Goal: Task Accomplishment & Management: Use online tool/utility

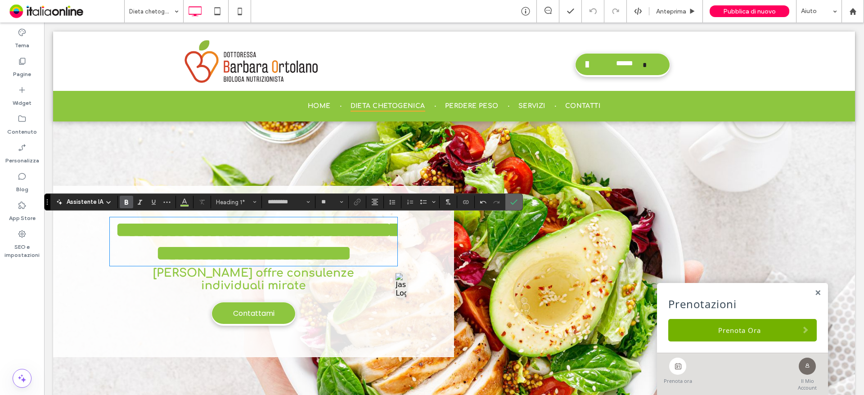
click at [510, 198] on span "Conferma" at bounding box center [512, 202] width 4 height 16
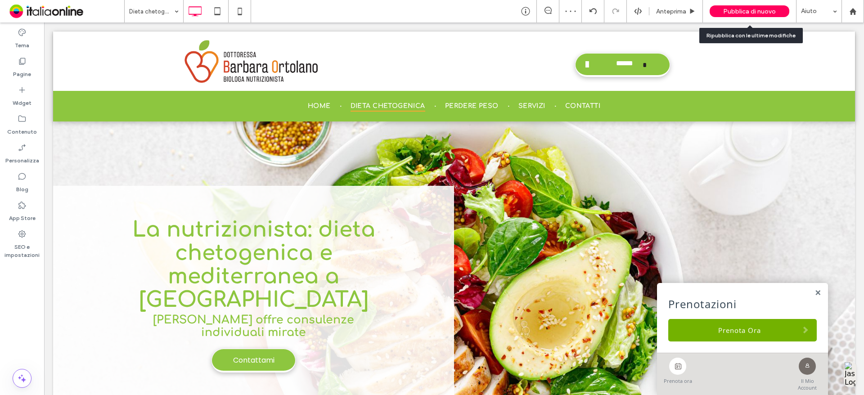
click at [749, 8] on span "Pubblica di nuovo" at bounding box center [749, 12] width 53 height 8
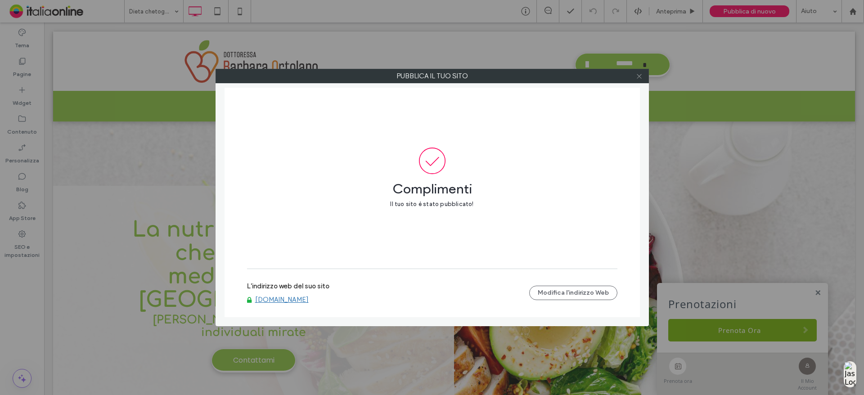
click at [639, 77] on icon at bounding box center [639, 76] width 7 height 7
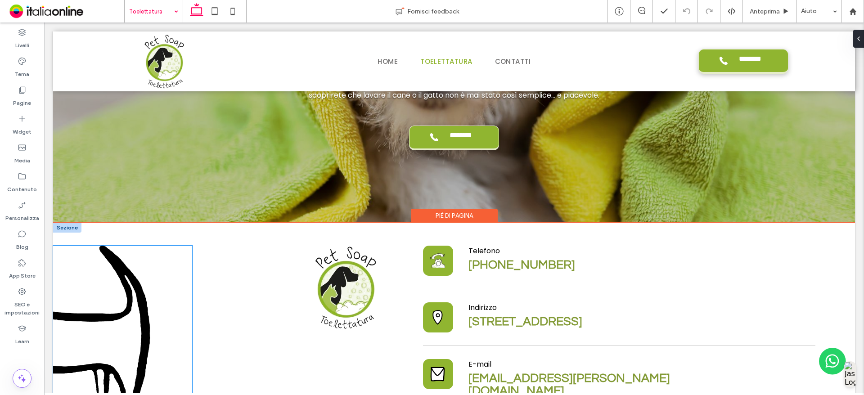
scroll to position [2356, 0]
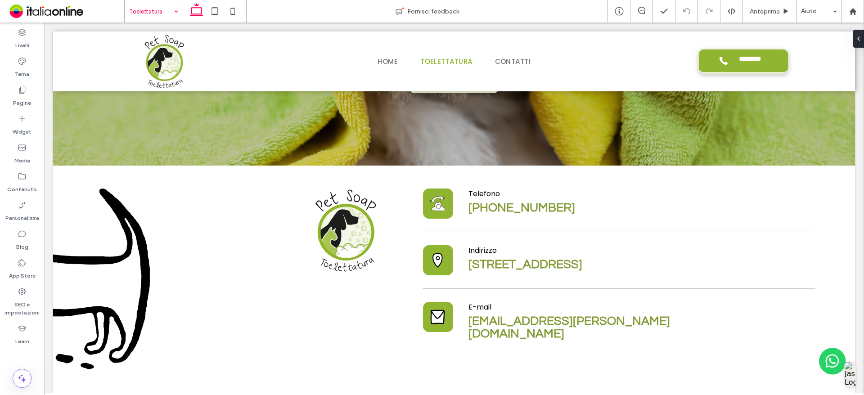
click at [161, 14] on input at bounding box center [151, 11] width 45 height 23
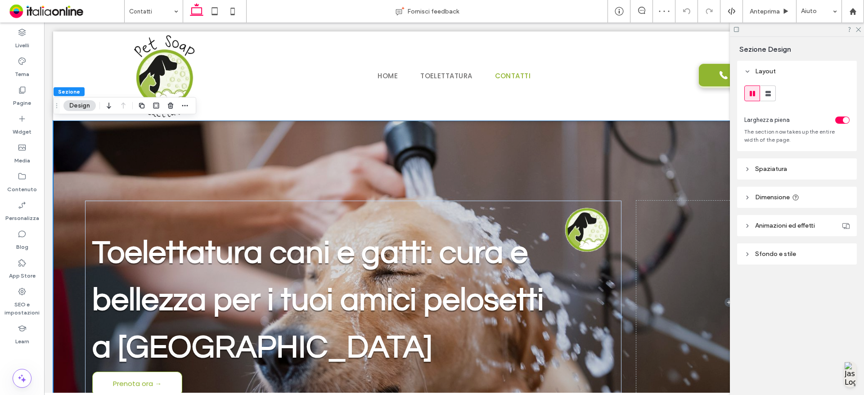
click at [84, 104] on button "Design" at bounding box center [79, 105] width 32 height 11
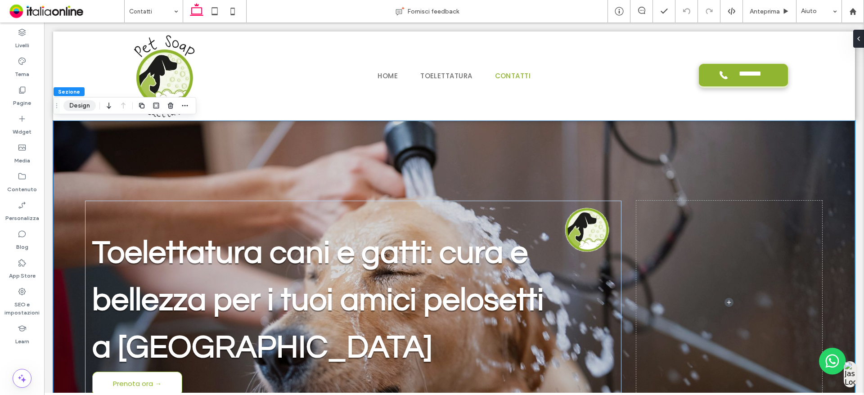
click at [72, 100] on button "Design" at bounding box center [79, 105] width 32 height 11
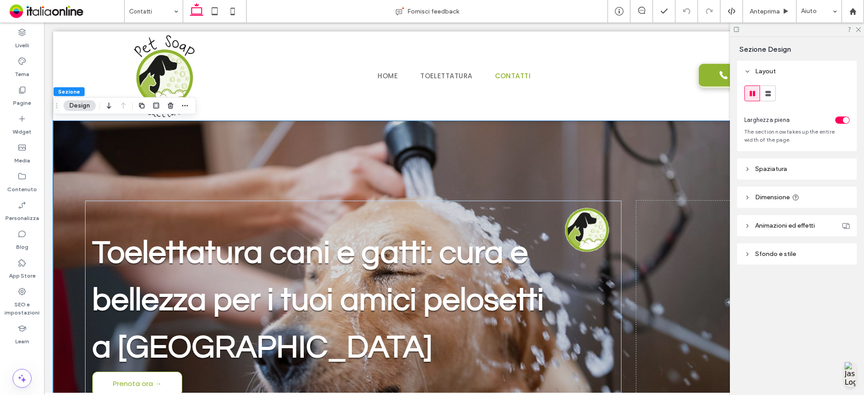
click at [770, 257] on span "Sfondo e stile" at bounding box center [775, 254] width 41 height 8
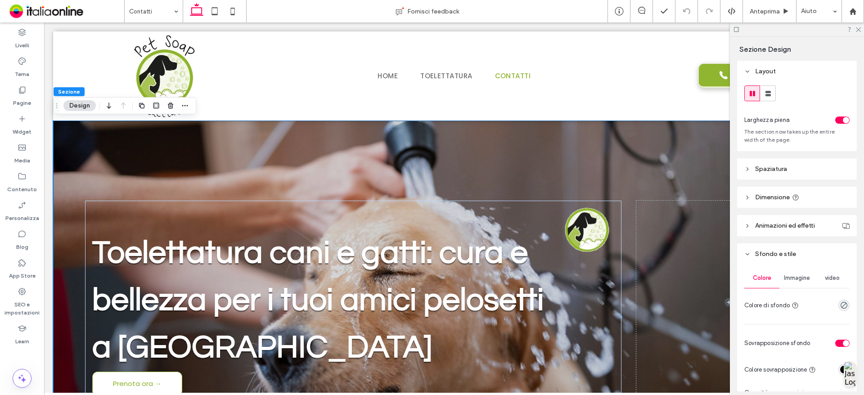
click at [798, 275] on span "Immagine" at bounding box center [797, 278] width 26 height 7
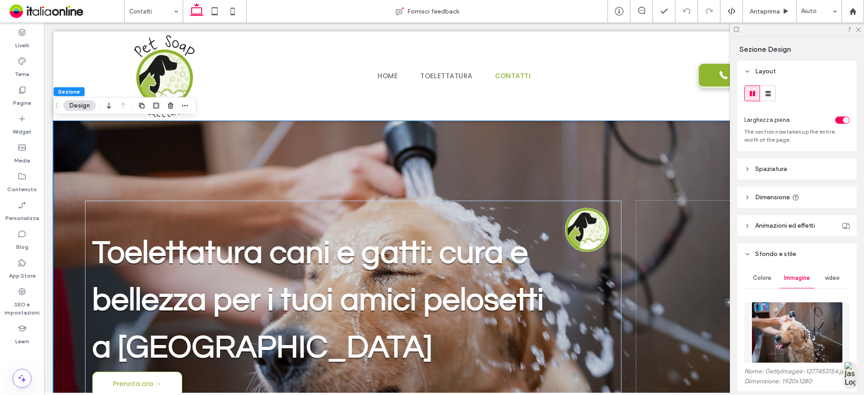
click at [784, 332] on img at bounding box center [797, 332] width 91 height 61
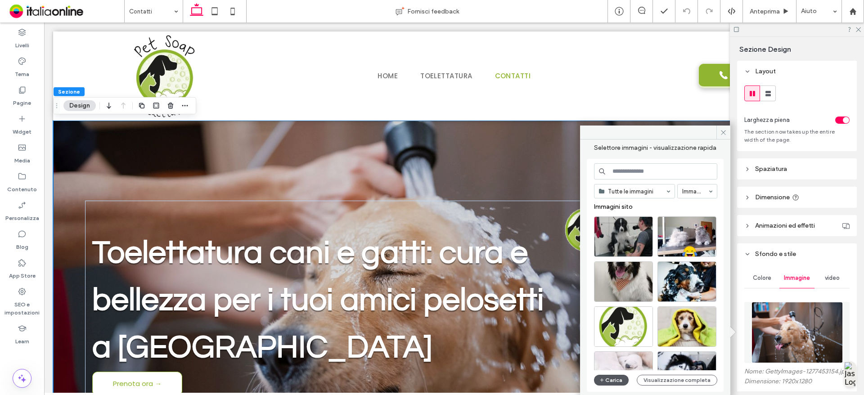
click at [608, 379] on button "Carica" at bounding box center [611, 380] width 35 height 11
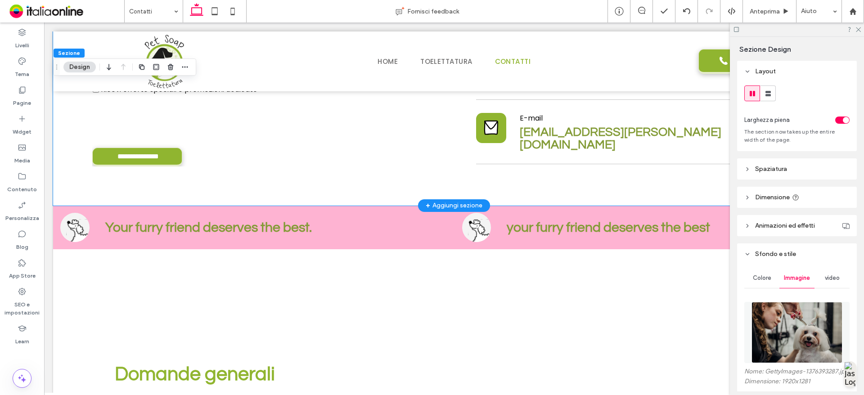
scroll to position [966, 0]
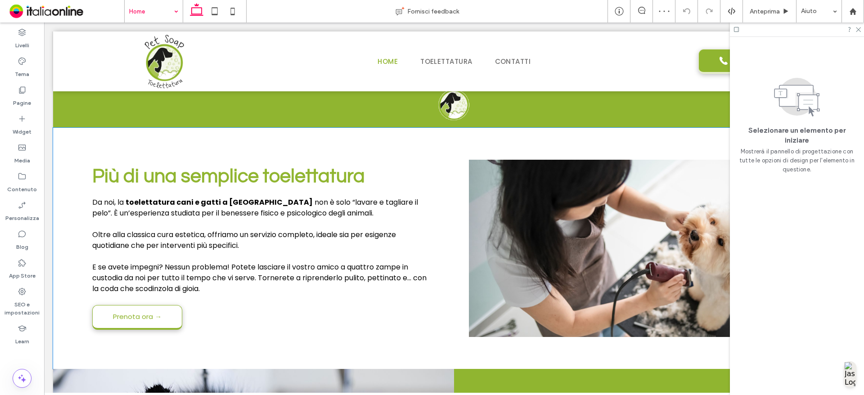
scroll to position [1096, 0]
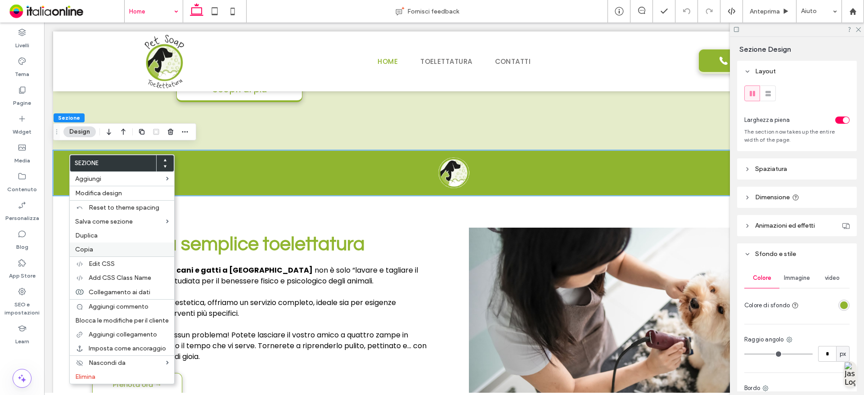
click at [107, 245] on div "Copia" at bounding box center [122, 250] width 104 height 14
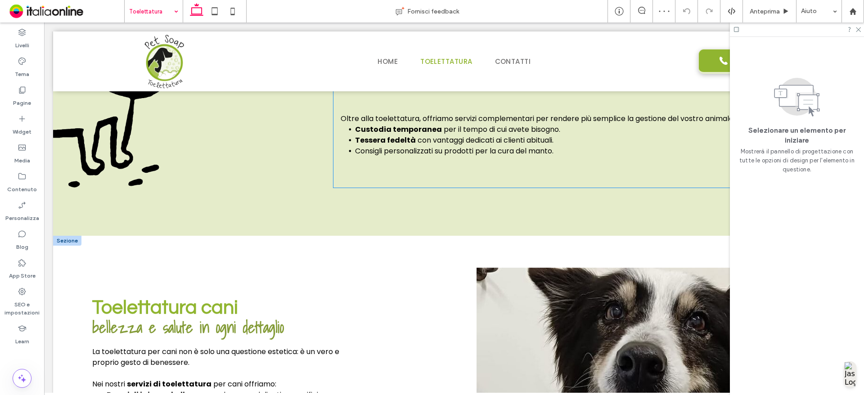
scroll to position [1006, 0]
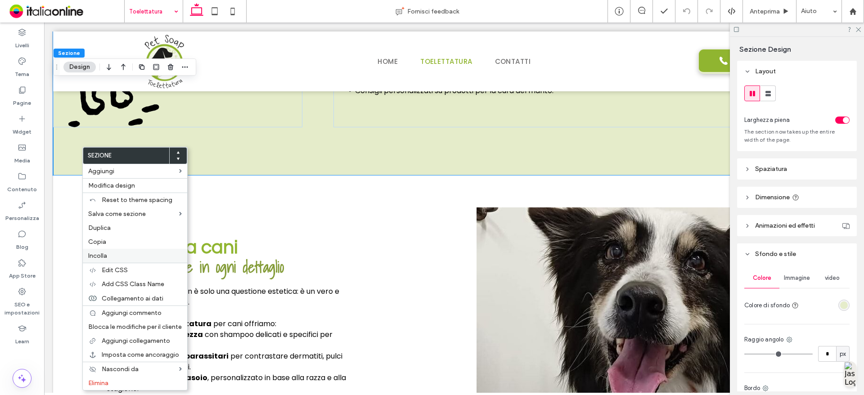
click at [126, 253] on label "Incolla" at bounding box center [135, 256] width 94 height 8
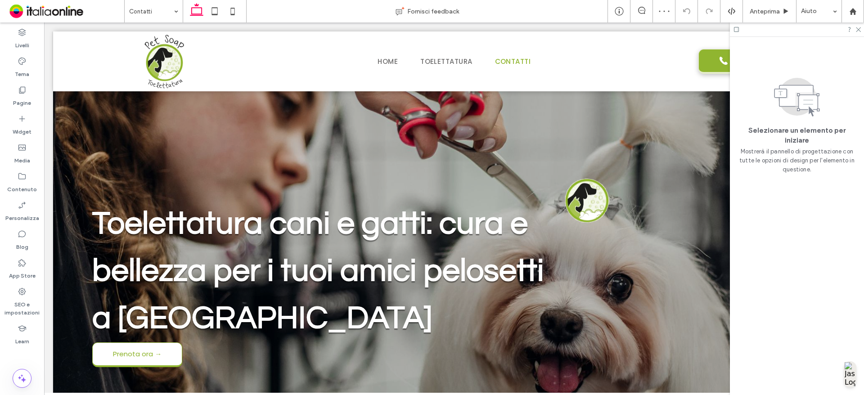
scroll to position [646, 0]
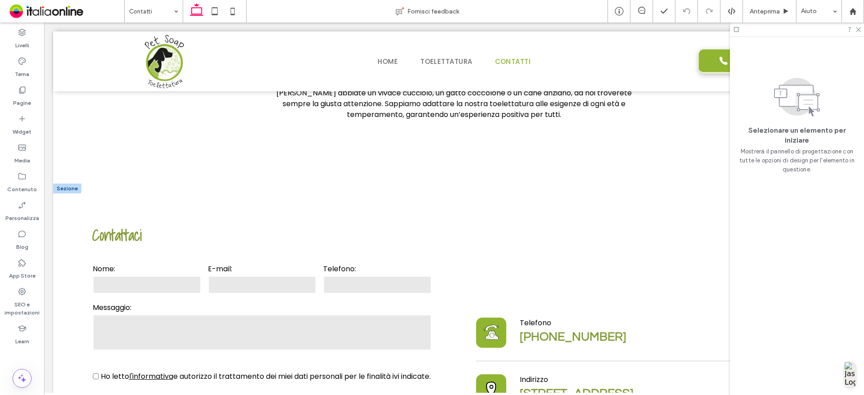
click at [71, 185] on div at bounding box center [67, 189] width 28 height 10
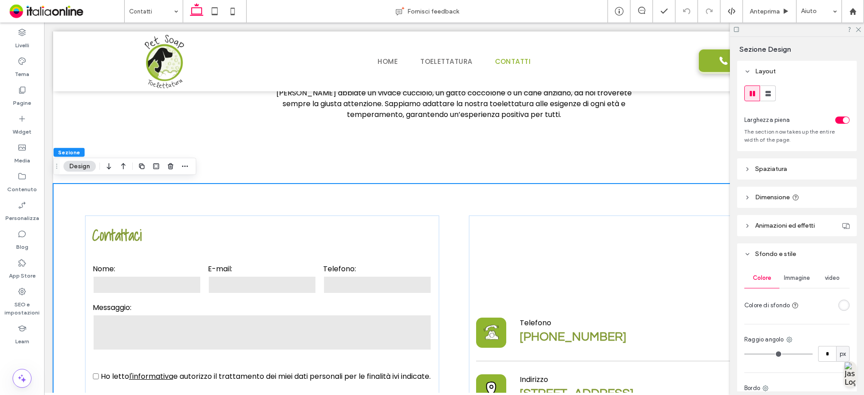
click at [75, 165] on button "Design" at bounding box center [79, 166] width 32 height 11
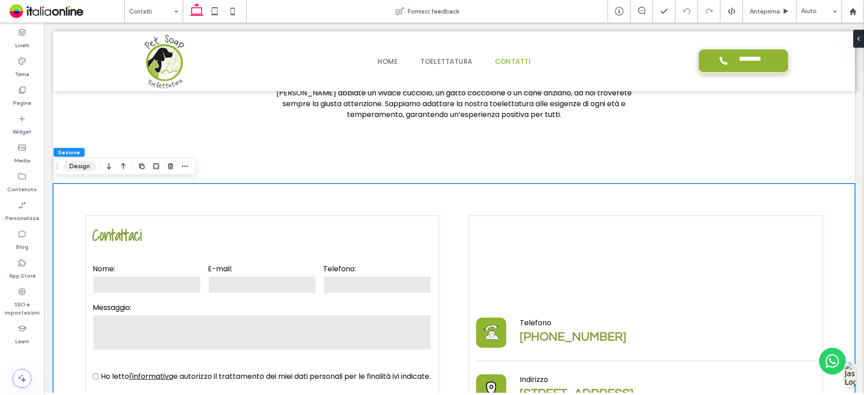
click at [79, 165] on button "Design" at bounding box center [79, 166] width 32 height 11
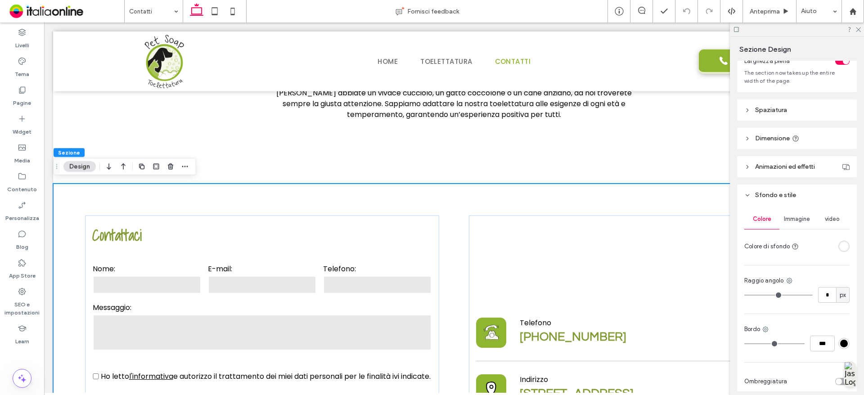
scroll to position [100, 0]
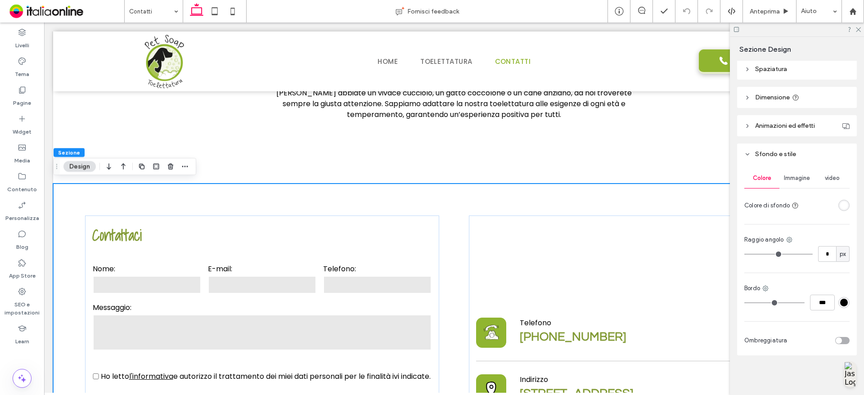
click at [843, 202] on div "rgba(255, 255, 255, 1)" at bounding box center [844, 206] width 8 height 8
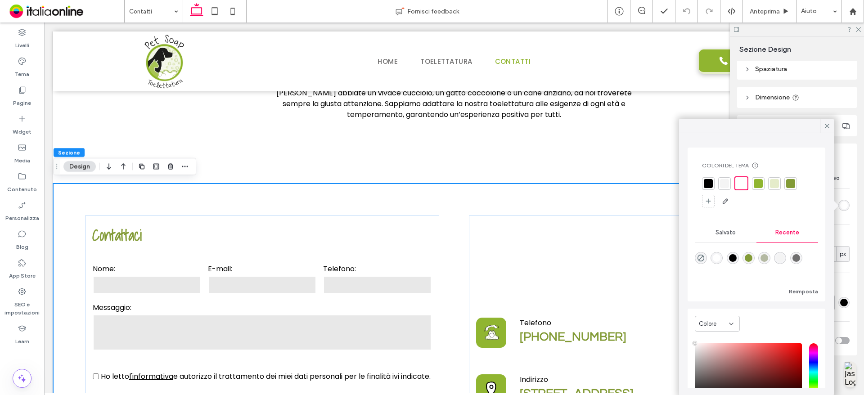
click at [774, 185] on div at bounding box center [774, 183] width 9 height 9
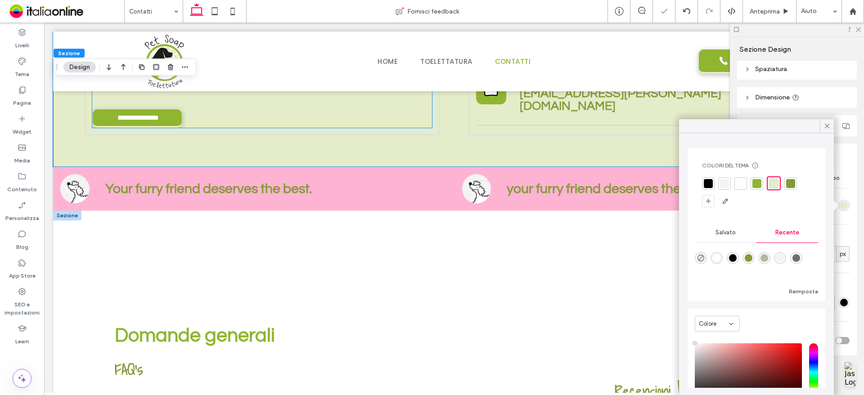
scroll to position [1006, 0]
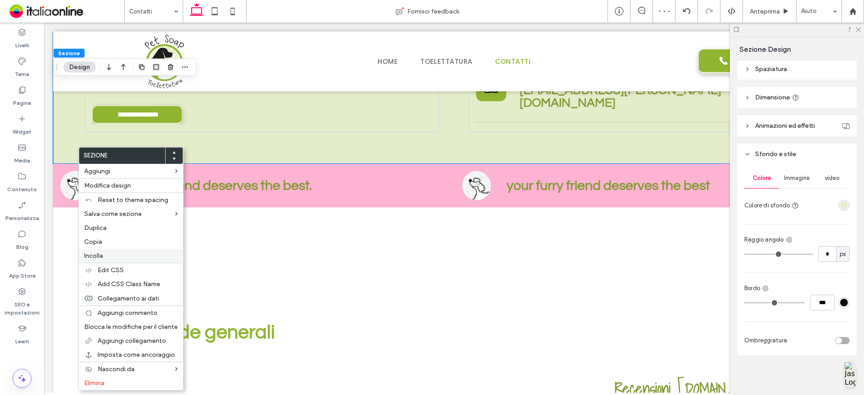
click at [120, 256] on label "Incolla" at bounding box center [131, 256] width 94 height 8
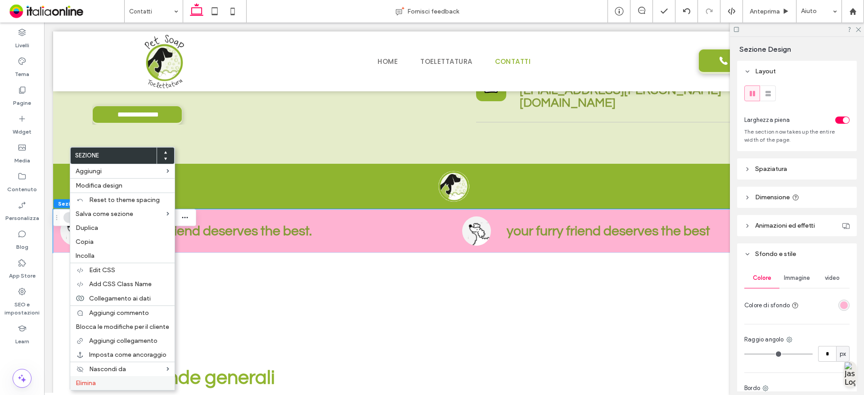
click at [131, 383] on label "Elimina" at bounding box center [123, 383] width 94 height 8
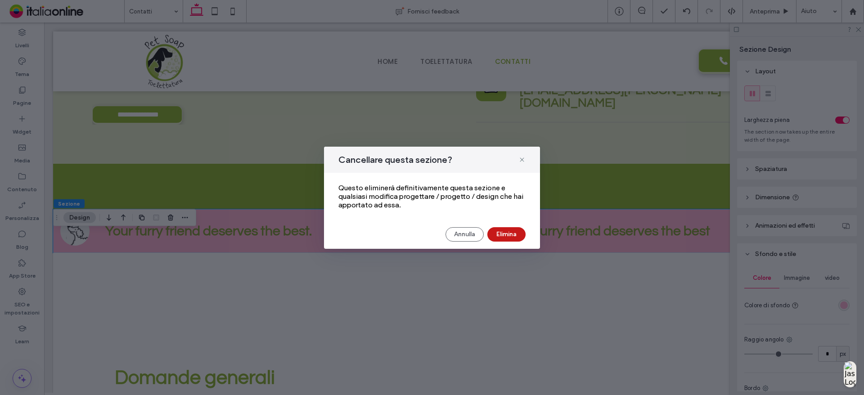
click at [507, 237] on button "Elimina" at bounding box center [506, 234] width 38 height 14
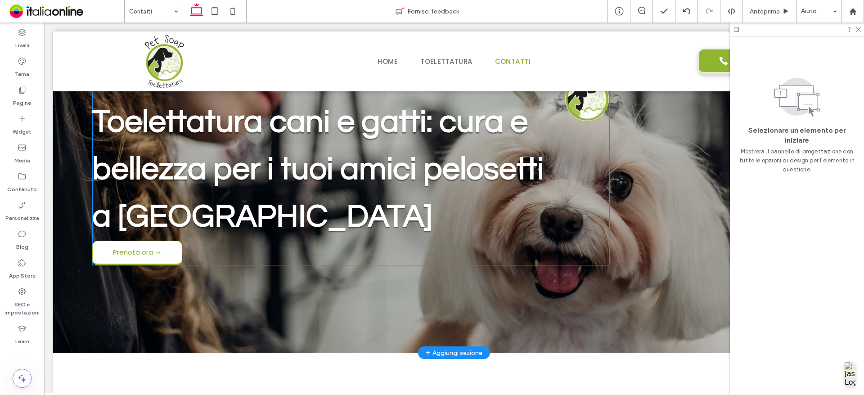
scroll to position [16, 0]
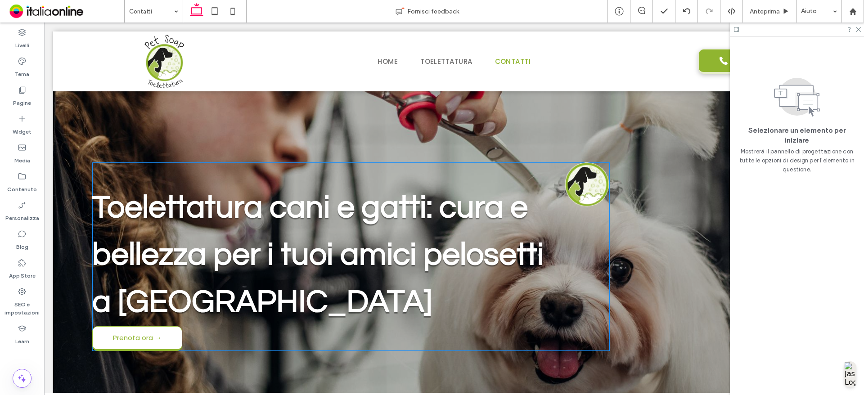
click at [279, 244] on span "Toelettatura cani e gatti: cura e bellezza per i tuoi amici pelosetti a Borgo V…" at bounding box center [318, 255] width 452 height 127
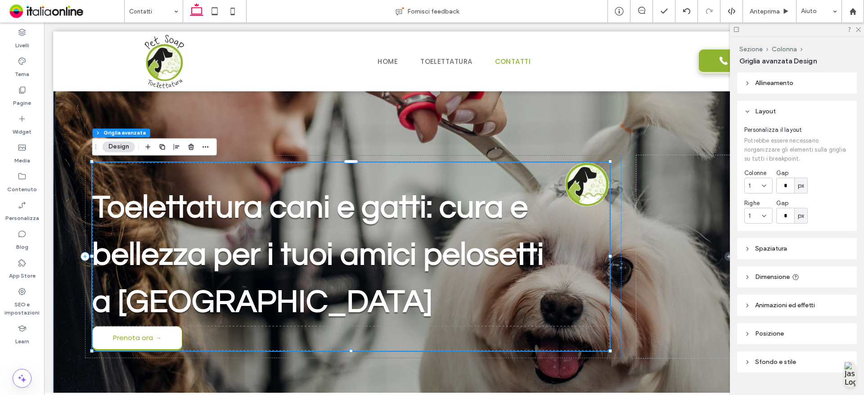
drag, startPoint x: 349, startPoint y: 239, endPoint x: 339, endPoint y: 238, distance: 10.4
click at [349, 239] on span "Toelettatura cani e gatti: cura e bellezza per i tuoi amici pelosetti a Borgo V…" at bounding box center [318, 255] width 452 height 127
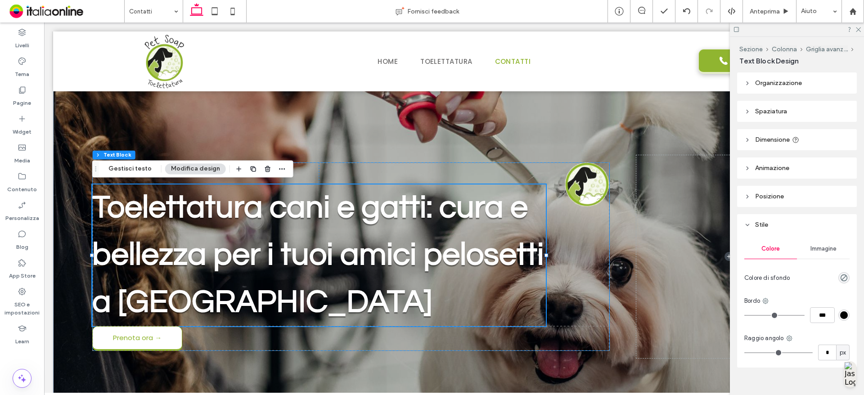
click at [257, 211] on span "Toelettatura cani e gatti: cura e bellezza per i tuoi amici pelosetti a Borgo V…" at bounding box center [318, 255] width 452 height 127
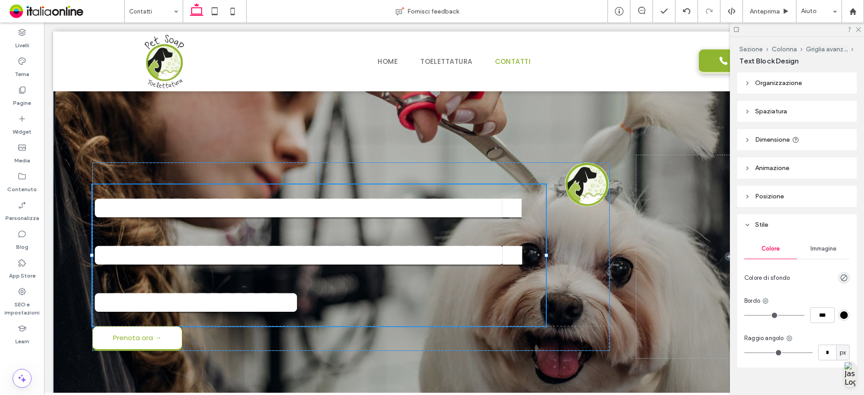
click at [224, 206] on span "**********" at bounding box center [305, 255] width 426 height 126
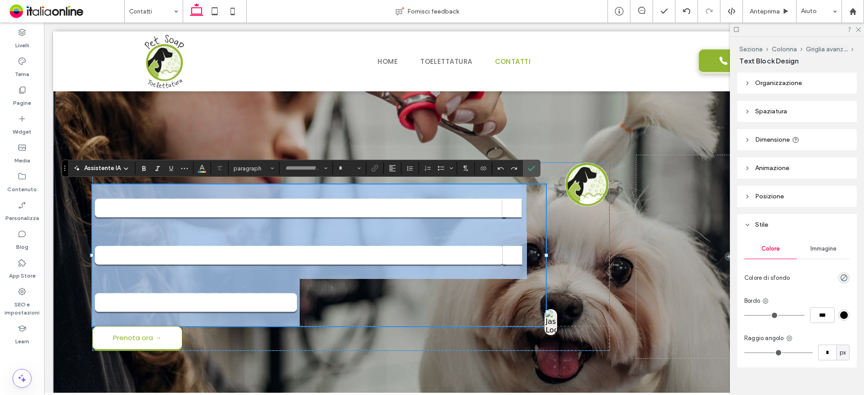
click at [224, 206] on span "**********" at bounding box center [305, 255] width 426 height 126
type input "*********"
type input "**"
click at [224, 206] on span "**********" at bounding box center [305, 255] width 426 height 126
click at [266, 202] on span "**********" at bounding box center [305, 255] width 426 height 126
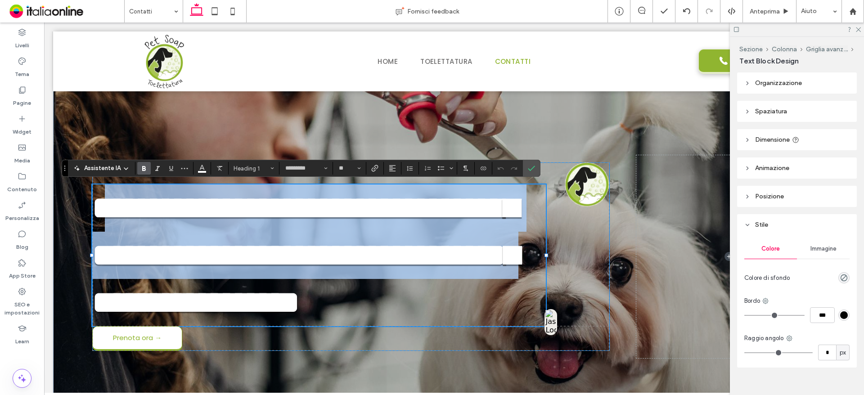
drag, startPoint x: 108, startPoint y: 204, endPoint x: 558, endPoint y: 265, distance: 453.7
click at [558, 265] on div "**********" at bounding box center [351, 256] width 518 height 189
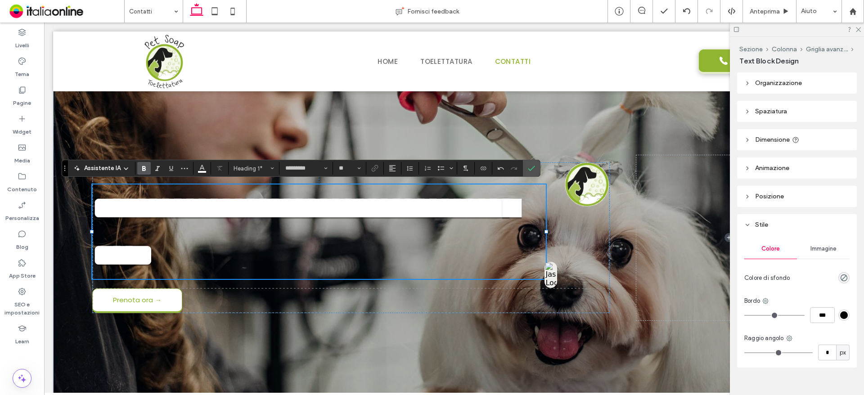
click at [135, 208] on span "**********" at bounding box center [305, 231] width 426 height 79
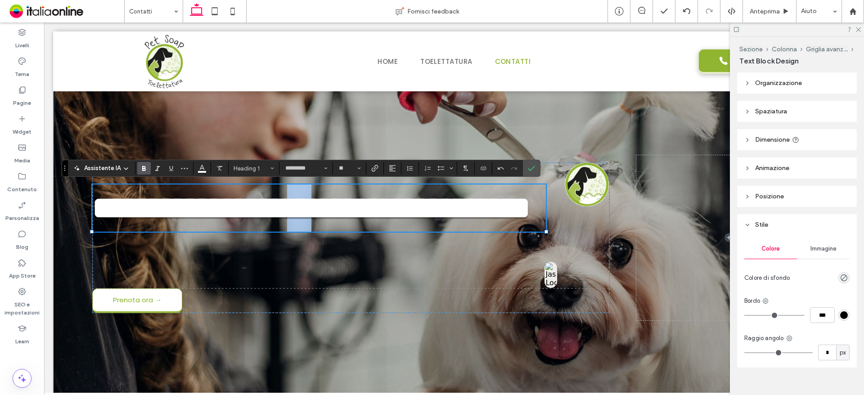
drag, startPoint x: 288, startPoint y: 211, endPoint x: 308, endPoint y: 211, distance: 20.3
click at [308, 211] on span "**********" at bounding box center [311, 208] width 438 height 32
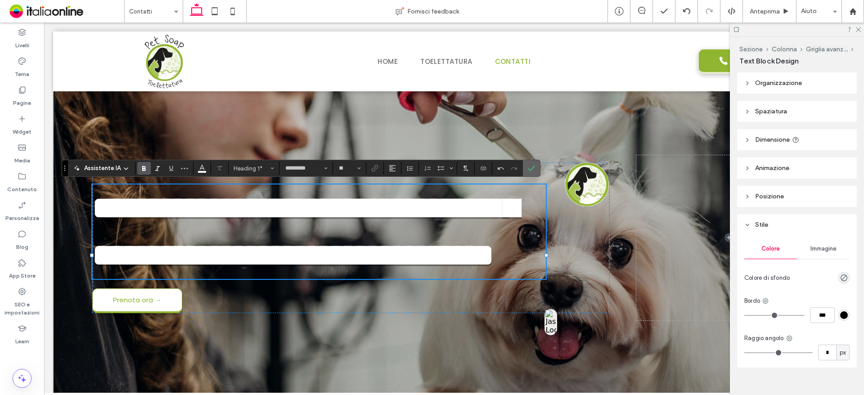
click at [533, 172] on span "Conferma" at bounding box center [531, 168] width 7 height 15
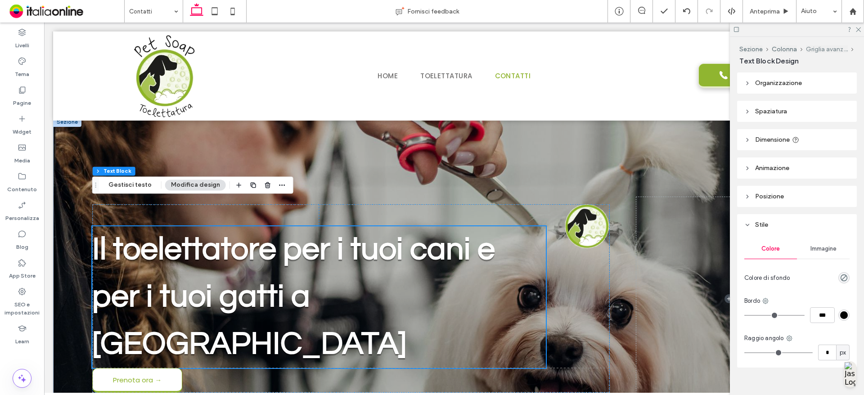
scroll to position [0, 0]
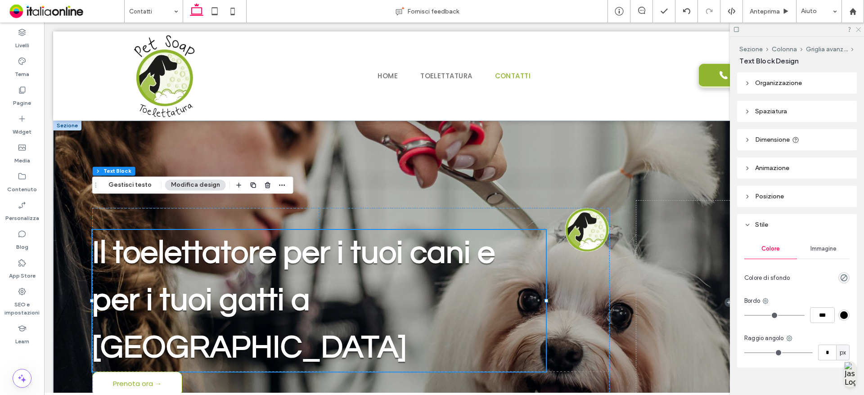
click at [859, 29] on use at bounding box center [858, 29] width 5 height 5
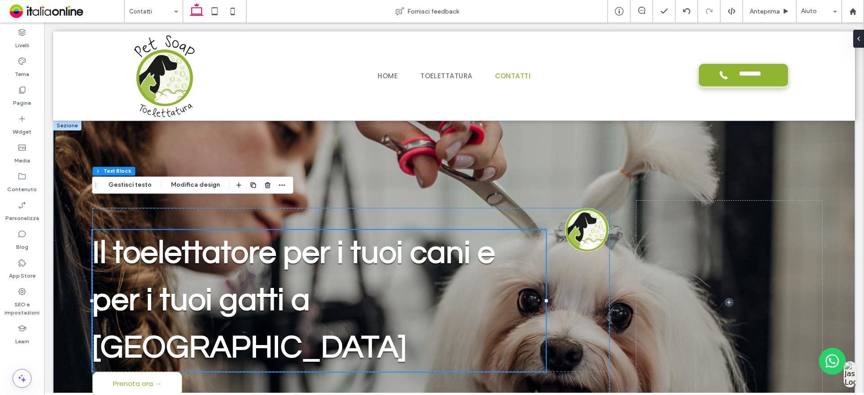
click at [162, 220] on div "Il toelettatore per i tuoi cani e per i tuoi gatti a Borgo Valsugana Prenota or…" at bounding box center [351, 302] width 518 height 189
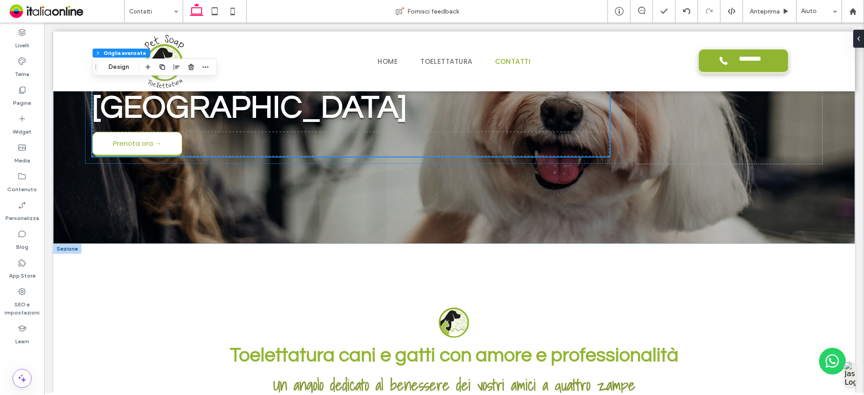
scroll to position [196, 0]
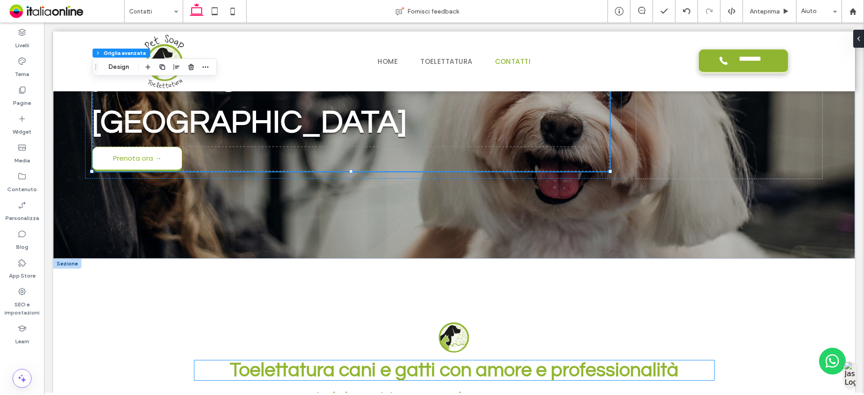
click at [308, 369] on span "Toelettatura cani e gatti con amore e professionalità" at bounding box center [454, 371] width 449 height 20
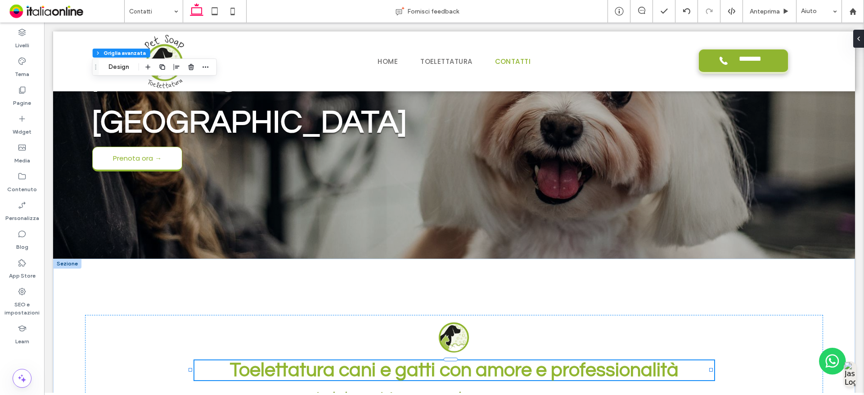
click at [308, 369] on div "Toelettatura cani e gatti con amore e professionalità" at bounding box center [454, 371] width 520 height 20
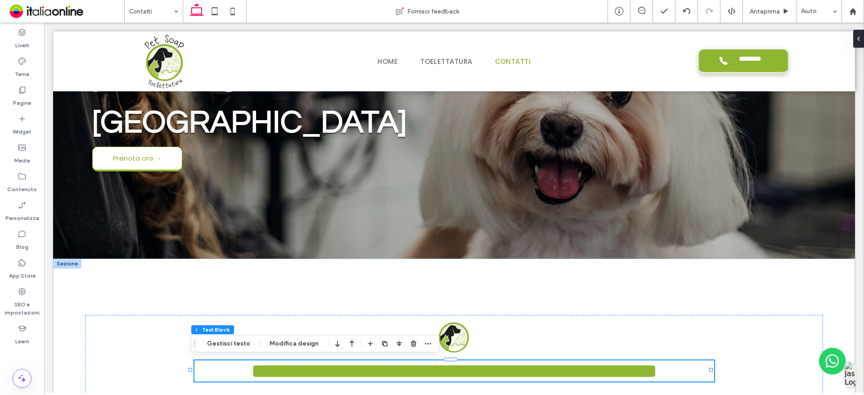
click at [308, 369] on span "**********" at bounding box center [455, 370] width 406 height 19
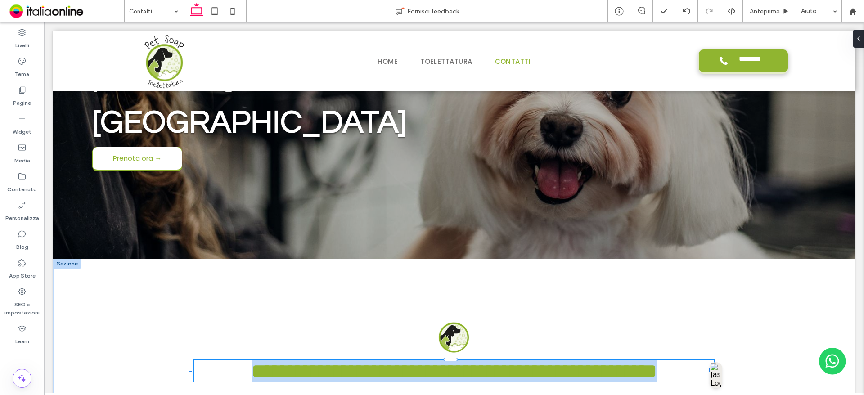
type input "*********"
type input "**"
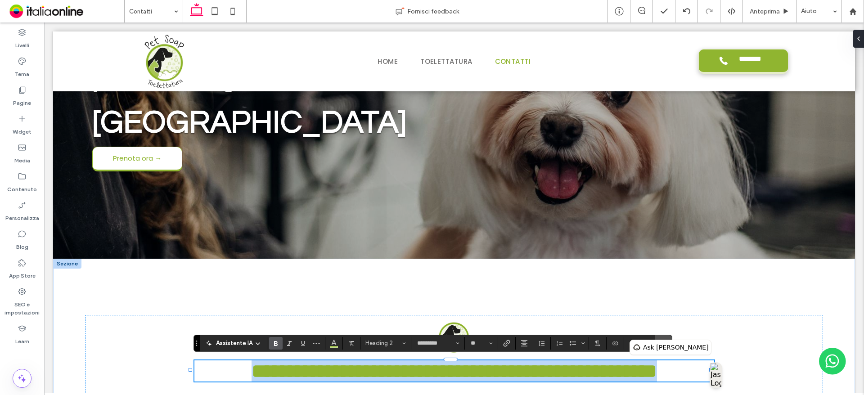
paste div
type input "*******"
type input "**"
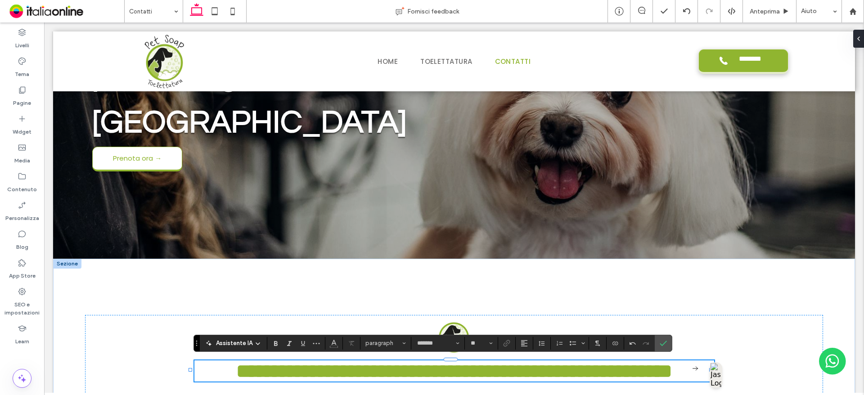
type input "*********"
type input "**"
click at [288, 370] on span "**********" at bounding box center [454, 370] width 436 height 19
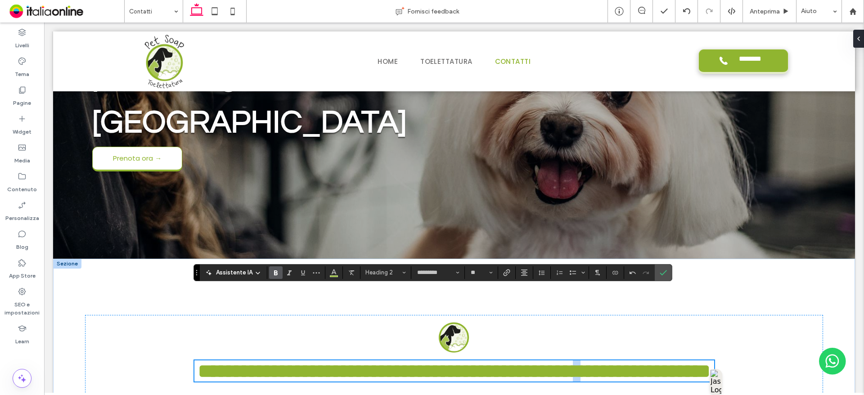
scroll to position [318, 0]
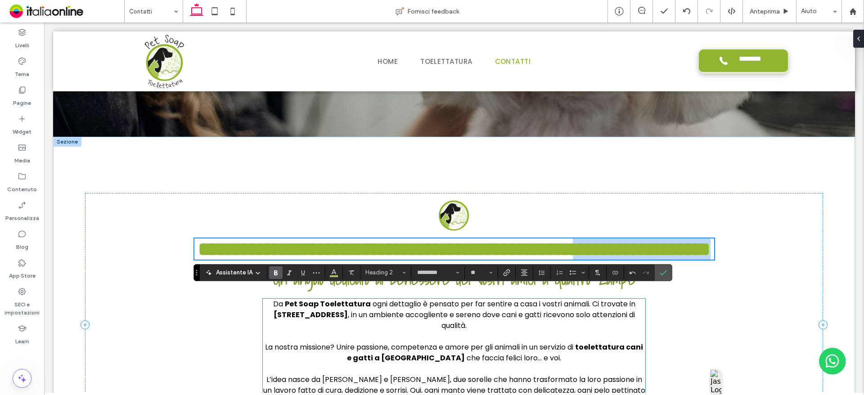
drag, startPoint x: 612, startPoint y: 374, endPoint x: 639, endPoint y: 392, distance: 32.1
click at [639, 392] on div "**********" at bounding box center [454, 325] width 738 height 264
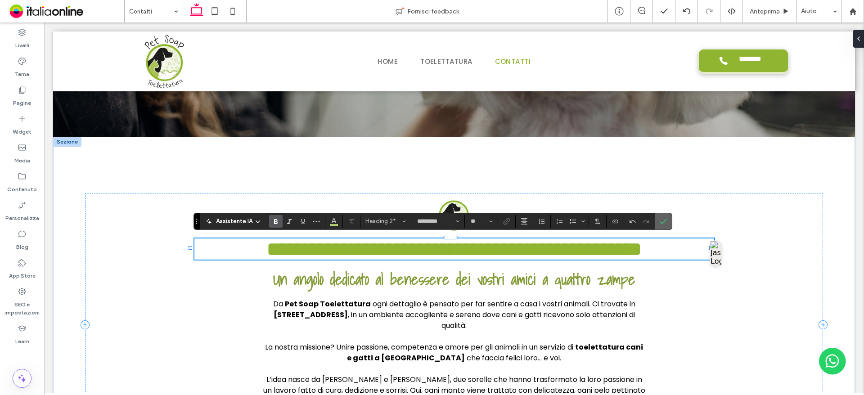
click at [662, 218] on icon "Conferma" at bounding box center [663, 221] width 7 height 7
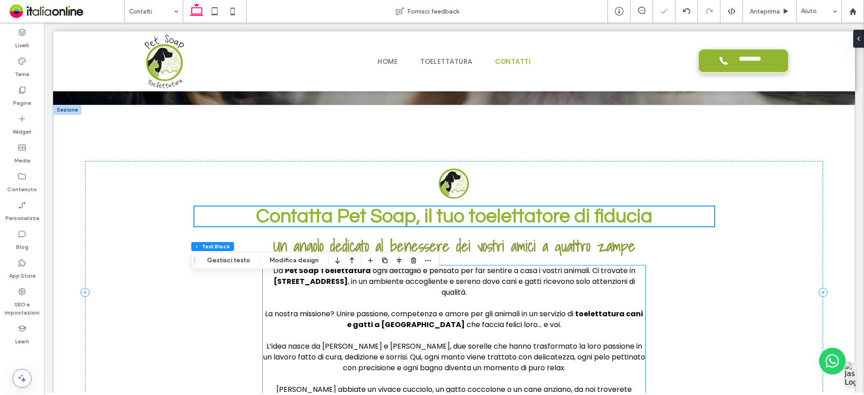
scroll to position [363, 0]
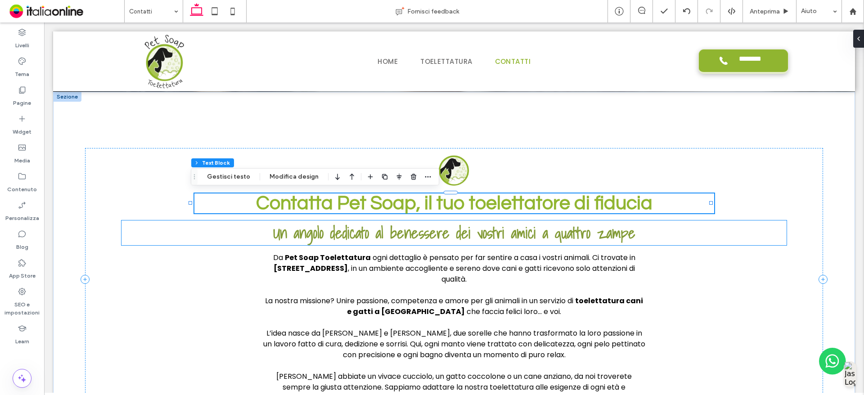
click at [378, 235] on span "Un angolo dedicato al benessere dei vostri amici a quattro zampe" at bounding box center [454, 233] width 362 height 25
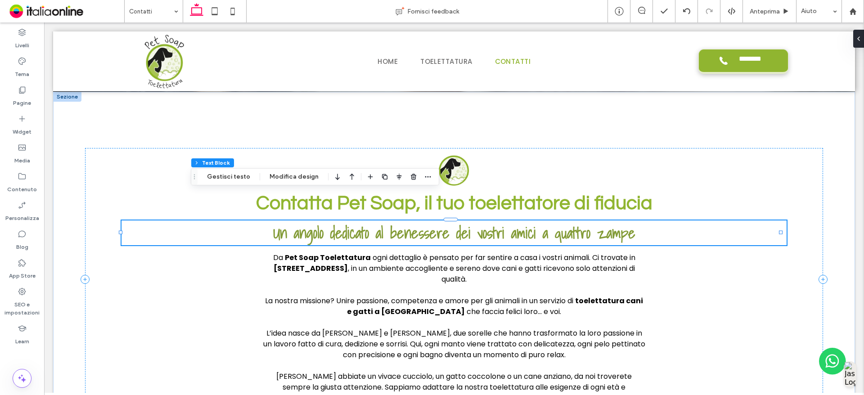
click at [378, 235] on div "Un angolo dedicato al benessere dei vostri amici a quattro zampe" at bounding box center [454, 233] width 665 height 25
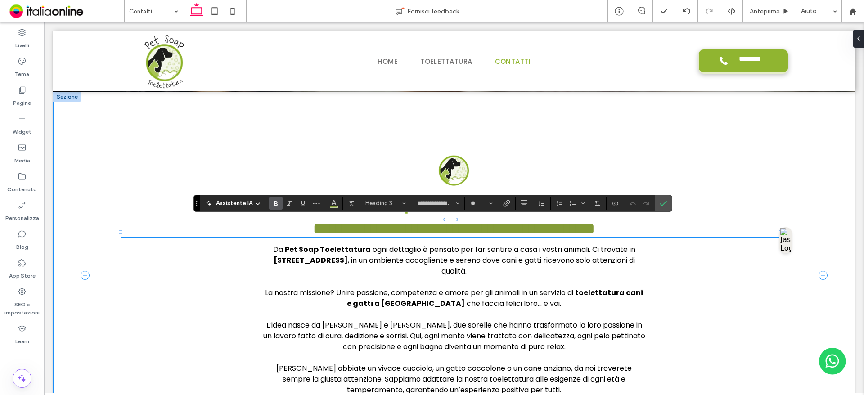
type input "*******"
type input "**"
click at [668, 208] on label "Conferma" at bounding box center [664, 203] width 14 height 16
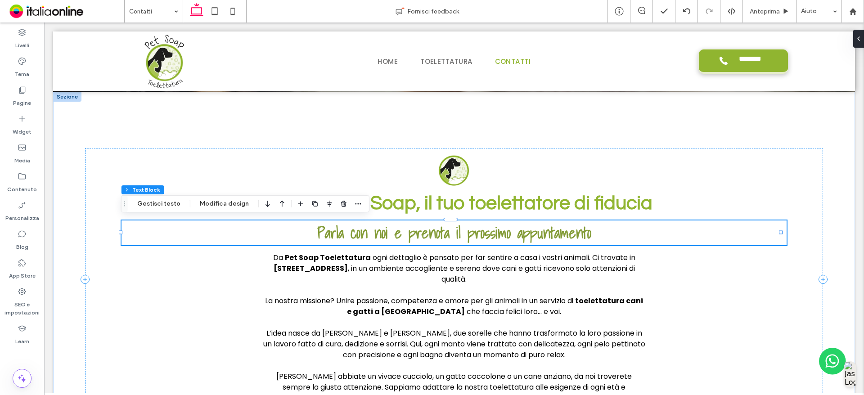
click at [361, 320] on p at bounding box center [454, 322] width 383 height 11
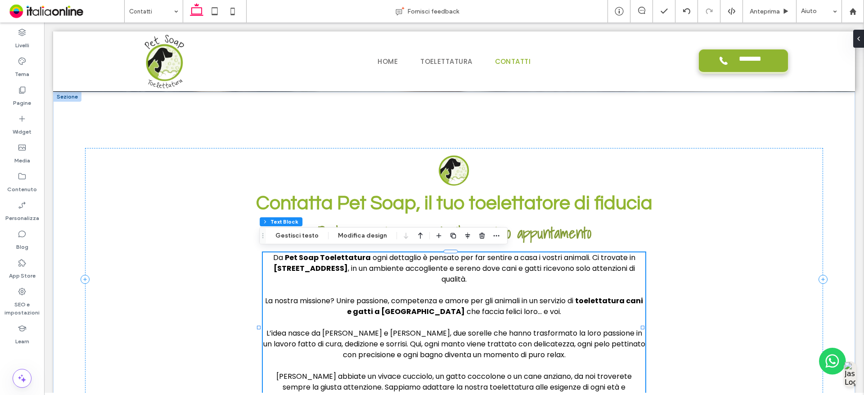
click at [361, 320] on p at bounding box center [454, 322] width 383 height 11
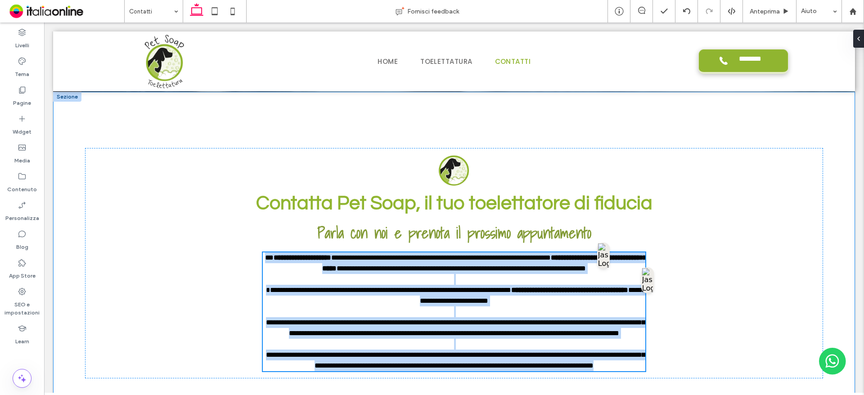
scroll to position [481, 0]
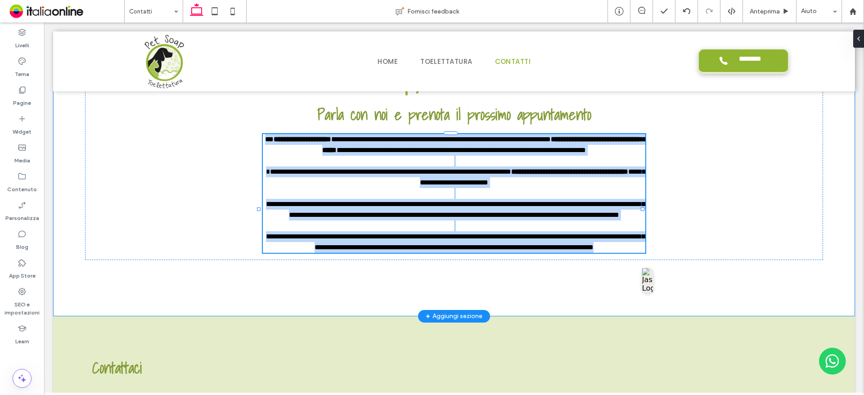
type input "*******"
type input "**"
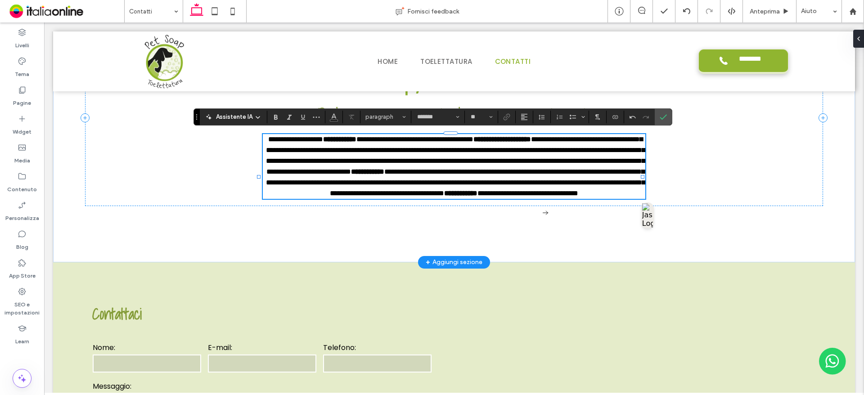
click at [506, 149] on span "**********" at bounding box center [455, 155] width 379 height 39
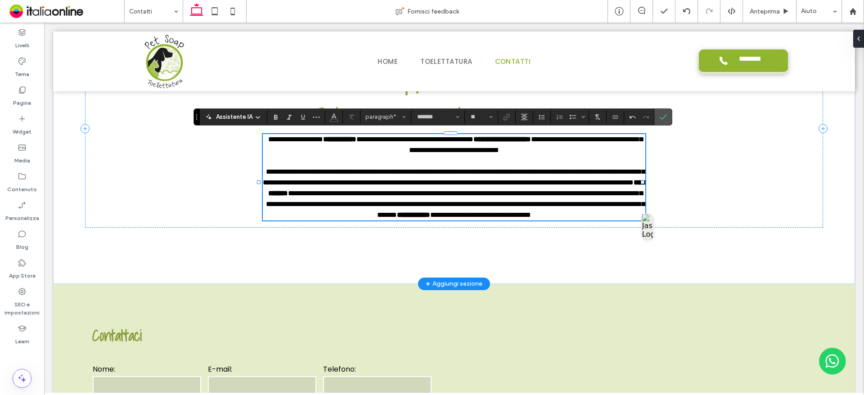
click at [401, 204] on span "**********" at bounding box center [455, 204] width 379 height 28
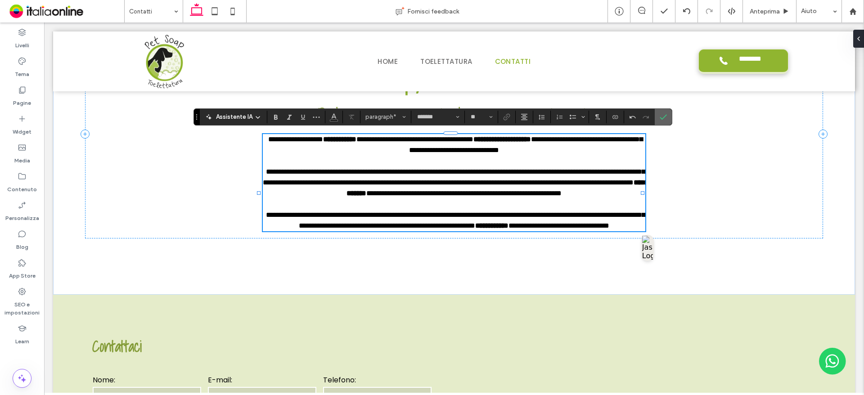
click at [661, 120] on label "Conferma" at bounding box center [664, 117] width 14 height 16
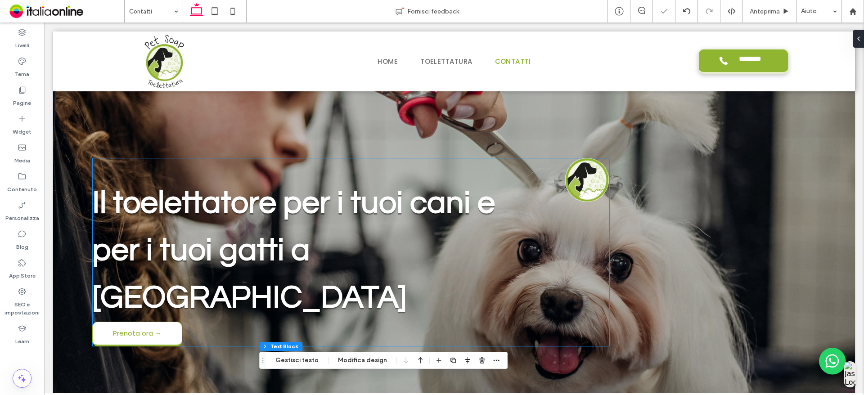
scroll to position [0, 0]
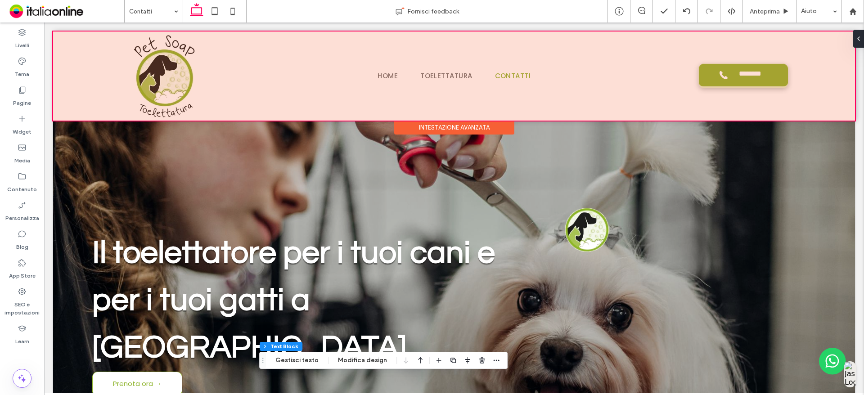
click at [148, 77] on div at bounding box center [454, 76] width 802 height 89
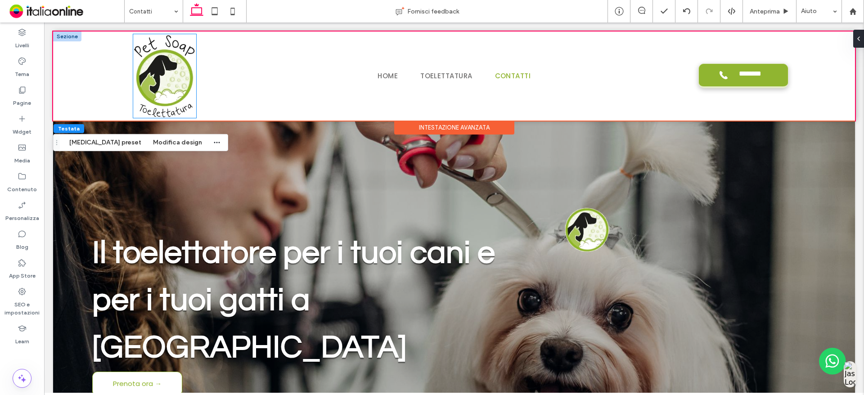
click at [160, 91] on img at bounding box center [164, 76] width 63 height 84
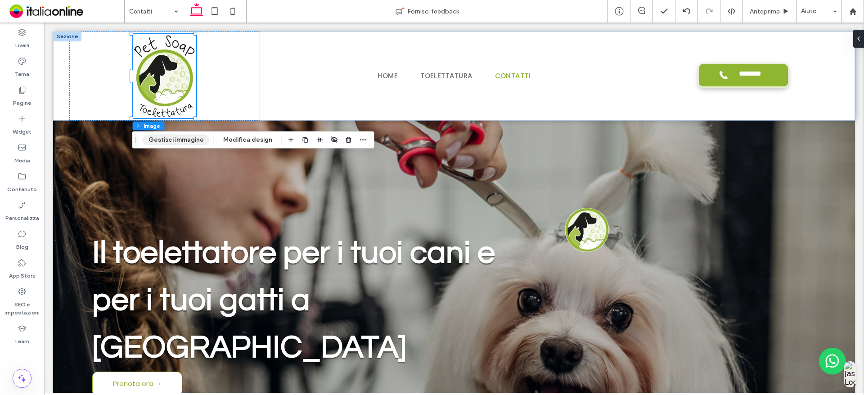
click at [195, 143] on button "Gestisci immagine" at bounding box center [176, 140] width 67 height 11
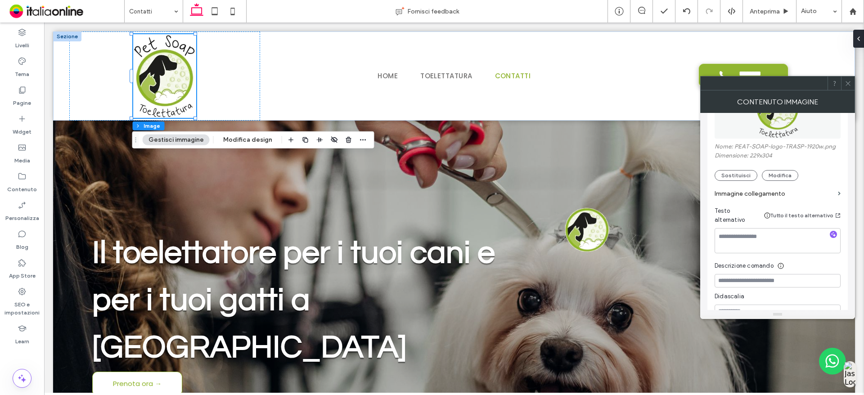
scroll to position [90, 0]
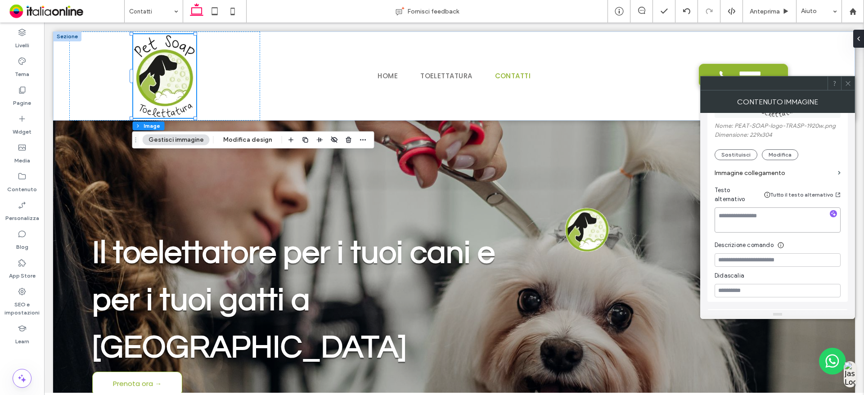
click at [740, 212] on textarea at bounding box center [778, 220] width 126 height 25
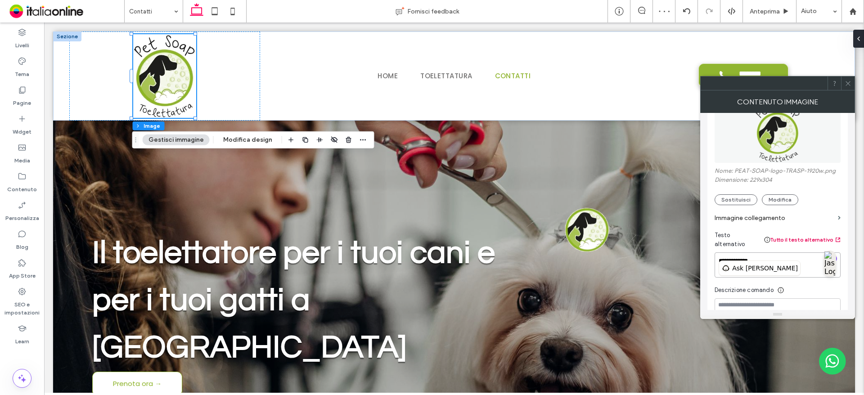
type textarea "**********"
click at [815, 237] on button "Tutto il testo alternativo" at bounding box center [806, 240] width 70 height 11
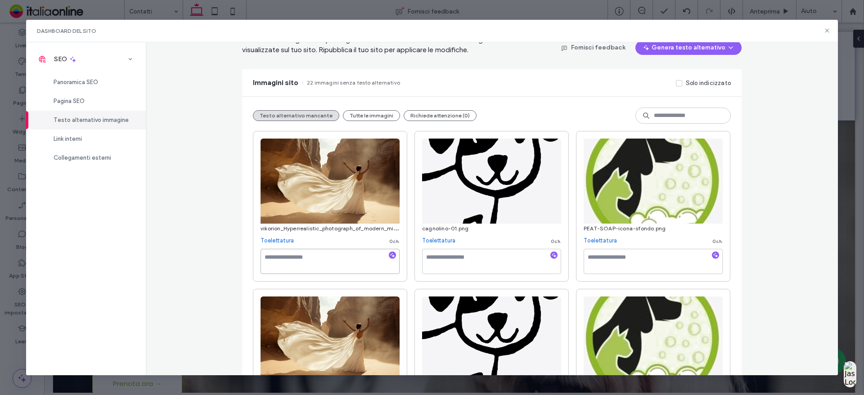
click at [335, 271] on textarea at bounding box center [330, 261] width 139 height 25
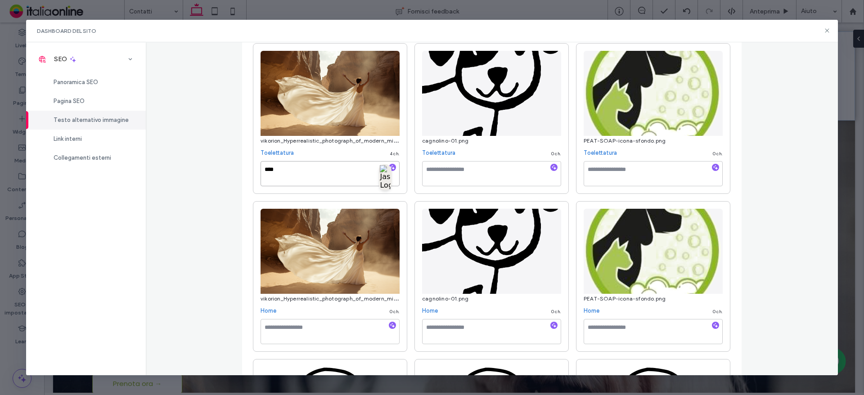
scroll to position [135, 0]
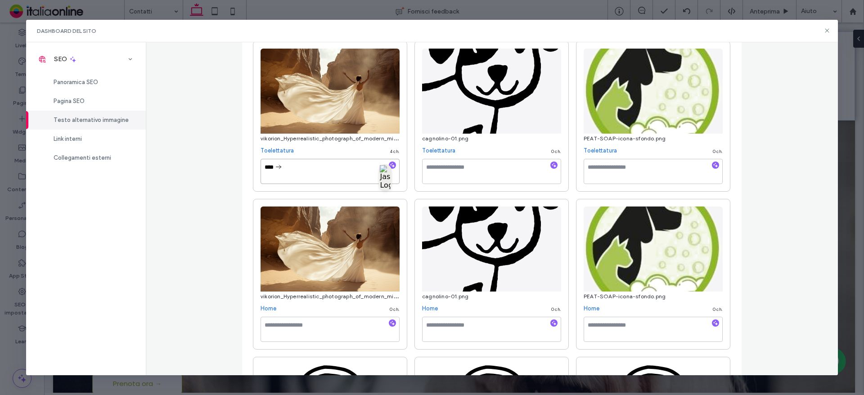
type textarea "****"
click at [299, 329] on textarea at bounding box center [330, 329] width 139 height 25
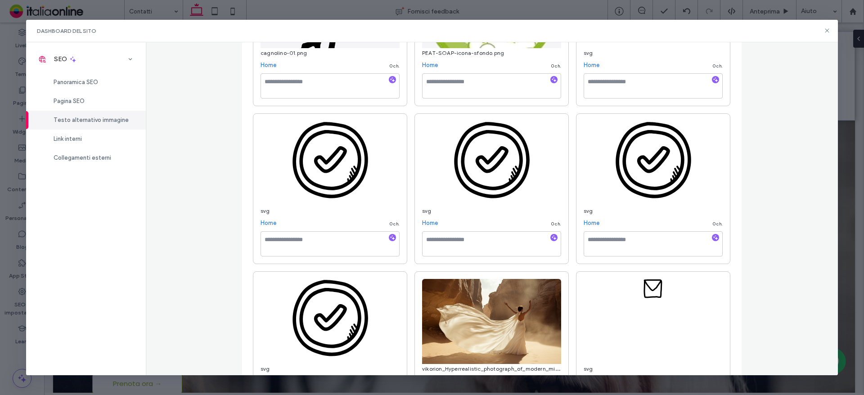
scroll to position [450, 0]
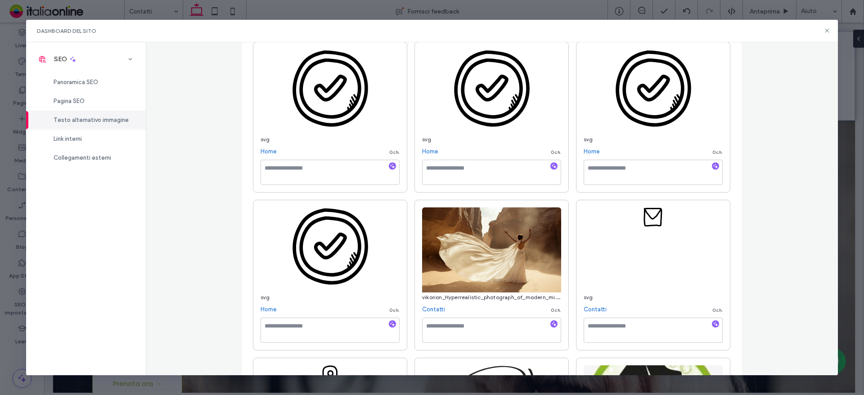
type textarea "****"
click at [487, 334] on textarea at bounding box center [491, 330] width 139 height 25
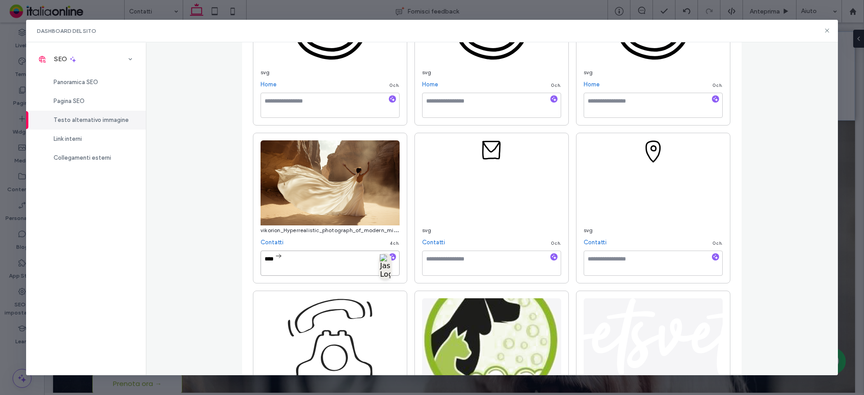
scroll to position [562, 0]
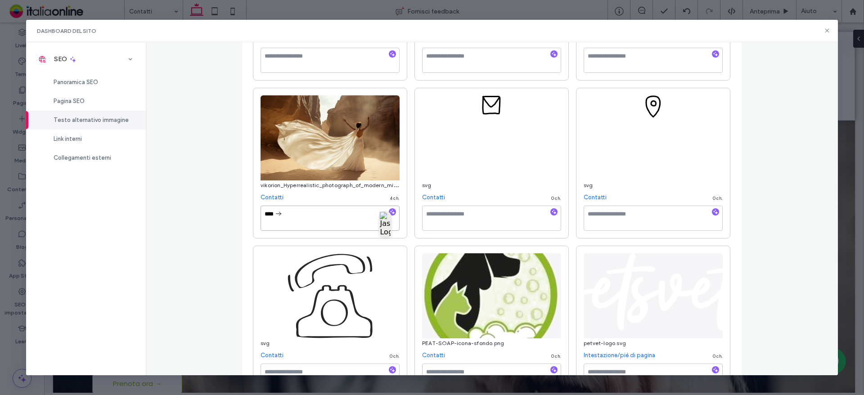
type textarea "****"
click at [406, 248] on div "cagnolino-01.png Toelettatura 0 ch. PEAT-SOAP-icona-sfondo.png Toelettatura 0 c…" at bounding box center [492, 163] width 478 height 1099
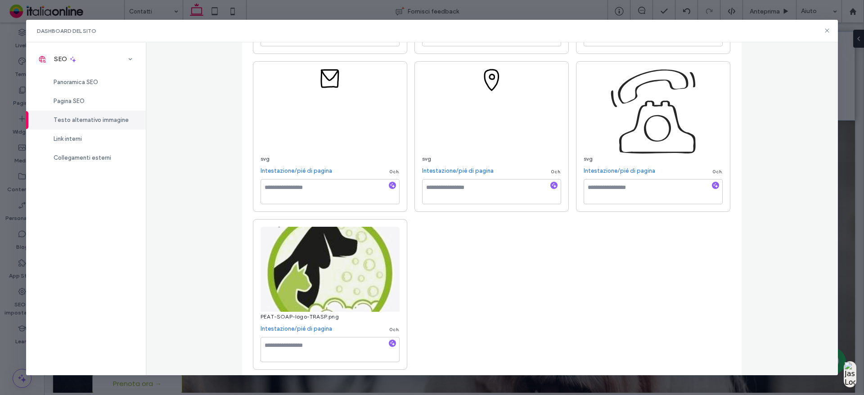
scroll to position [910, 0]
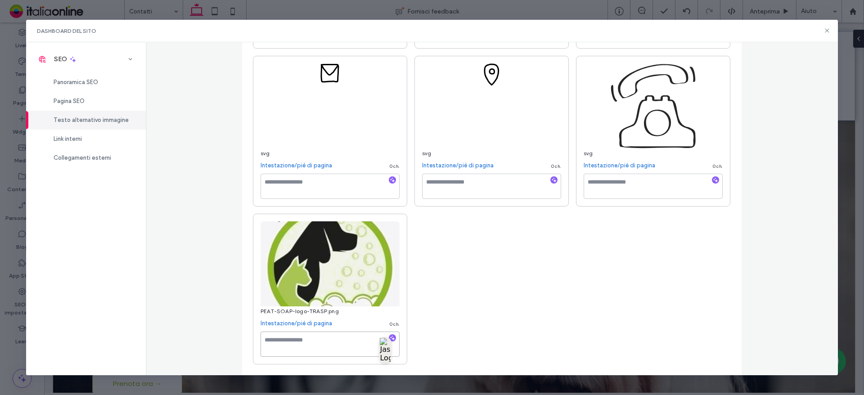
paste textarea "**********"
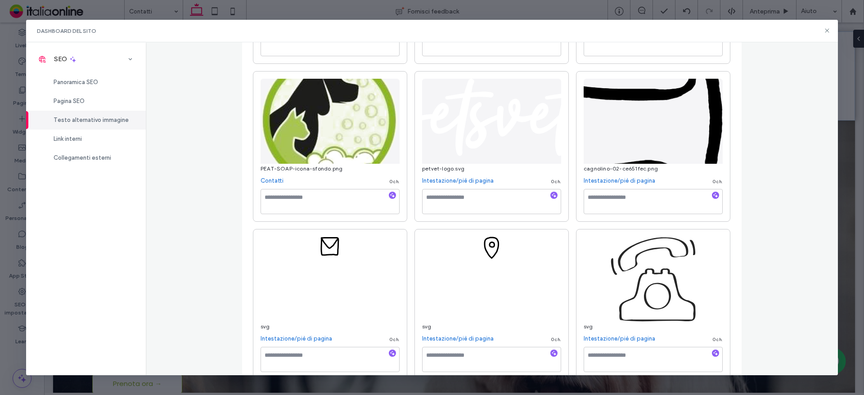
scroll to position [685, 0]
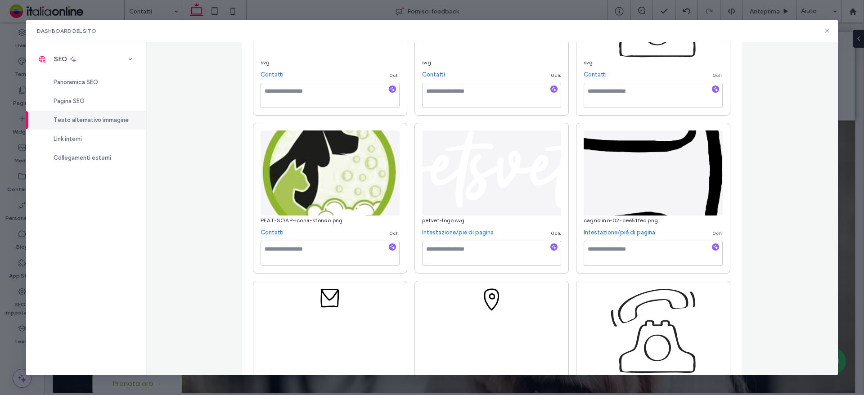
type textarea "**********"
paste textarea "**********"
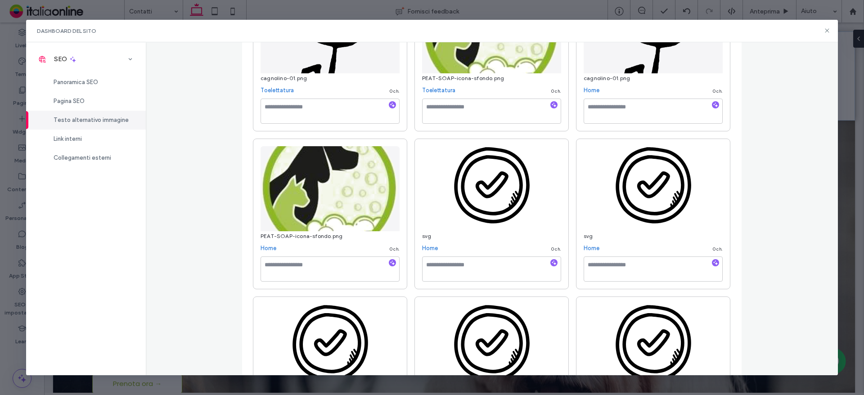
scroll to position [190, 0]
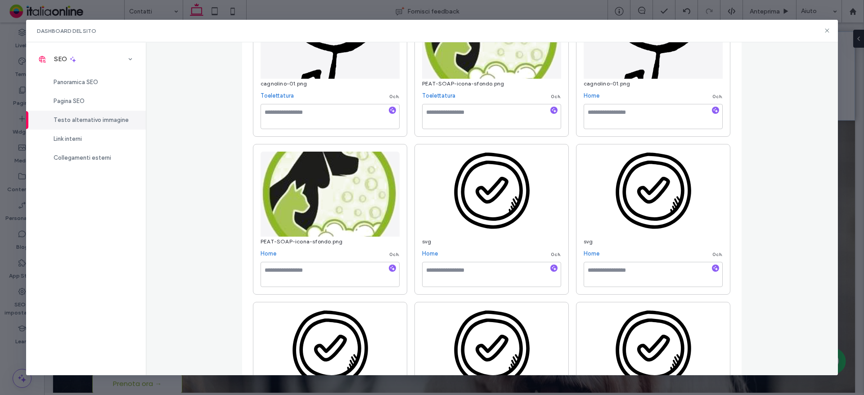
type textarea "**********"
paste textarea "**********"
type textarea "**********"
click at [505, 112] on textarea at bounding box center [491, 116] width 139 height 25
paste textarea "**********"
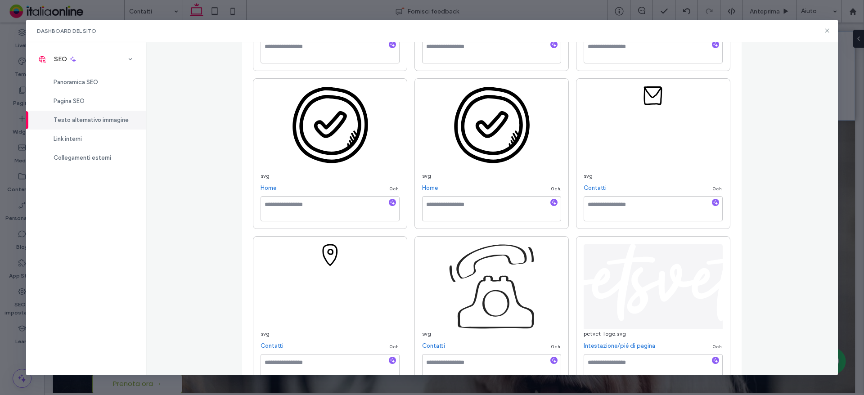
scroll to position [450, 0]
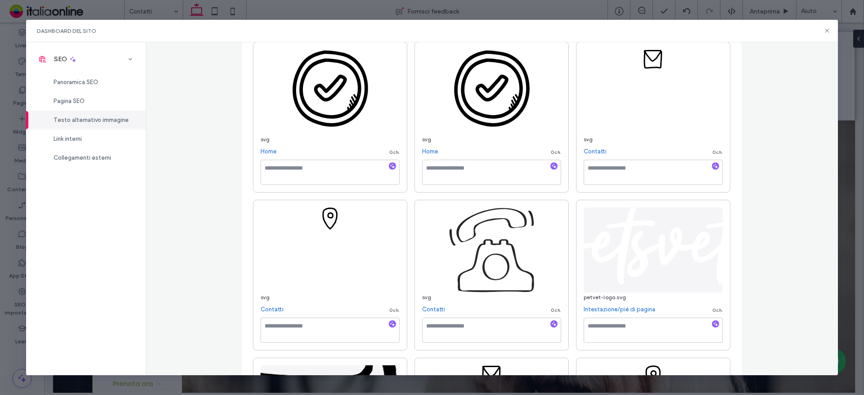
type textarea "**********"
click at [614, 183] on textarea at bounding box center [653, 172] width 139 height 25
click at [616, 334] on textarea at bounding box center [653, 330] width 139 height 25
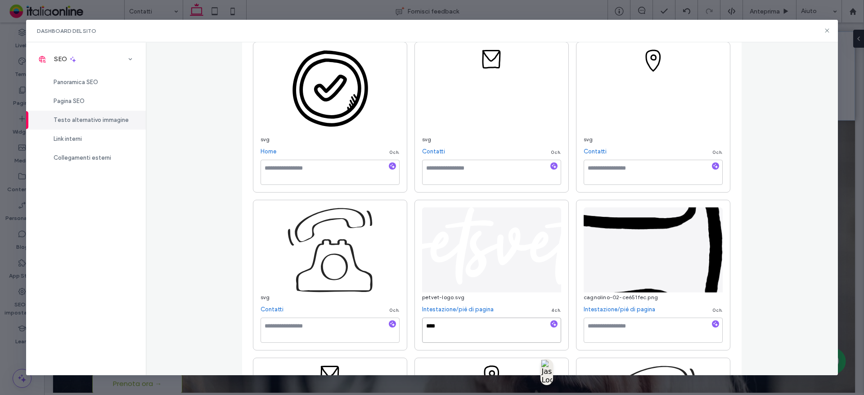
scroll to position [404, 0]
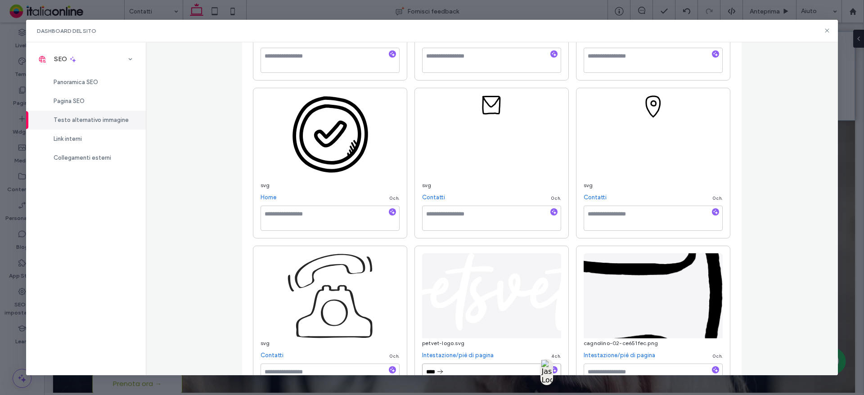
type textarea "****"
click at [468, 355] on link "Intestazione/piè di pagina" at bounding box center [458, 355] width 72 height 9
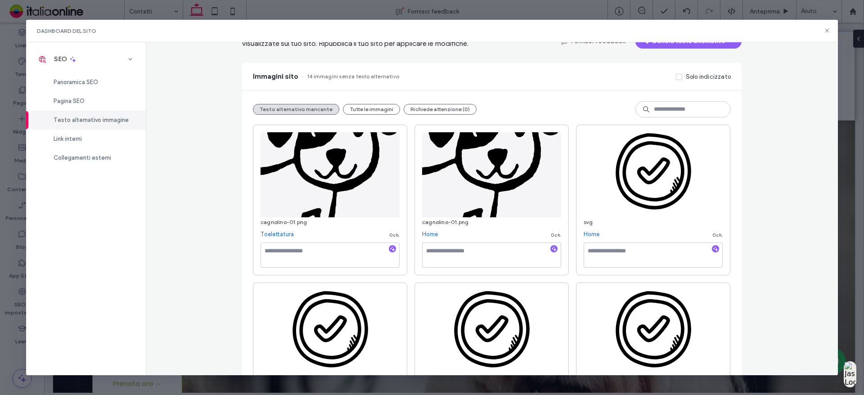
scroll to position [0, 0]
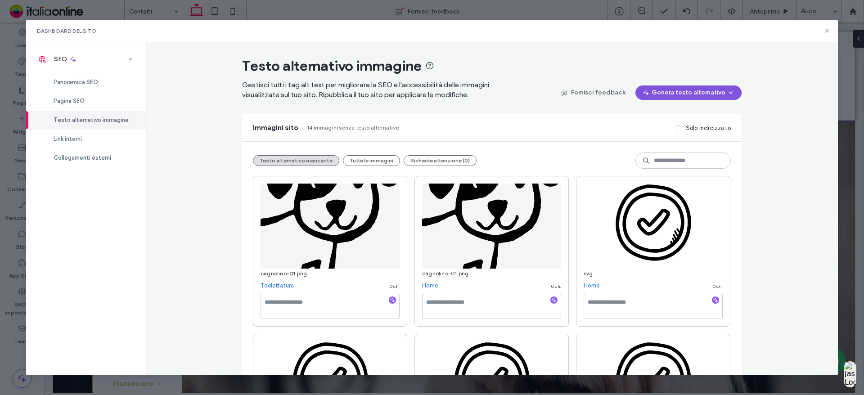
click at [685, 93] on button "Genera testo alternativo" at bounding box center [689, 93] width 106 height 14
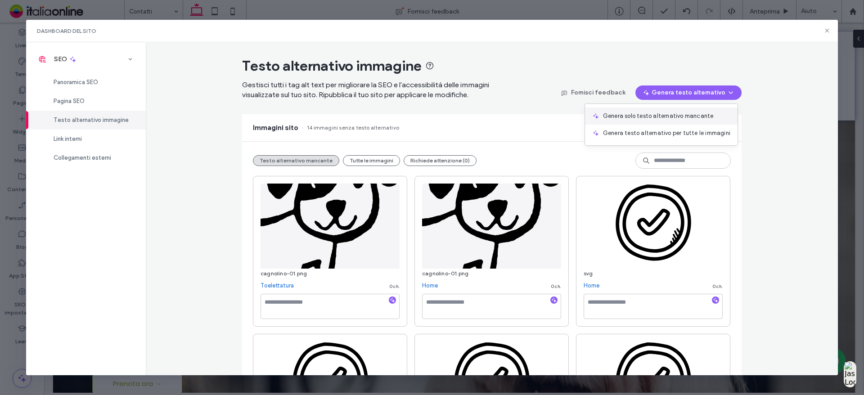
click at [674, 111] on div "Genera solo testo alternativo mancante" at bounding box center [661, 116] width 153 height 17
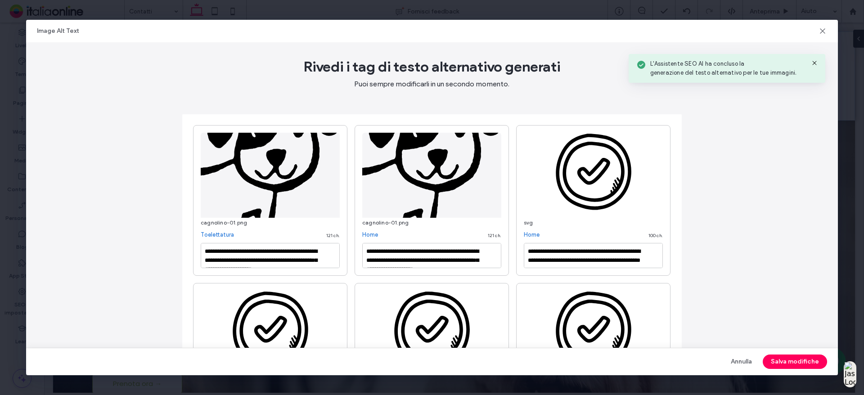
type textarea "**********"
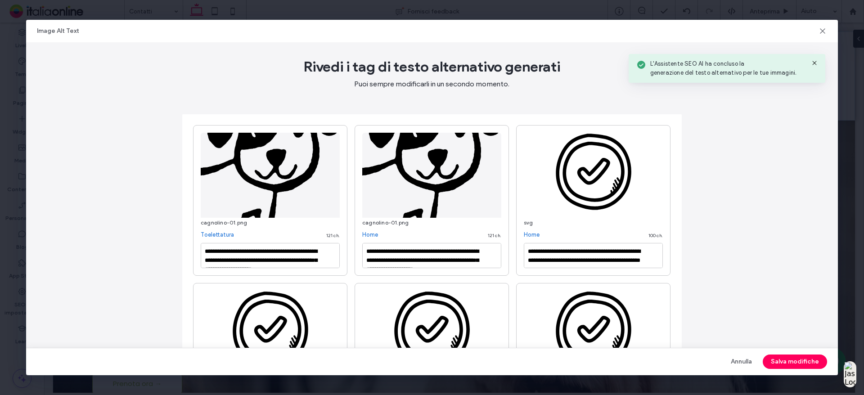
type textarea "**********"
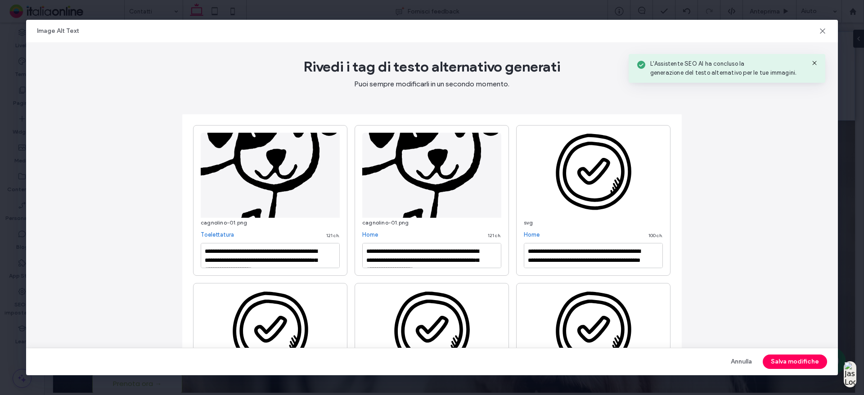
type textarea "**********"
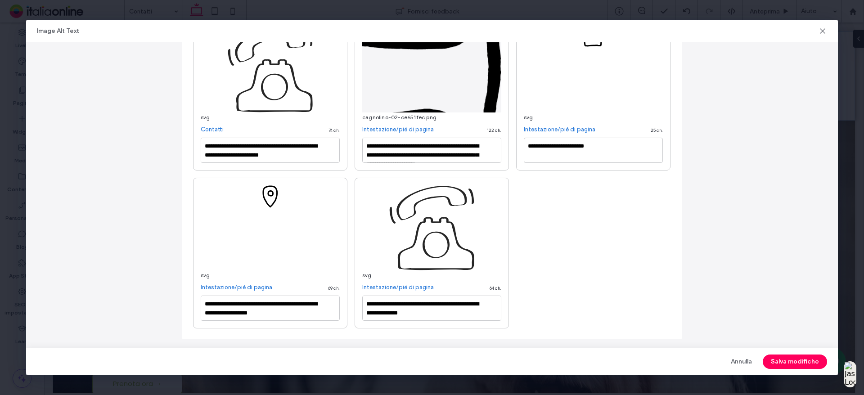
scroll to position [582, 0]
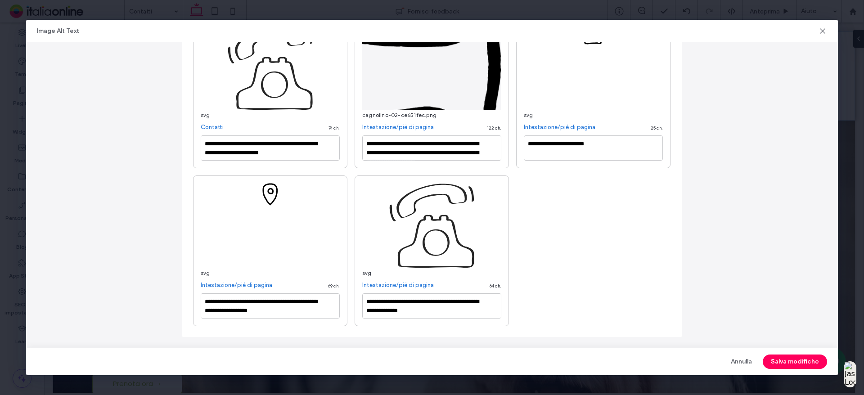
drag, startPoint x: 798, startPoint y: 365, endPoint x: 692, endPoint y: 359, distance: 106.4
click at [798, 365] on button "Salva modifiche" at bounding box center [795, 362] width 64 height 14
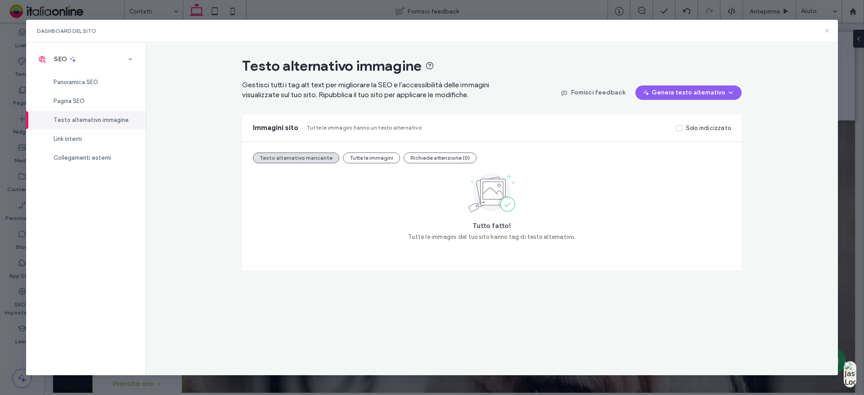
click at [828, 29] on icon at bounding box center [827, 30] width 7 height 7
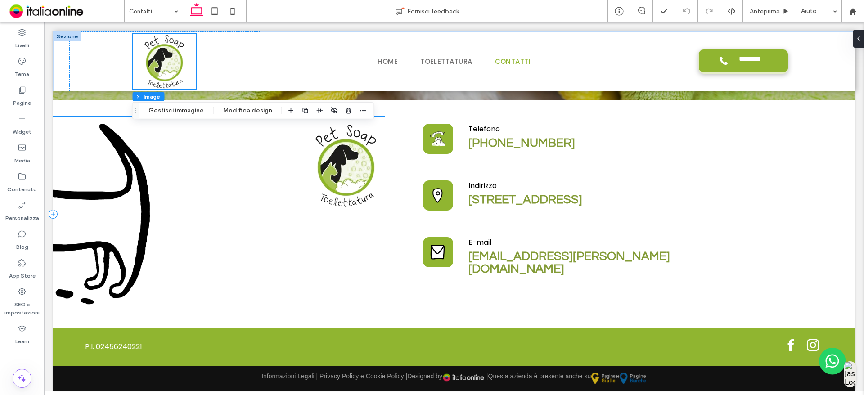
scroll to position [1893, 0]
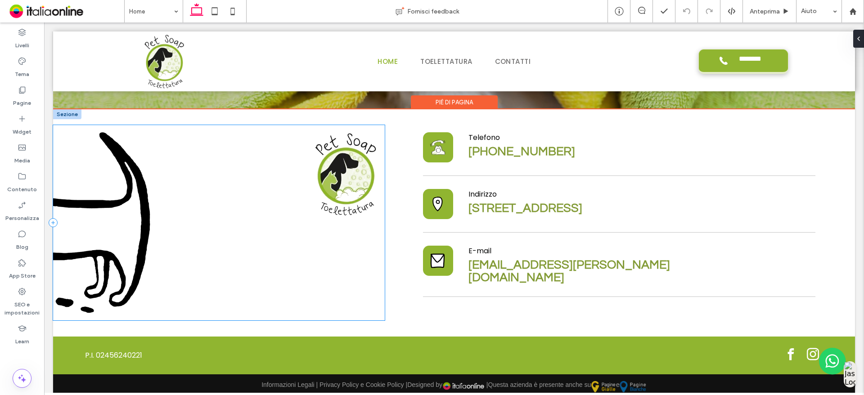
scroll to position [2496, 0]
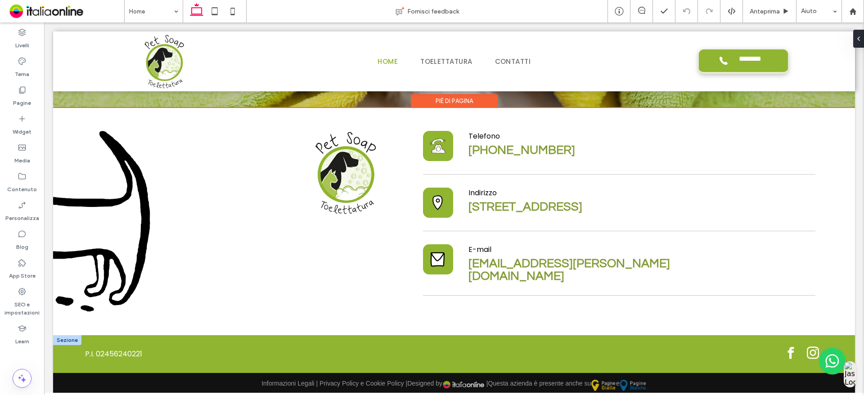
click at [66, 336] on div at bounding box center [67, 340] width 28 height 10
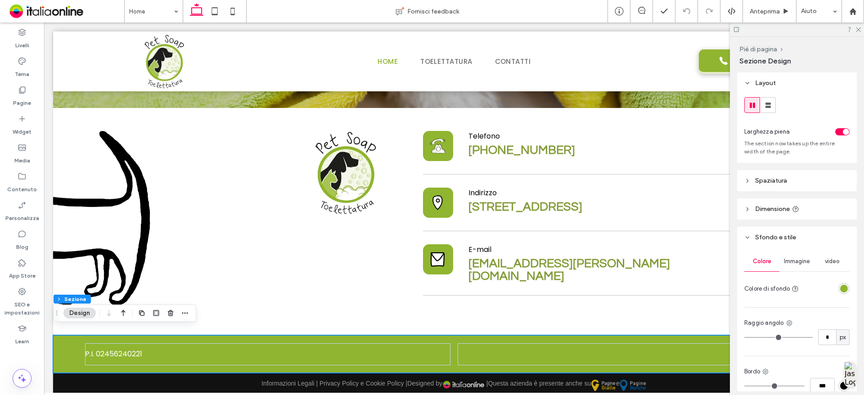
click at [837, 132] on div "toggle" at bounding box center [842, 131] width 14 height 7
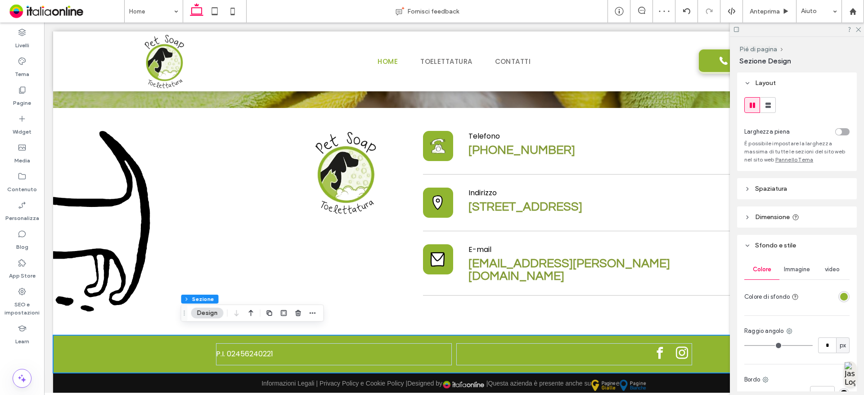
drag, startPoint x: 862, startPoint y: 28, endPoint x: 862, endPoint y: 34, distance: 5.4
click at [862, 28] on div at bounding box center [797, 30] width 134 height 14
click at [839, 133] on div "toggle" at bounding box center [842, 131] width 14 height 7
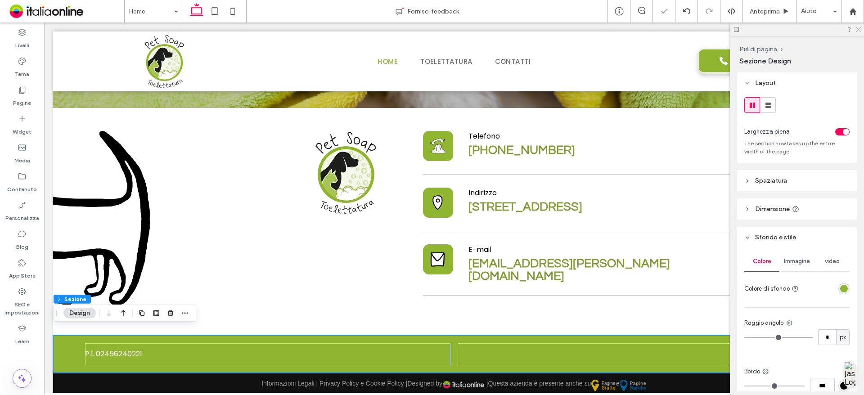
click at [859, 28] on icon at bounding box center [858, 29] width 6 height 6
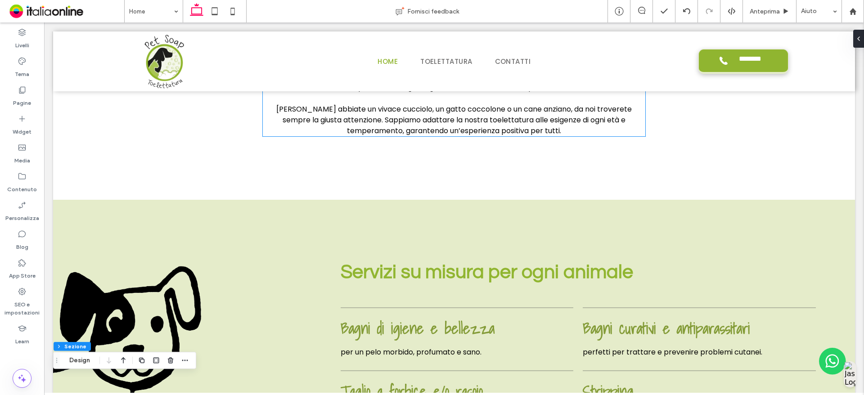
scroll to position [691, 0]
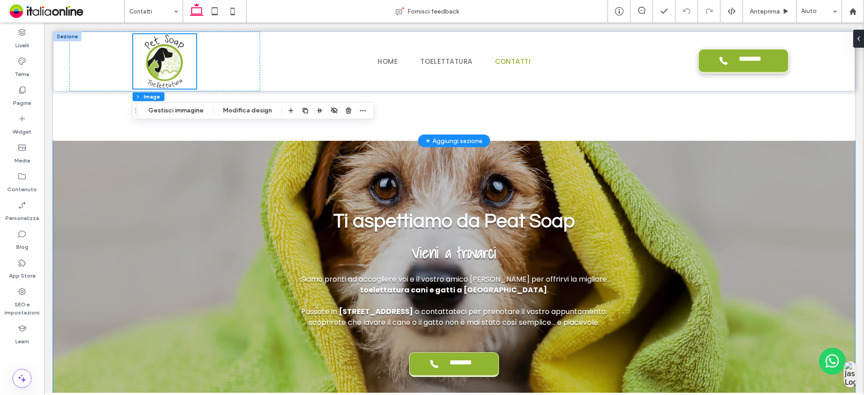
scroll to position [1353, 0]
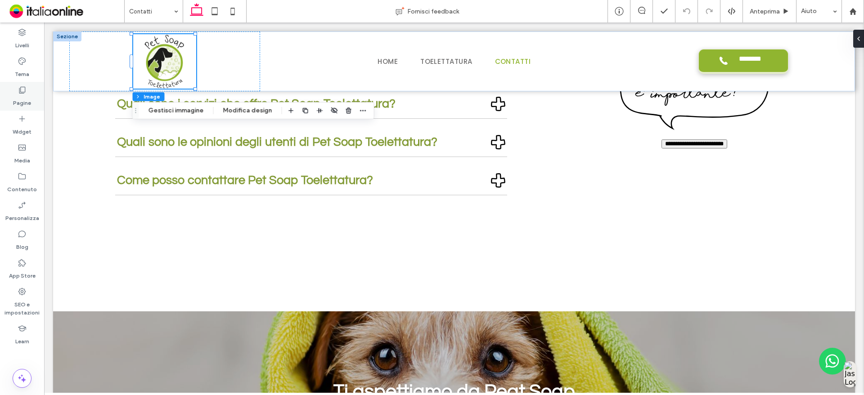
drag, startPoint x: 5, startPoint y: 79, endPoint x: 24, endPoint y: 105, distance: 31.9
click at [24, 105] on label "Pagine" at bounding box center [22, 101] width 18 height 13
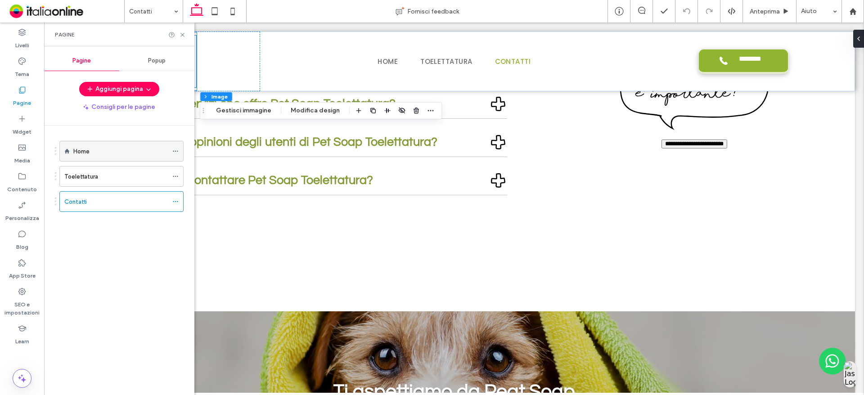
click at [174, 149] on icon at bounding box center [175, 151] width 6 height 6
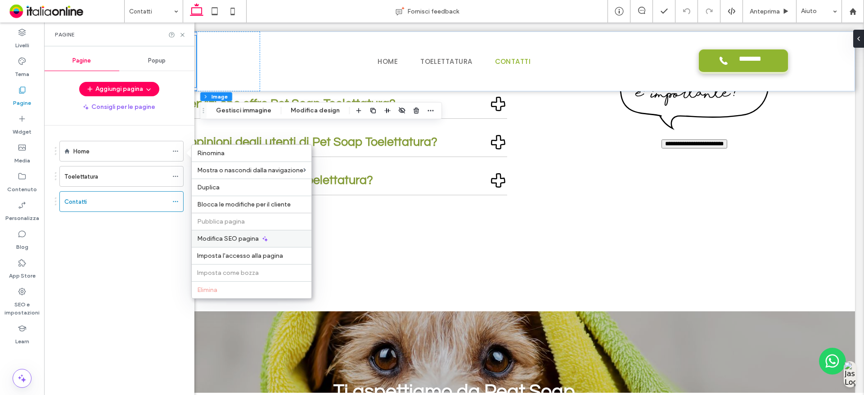
click at [244, 234] on div "Modifica SEO pagina" at bounding box center [252, 238] width 120 height 17
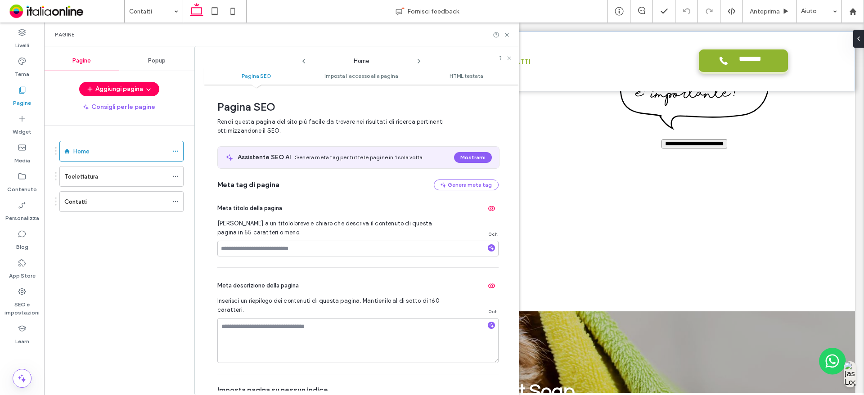
scroll to position [5, 0]
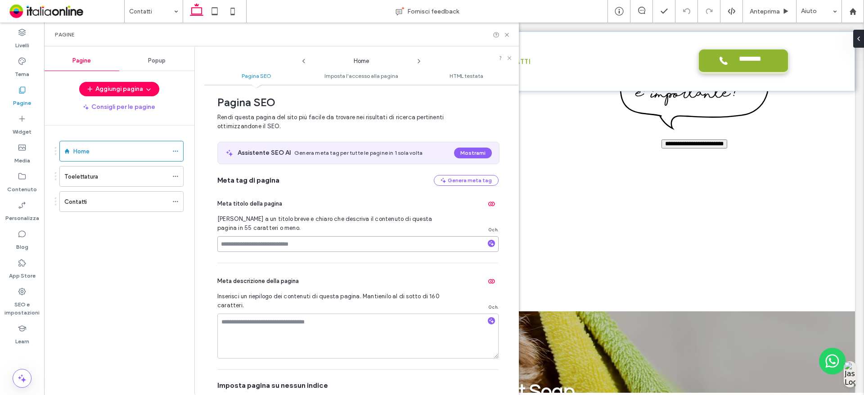
click at [278, 244] on input at bounding box center [357, 244] width 281 height 16
paste input "**********"
click at [335, 245] on input "**********" at bounding box center [357, 244] width 281 height 16
click at [387, 250] on input "**********" at bounding box center [357, 244] width 281 height 16
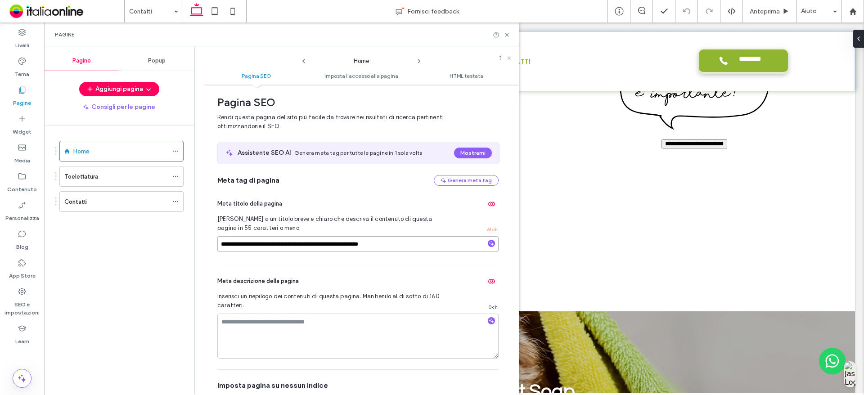
type input "**********"
click at [419, 61] on icon at bounding box center [418, 61] width 7 height 7
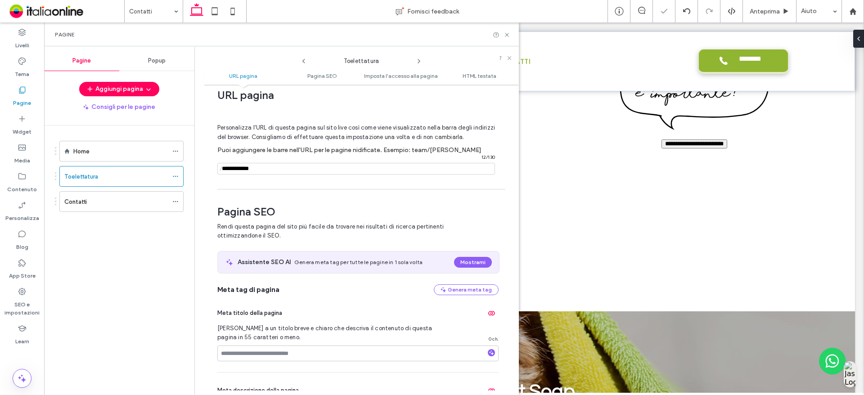
scroll to position [123, 0]
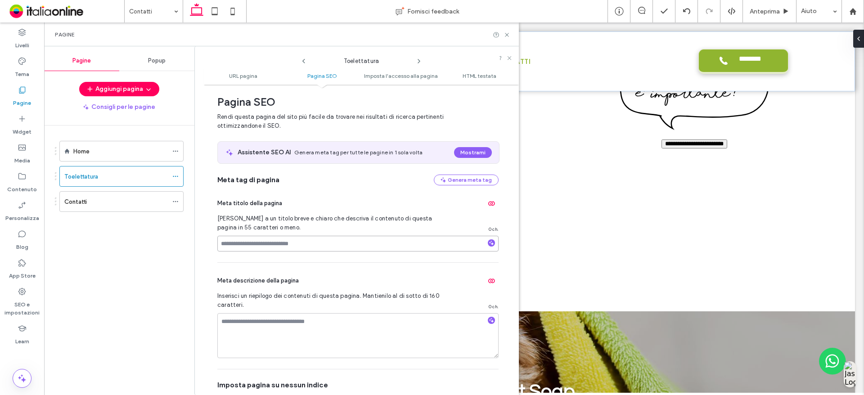
click at [335, 247] on input at bounding box center [357, 244] width 281 height 16
paste input "**********"
drag, startPoint x: 329, startPoint y: 244, endPoint x: 342, endPoint y: 244, distance: 12.2
click at [342, 244] on input "**********" at bounding box center [357, 244] width 281 height 16
type input "**********"
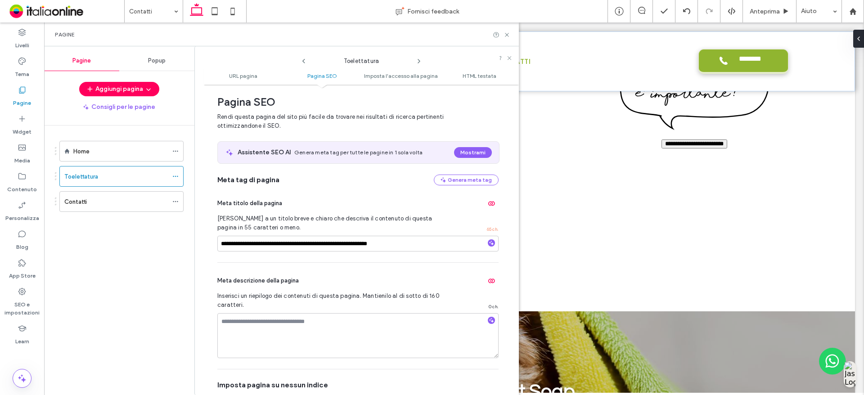
click at [419, 58] on icon at bounding box center [418, 61] width 7 height 7
click at [281, 245] on input at bounding box center [357, 244] width 281 height 16
paste input "**********"
type input "**********"
click at [505, 252] on div "**********" at bounding box center [361, 240] width 315 height 302
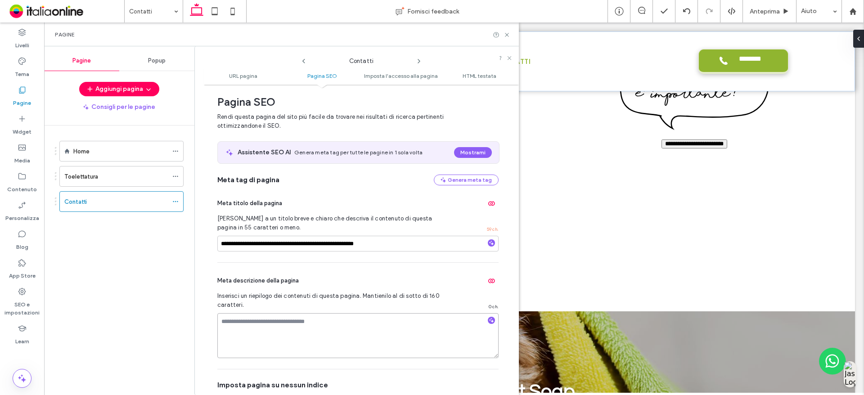
click at [307, 326] on textarea at bounding box center [357, 335] width 281 height 45
click at [420, 63] on icon at bounding box center [418, 61] width 7 height 7
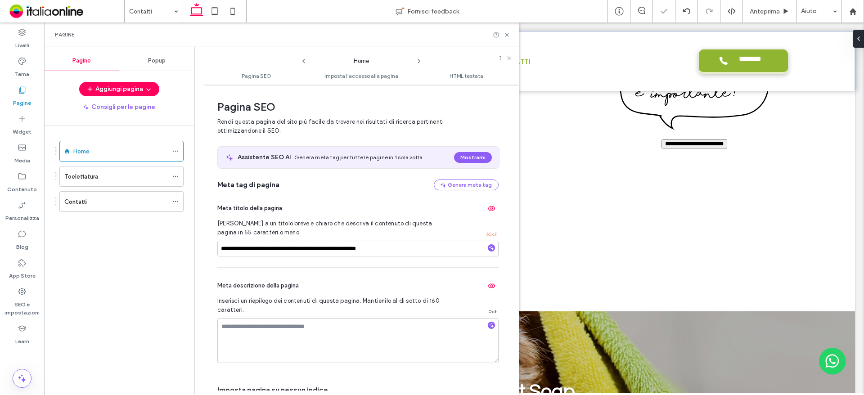
scroll to position [5, 0]
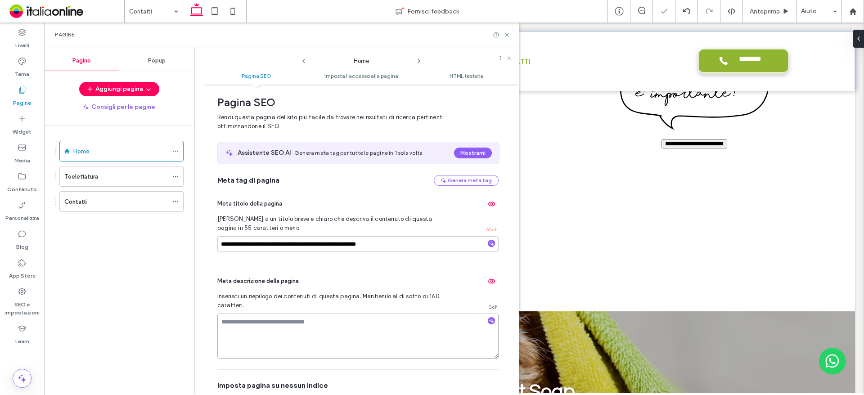
click at [331, 334] on textarea at bounding box center [357, 336] width 281 height 45
paste textarea "**********"
type textarea "**********"
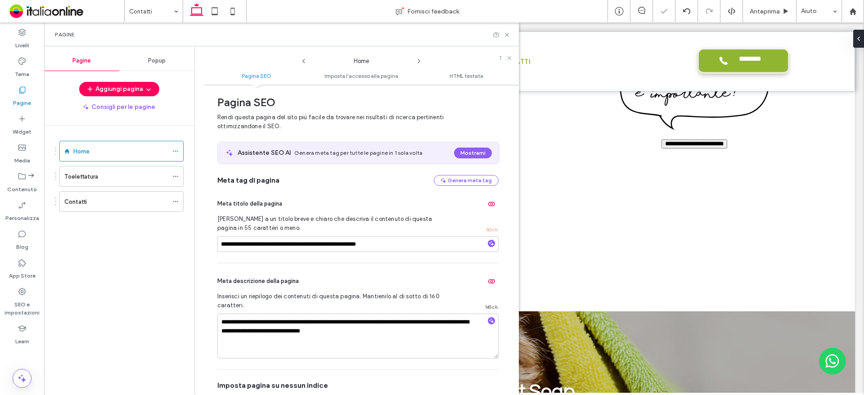
click at [419, 58] on icon at bounding box center [418, 61] width 7 height 7
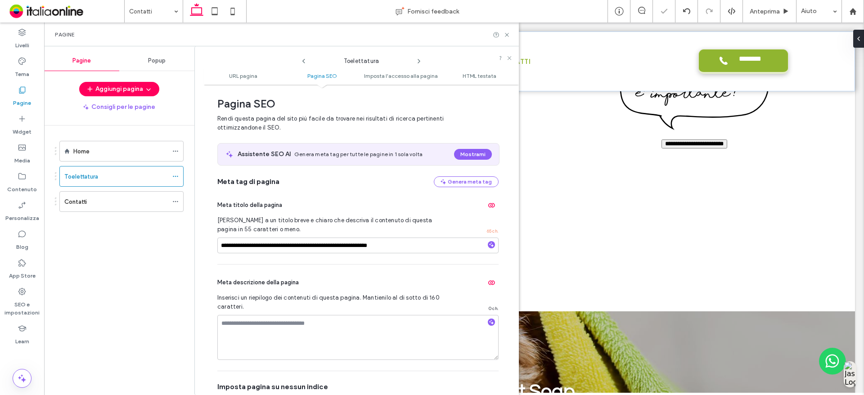
scroll to position [123, 0]
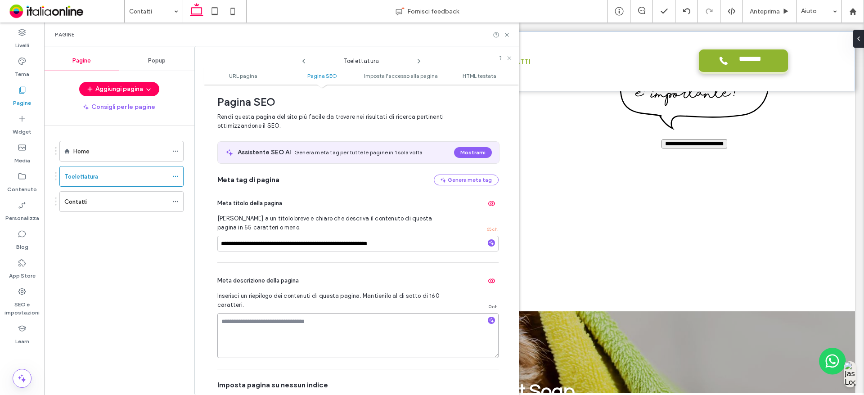
click at [299, 337] on textarea at bounding box center [357, 335] width 281 height 45
paste textarea "**********"
type textarea "**********"
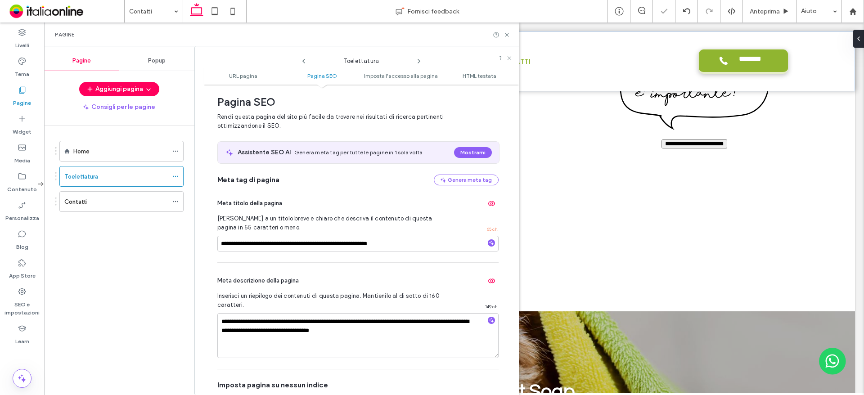
click at [417, 63] on icon at bounding box center [418, 61] width 7 height 7
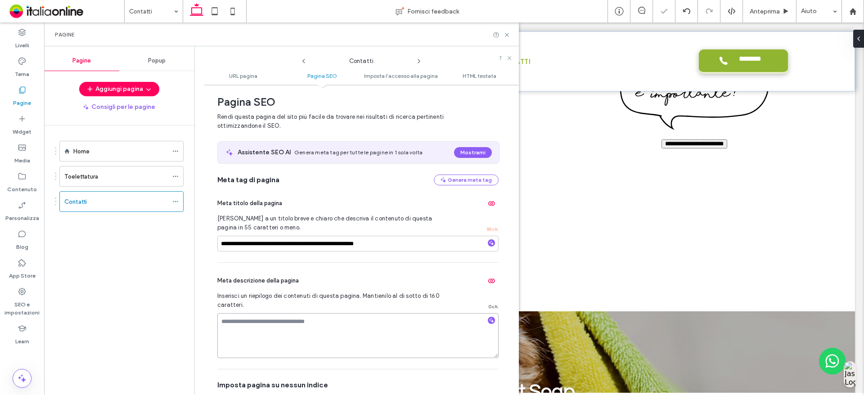
drag, startPoint x: 349, startPoint y: 328, endPoint x: 346, endPoint y: 349, distance: 21.4
click at [349, 328] on textarea at bounding box center [357, 335] width 281 height 45
click at [316, 326] on textarea at bounding box center [357, 335] width 281 height 45
paste textarea "**********"
type textarea "**********"
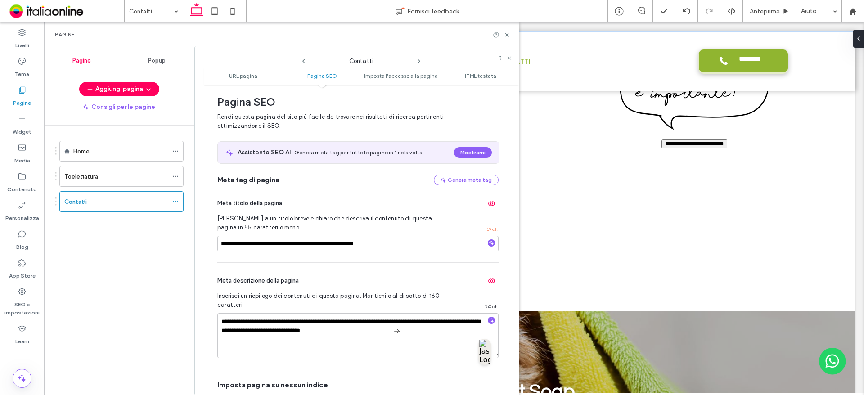
click at [203, 334] on div "**********" at bounding box center [356, 220] width 325 height 349
click at [209, 343] on div "**********" at bounding box center [361, 240] width 315 height 302
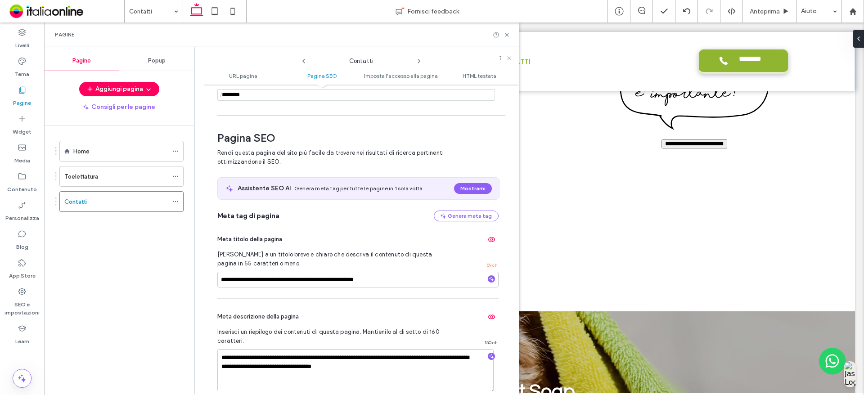
scroll to position [78, 0]
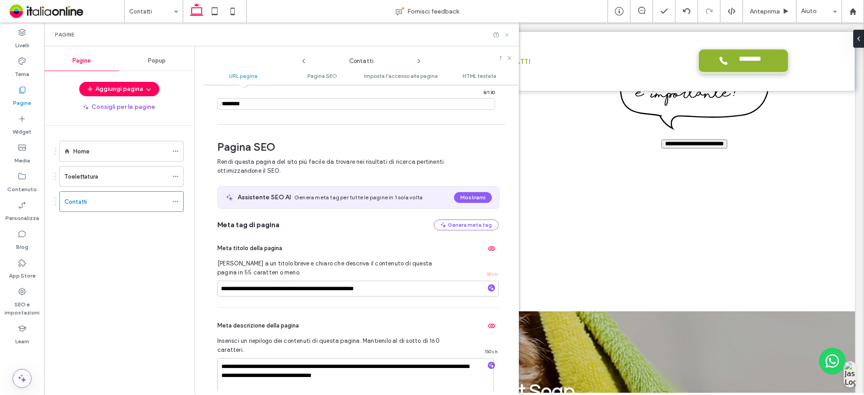
click at [509, 37] on icon at bounding box center [507, 35] width 7 height 7
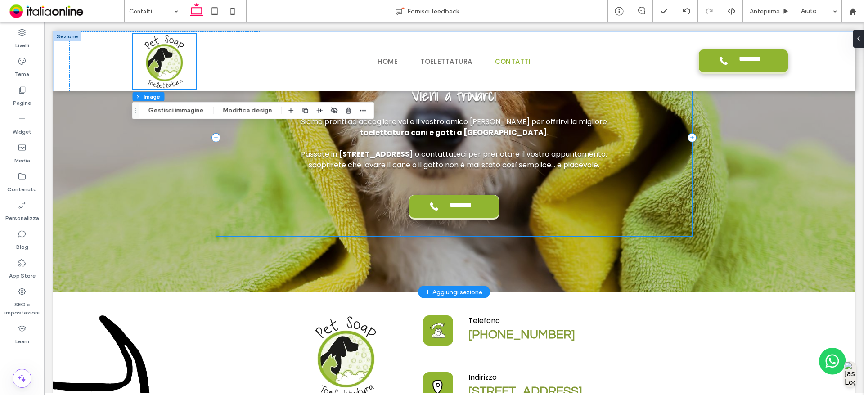
scroll to position [1893, 0]
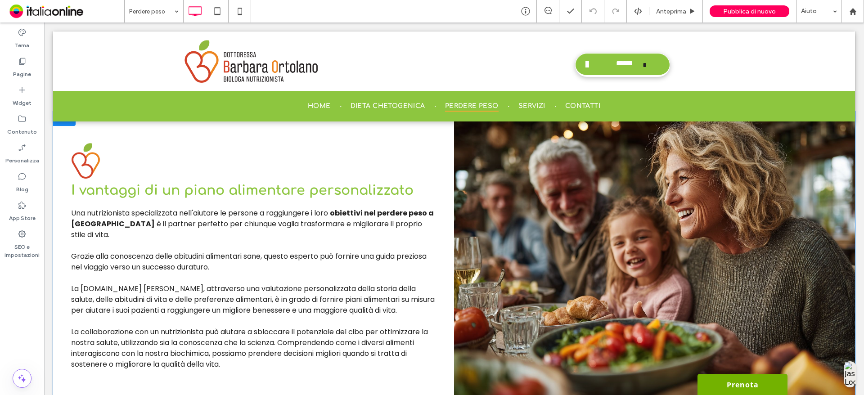
scroll to position [900, 0]
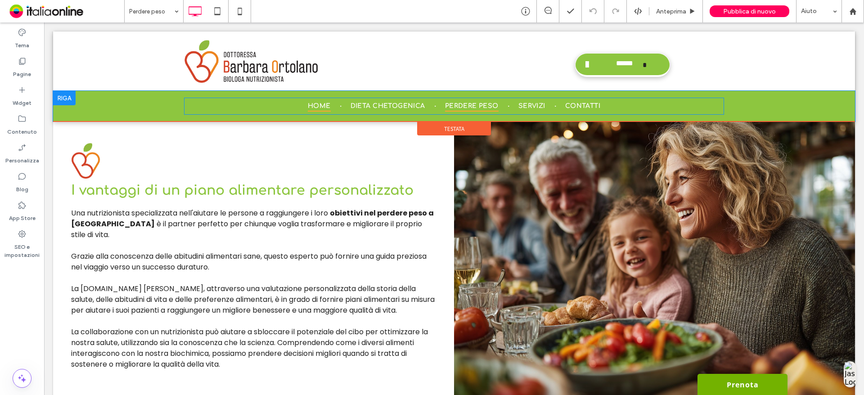
click at [316, 108] on span "Home" at bounding box center [319, 105] width 23 height 11
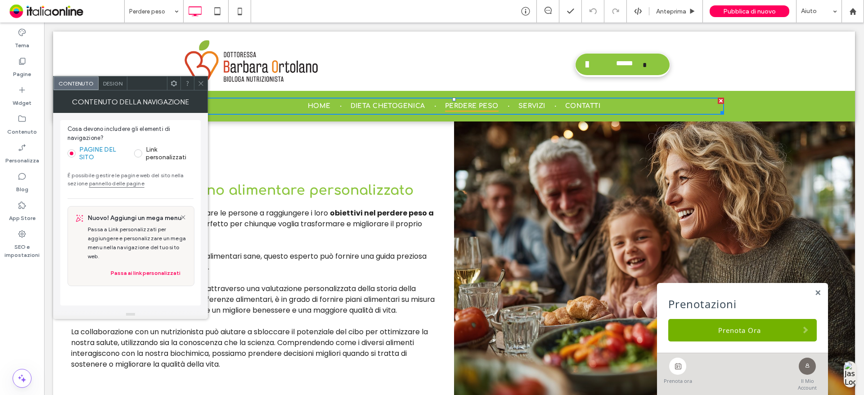
click at [202, 79] on span at bounding box center [201, 84] width 7 height 14
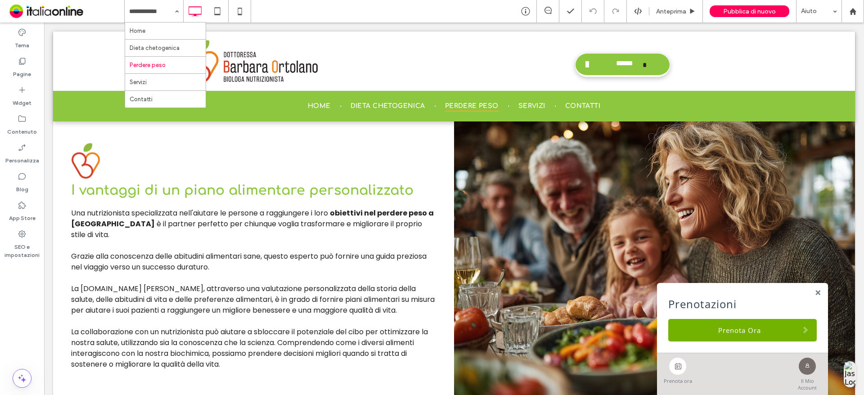
drag, startPoint x: 148, startPoint y: 27, endPoint x: 181, endPoint y: 59, distance: 45.9
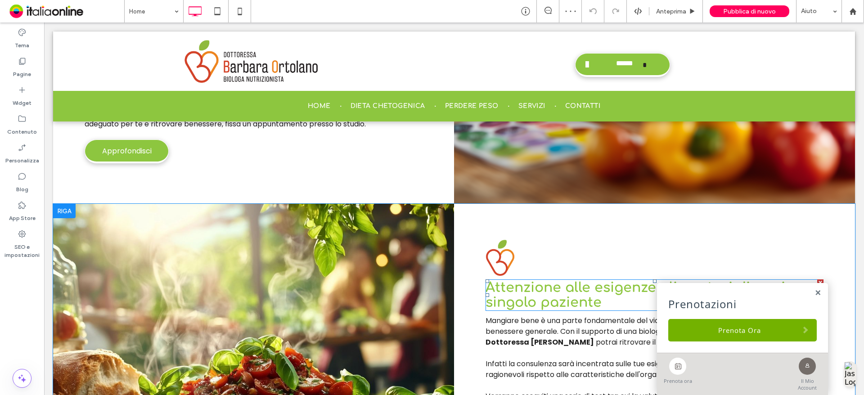
scroll to position [1575, 0]
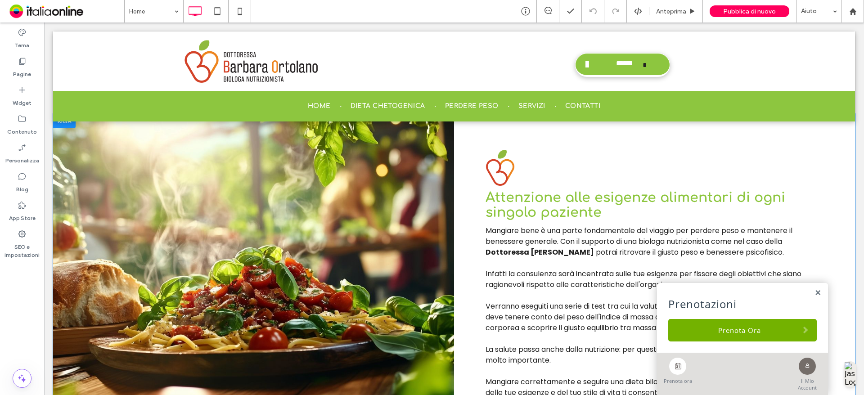
drag, startPoint x: 223, startPoint y: 250, endPoint x: 242, endPoint y: 255, distance: 20.0
click at [223, 250] on div "Click To Paste" at bounding box center [253, 299] width 401 height 370
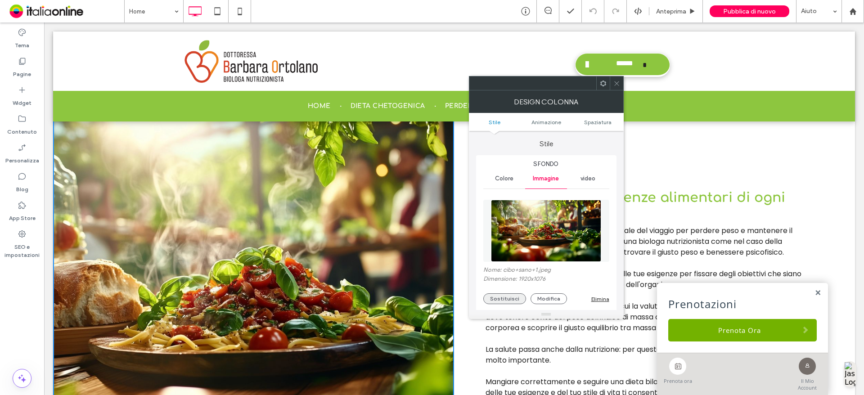
click at [500, 298] on button "Sostituisci" at bounding box center [504, 298] width 43 height 11
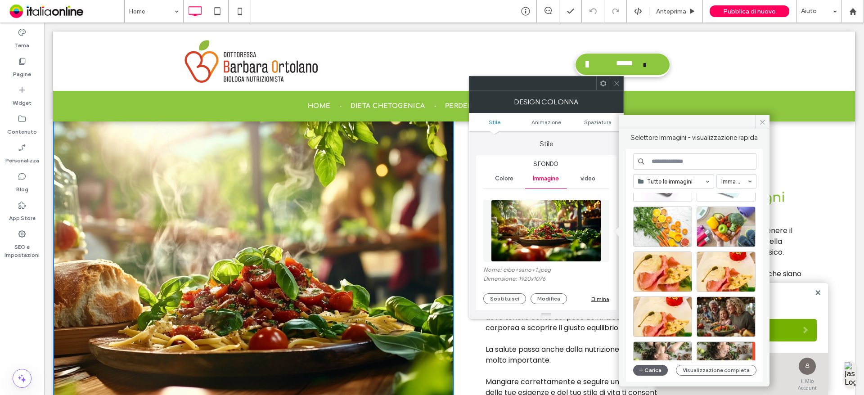
scroll to position [180, 0]
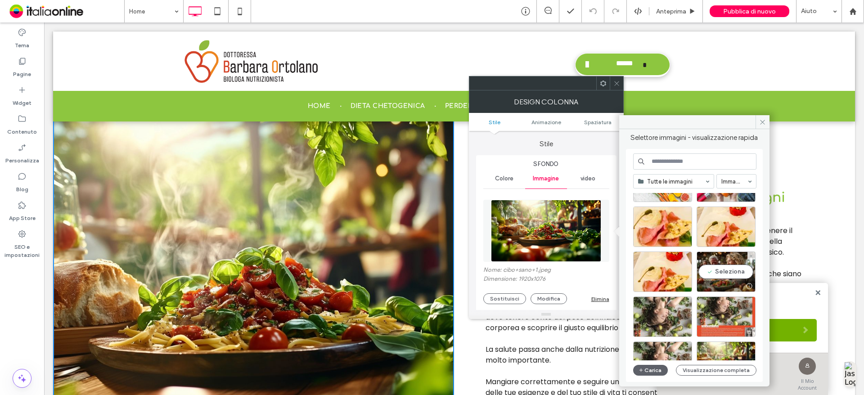
drag, startPoint x: 737, startPoint y: 270, endPoint x: 580, endPoint y: 282, distance: 157.5
click at [737, 270] on div "Seleziona" at bounding box center [726, 272] width 59 height 41
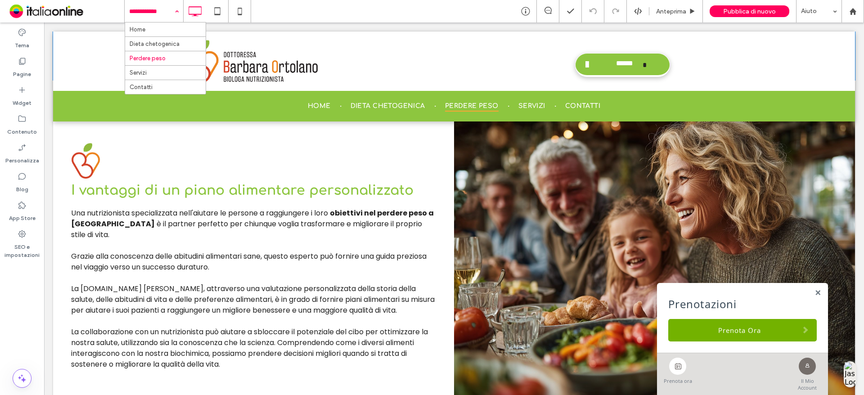
scroll to position [945, 0]
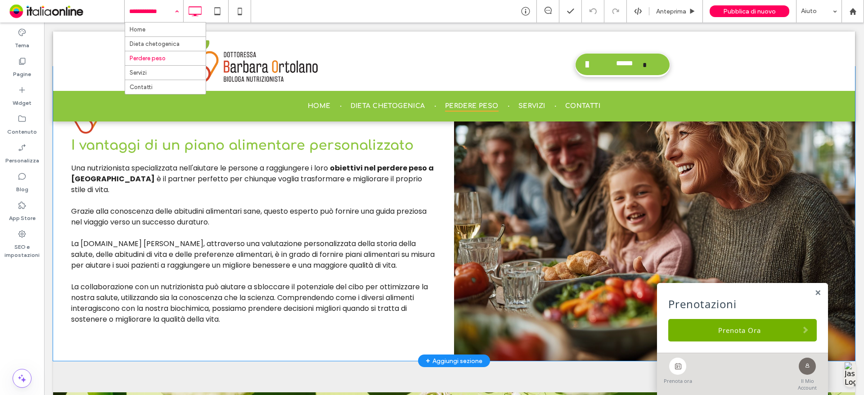
click at [605, 221] on div "Click To Paste" at bounding box center [654, 214] width 401 height 295
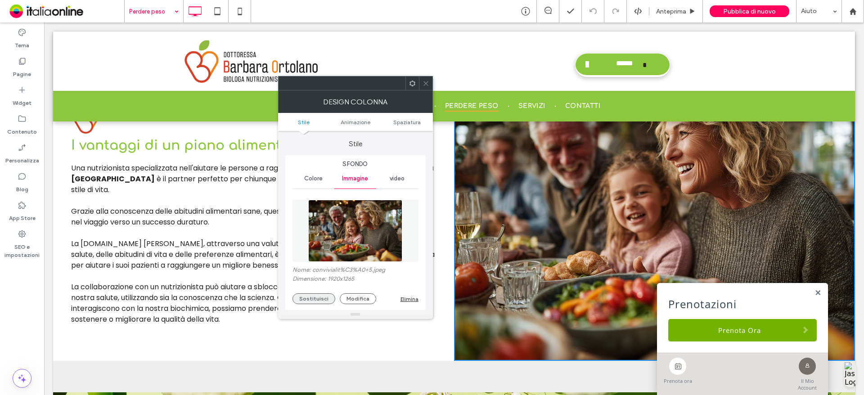
click at [323, 301] on button "Sostituisci" at bounding box center [314, 298] width 43 height 11
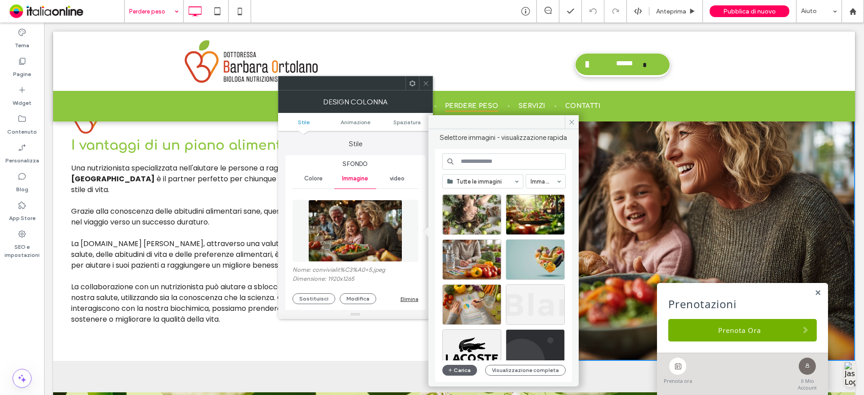
scroll to position [206, 0]
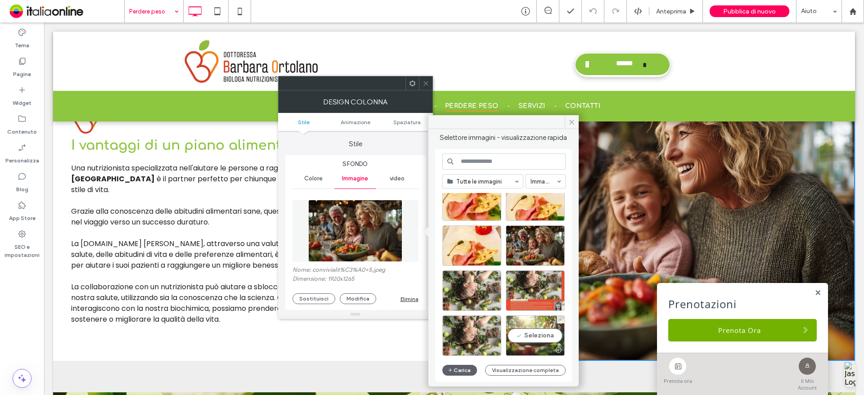
click at [531, 338] on div "Seleziona" at bounding box center [535, 336] width 59 height 41
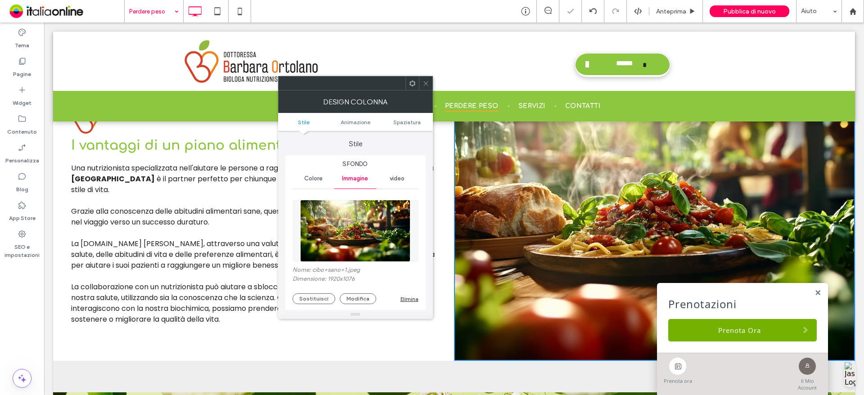
drag, startPoint x: 427, startPoint y: 86, endPoint x: 568, endPoint y: 21, distance: 155.9
click at [427, 86] on icon at bounding box center [426, 83] width 7 height 7
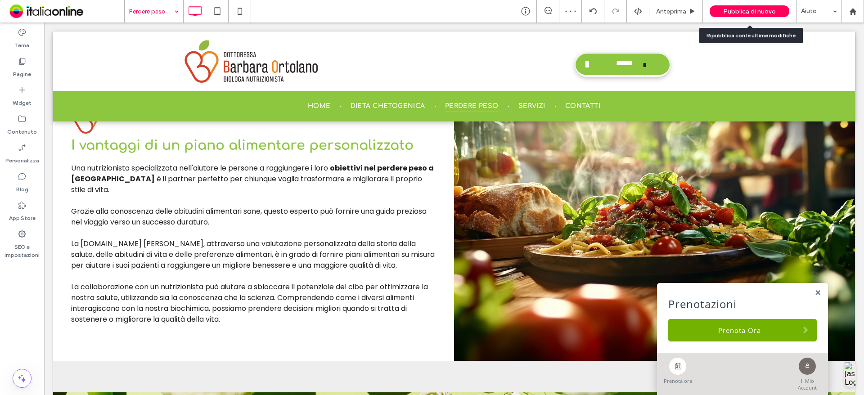
drag, startPoint x: 725, startPoint y: 7, endPoint x: 724, endPoint y: 12, distance: 5.1
click at [725, 7] on div "Pubblica di nuovo" at bounding box center [750, 11] width 80 height 12
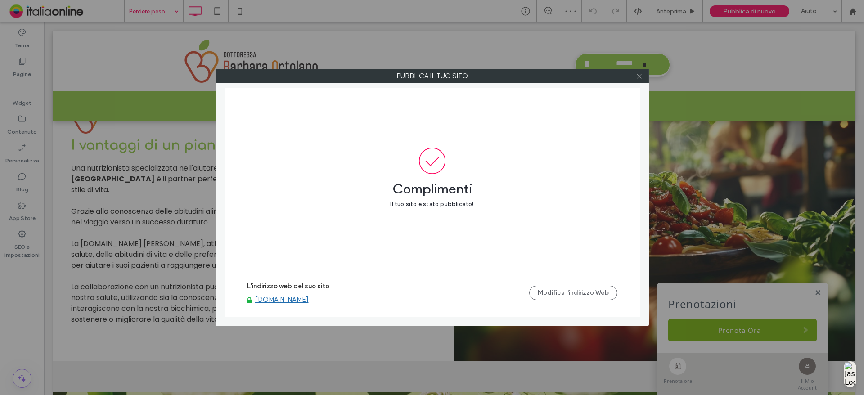
click at [641, 73] on icon at bounding box center [639, 76] width 7 height 7
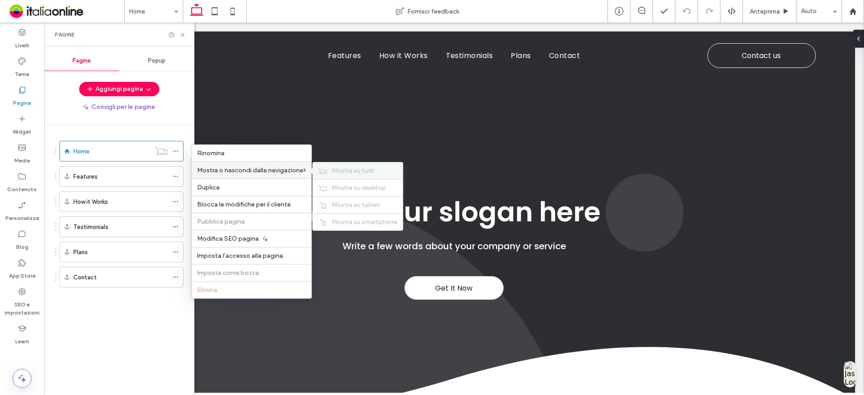
click at [336, 173] on span "Mostra su tutti" at bounding box center [353, 171] width 42 height 8
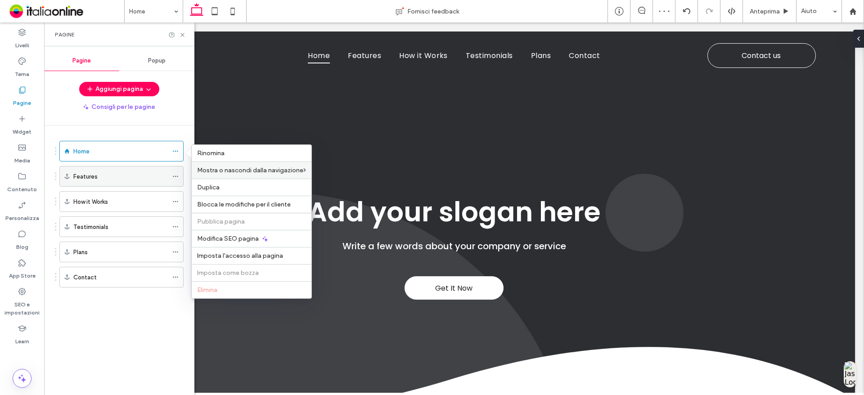
click at [176, 178] on icon at bounding box center [175, 176] width 6 height 6
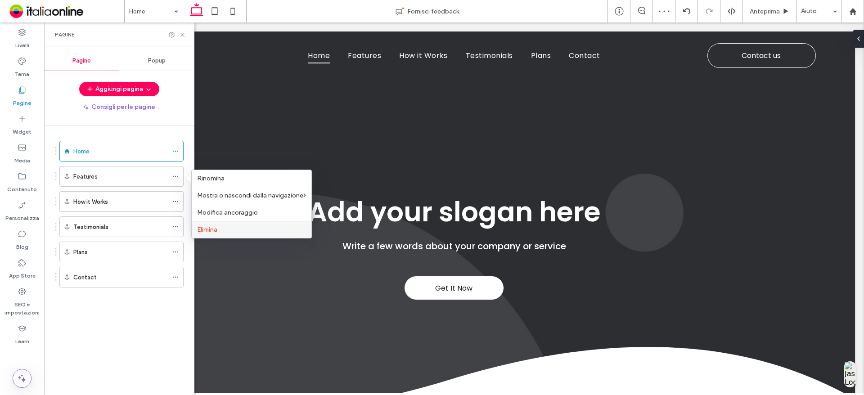
click at [219, 231] on label "Elimina" at bounding box center [251, 230] width 109 height 8
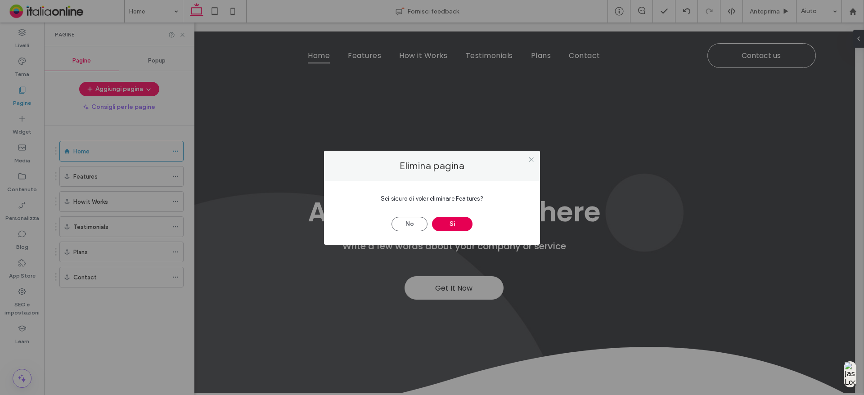
click at [459, 226] on button "Sì" at bounding box center [452, 224] width 41 height 14
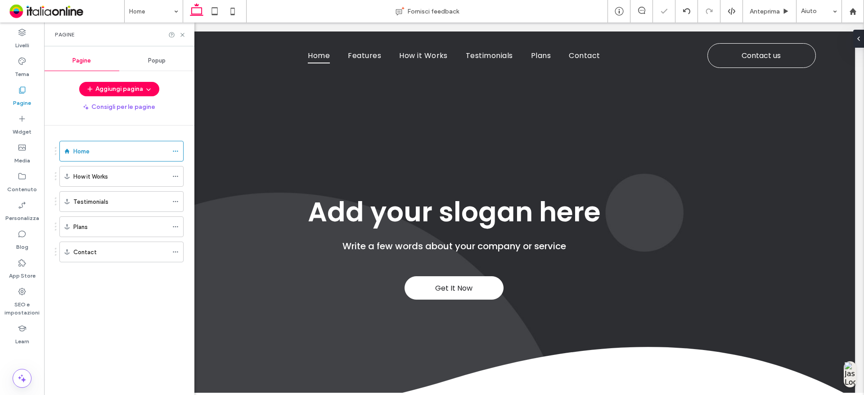
click at [181, 176] on div at bounding box center [432, 197] width 864 height 395
click at [178, 176] on div at bounding box center [432, 197] width 864 height 395
click at [177, 176] on use at bounding box center [175, 176] width 5 height 1
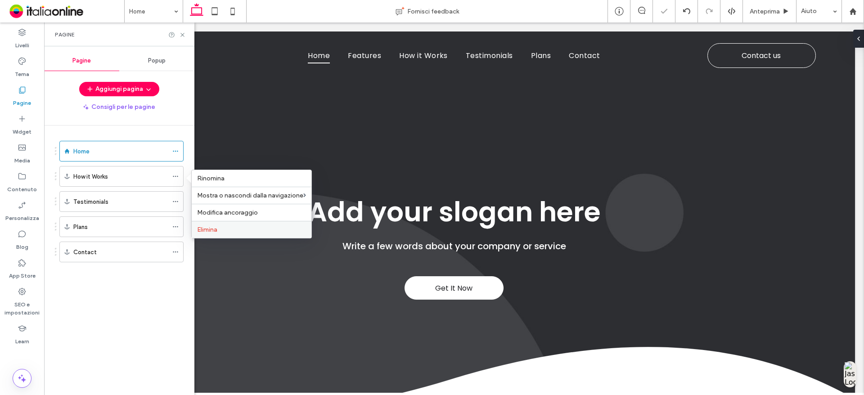
click at [223, 227] on label "Elimina" at bounding box center [251, 230] width 109 height 8
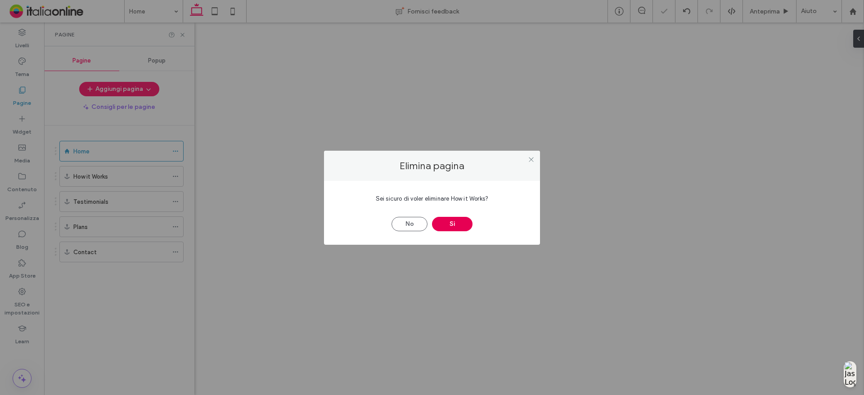
click at [442, 224] on button "Sì" at bounding box center [452, 224] width 41 height 14
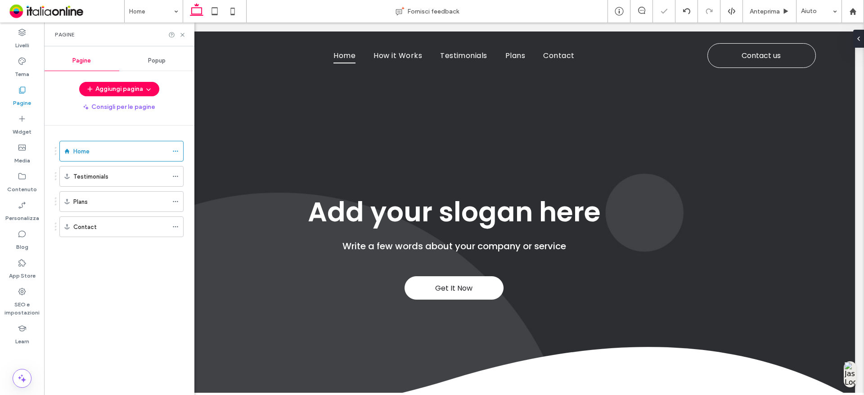
drag, startPoint x: 176, startPoint y: 175, endPoint x: 189, endPoint y: 183, distance: 15.9
click at [176, 175] on icon at bounding box center [175, 176] width 6 height 6
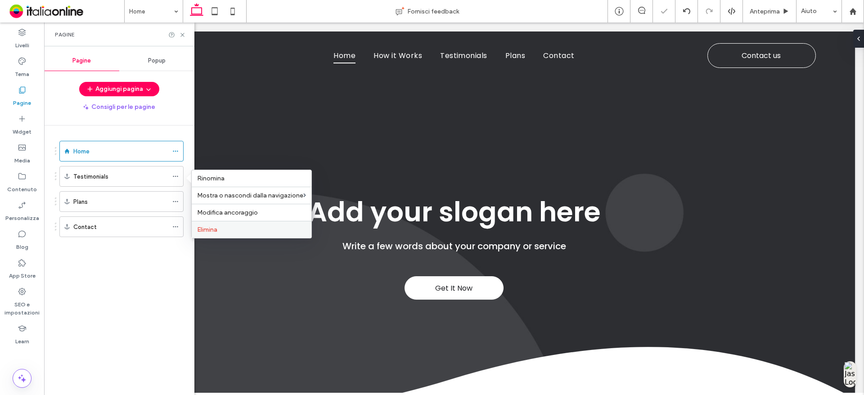
click at [247, 235] on div "Elimina" at bounding box center [252, 229] width 120 height 17
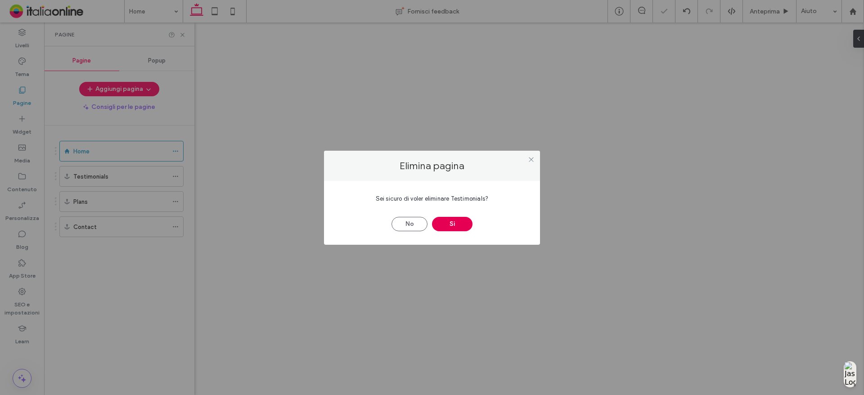
click at [453, 223] on button "Sì" at bounding box center [452, 224] width 41 height 14
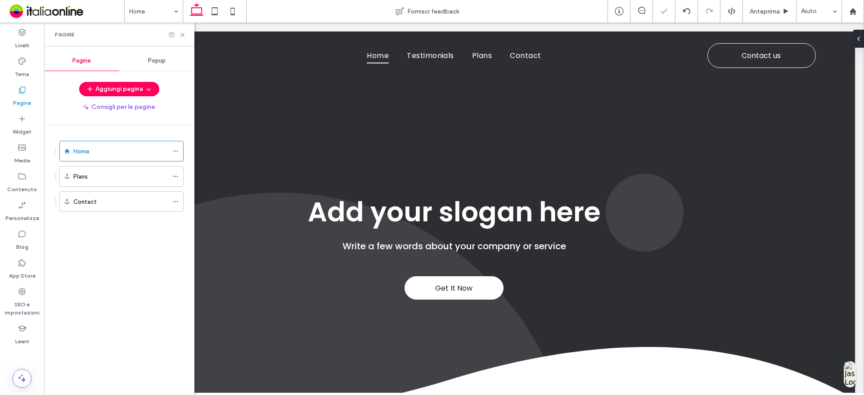
click at [175, 176] on div "Home Fornisci feedback Anteprima Aiuto Design Panel Commenti sito Commenti sito…" at bounding box center [432, 197] width 864 height 395
click at [175, 176] on icon at bounding box center [175, 176] width 6 height 6
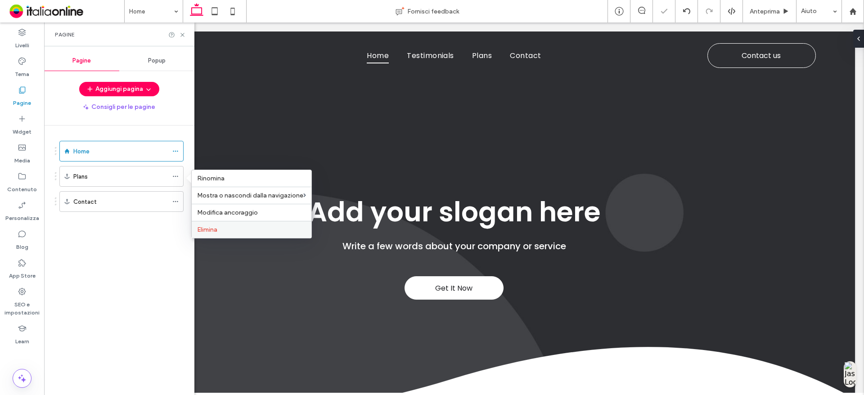
click at [263, 234] on div "Elimina" at bounding box center [252, 229] width 120 height 17
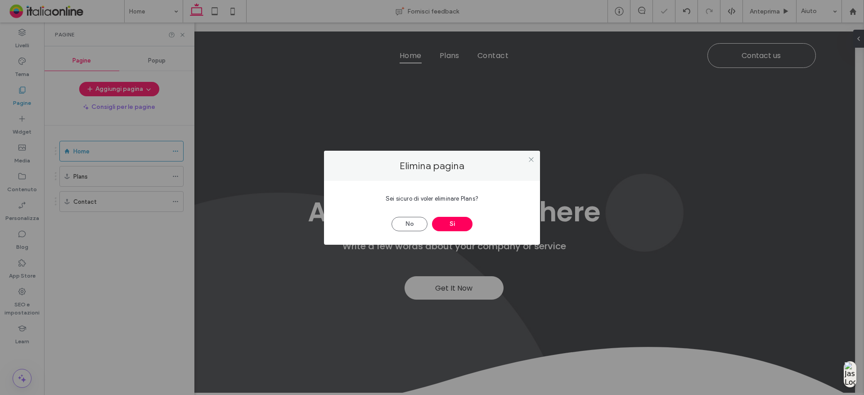
click at [452, 226] on button "Sì" at bounding box center [452, 224] width 41 height 14
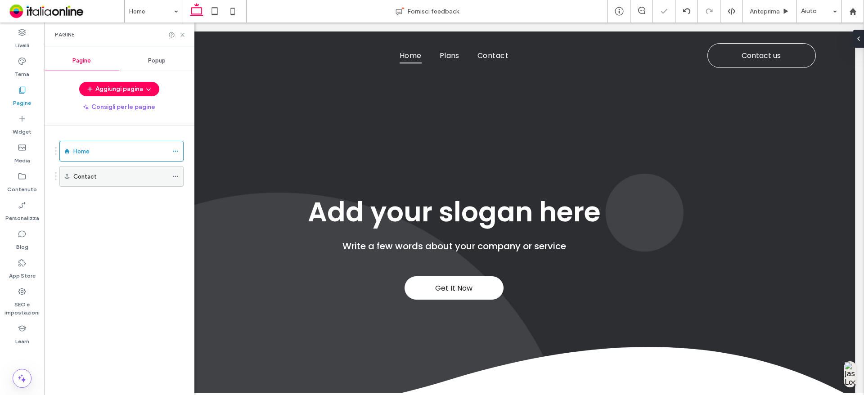
click at [174, 176] on icon at bounding box center [175, 176] width 6 height 6
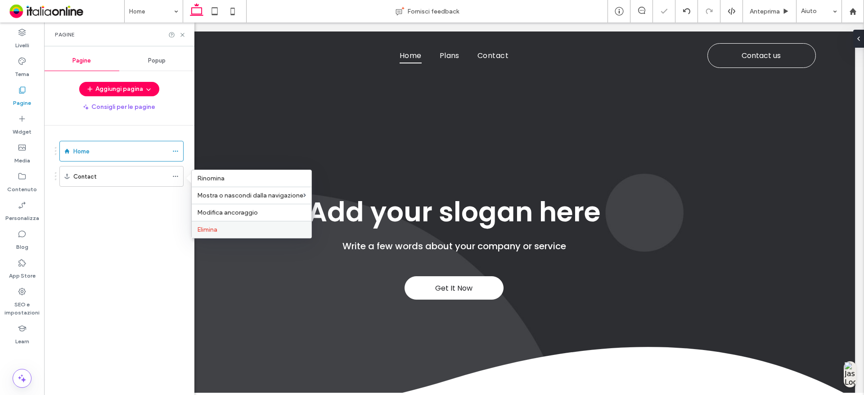
click at [216, 229] on span "Elimina" at bounding box center [207, 230] width 20 height 8
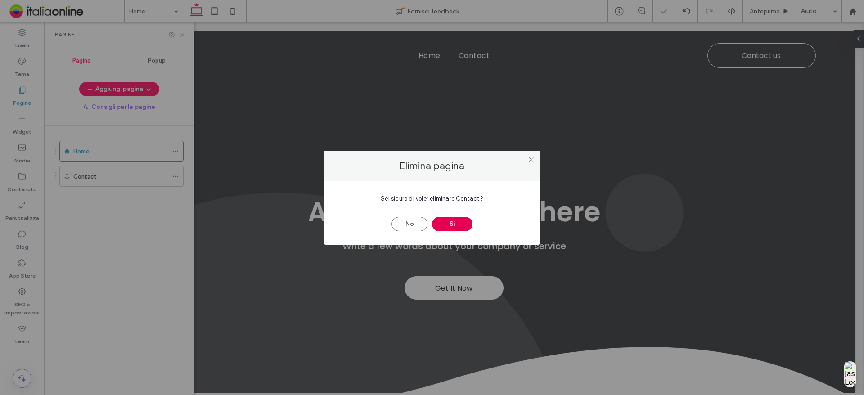
click at [457, 220] on button "Sì" at bounding box center [452, 224] width 41 height 14
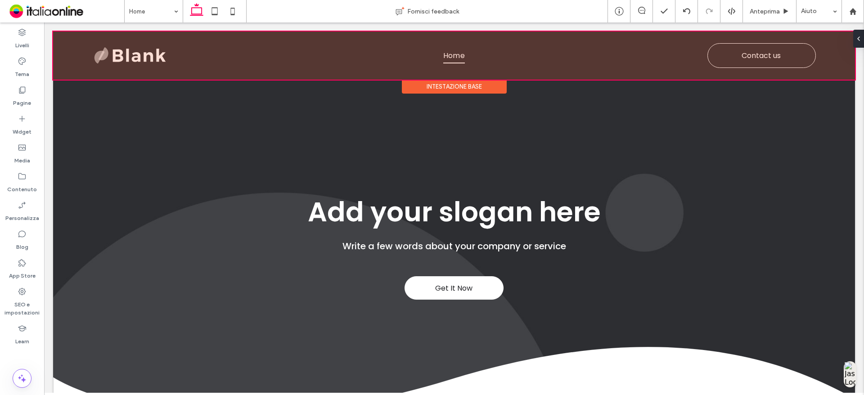
click at [450, 86] on div "Intestazione base" at bounding box center [454, 87] width 105 height 14
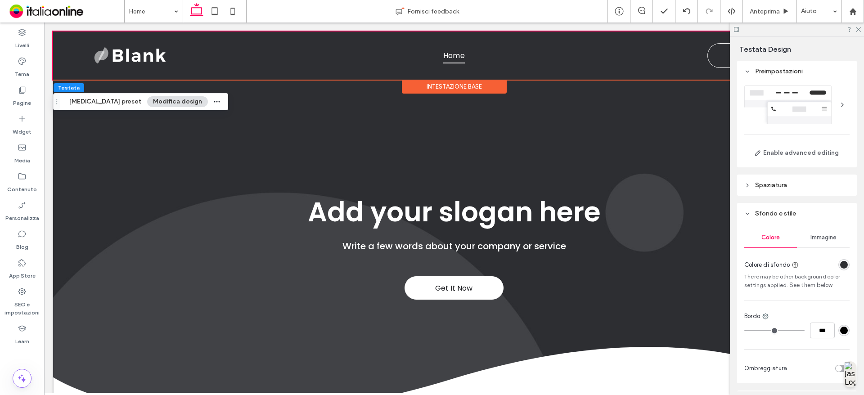
click at [839, 269] on div "rgba(45, 46, 50, 1)" at bounding box center [844, 264] width 11 height 11
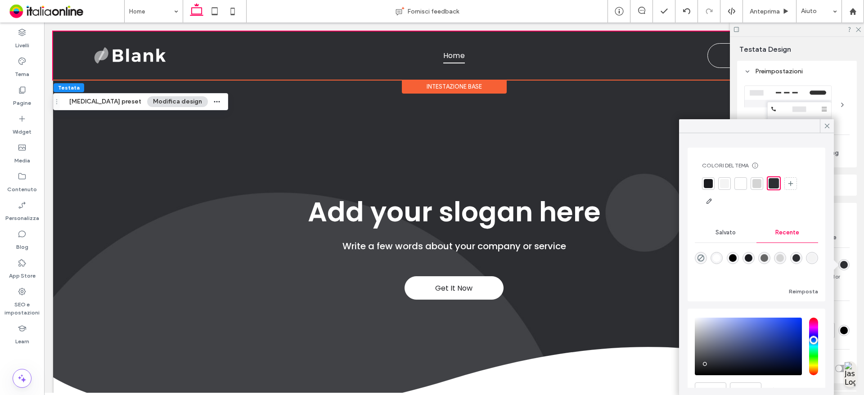
drag, startPoint x: 740, startPoint y: 183, endPoint x: 742, endPoint y: 189, distance: 6.6
click at [740, 183] on div at bounding box center [740, 183] width 9 height 9
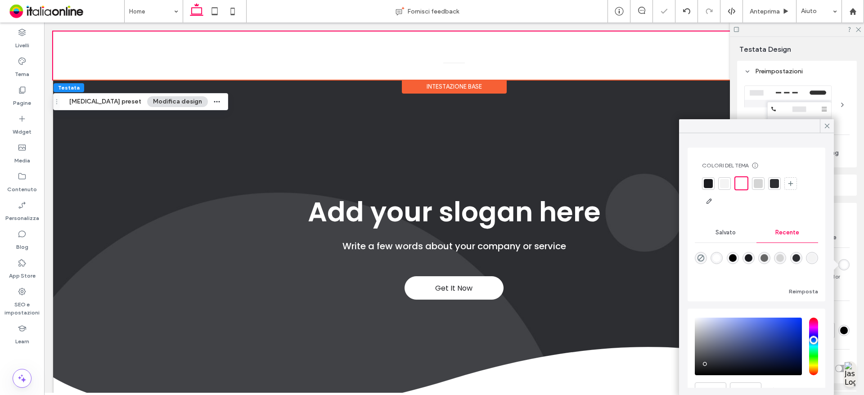
drag, startPoint x: 827, startPoint y: 125, endPoint x: 864, endPoint y: 204, distance: 87.4
click at [827, 125] on icon at bounding box center [827, 126] width 8 height 8
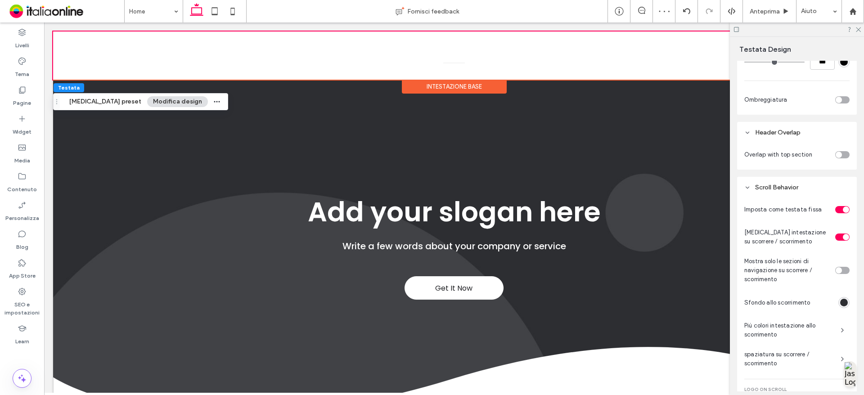
scroll to position [270, 0]
click at [839, 102] on div "toggle" at bounding box center [842, 98] width 14 height 7
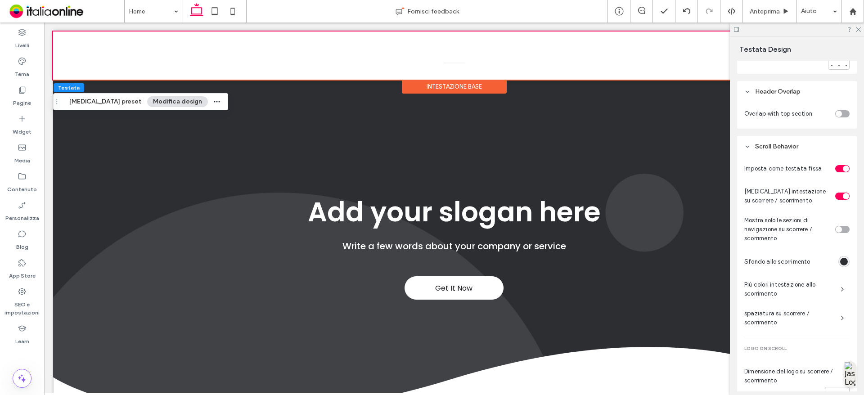
scroll to position [485, 0]
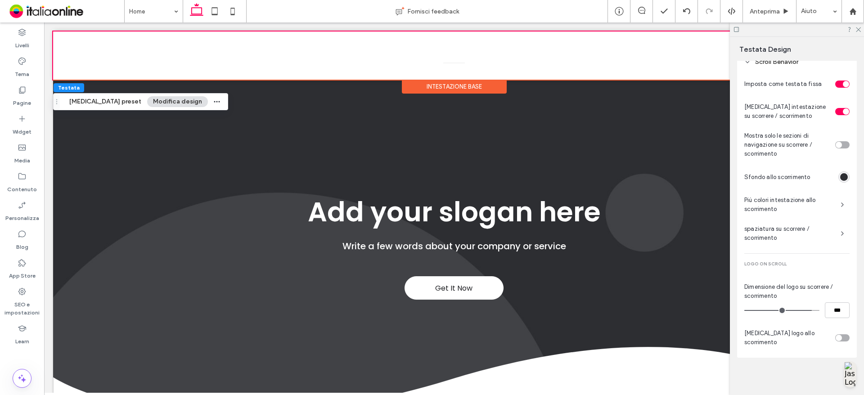
click at [840, 180] on div "rgba(45, 46, 50, 1)" at bounding box center [844, 177] width 8 height 8
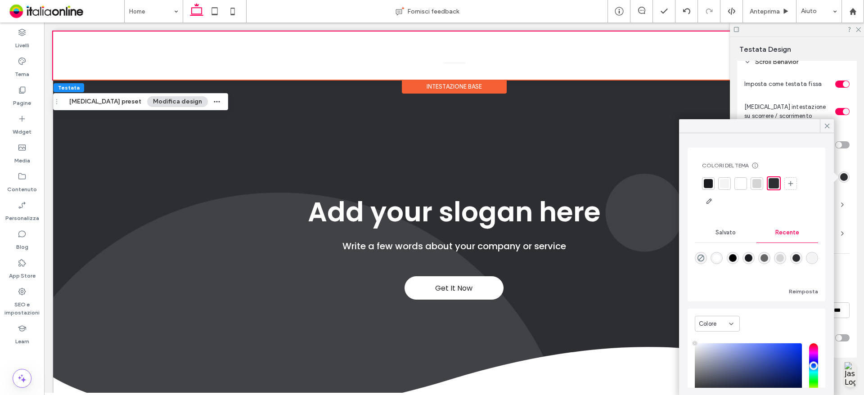
type input "****"
click at [735, 183] on div at bounding box center [741, 183] width 13 height 13
drag, startPoint x: 825, startPoint y: 122, endPoint x: 786, endPoint y: 230, distance: 114.8
click at [825, 122] on icon at bounding box center [827, 126] width 8 height 8
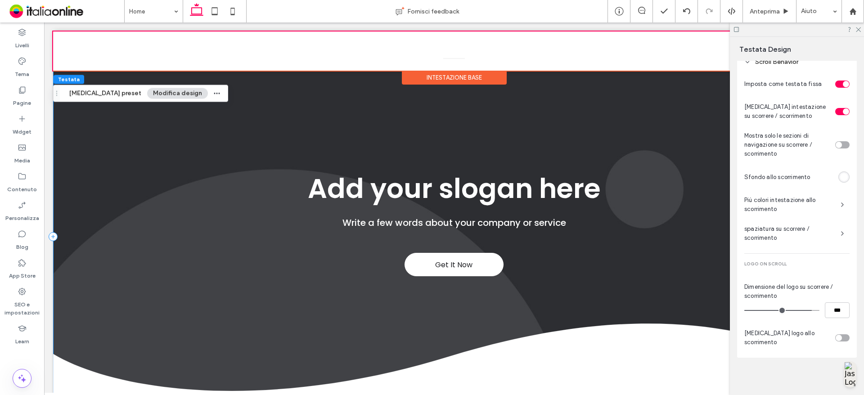
scroll to position [45, 0]
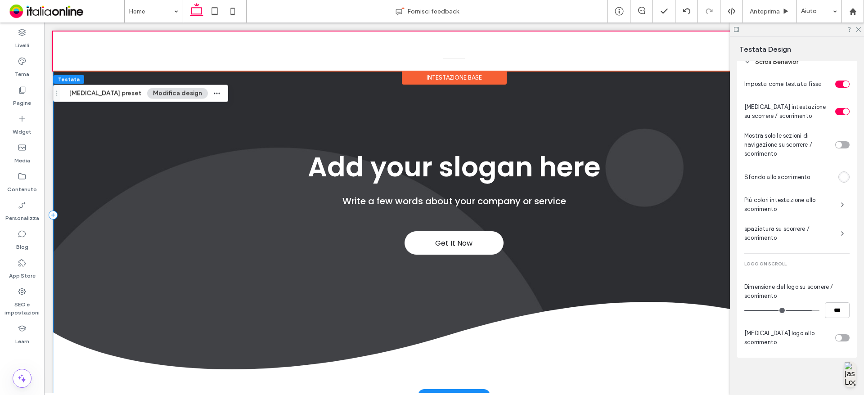
click at [691, 104] on div "Get It Now Add your slogan here Write a few words about your company or service" at bounding box center [454, 215] width 802 height 361
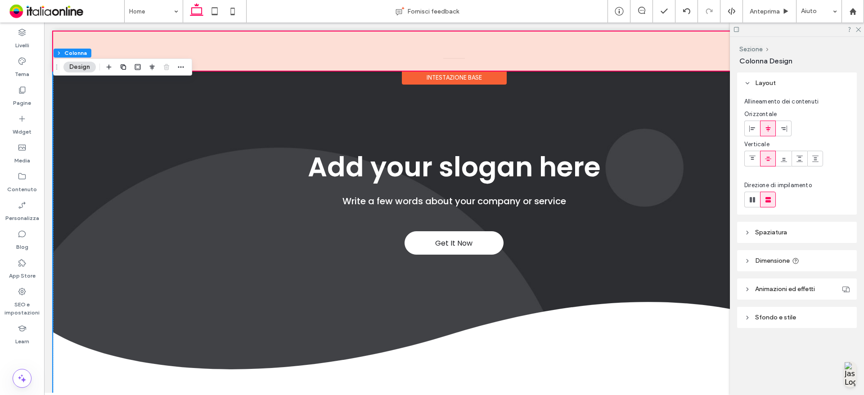
click at [438, 78] on div "Intestazione base" at bounding box center [454, 78] width 105 height 14
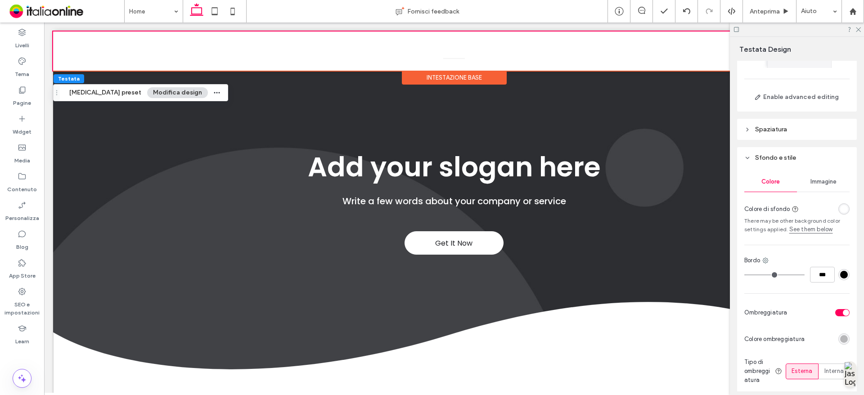
scroll to position [0, 0]
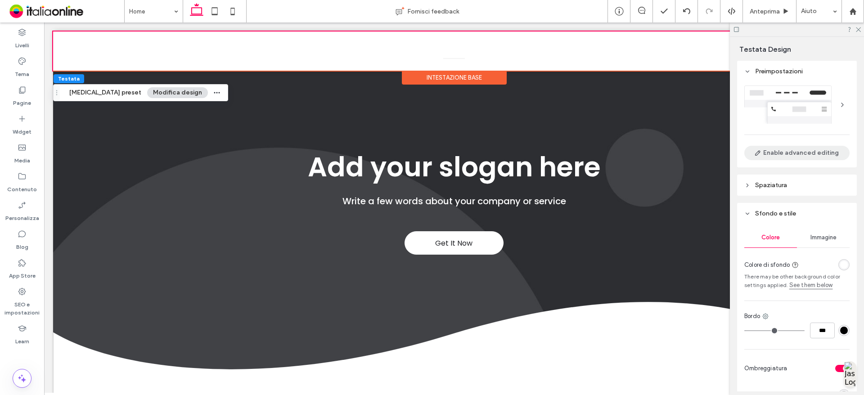
click at [784, 154] on button "Enable advanced editing" at bounding box center [796, 153] width 105 height 14
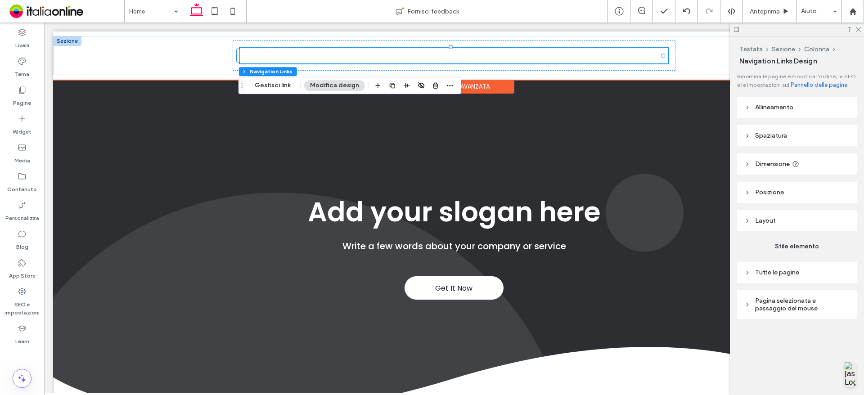
click at [777, 302] on span "Pagina selezionata e passaggio del mouse" at bounding box center [800, 304] width 90 height 15
drag, startPoint x: 771, startPoint y: 278, endPoint x: 776, endPoint y: 289, distance: 12.1
click at [771, 276] on span "Tutte le pagine" at bounding box center [777, 273] width 44 height 8
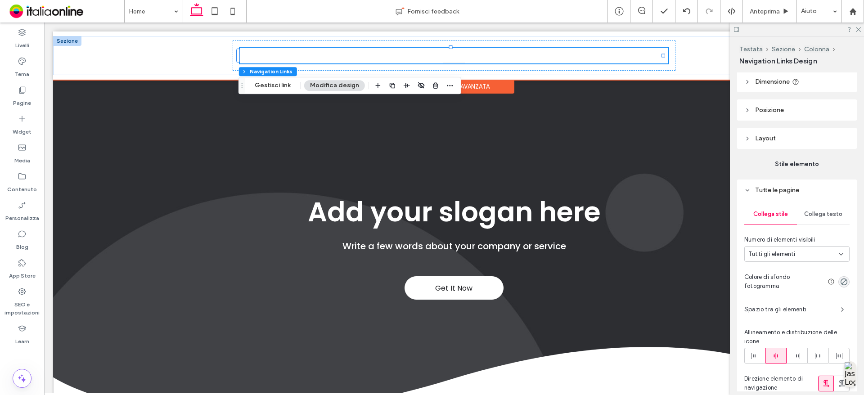
scroll to position [135, 0]
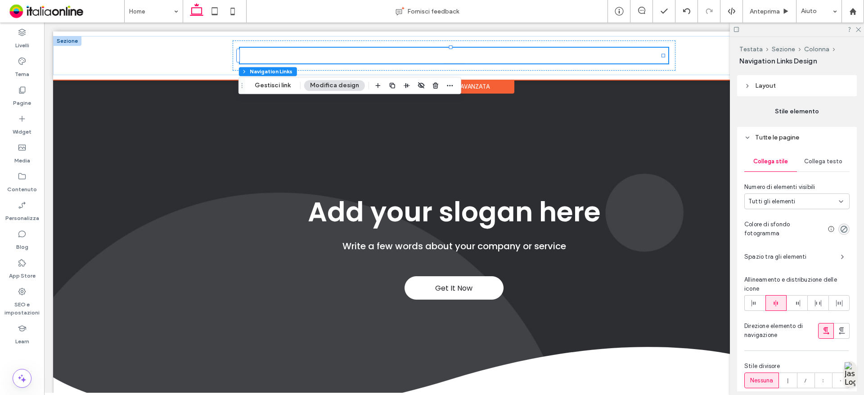
drag, startPoint x: 849, startPoint y: 228, endPoint x: 850, endPoint y: 234, distance: 5.9
click at [849, 228] on div "Collega stile Collega testo Numero di elementi visibili Tutti gli elementi Colo…" at bounding box center [797, 272] width 120 height 248
click at [830, 165] on span "Collega testo" at bounding box center [823, 161] width 38 height 7
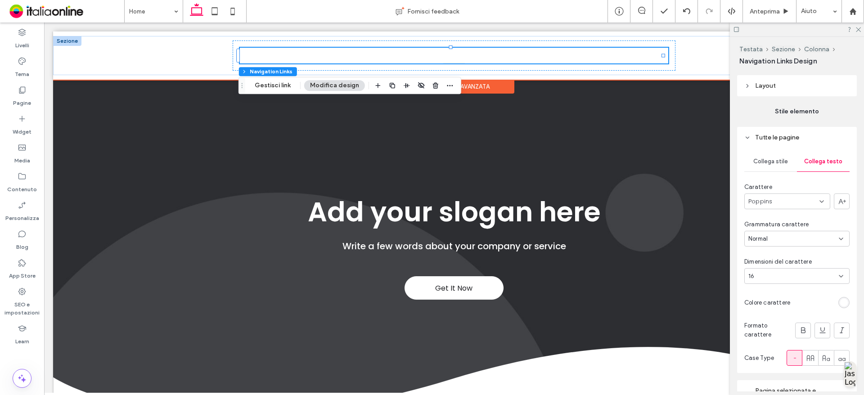
click at [840, 308] on div "rgb(255, 255, 255)" at bounding box center [844, 302] width 11 height 11
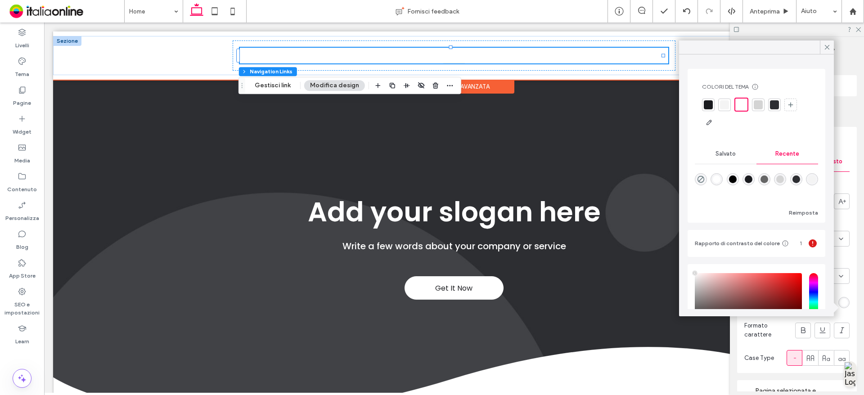
drag, startPoint x: 736, startPoint y: 178, endPoint x: 740, endPoint y: 186, distance: 8.5
click at [736, 178] on div "rgba(0, 0, 0, 1)" at bounding box center [733, 180] width 8 height 8
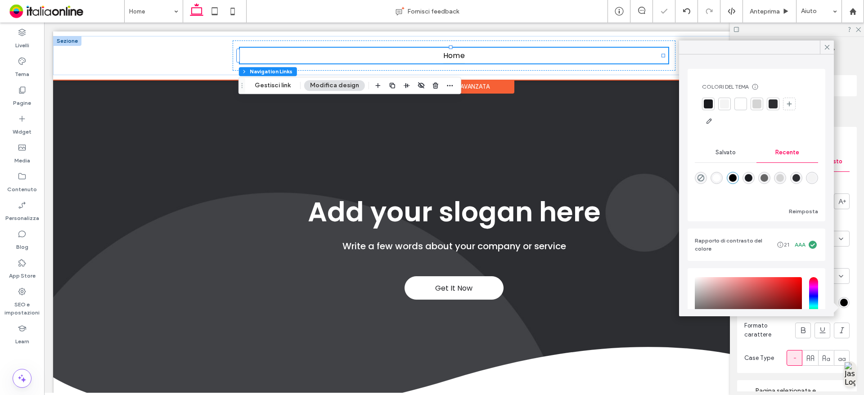
type input "*******"
click at [826, 45] on icon at bounding box center [827, 47] width 8 height 8
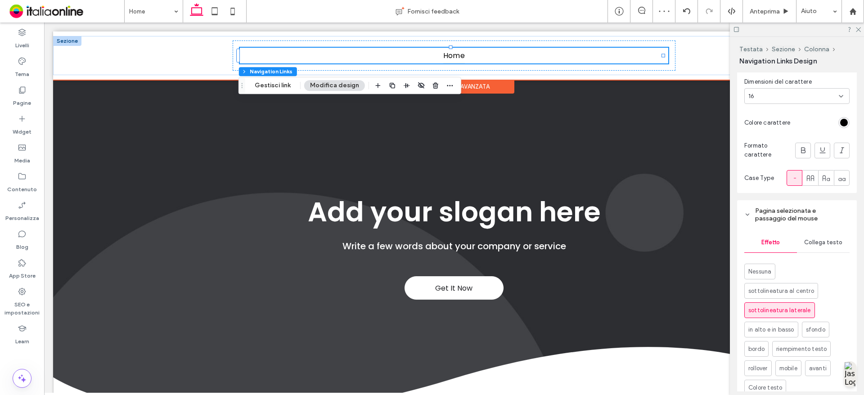
click at [834, 246] on span "Collega testo" at bounding box center [823, 242] width 38 height 7
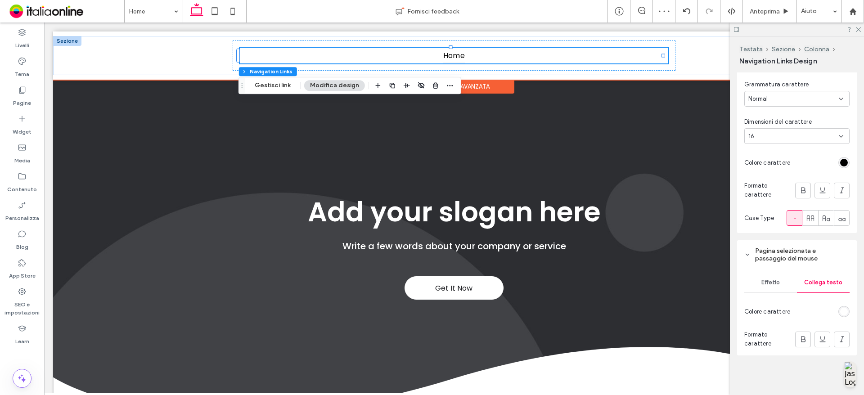
scroll to position [283, 0]
click at [843, 315] on div "rgb(255, 255, 255)" at bounding box center [844, 312] width 8 height 8
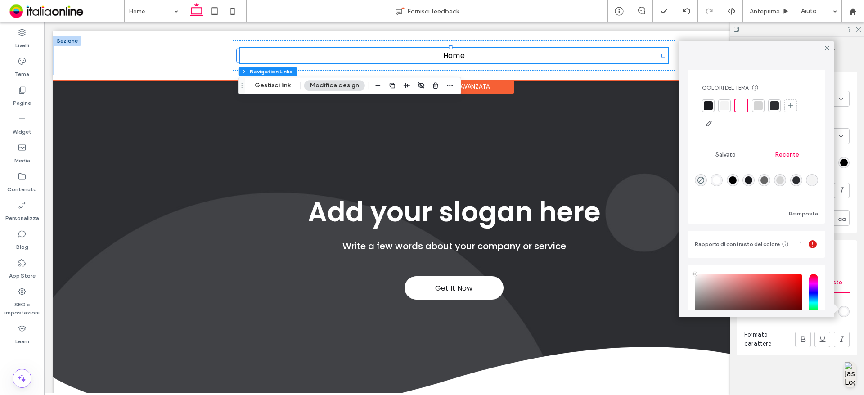
type input "****"
click at [737, 181] on div "rgba(0, 0, 0, 1)" at bounding box center [733, 180] width 8 height 8
type input "*******"
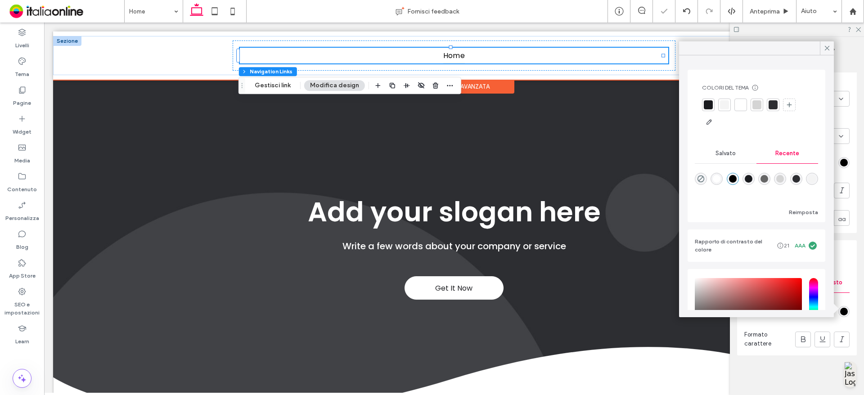
click at [839, 255] on span "Pagina selezionata e passaggio del mouse" at bounding box center [800, 254] width 90 height 15
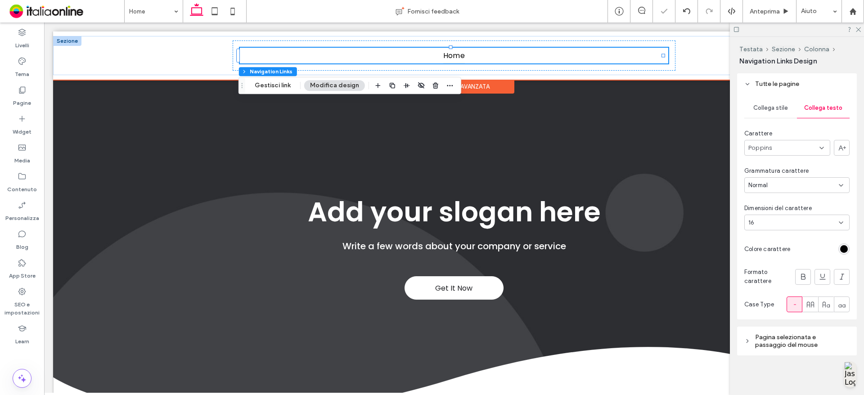
scroll to position [197, 0]
click at [750, 340] on icon at bounding box center [747, 341] width 6 height 6
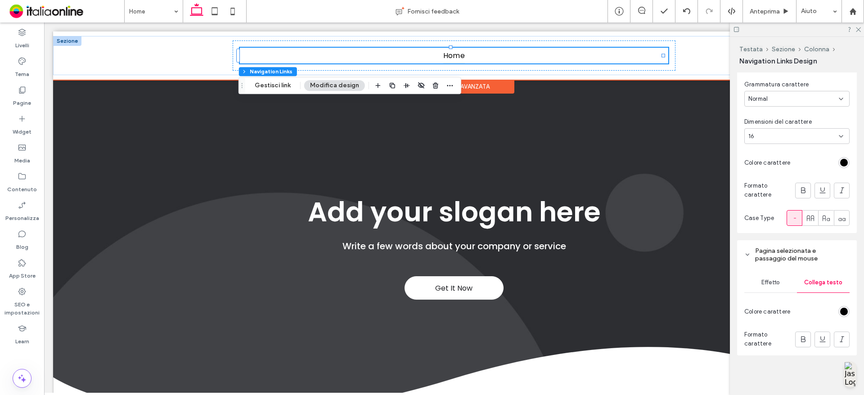
click at [770, 285] on span "Effetto" at bounding box center [771, 282] width 18 height 7
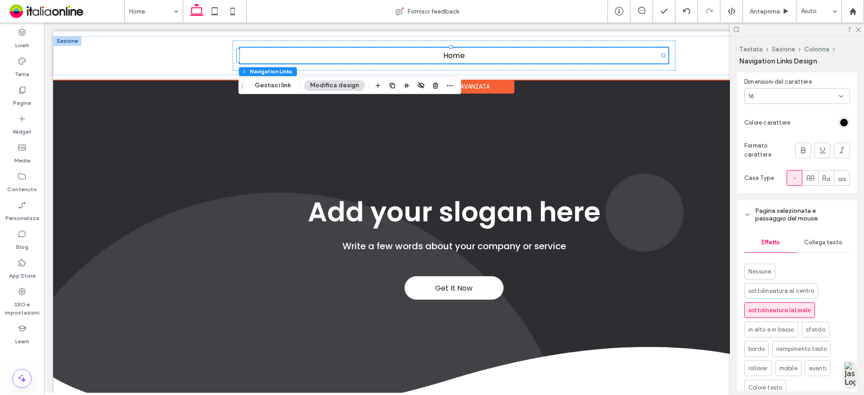
scroll to position [419, 0]
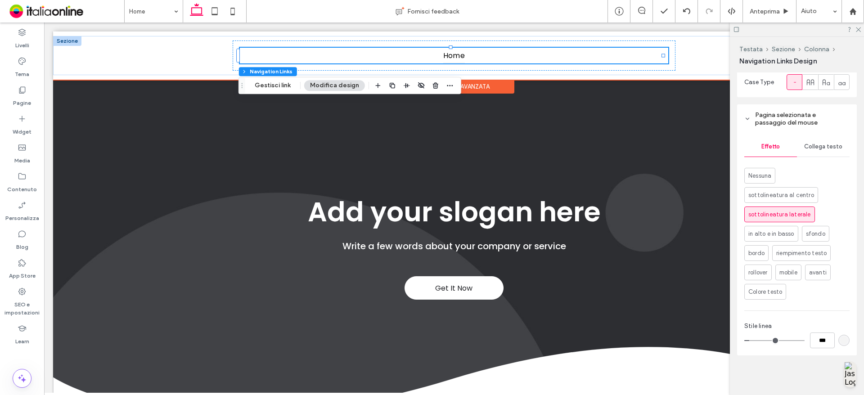
click at [840, 346] on div "rgb(244, 244, 244)" at bounding box center [844, 340] width 11 height 11
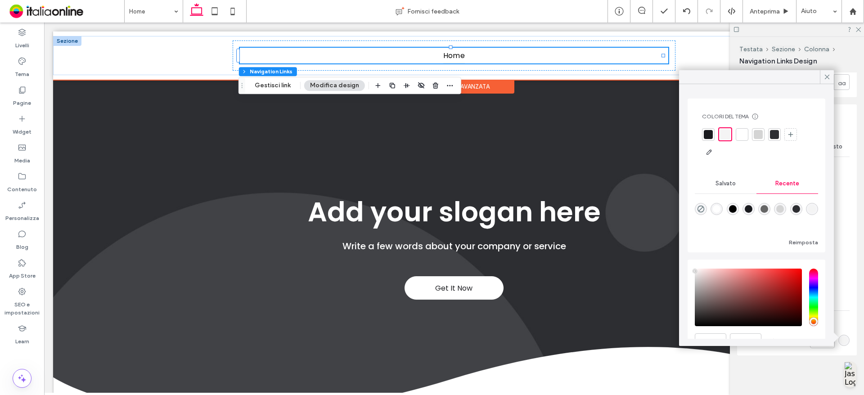
drag, startPoint x: 736, startPoint y: 206, endPoint x: 742, endPoint y: 221, distance: 15.7
click at [736, 206] on div "rgba(0, 0, 0, 1)" at bounding box center [733, 209] width 8 height 8
type input "*******"
click at [826, 80] on icon at bounding box center [827, 77] width 8 height 8
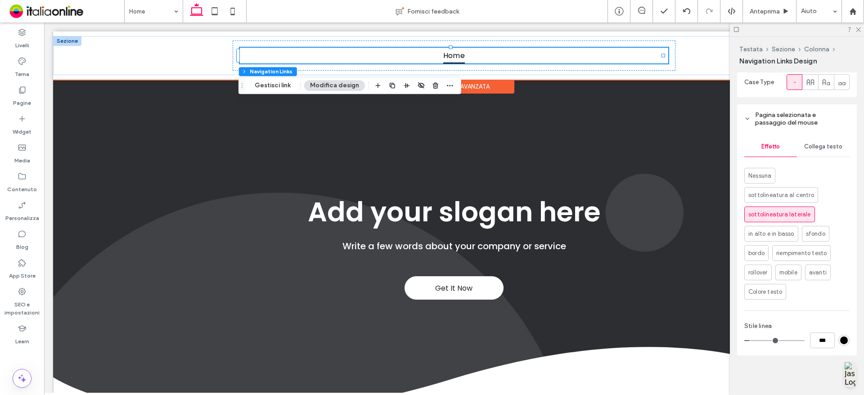
drag, startPoint x: 859, startPoint y: 29, endPoint x: 767, endPoint y: 62, distance: 98.4
click at [859, 29] on use at bounding box center [858, 29] width 5 height 5
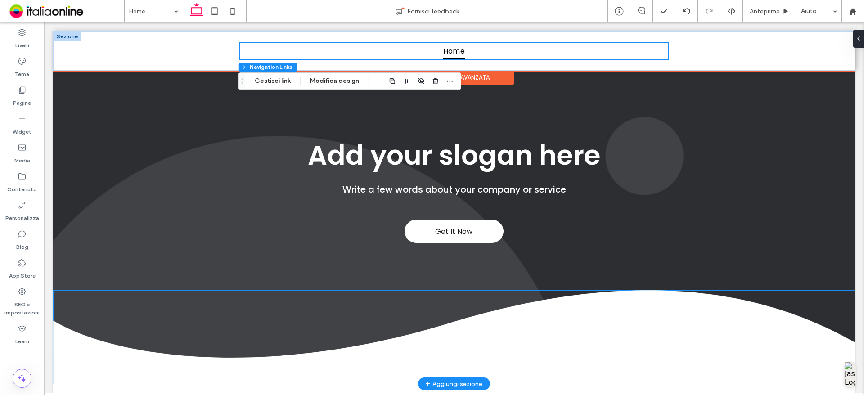
scroll to position [180, 0]
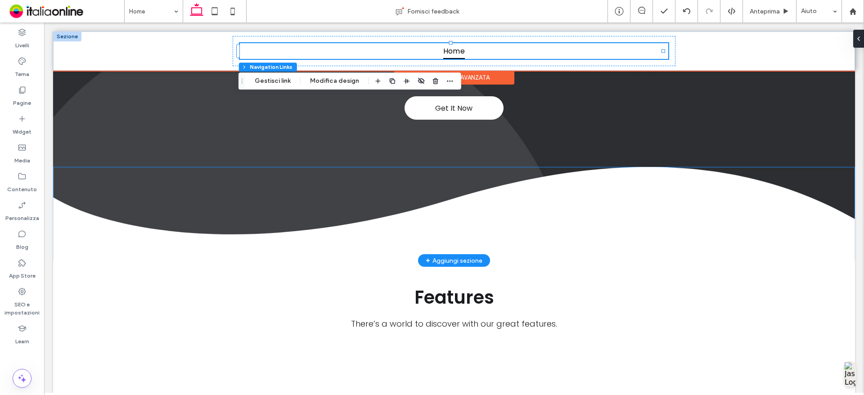
click at [270, 200] on img at bounding box center [454, 214] width 802 height 94
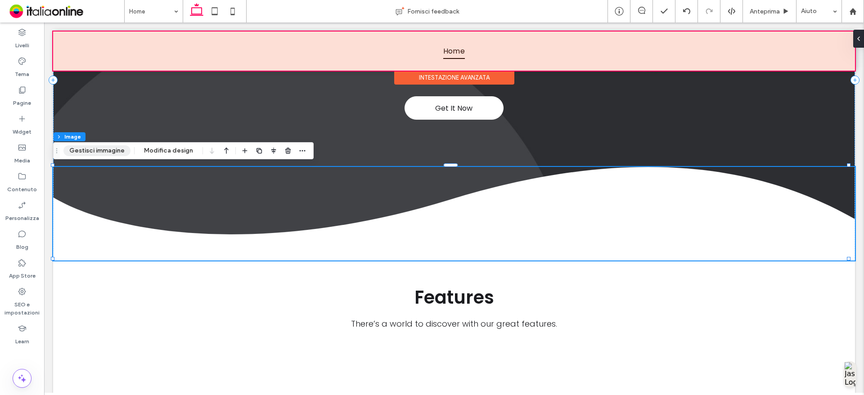
click at [92, 150] on button "Gestisci immagine" at bounding box center [96, 150] width 67 height 11
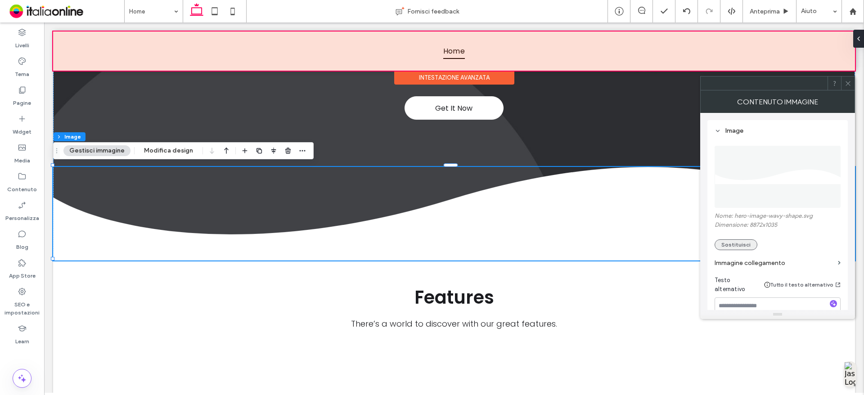
drag, startPoint x: 745, startPoint y: 244, endPoint x: 359, endPoint y: 215, distance: 387.3
click at [745, 244] on button "Sostituisci" at bounding box center [736, 244] width 43 height 11
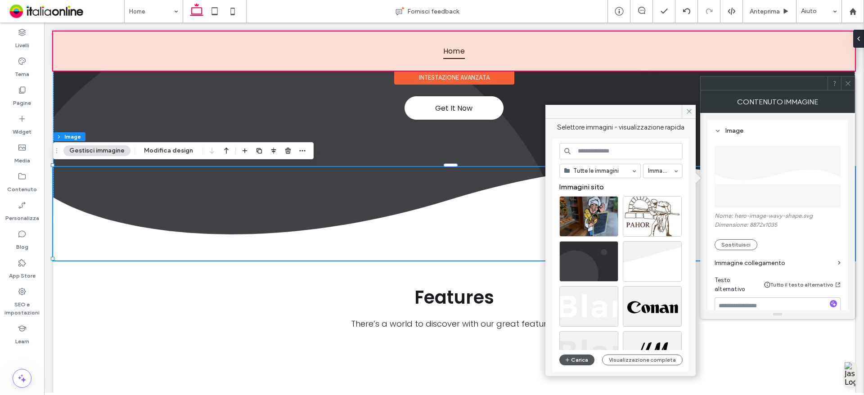
click at [585, 363] on button "Carica" at bounding box center [576, 360] width 35 height 11
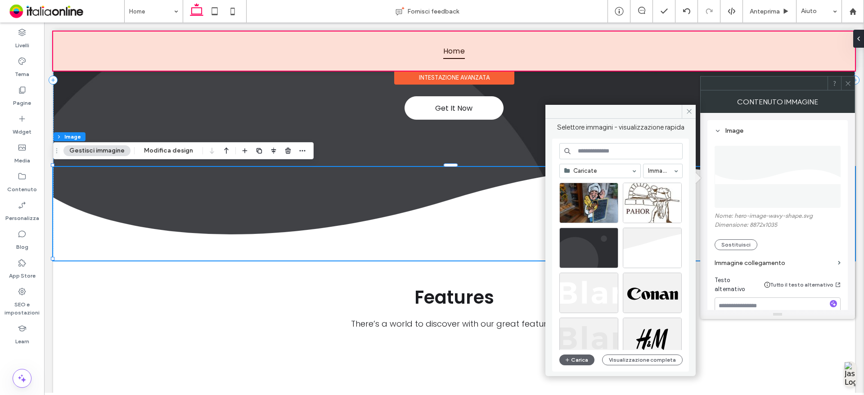
click at [112, 148] on button "Gestisci immagine" at bounding box center [96, 150] width 67 height 11
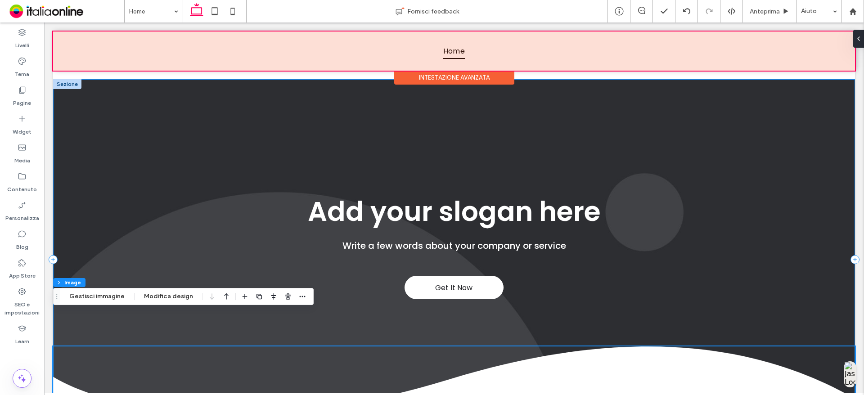
scroll to position [0, 0]
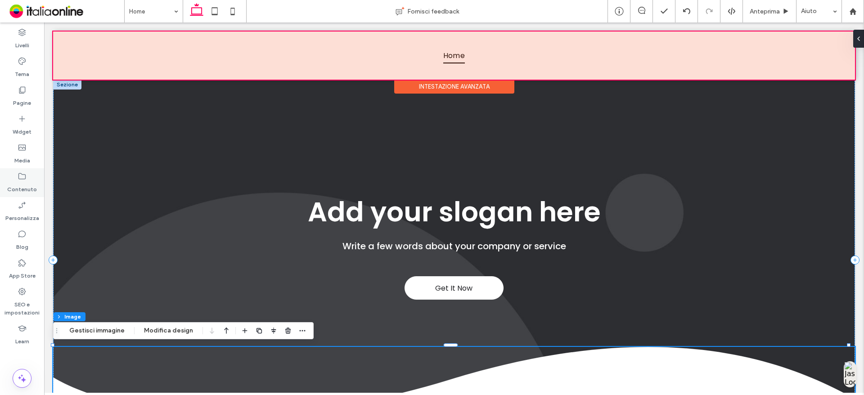
drag, startPoint x: 18, startPoint y: 139, endPoint x: 27, endPoint y: 189, distance: 51.1
click at [18, 139] on div "Widget" at bounding box center [22, 125] width 44 height 29
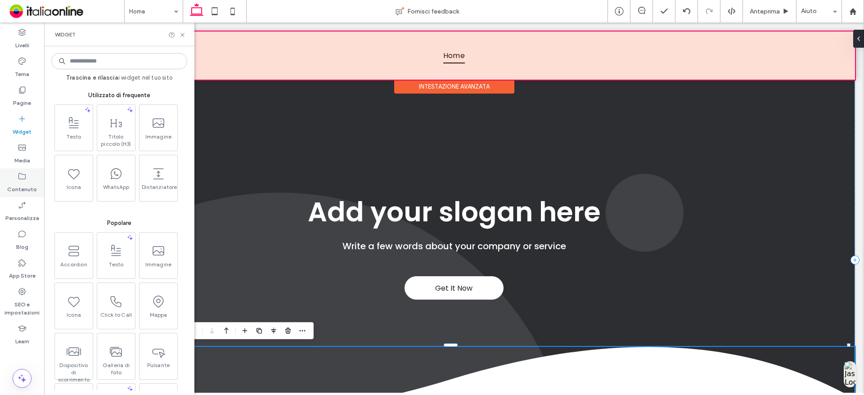
click at [27, 189] on label "Contenuto" at bounding box center [22, 187] width 30 height 13
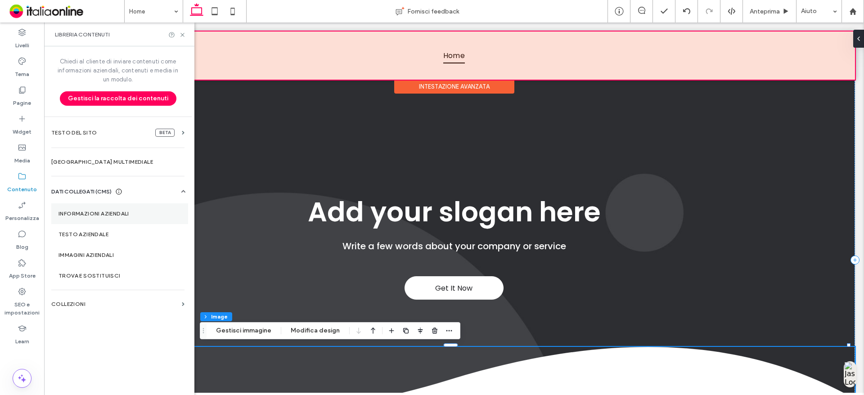
click at [111, 214] on label "Informazioni aziendali" at bounding box center [120, 214] width 122 height 6
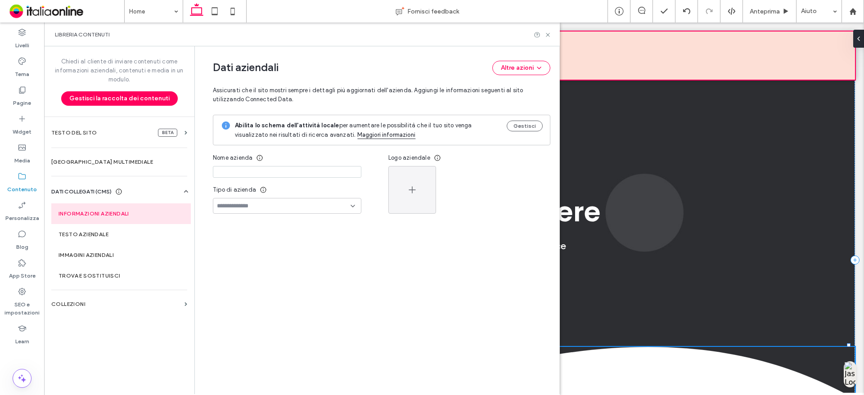
type input "**********"
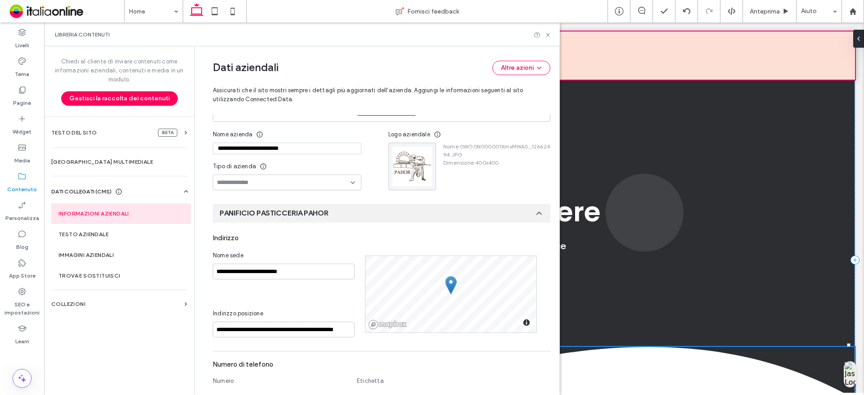
scroll to position [9, 0]
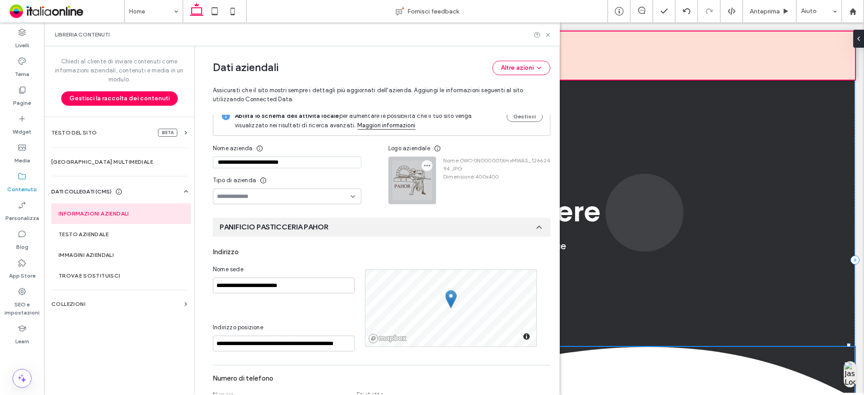
click at [424, 164] on icon "button" at bounding box center [427, 165] width 7 height 7
click at [441, 187] on span "Sostituisci immagine" at bounding box center [465, 187] width 58 height 9
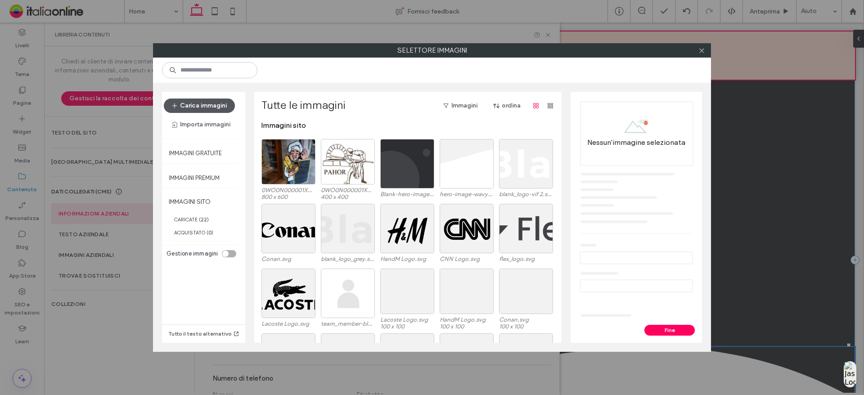
click at [179, 101] on button "Carica immagini" at bounding box center [199, 106] width 71 height 14
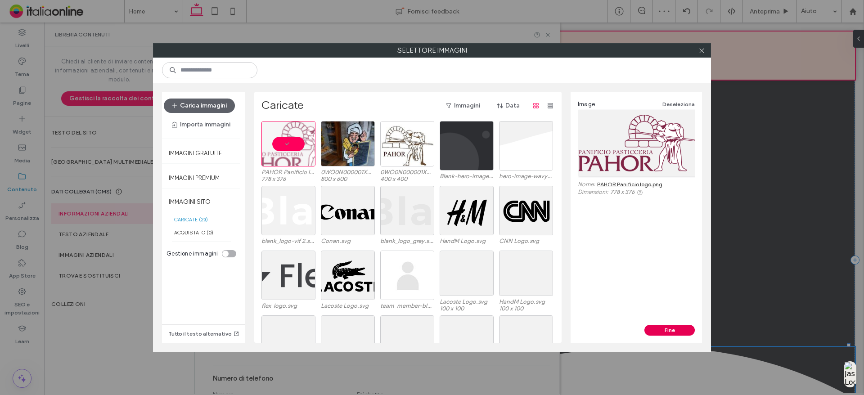
click at [674, 331] on button "Fine" at bounding box center [670, 330] width 50 height 11
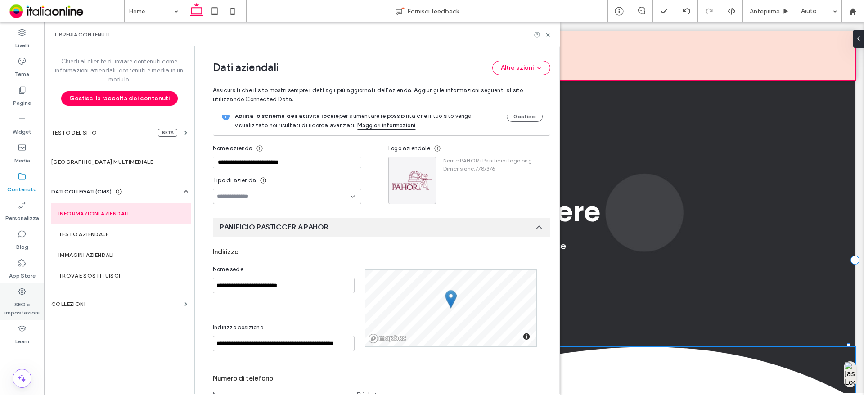
drag, startPoint x: 18, startPoint y: 306, endPoint x: 5, endPoint y: 305, distance: 14.0
click at [18, 306] on label "SEO e impostazioni" at bounding box center [22, 306] width 44 height 21
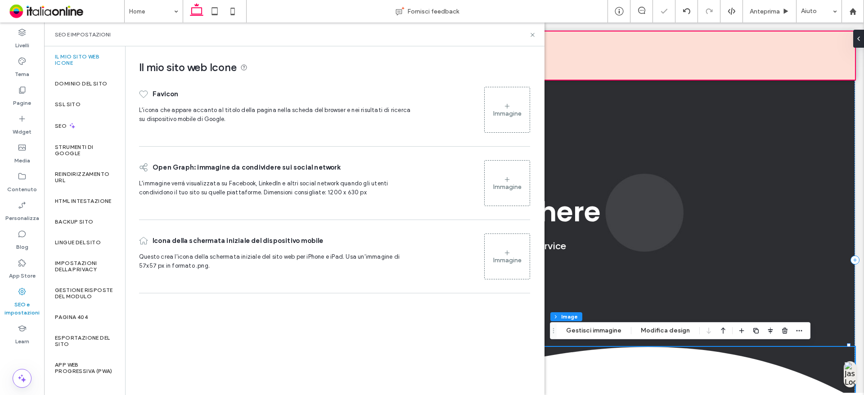
click at [501, 109] on div "Immagine" at bounding box center [507, 109] width 45 height 43
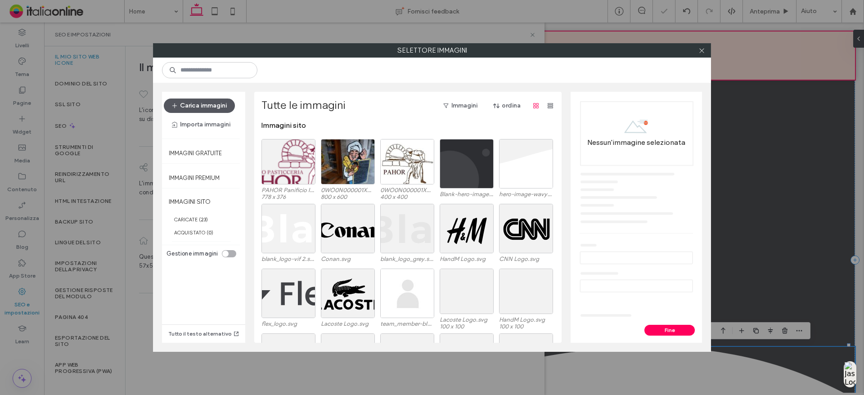
click at [190, 103] on button "Carica immagini" at bounding box center [199, 106] width 71 height 14
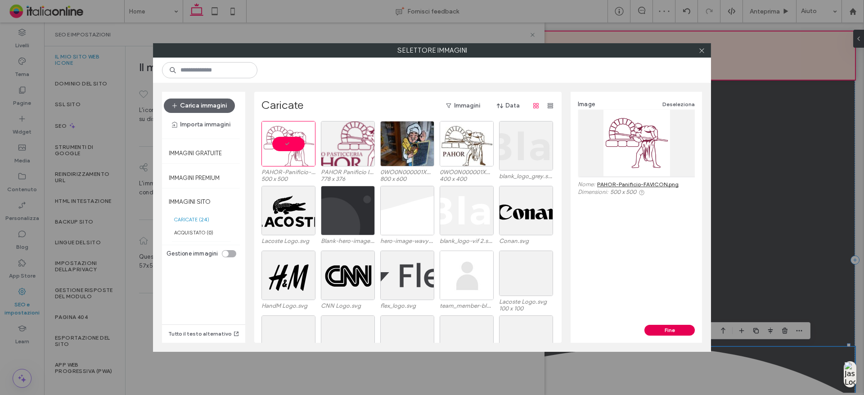
click at [660, 330] on button "Fine" at bounding box center [670, 330] width 50 height 11
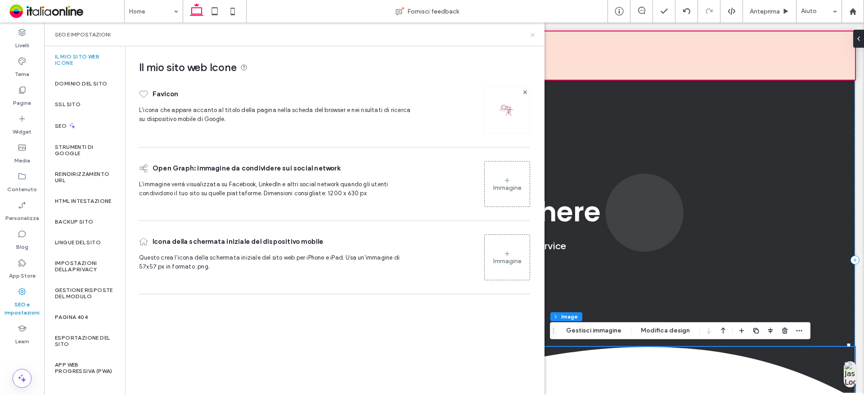
click at [534, 36] on icon at bounding box center [532, 35] width 7 height 7
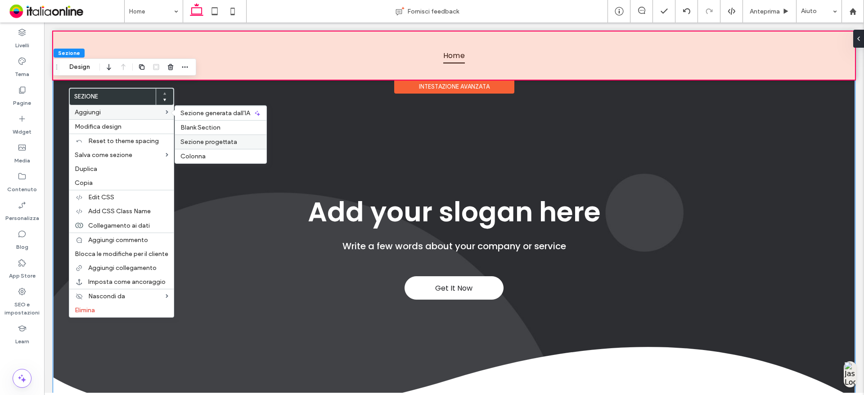
click at [226, 145] on span "Sezione progettata" at bounding box center [208, 142] width 57 height 8
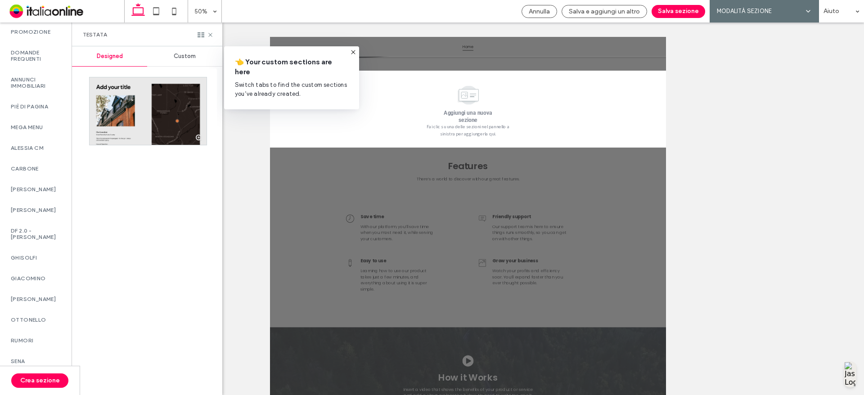
scroll to position [540, 0]
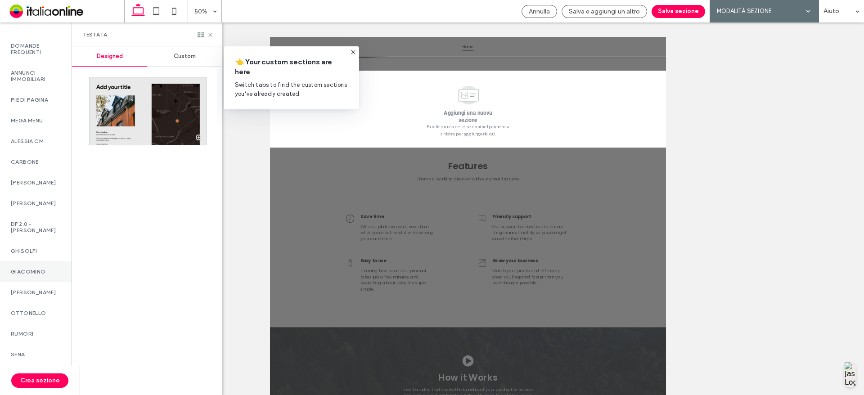
click at [32, 280] on div "GIACOMINO" at bounding box center [36, 272] width 72 height 21
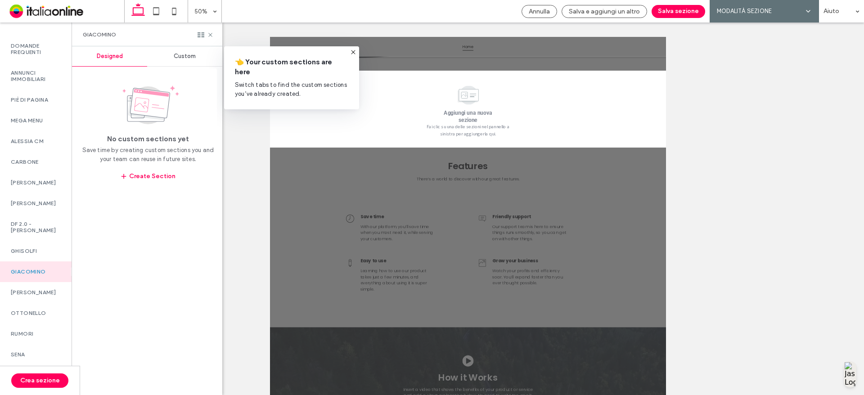
click at [179, 59] on span "Custom" at bounding box center [185, 56] width 22 height 7
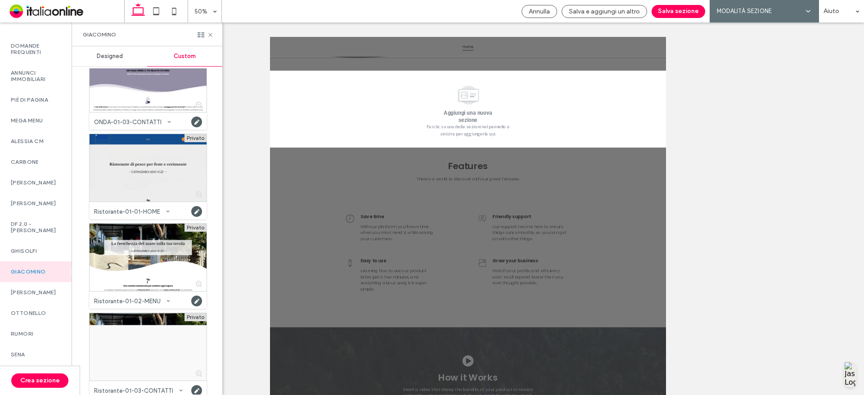
scroll to position [765, 0]
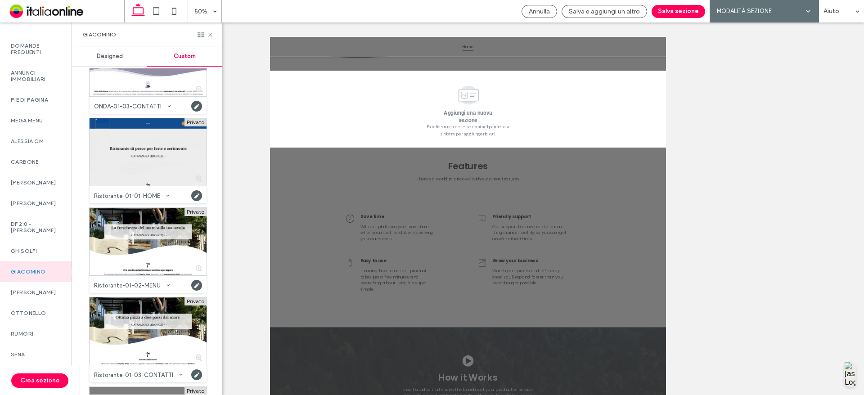
click at [159, 171] on div at bounding box center [148, 152] width 117 height 68
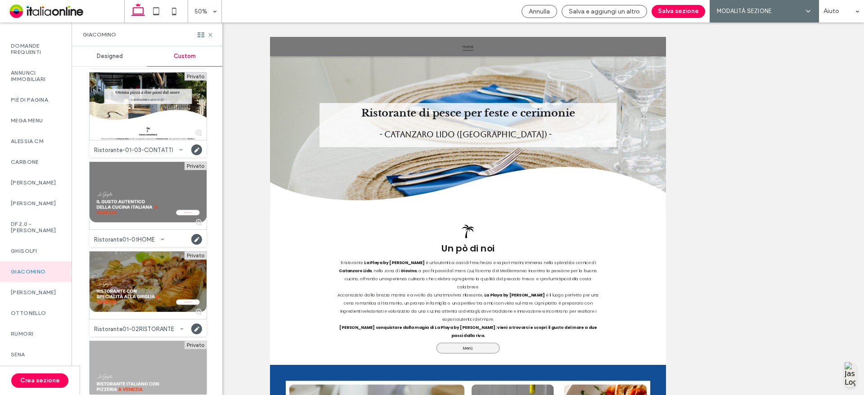
scroll to position [501, 0]
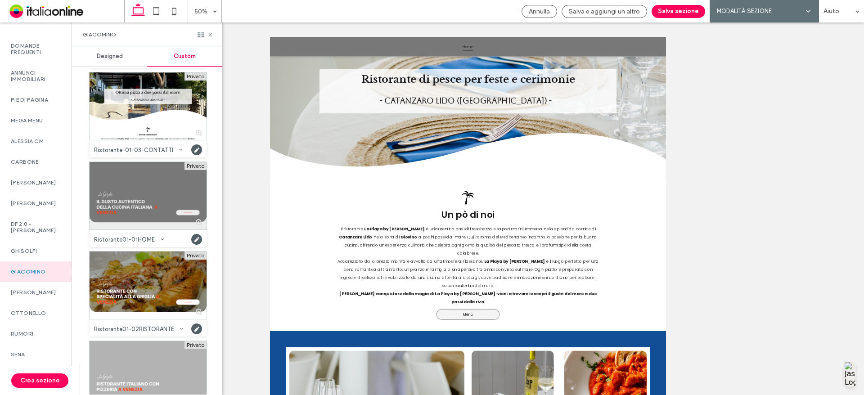
click at [149, 215] on div at bounding box center [148, 196] width 117 height 68
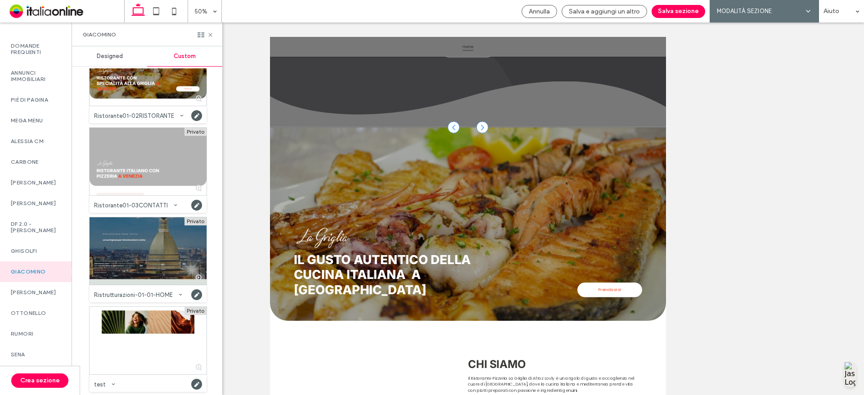
scroll to position [1207, 0]
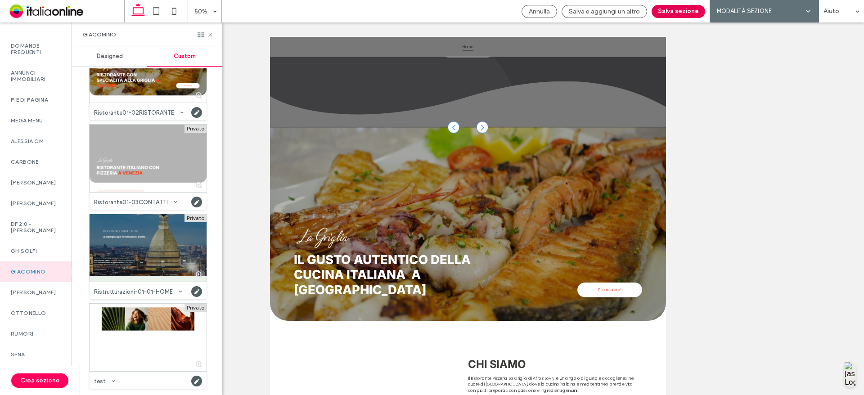
click at [672, 8] on button "Salva sezione" at bounding box center [679, 11] width 54 height 13
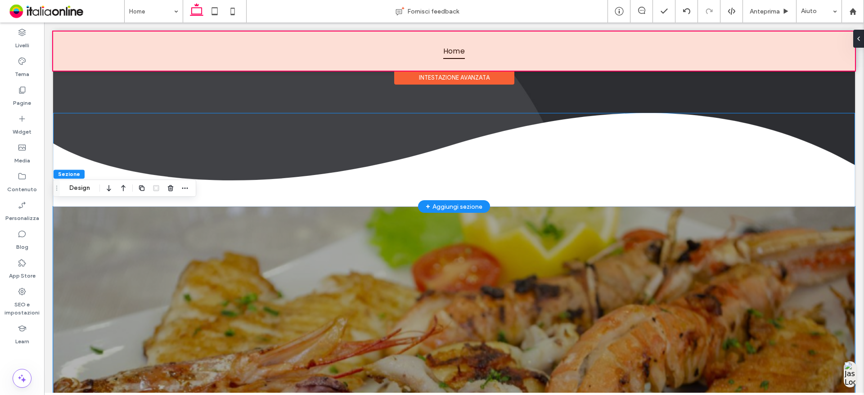
scroll to position [226, 0]
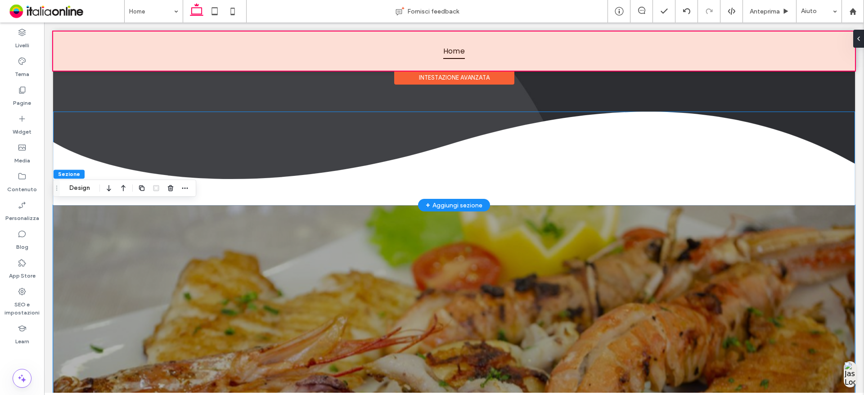
click at [211, 194] on img at bounding box center [454, 159] width 802 height 94
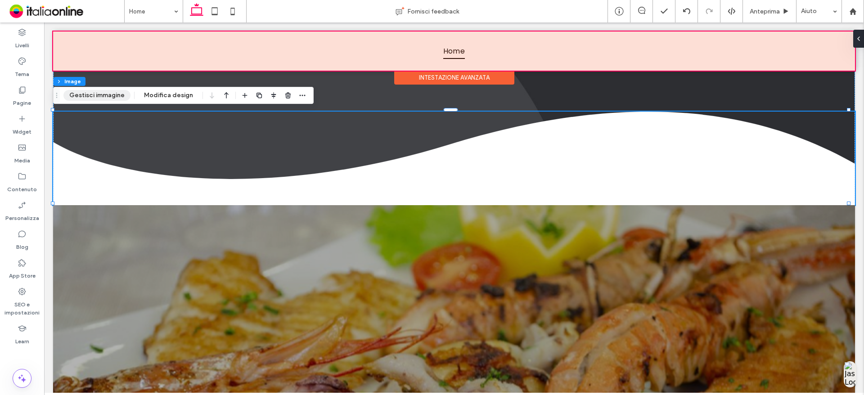
click at [107, 94] on button "Gestisci immagine" at bounding box center [96, 95] width 67 height 11
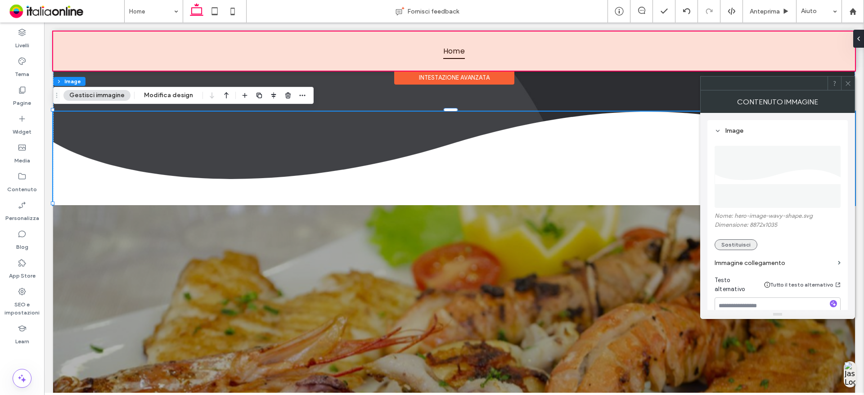
click at [730, 240] on button "Sostituisci" at bounding box center [736, 244] width 43 height 11
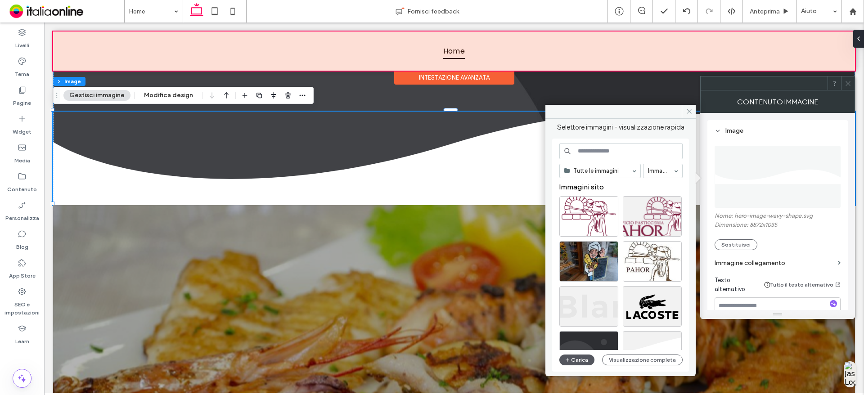
click at [590, 359] on button "Carica" at bounding box center [576, 360] width 35 height 11
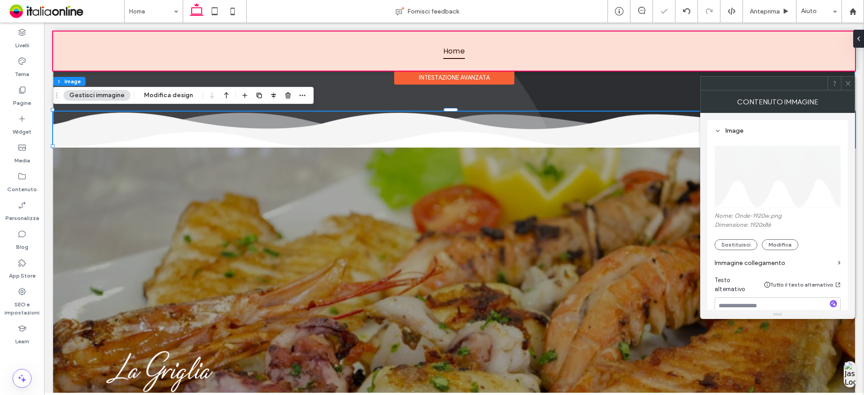
click at [848, 83] on icon at bounding box center [848, 83] width 7 height 7
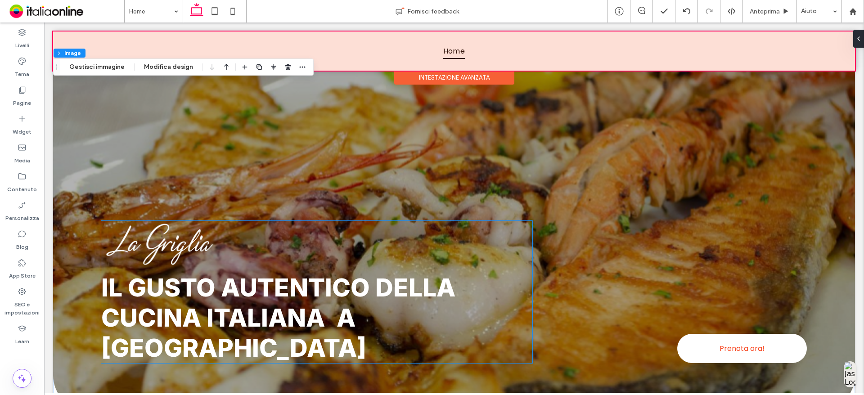
scroll to position [225, 0]
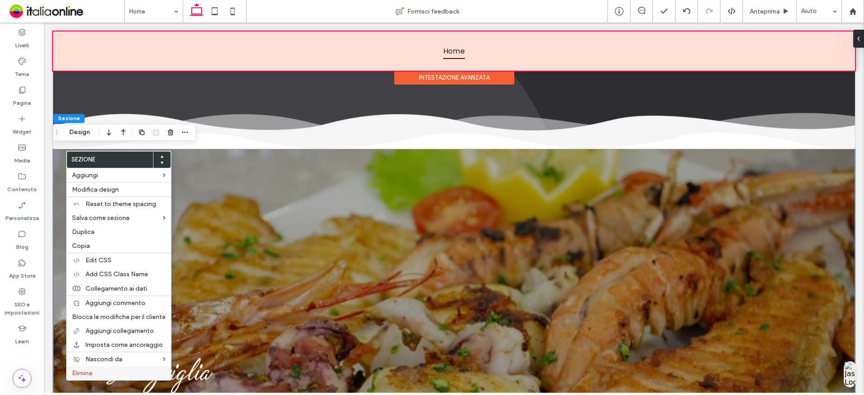
click at [113, 374] on label "Elimina" at bounding box center [119, 374] width 94 height 8
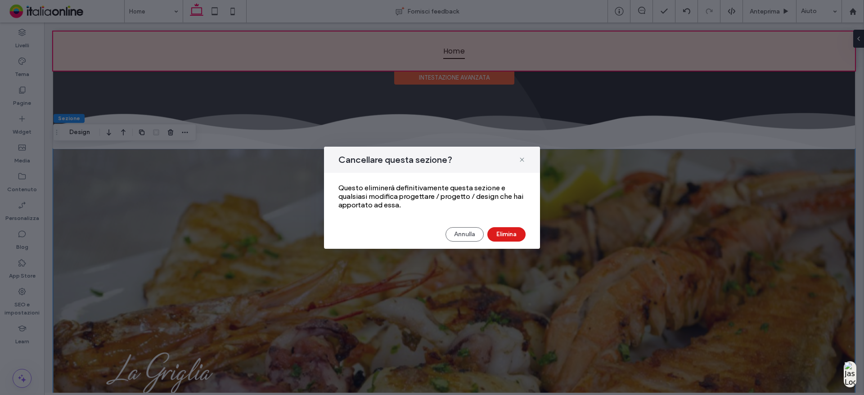
drag, startPoint x: 502, startPoint y: 235, endPoint x: 461, endPoint y: 252, distance: 44.2
click at [461, 252] on div "Cancellare questa sezione? Questo eliminerà definitivamente questa sezione e qu…" at bounding box center [432, 197] width 864 height 395
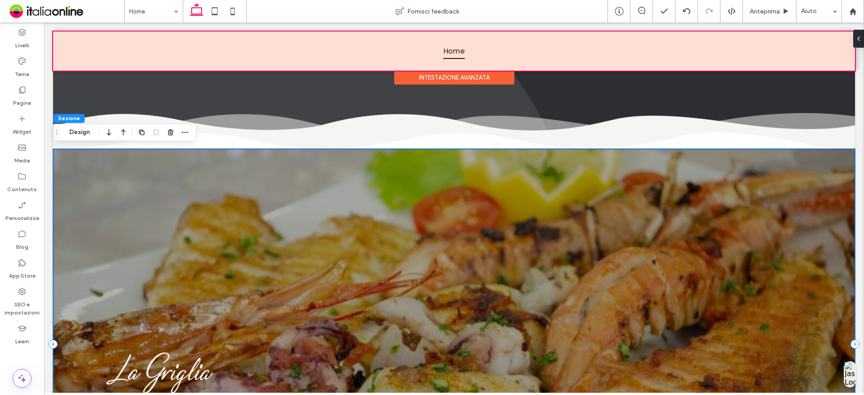
click at [463, 236] on div "Il gusto autentico della cucina italiana a Venezia Prenota ora!" at bounding box center [454, 344] width 802 height 391
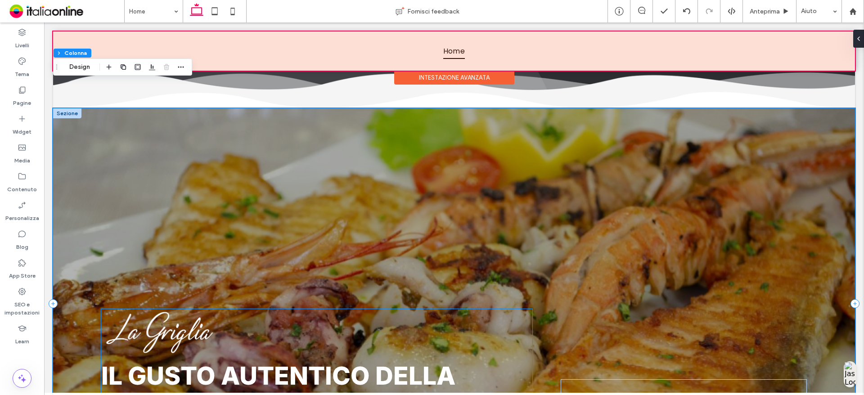
scroll to position [360, 0]
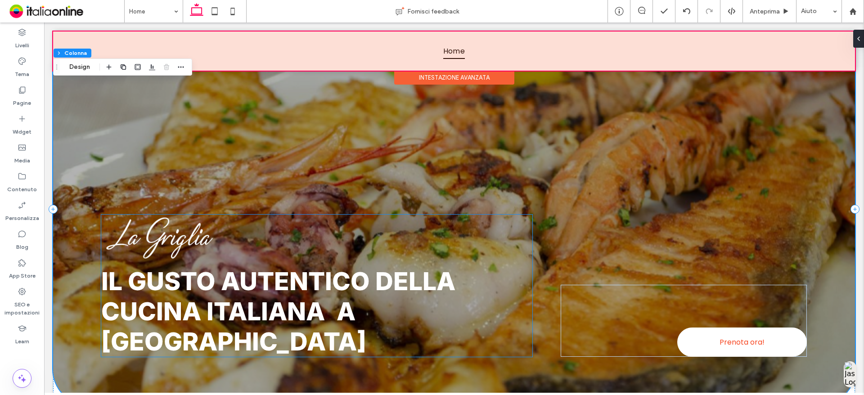
click at [161, 226] on img at bounding box center [159, 238] width 117 height 46
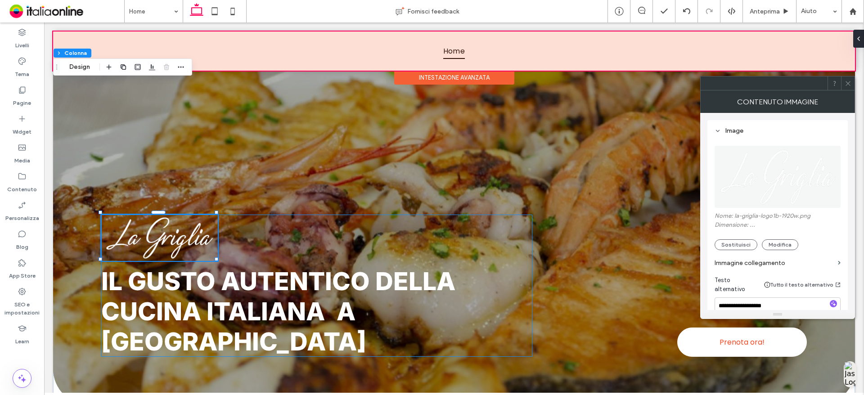
click at [161, 226] on div at bounding box center [159, 238] width 117 height 46
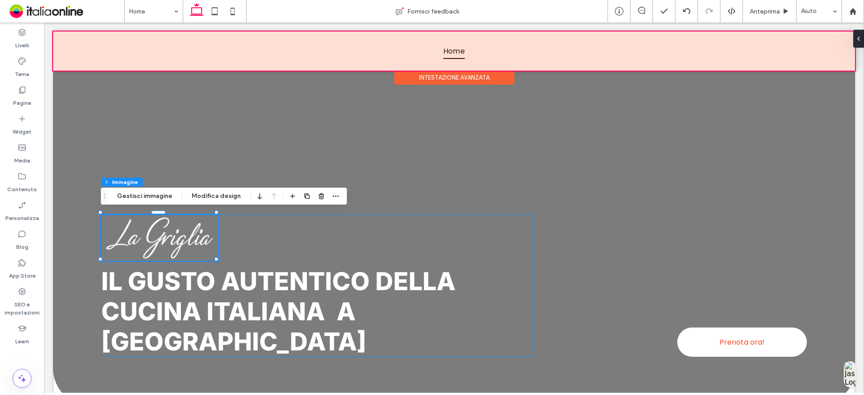
click at [161, 228] on img at bounding box center [159, 238] width 117 height 46
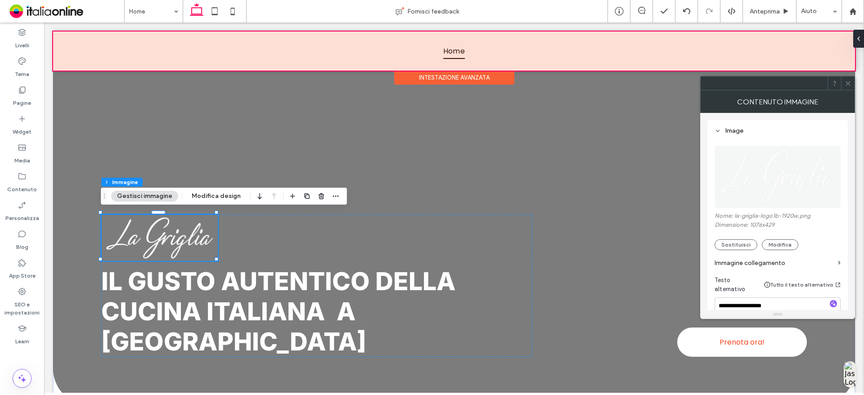
drag, startPoint x: 854, startPoint y: 81, endPoint x: 384, endPoint y: 229, distance: 492.7
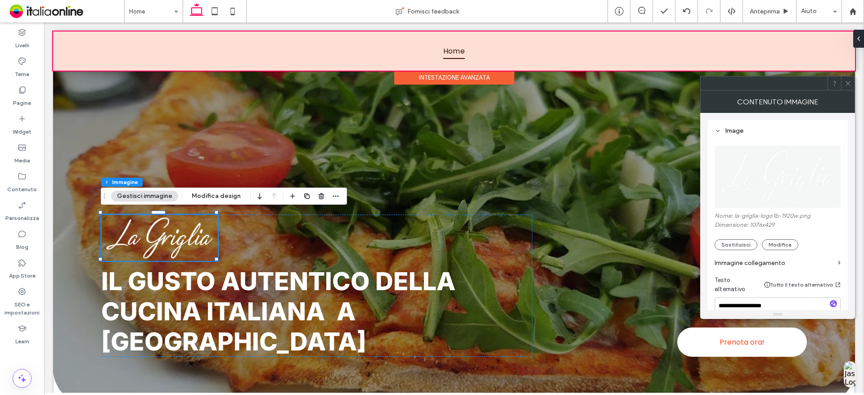
click at [854, 81] on div at bounding box center [848, 84] width 14 height 14
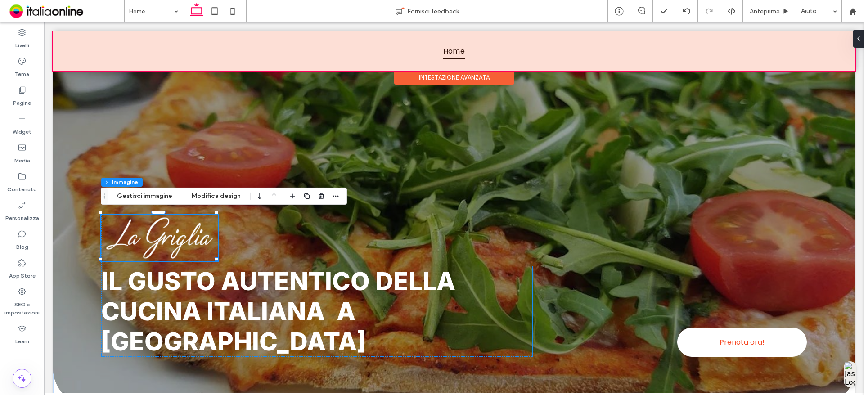
click at [199, 313] on strong "Il gusto autentico della cucina italiana" at bounding box center [278, 296] width 354 height 60
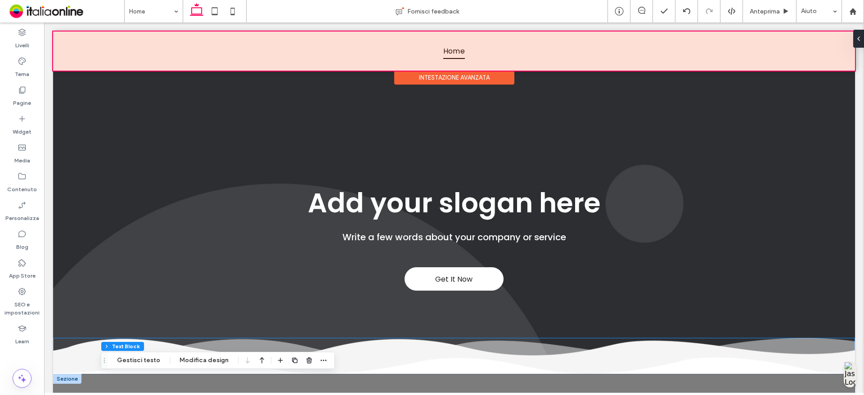
scroll to position [126, 0]
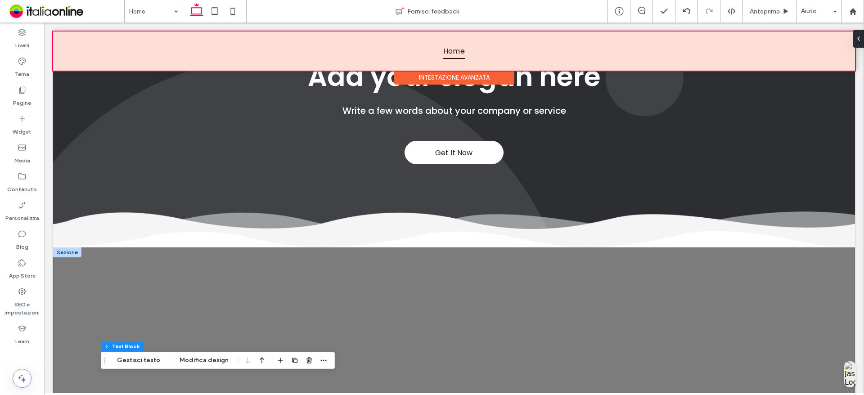
drag, startPoint x: 77, startPoint y: 249, endPoint x: 91, endPoint y: 256, distance: 16.3
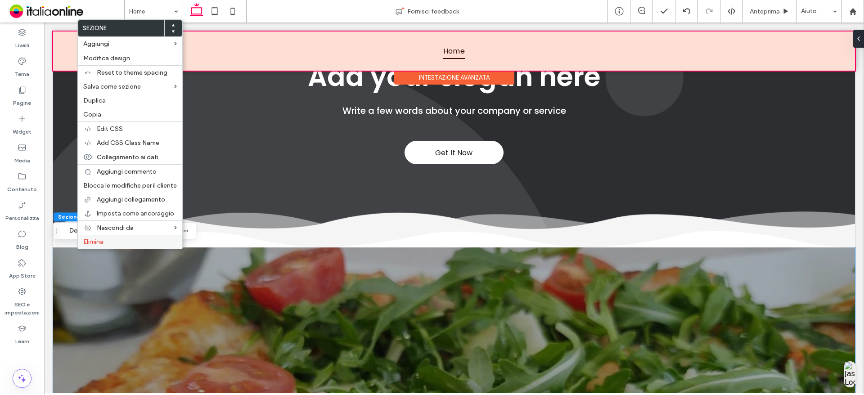
click at [94, 241] on span "Elimina" at bounding box center [93, 242] width 20 height 8
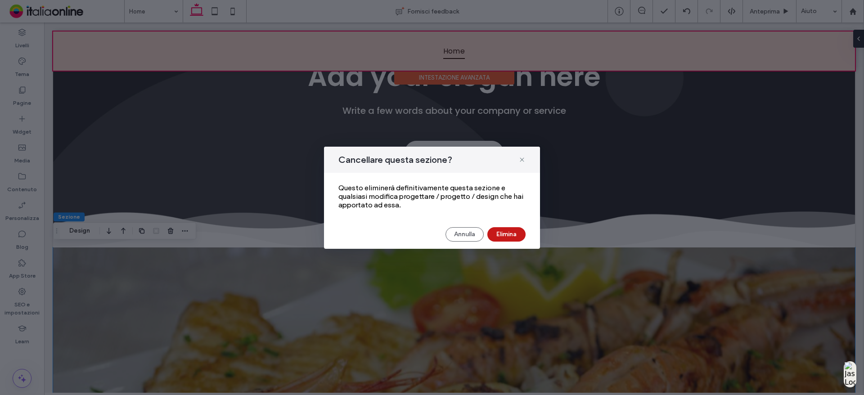
drag, startPoint x: 515, startPoint y: 232, endPoint x: 451, endPoint y: 233, distance: 63.5
click at [515, 232] on button "Elimina" at bounding box center [506, 234] width 38 height 14
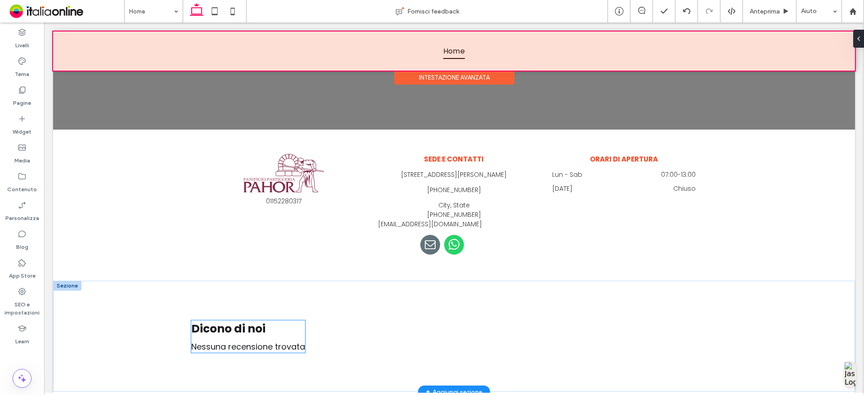
scroll to position [1949, 0]
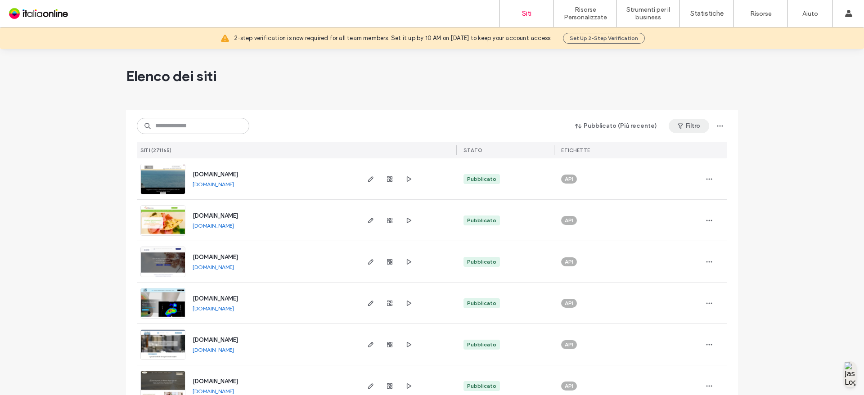
click at [681, 126] on icon "button" at bounding box center [680, 125] width 7 height 7
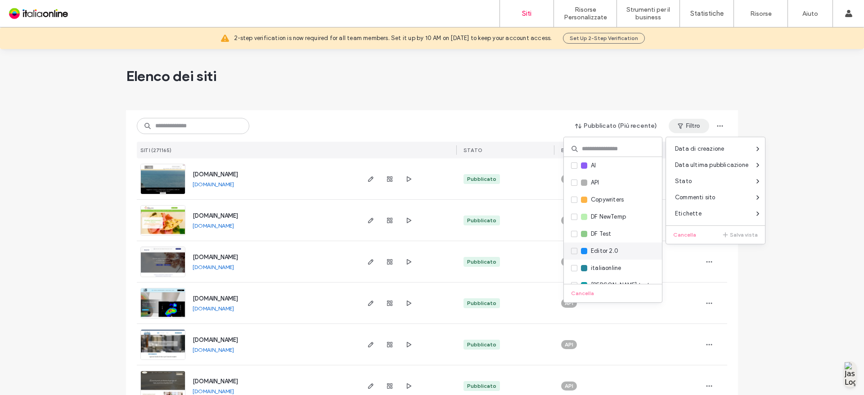
click at [576, 249] on span at bounding box center [574, 251] width 6 height 6
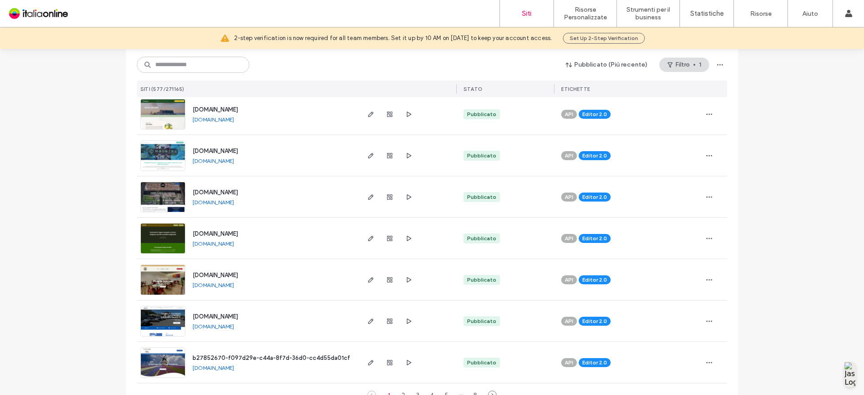
scroll to position [2901, 0]
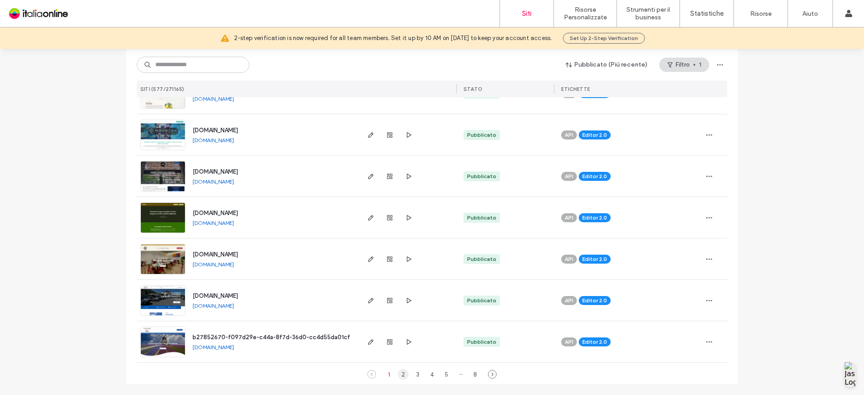
click at [400, 375] on div "2" at bounding box center [403, 374] width 11 height 11
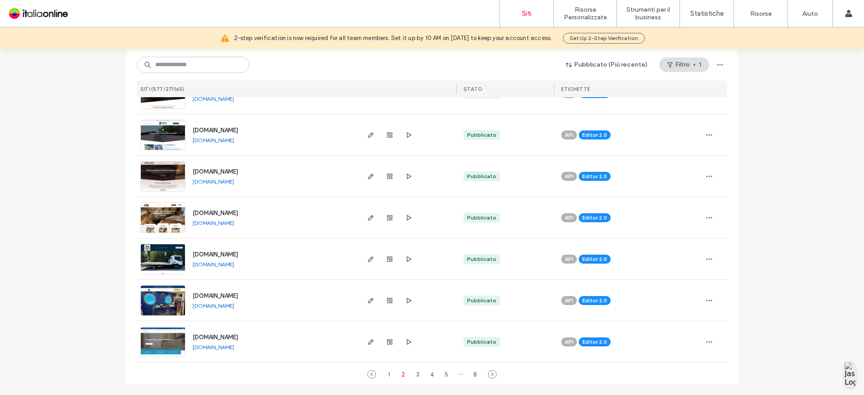
scroll to position [0, 0]
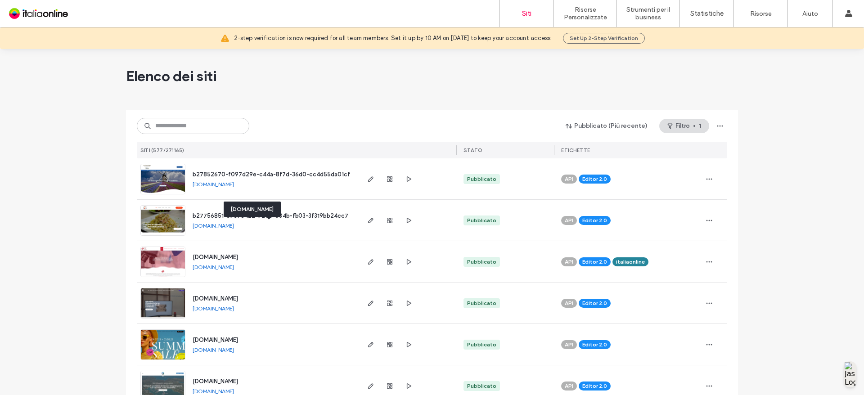
click at [234, 226] on link "b27756851-e7c75422-7203-c04b-fb03-3f319bb24cc7.ilmiosito.italiaonline.it" at bounding box center [213, 225] width 41 height 7
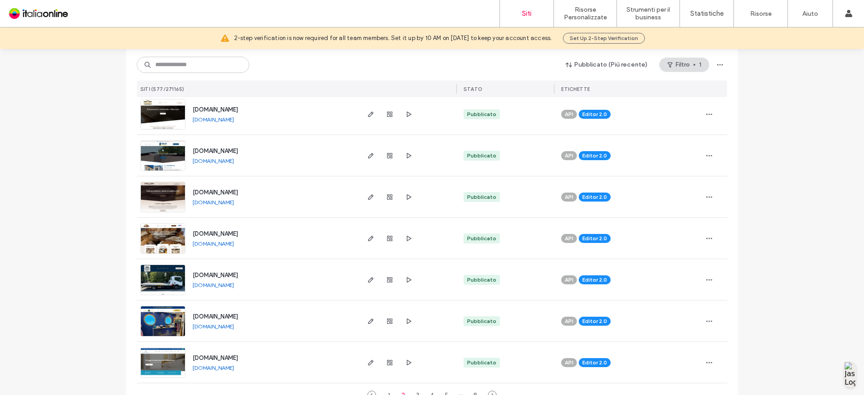
scroll to position [2901, 0]
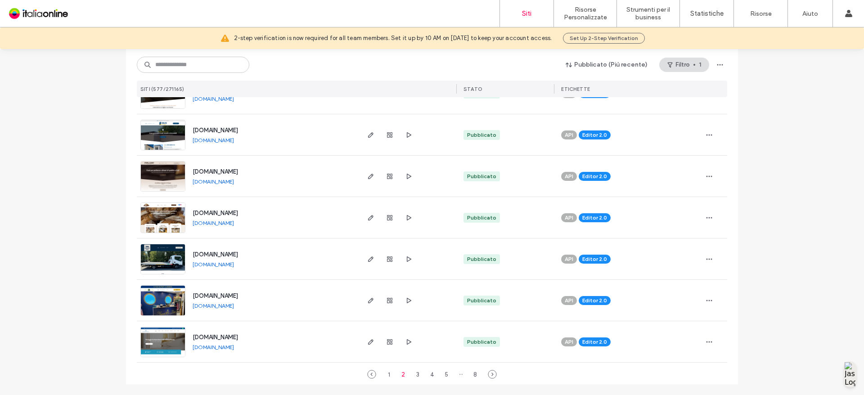
click at [412, 375] on div "3" at bounding box center [417, 374] width 11 height 11
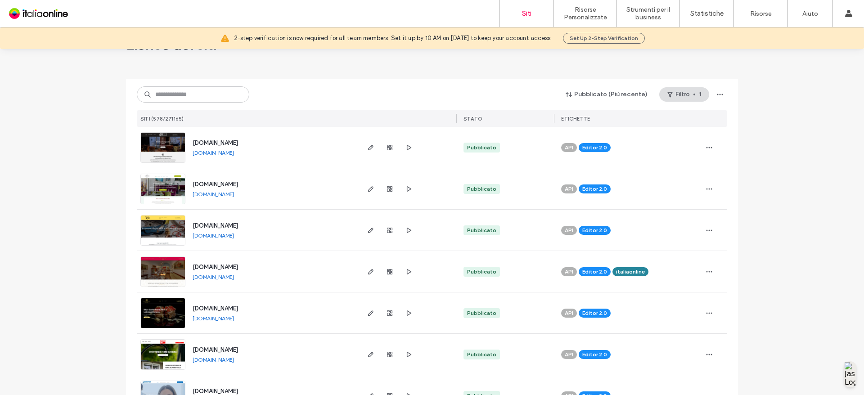
scroll to position [0, 0]
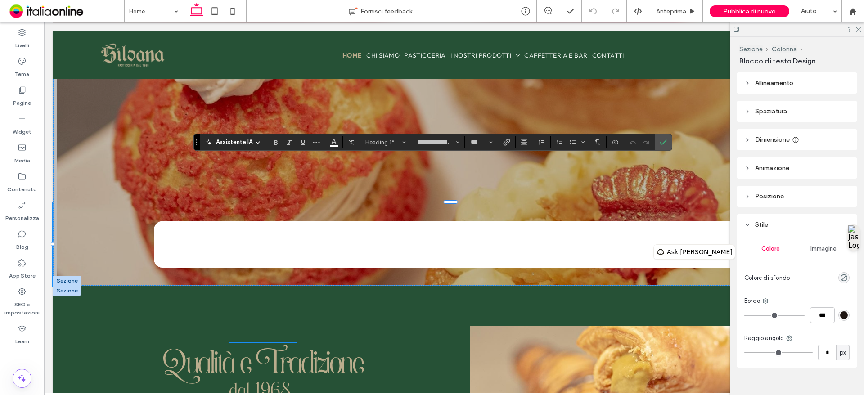
click at [283, 343] on div "dal 1968" at bounding box center [263, 375] width 68 height 64
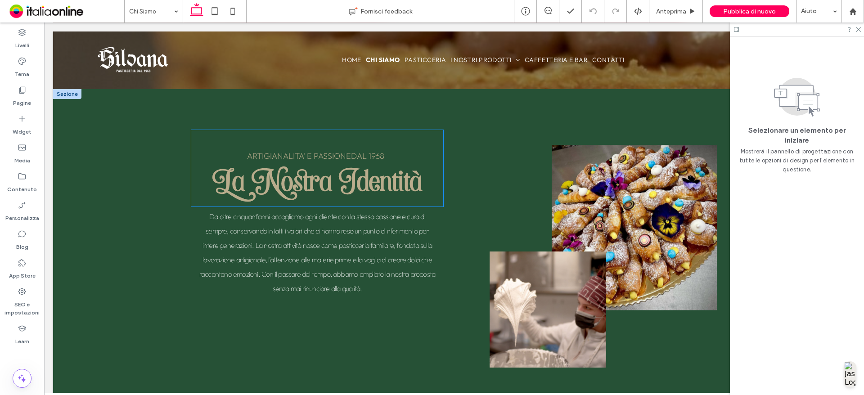
click at [270, 198] on h3 "La Nostra Identità" at bounding box center [317, 180] width 209 height 42
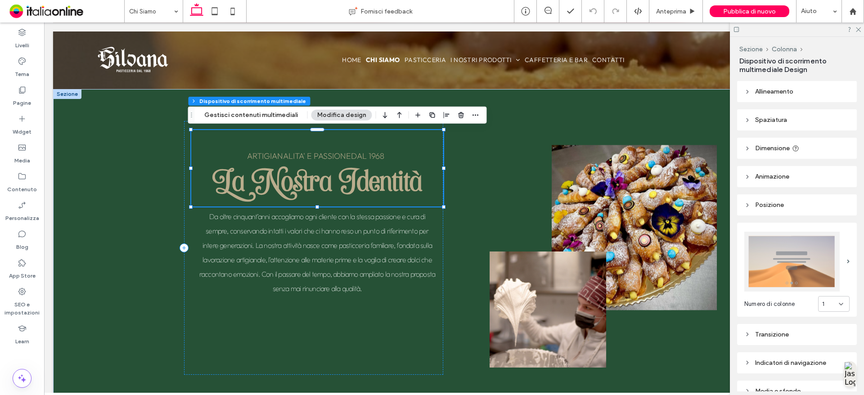
click at [301, 162] on h3 "La Nostra Identità" at bounding box center [317, 180] width 209 height 42
click at [247, 184] on h3 "La Nostra Identità" at bounding box center [317, 180] width 209 height 42
click at [249, 116] on button "Gestisci contenuti multimediali" at bounding box center [251, 115] width 105 height 11
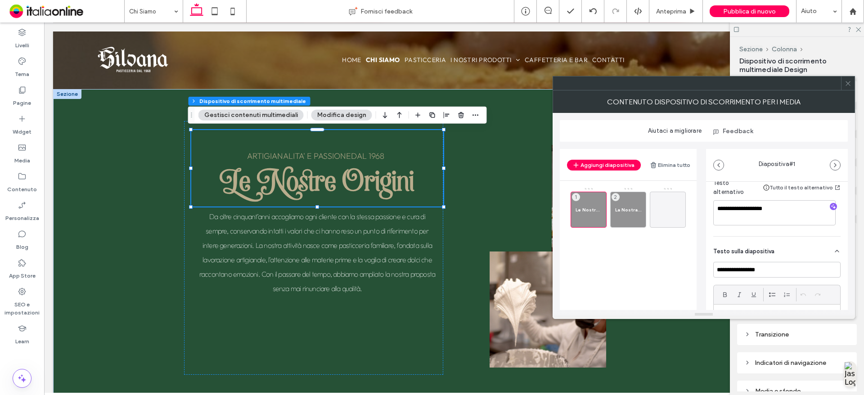
scroll to position [180, 0]
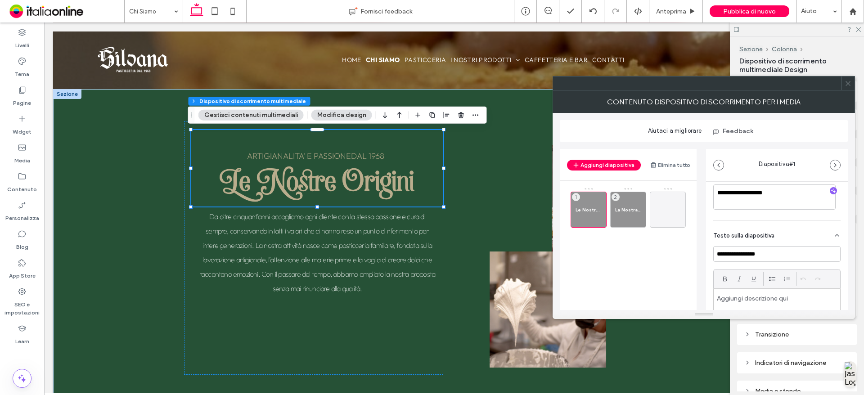
click at [845, 82] on div at bounding box center [848, 84] width 14 height 14
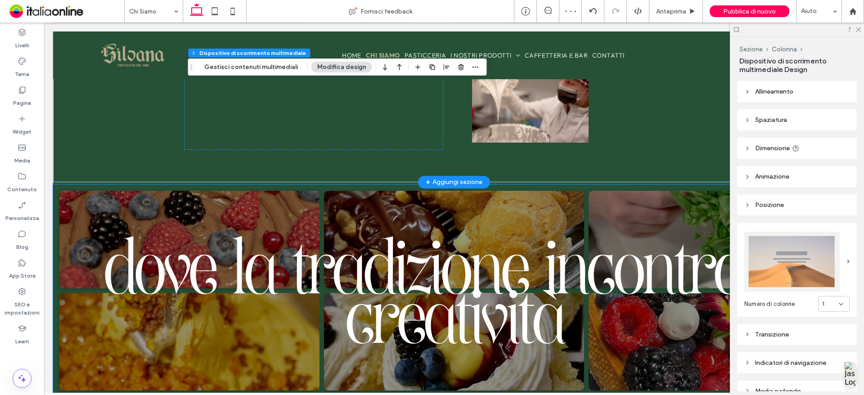
scroll to position [315, 0]
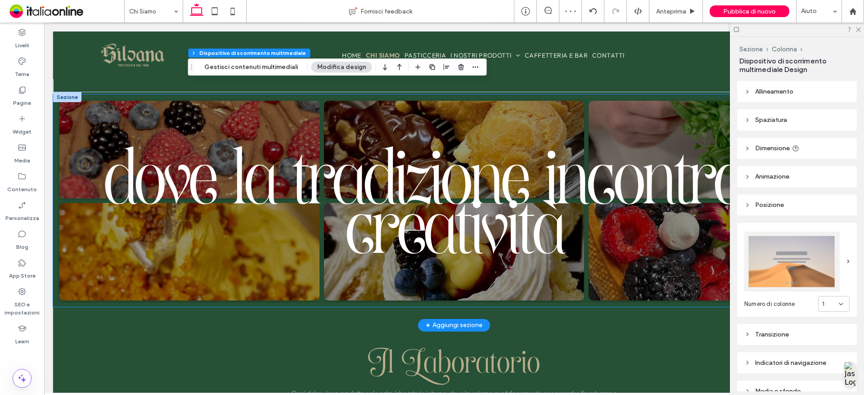
click at [502, 215] on span "dove la tradizione incontra la creatività" at bounding box center [454, 200] width 701 height 165
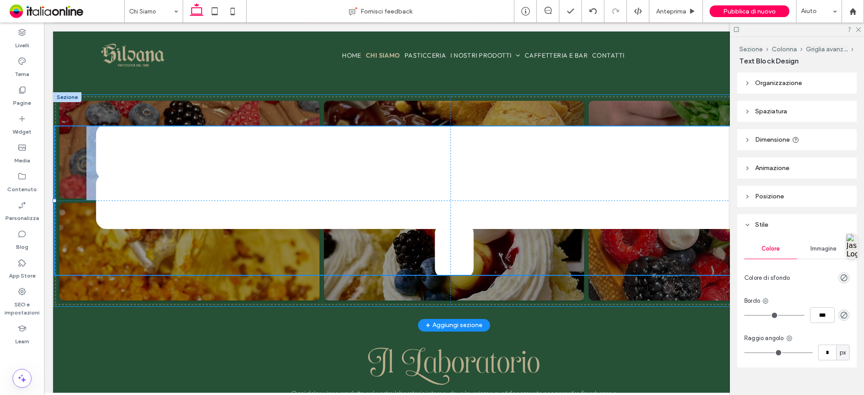
type input "**********"
type input "***"
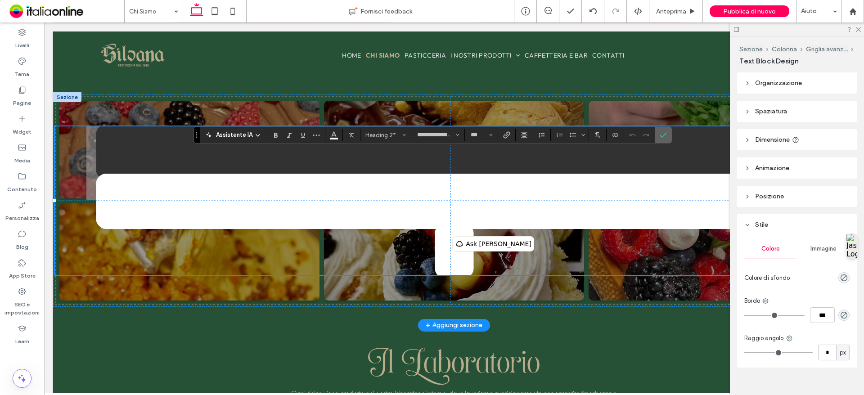
click at [661, 133] on icon "Conferma" at bounding box center [663, 134] width 7 height 7
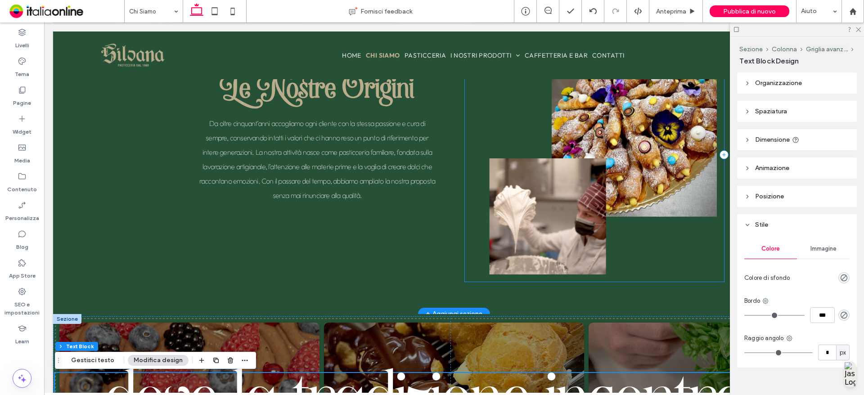
scroll to position [0, 0]
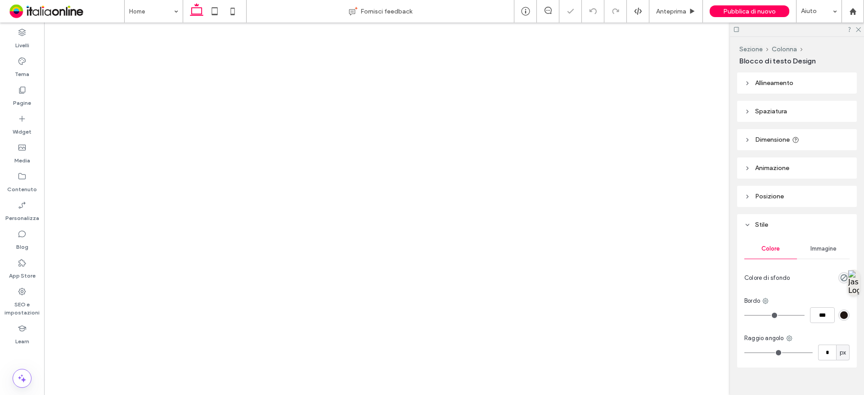
type input "**********"
type input "***"
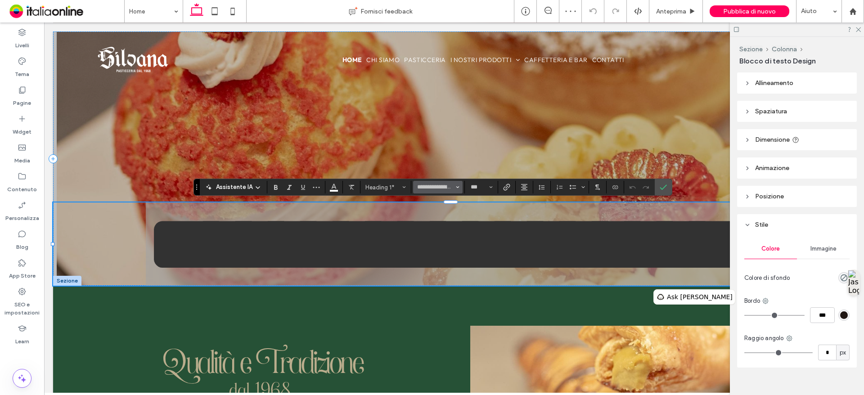
click at [455, 189] on button "**********" at bounding box center [438, 187] width 50 height 13
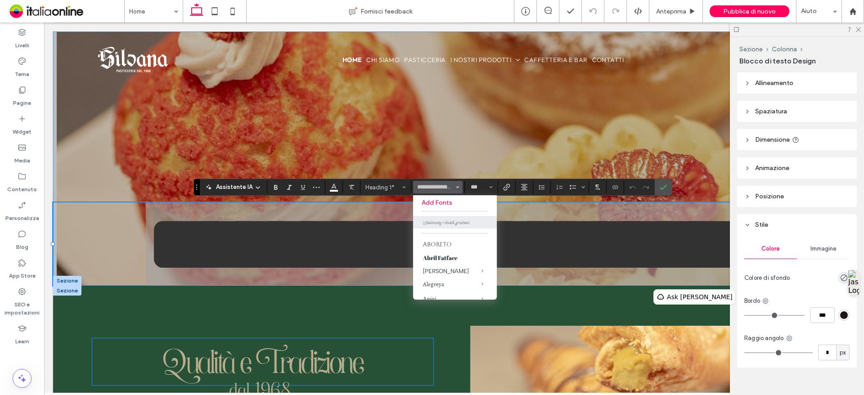
click at [307, 360] on span "Qualità e Tradizione" at bounding box center [262, 361] width 199 height 47
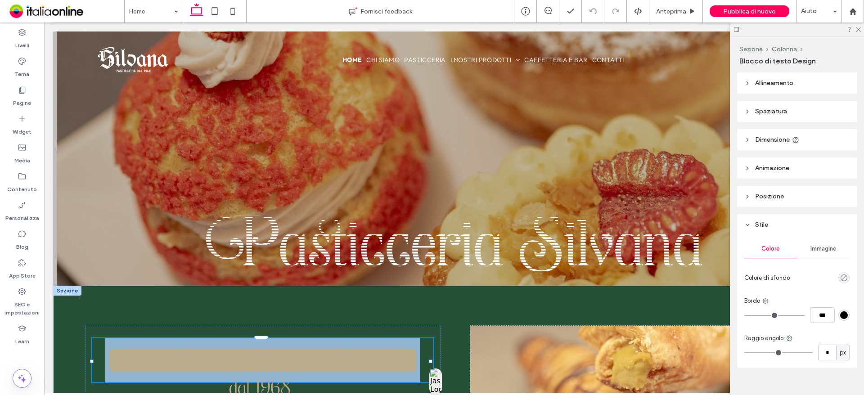
type input "**********"
type input "**"
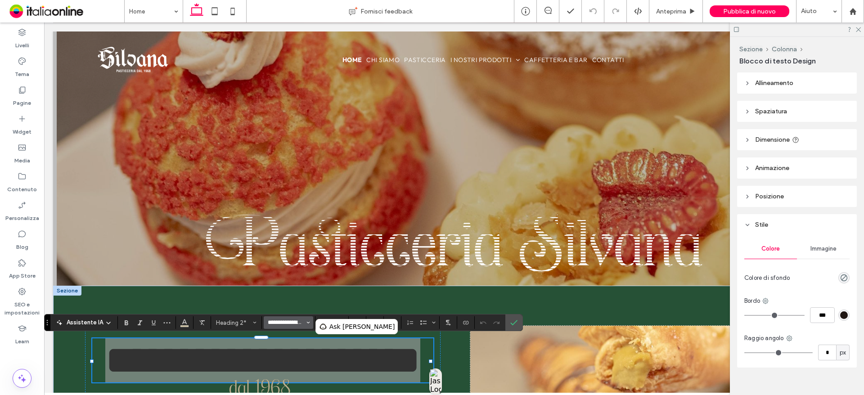
click at [293, 320] on input "**********" at bounding box center [286, 322] width 38 height 7
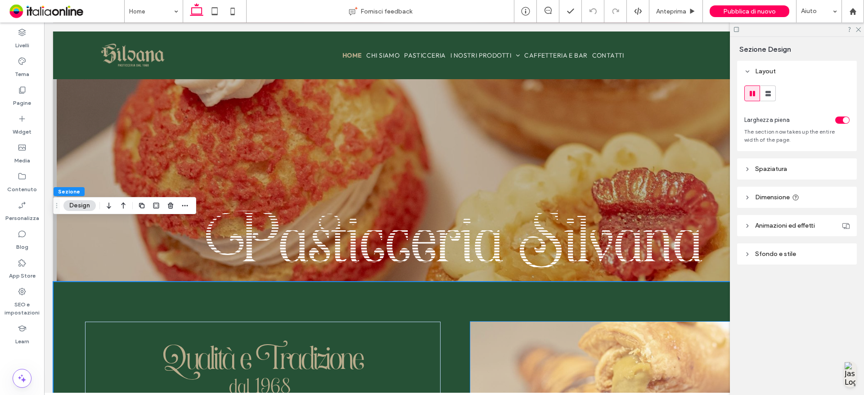
scroll to position [135, 0]
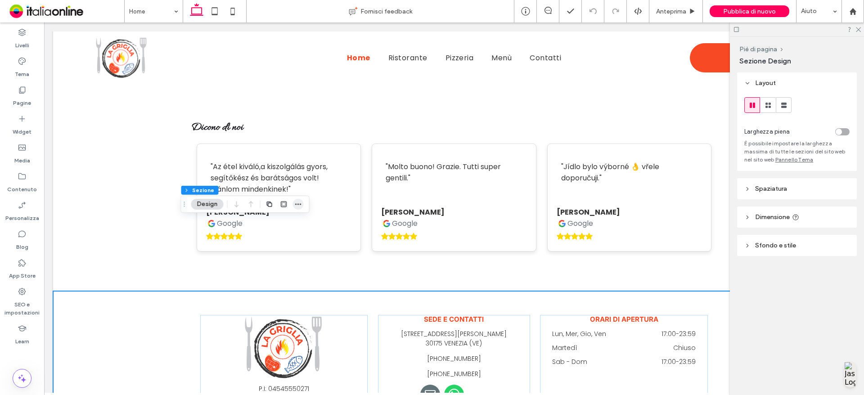
scroll to position [2100, 0]
click at [298, 208] on icon "button" at bounding box center [298, 204] width 7 height 7
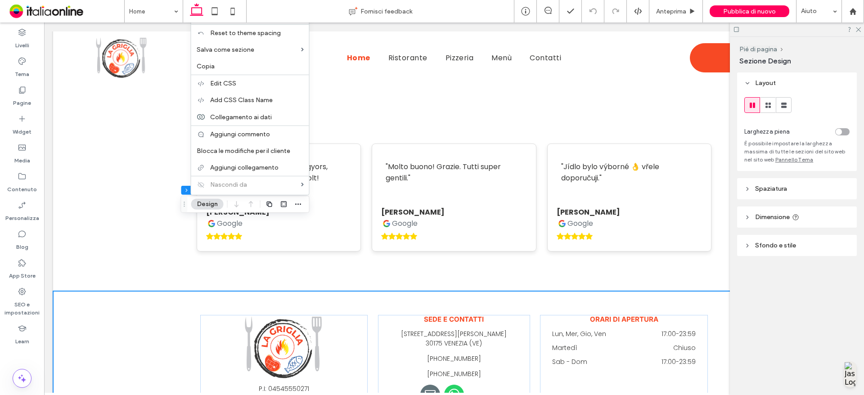
drag, startPoint x: 226, startPoint y: 67, endPoint x: 226, endPoint y: 113, distance: 46.4
click at [226, 67] on label "Copia" at bounding box center [250, 67] width 107 height 8
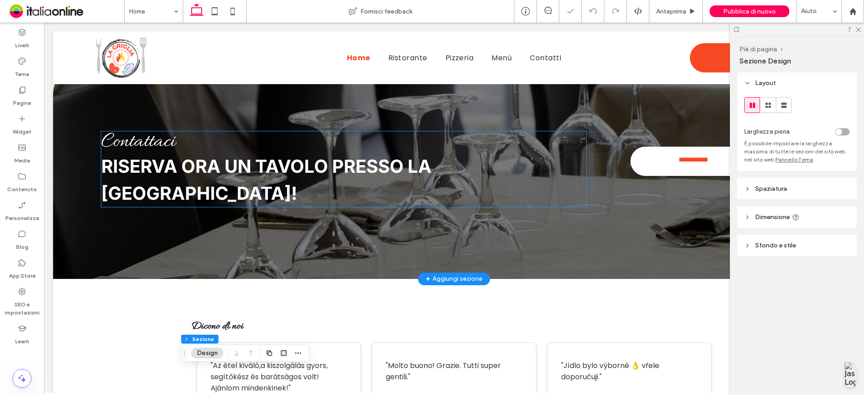
scroll to position [1830, 0]
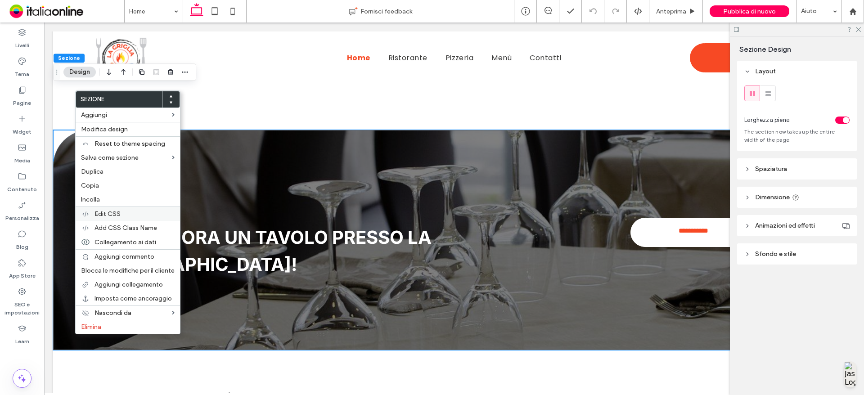
drag, startPoint x: 108, startPoint y: 196, endPoint x: 121, endPoint y: 208, distance: 17.5
click at [108, 196] on label "Incolla" at bounding box center [128, 200] width 94 height 8
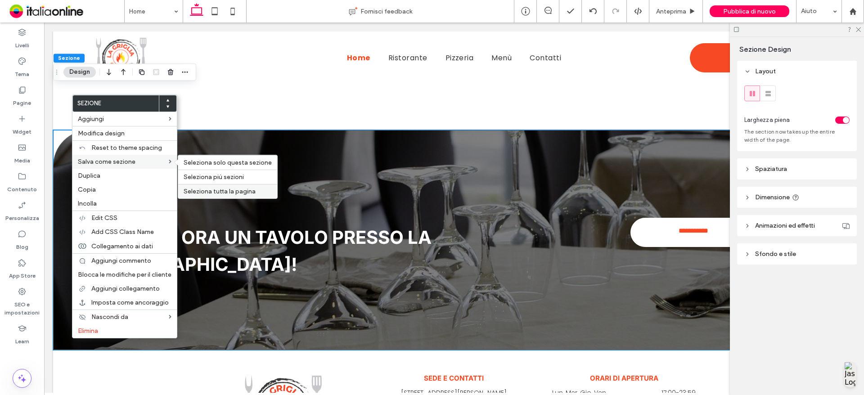
click at [221, 189] on span "Seleziona tutta la pagina" at bounding box center [220, 192] width 72 height 8
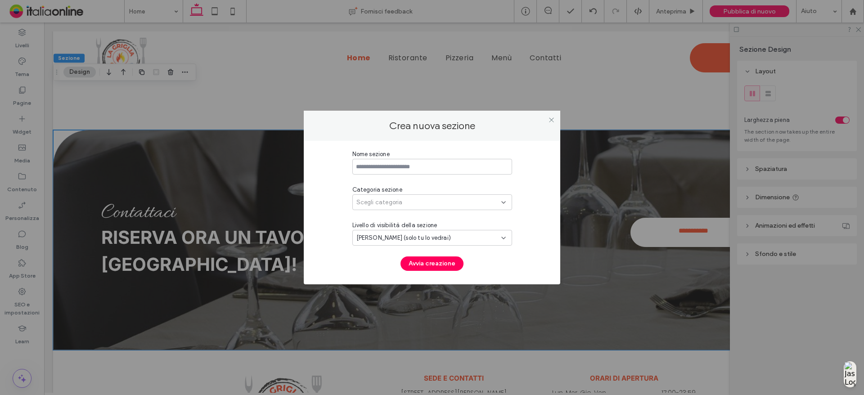
click at [390, 171] on input at bounding box center [432, 167] width 160 height 16
type input "**********"
click at [459, 208] on div "Scegli categoria" at bounding box center [432, 202] width 160 height 16
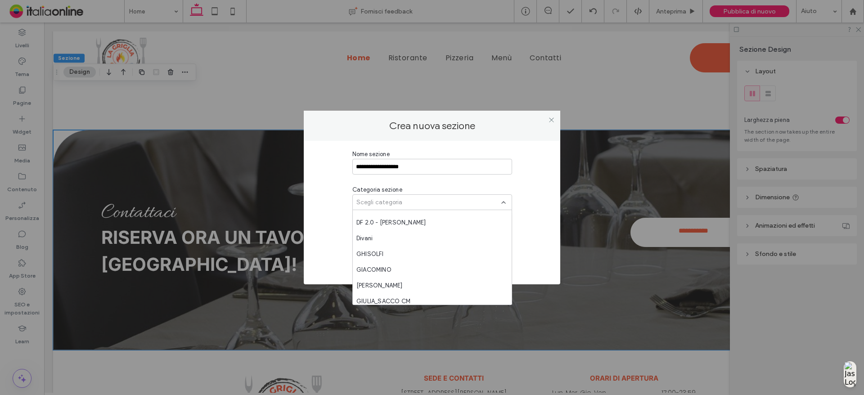
scroll to position [720, 0]
click at [412, 253] on div "GIACOMINO" at bounding box center [432, 254] width 159 height 16
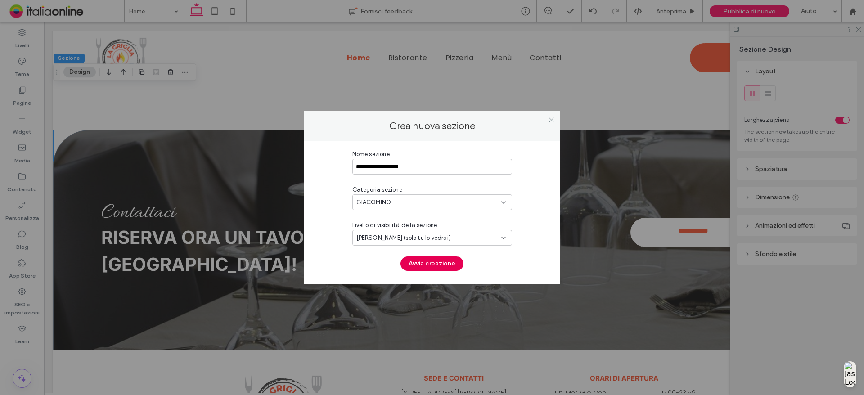
click at [439, 263] on button "Avvia creazione" at bounding box center [432, 264] width 63 height 14
click at [439, 263] on div "**********" at bounding box center [432, 210] width 160 height 121
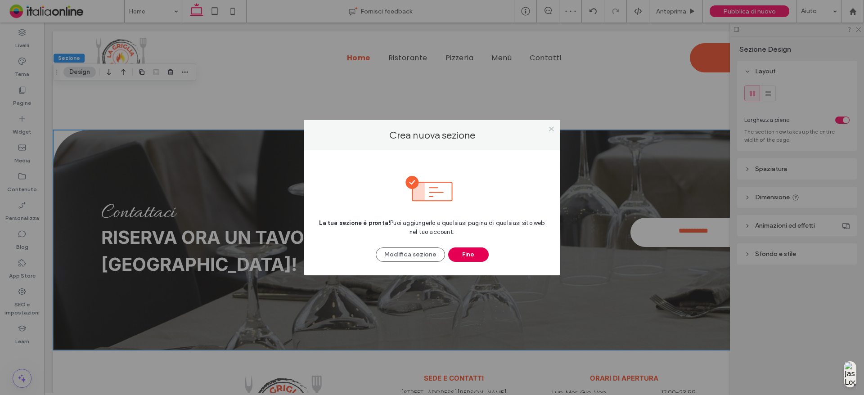
click at [455, 253] on button "Fine" at bounding box center [468, 255] width 41 height 14
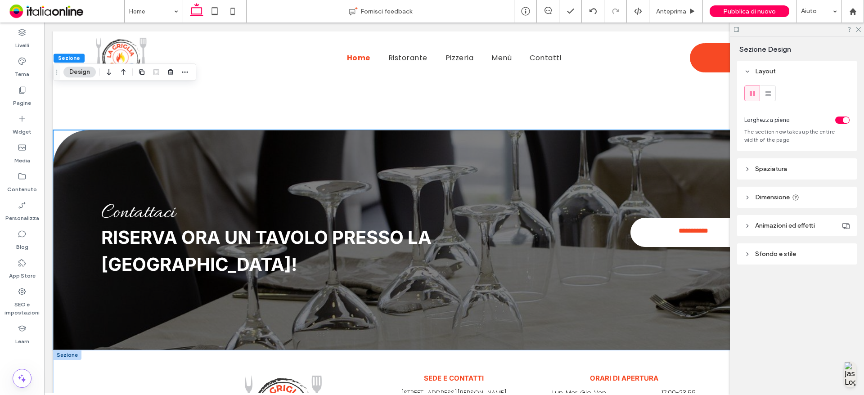
drag, startPoint x: 72, startPoint y: 287, endPoint x: 81, endPoint y: 289, distance: 9.1
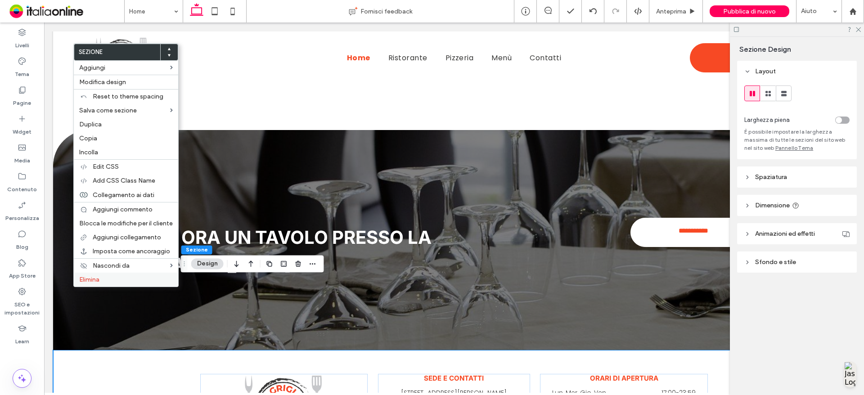
click at [114, 282] on label "Elimina" at bounding box center [126, 280] width 94 height 8
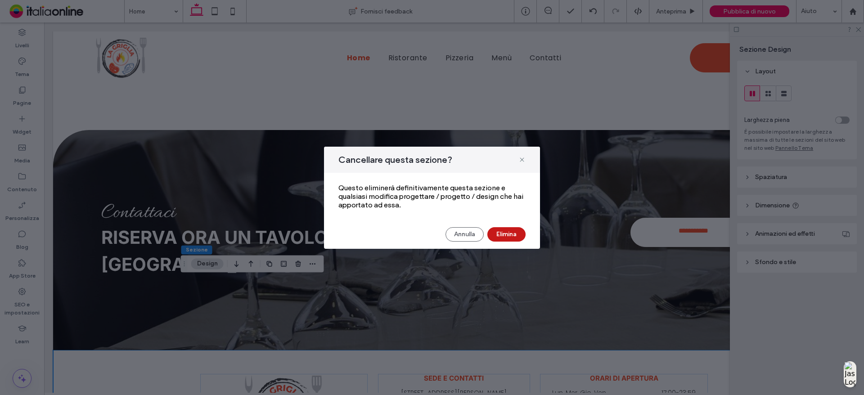
click at [518, 236] on button "Elimina" at bounding box center [506, 234] width 38 height 14
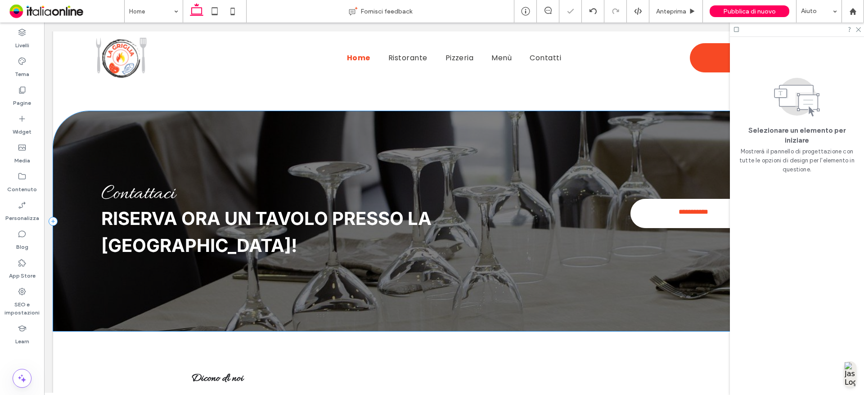
scroll to position [1830, 0]
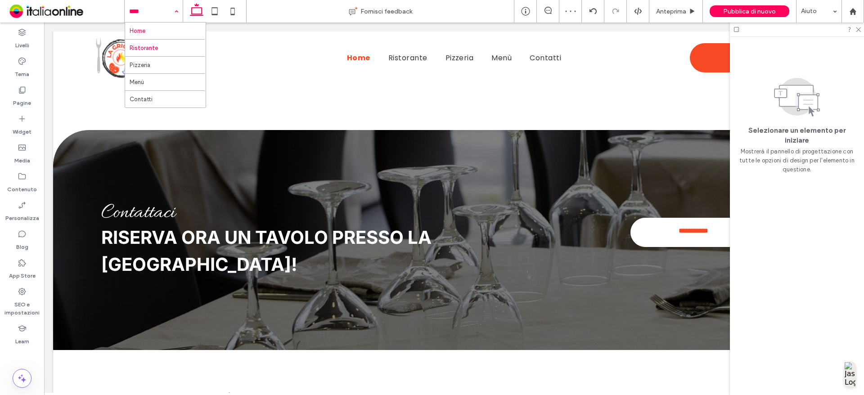
drag, startPoint x: 160, startPoint y: 44, endPoint x: 255, endPoint y: 92, distance: 106.1
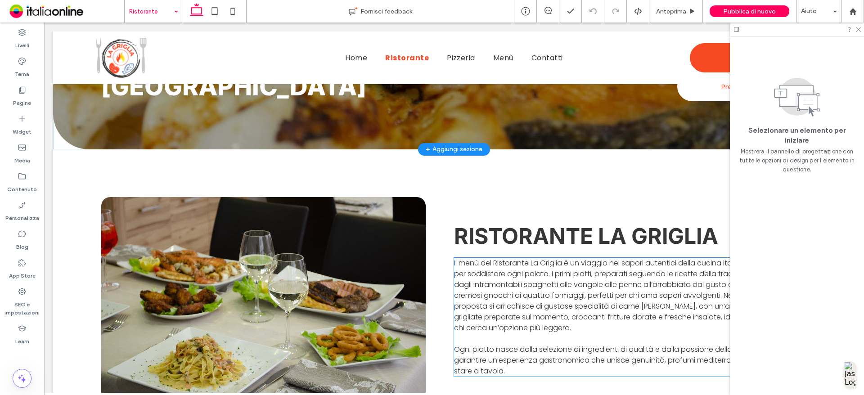
scroll to position [311, 0]
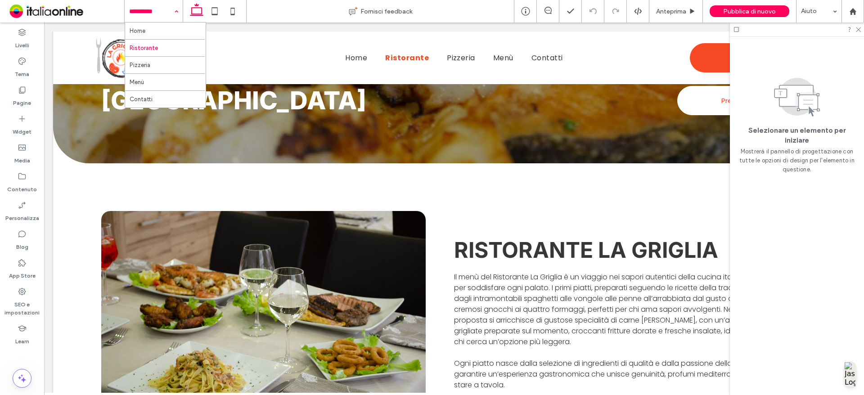
click at [153, 15] on input at bounding box center [151, 11] width 45 height 23
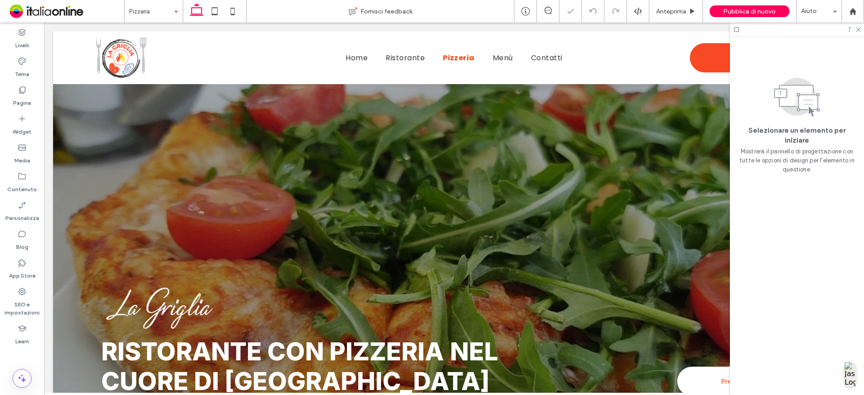
scroll to position [126, 0]
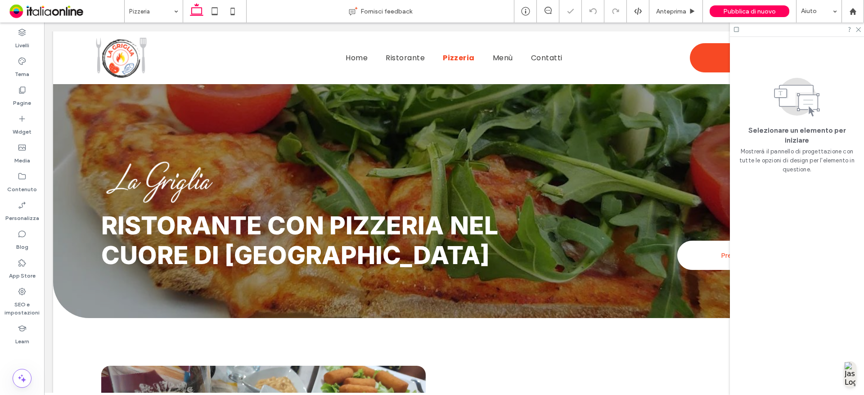
drag, startPoint x: 857, startPoint y: 32, endPoint x: 835, endPoint y: 61, distance: 36.2
click at [857, 32] on div at bounding box center [797, 30] width 134 height 14
drag, startPoint x: 860, startPoint y: 30, endPoint x: 840, endPoint y: 63, distance: 38.8
click at [860, 30] on icon at bounding box center [858, 29] width 6 height 6
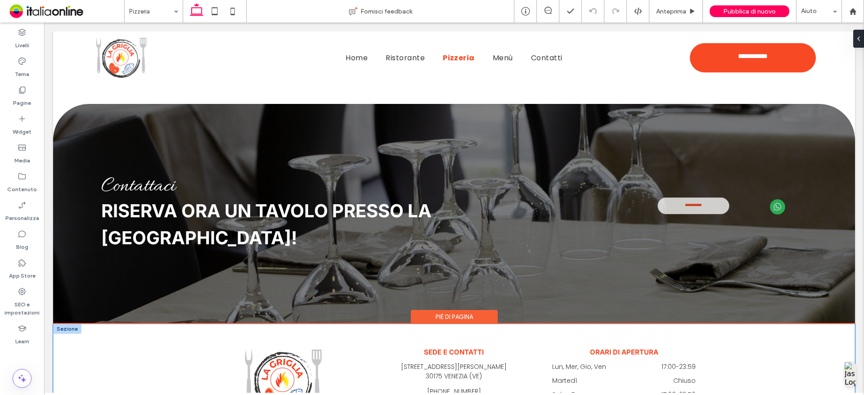
scroll to position [1422, 0]
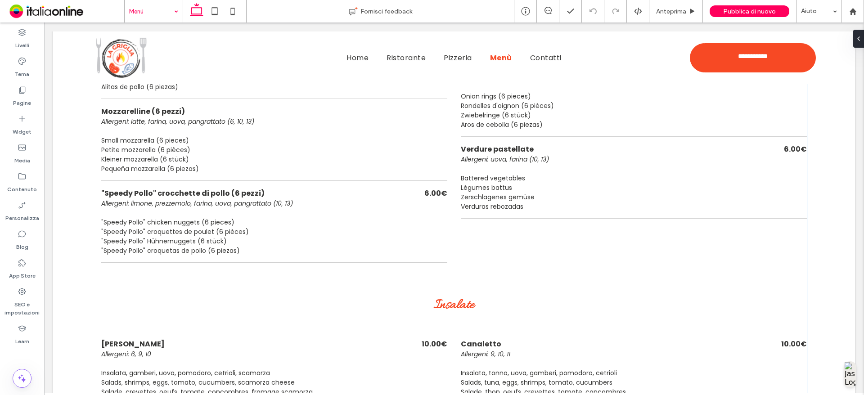
scroll to position [2827, 0]
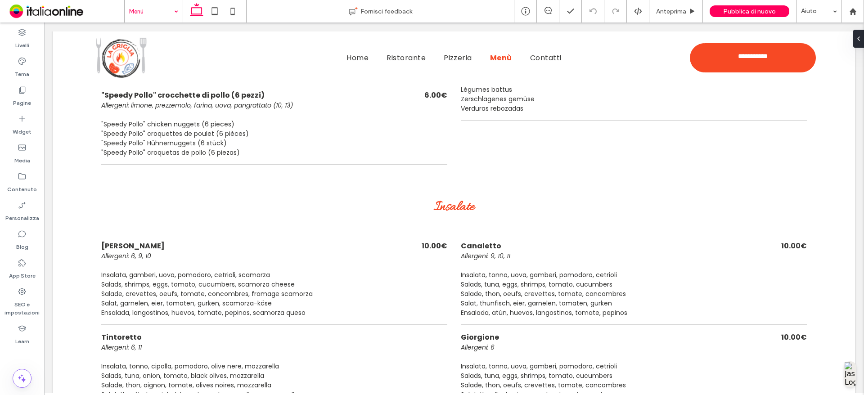
click at [148, 12] on input at bounding box center [151, 11] width 45 height 23
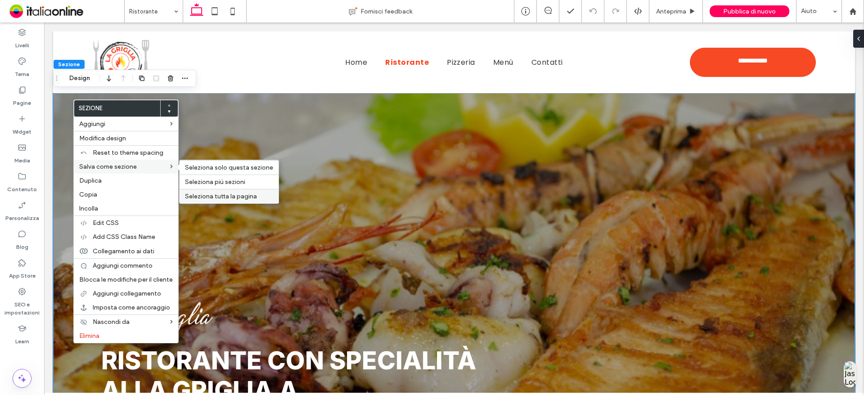
click at [252, 198] on span "Seleziona tutta la pagina" at bounding box center [221, 197] width 72 height 8
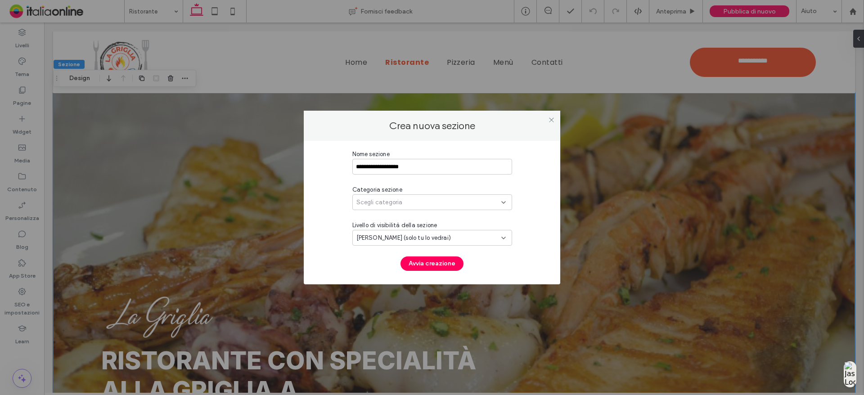
drag, startPoint x: 397, startPoint y: 167, endPoint x: 487, endPoint y: 157, distance: 90.6
click at [452, 162] on input "**********" at bounding box center [432, 167] width 160 height 16
type input "**********"
click at [447, 201] on div "Scegli categoria" at bounding box center [428, 202] width 145 height 9
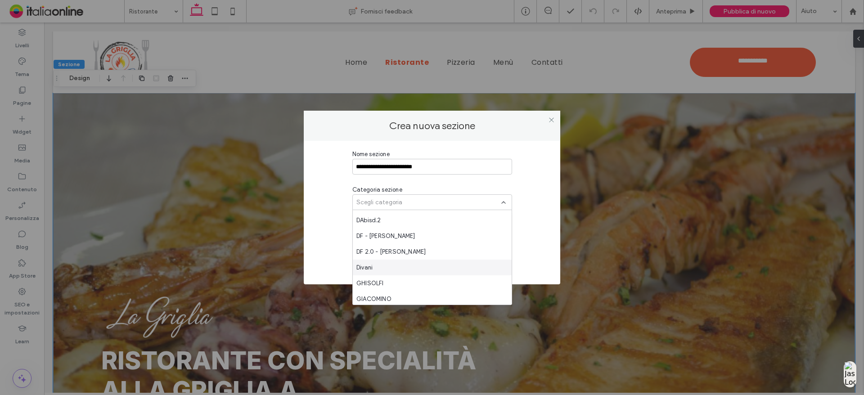
scroll to position [720, 0]
click at [429, 254] on div "GIACOMINO" at bounding box center [432, 254] width 159 height 16
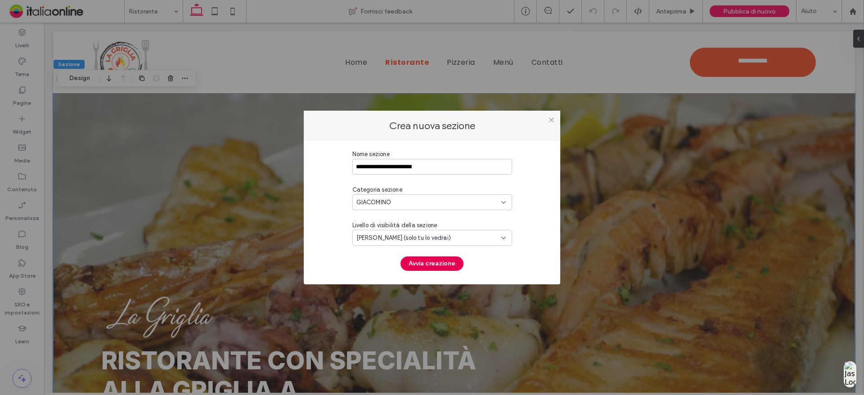
click at [438, 267] on button "Avvia creazione" at bounding box center [432, 264] width 63 height 14
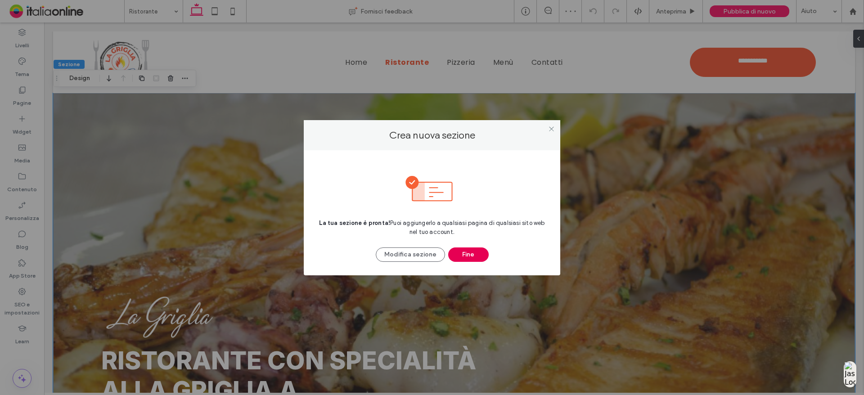
click at [472, 257] on button "Fine" at bounding box center [468, 255] width 41 height 14
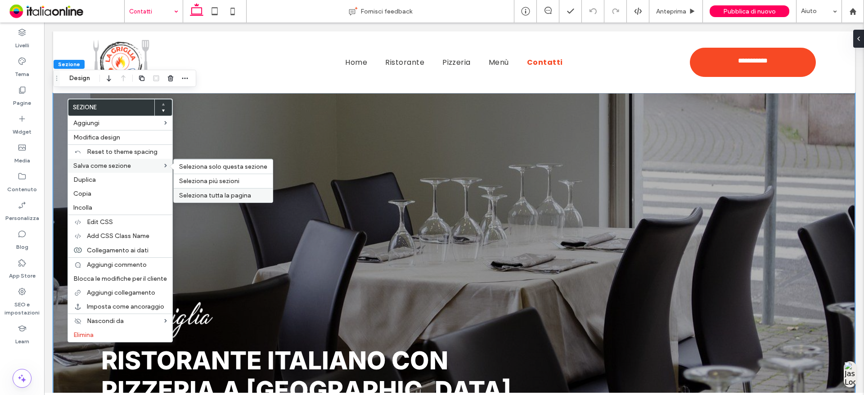
click at [232, 193] on span "Seleziona tutta la pagina" at bounding box center [215, 196] width 72 height 8
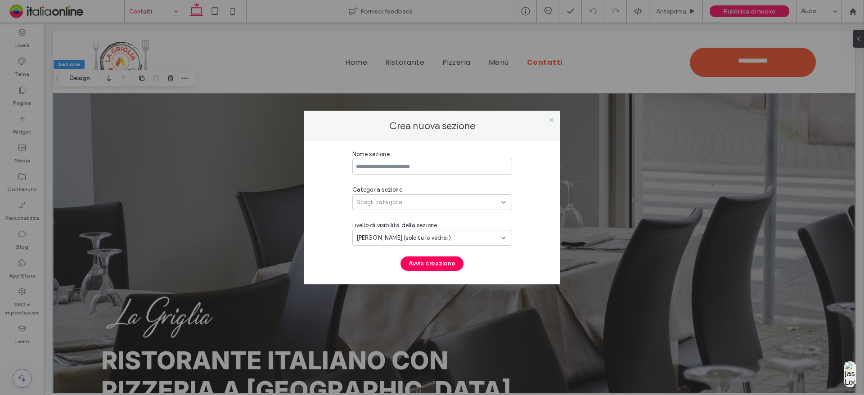
click at [405, 163] on input at bounding box center [432, 167] width 160 height 16
drag, startPoint x: 396, startPoint y: 165, endPoint x: 484, endPoint y: 166, distance: 88.2
click at [481, 166] on input "**********" at bounding box center [432, 167] width 160 height 16
type input "**********"
click at [433, 192] on div "Categoria sezione" at bounding box center [432, 189] width 160 height 9
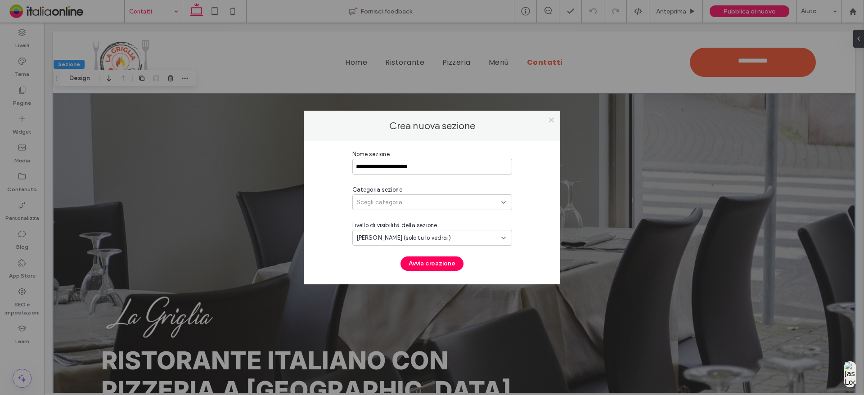
click at [432, 202] on div "Scegli categoria" at bounding box center [428, 202] width 145 height 9
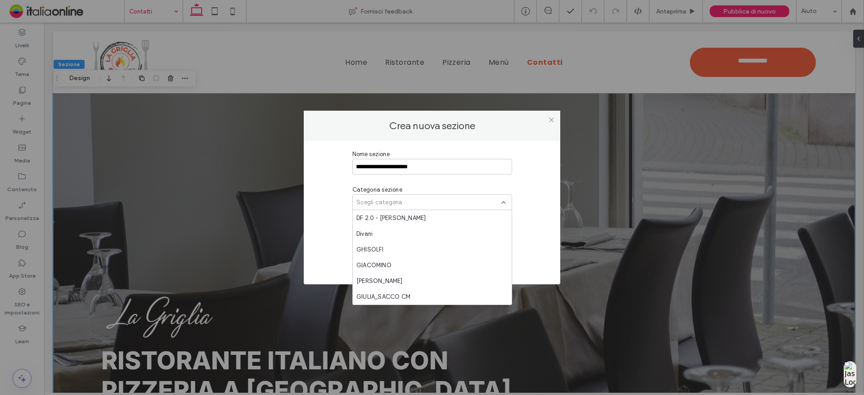
scroll to position [720, 0]
click at [406, 253] on div "GIACOMINO" at bounding box center [432, 254] width 159 height 16
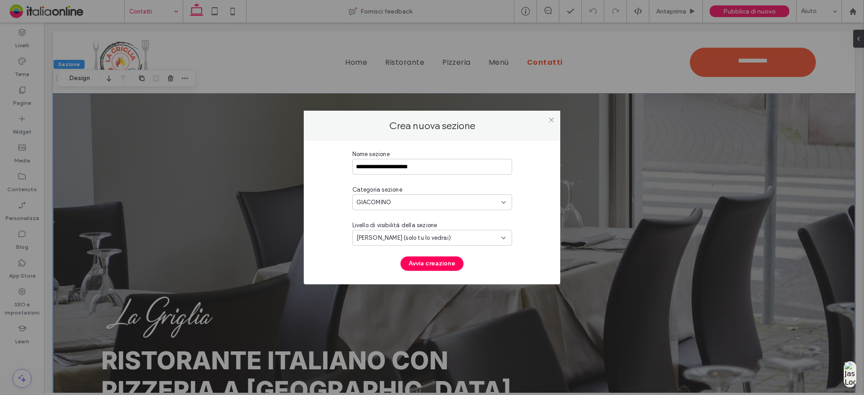
drag, startPoint x: 437, startPoint y: 258, endPoint x: 442, endPoint y: 268, distance: 10.9
click at [437, 258] on button "Avvia creazione" at bounding box center [432, 264] width 63 height 14
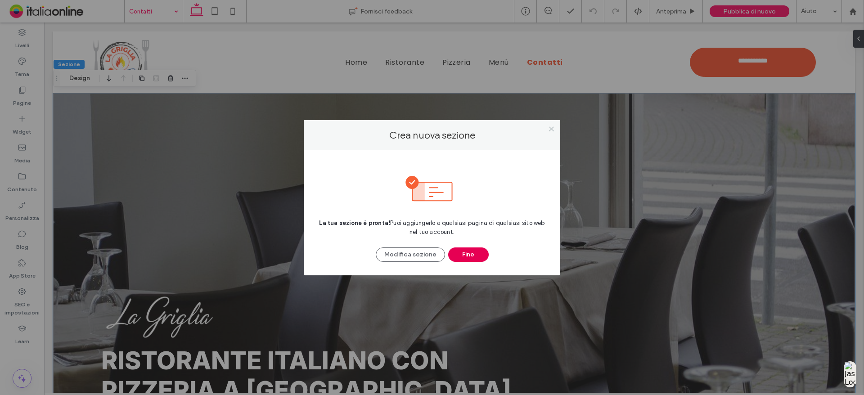
click at [462, 253] on button "Fine" at bounding box center [468, 255] width 41 height 14
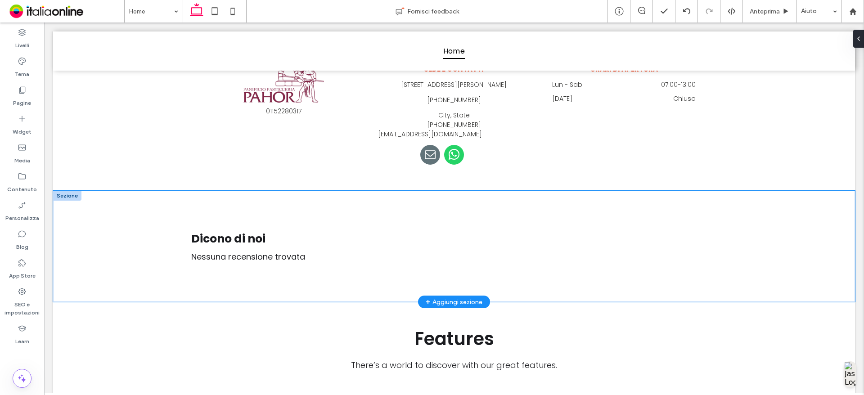
scroll to position [2071, 0]
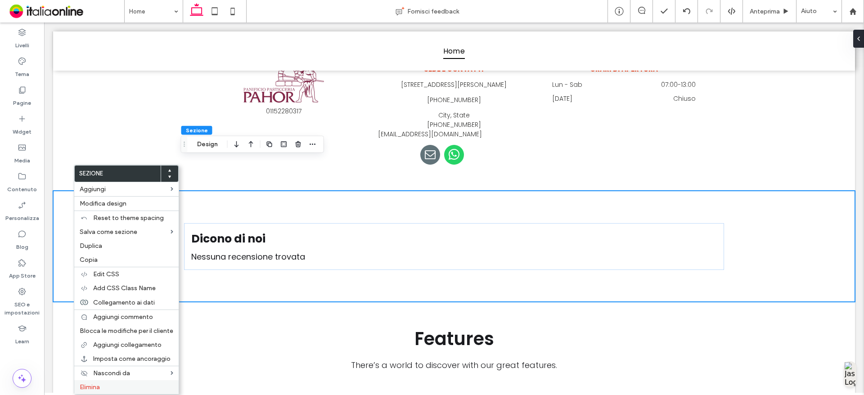
click at [126, 388] on label "Elimina" at bounding box center [127, 388] width 94 height 8
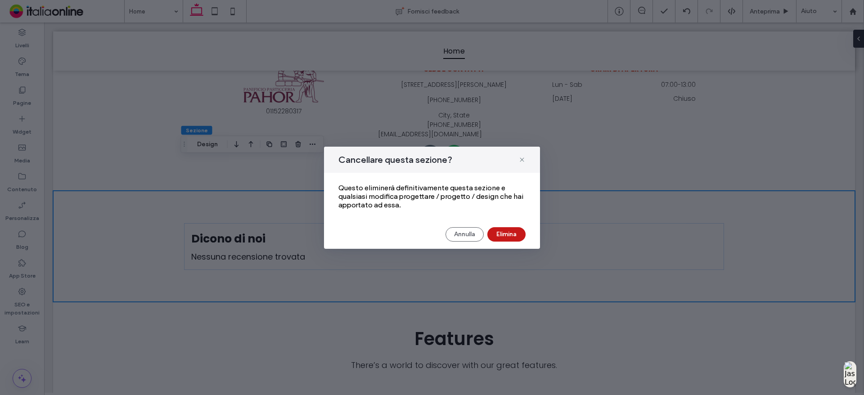
click at [505, 230] on button "Elimina" at bounding box center [506, 234] width 38 height 14
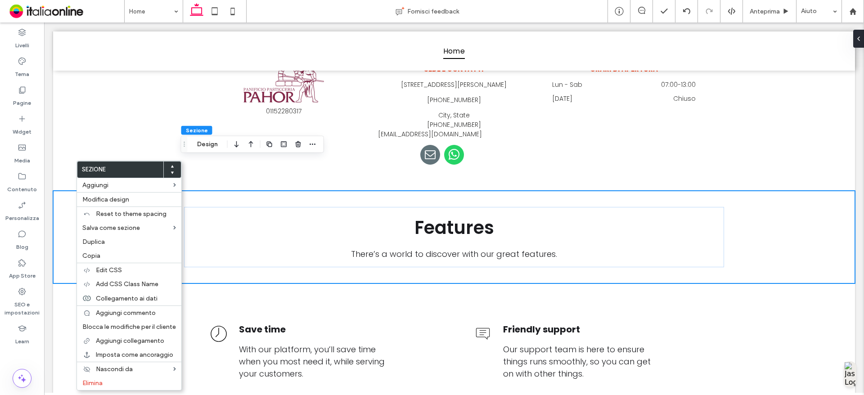
drag, startPoint x: 115, startPoint y: 254, endPoint x: 197, endPoint y: 244, distance: 83.0
click at [115, 254] on label "Copia" at bounding box center [129, 256] width 94 height 8
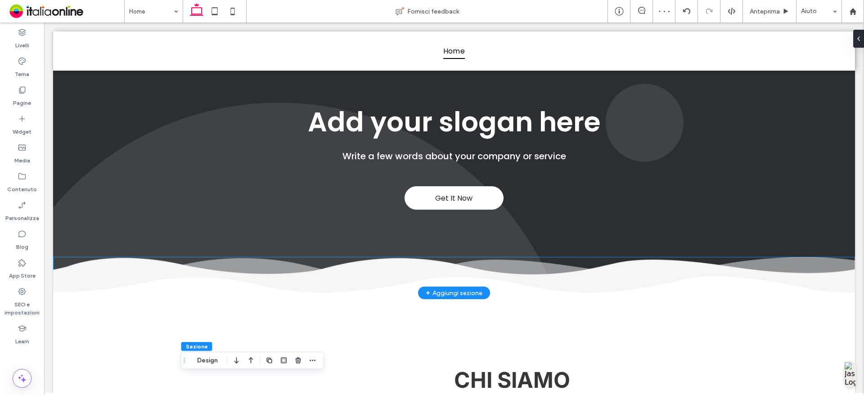
scroll to position [180, 0]
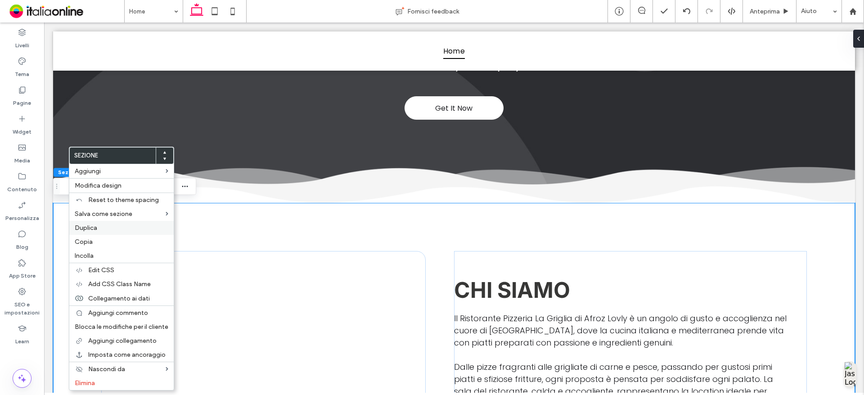
click at [95, 255] on label "Incolla" at bounding box center [122, 256] width 94 height 8
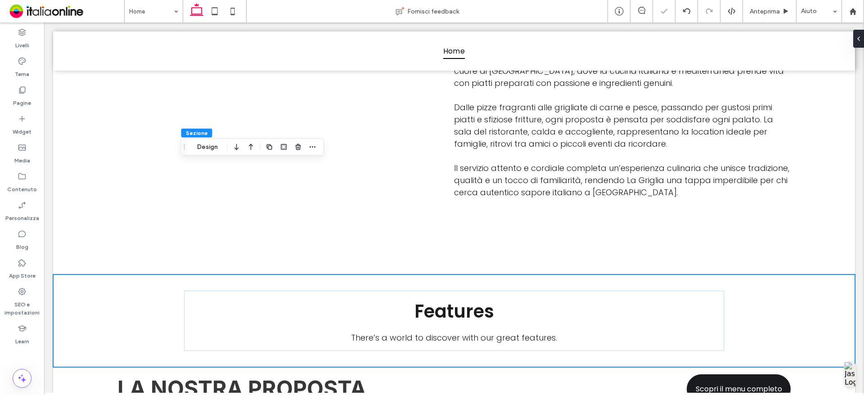
scroll to position [550, 0]
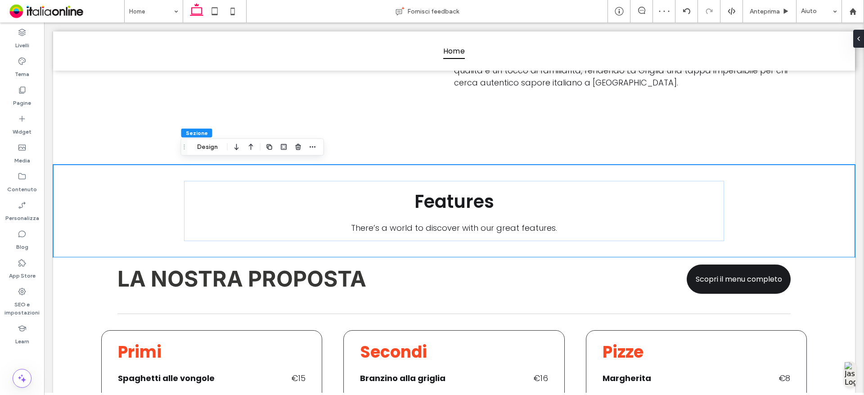
click at [245, 147] on div at bounding box center [243, 147] width 25 height 16
click at [248, 148] on icon "button" at bounding box center [251, 147] width 11 height 16
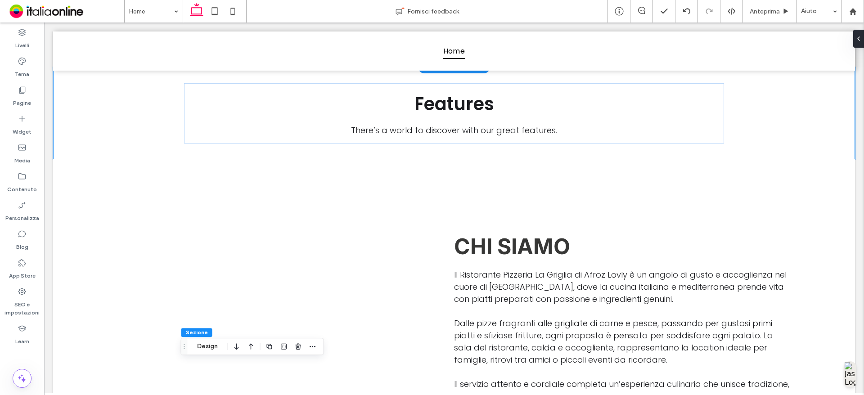
scroll to position [0, 0]
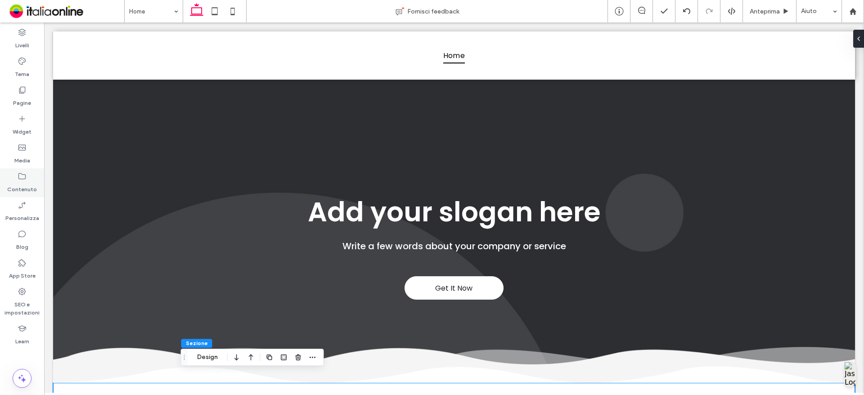
click at [21, 169] on div "Contenuto" at bounding box center [22, 182] width 44 height 29
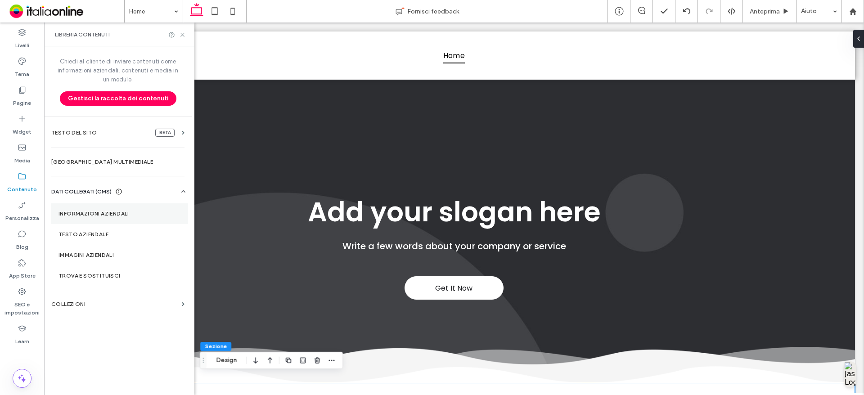
click at [118, 214] on label "Informazioni aziendali" at bounding box center [120, 214] width 122 height 6
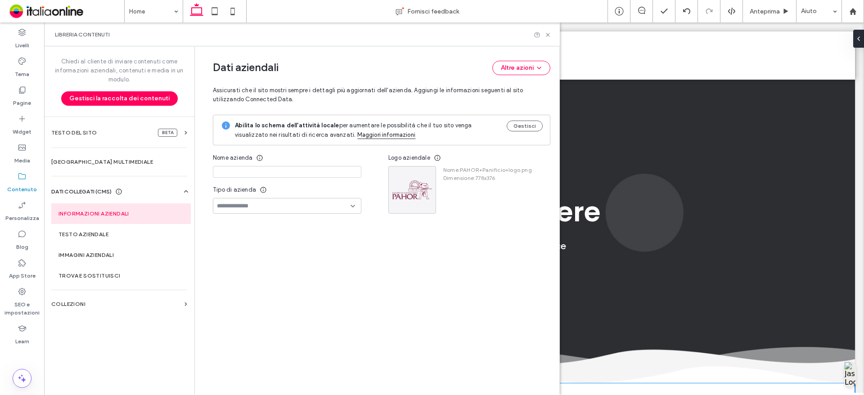
type input "**********"
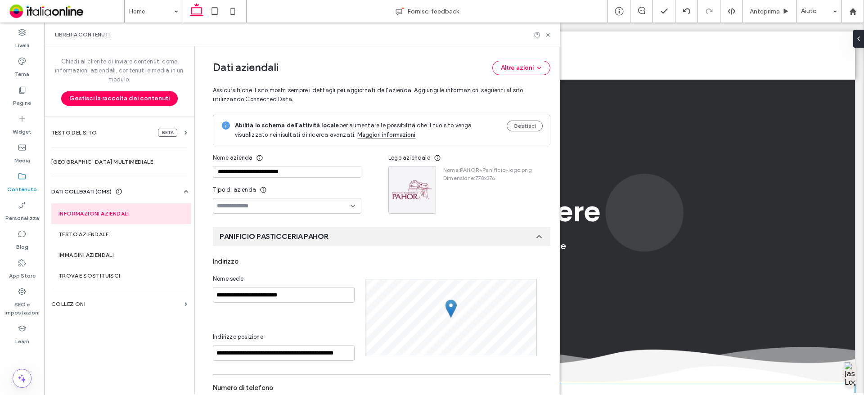
scroll to position [99, 0]
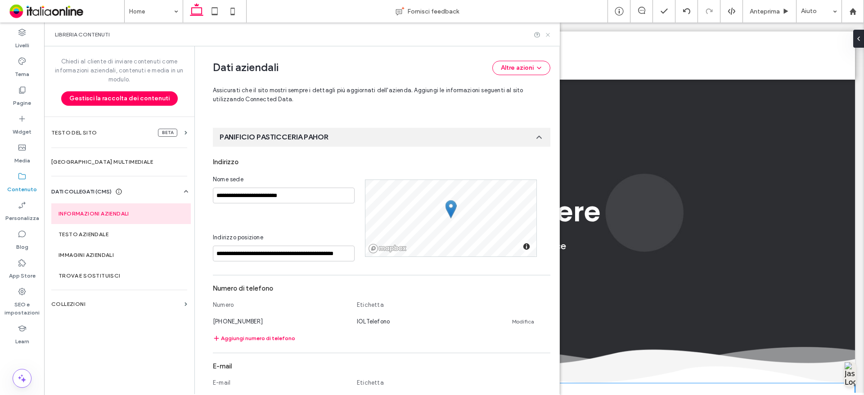
click at [546, 35] on icon at bounding box center [548, 35] width 7 height 7
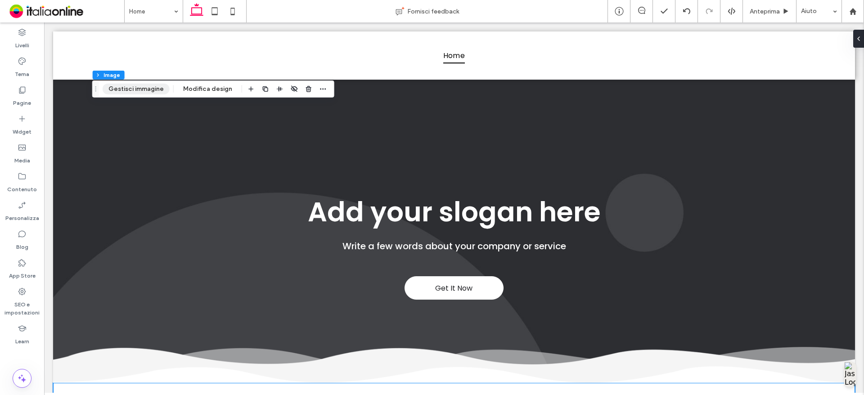
click at [135, 89] on button "Gestisci immagine" at bounding box center [136, 89] width 67 height 11
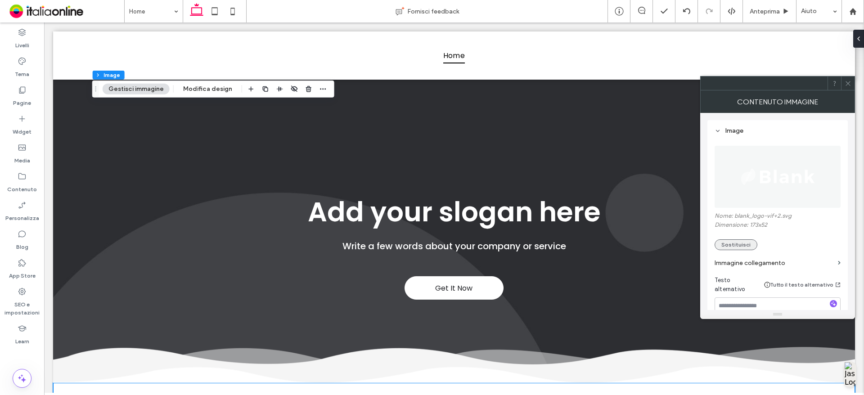
click at [739, 246] on button "Sostituisci" at bounding box center [736, 244] width 43 height 11
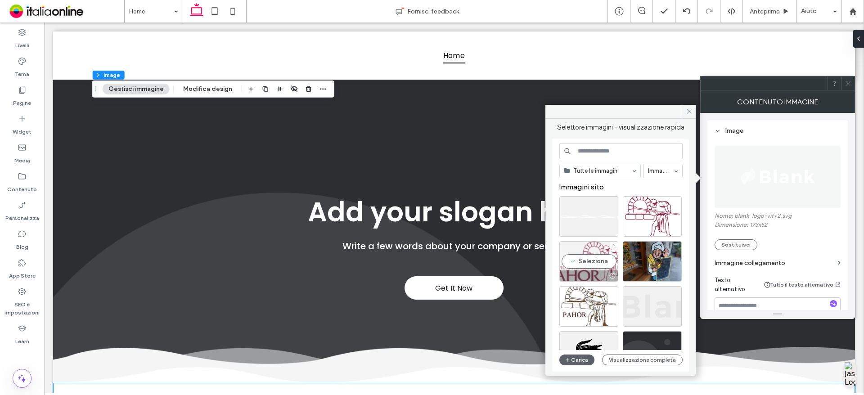
click at [593, 254] on div "Seleziona" at bounding box center [588, 261] width 59 height 41
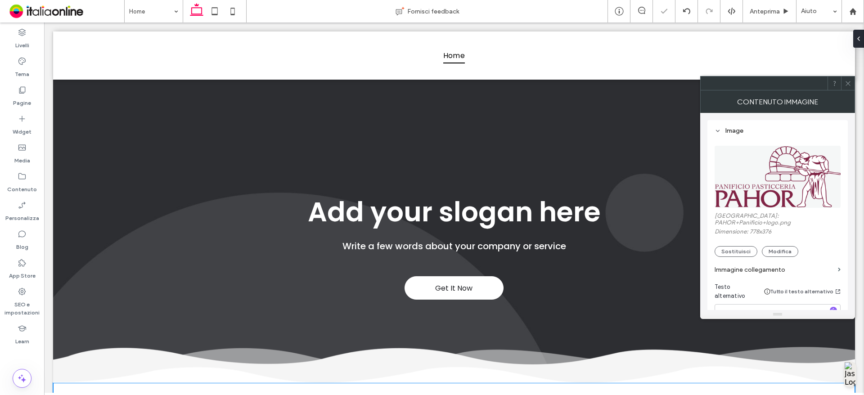
type input "***"
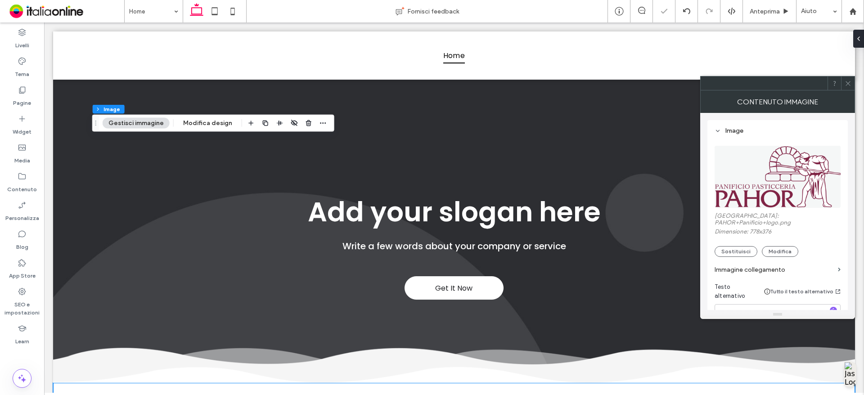
drag, startPoint x: 849, startPoint y: 84, endPoint x: 841, endPoint y: 86, distance: 7.8
click at [849, 84] on use at bounding box center [848, 83] width 5 height 5
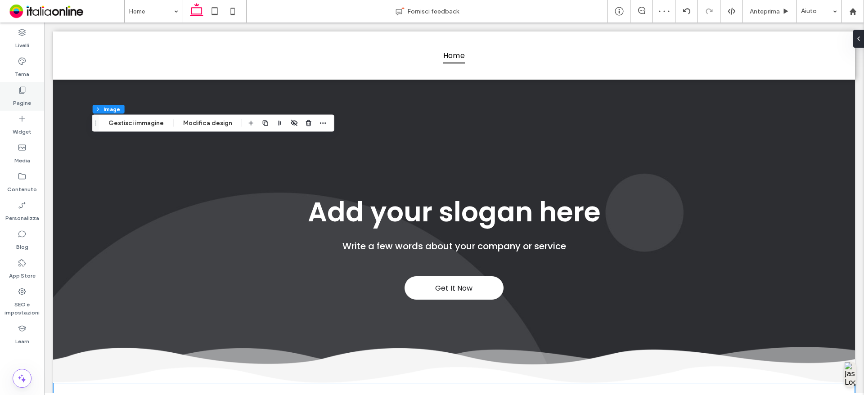
drag, startPoint x: 28, startPoint y: 75, endPoint x: 44, endPoint y: 84, distance: 17.8
click at [28, 75] on label "Tema" at bounding box center [22, 72] width 14 height 13
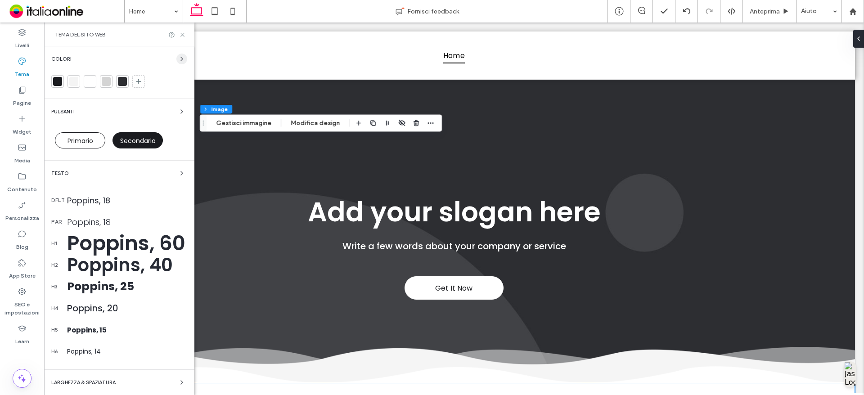
click at [178, 62] on icon "button" at bounding box center [181, 58] width 7 height 7
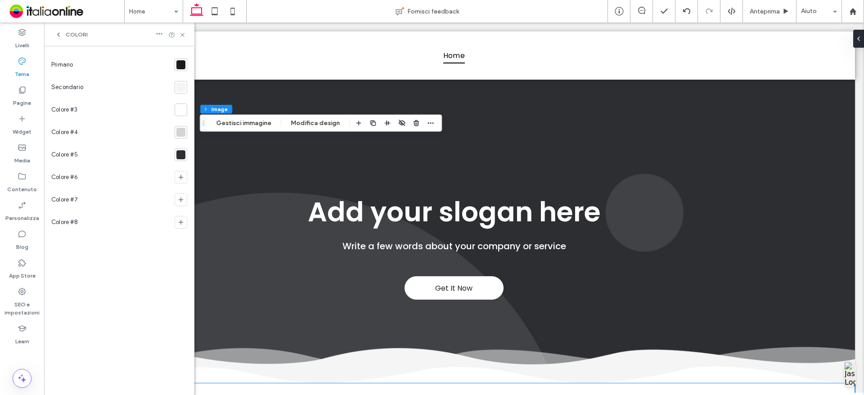
click at [183, 150] on div at bounding box center [180, 154] width 9 height 9
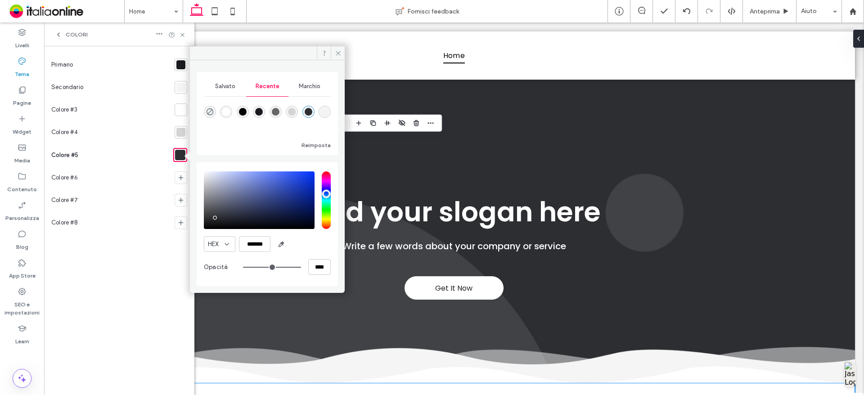
click at [314, 82] on div "Marchio" at bounding box center [310, 87] width 42 height 20
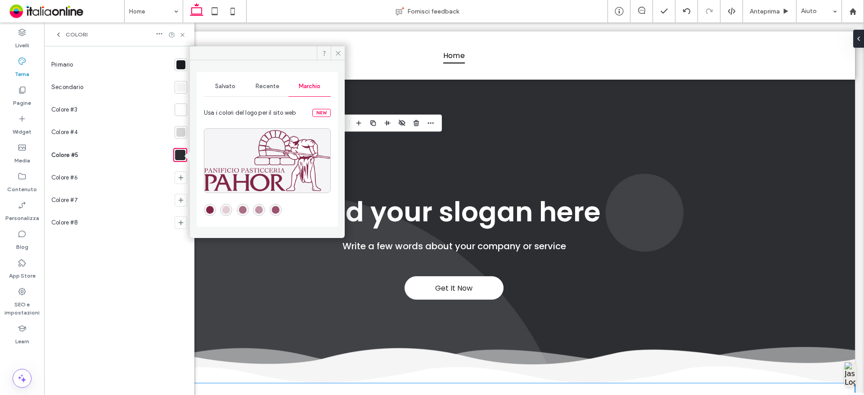
click at [209, 211] on div "rgba(132,36,68,1)" at bounding box center [210, 210] width 8 height 8
click at [182, 181] on icon at bounding box center [180, 177] width 7 height 7
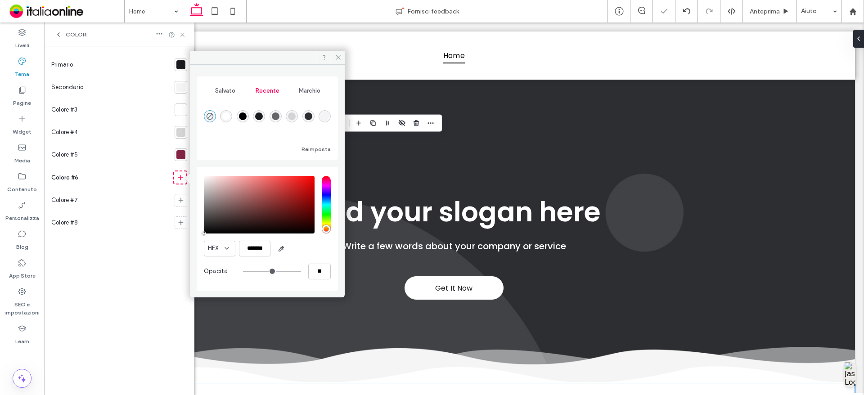
click at [316, 93] on span "Marchio" at bounding box center [310, 90] width 22 height 7
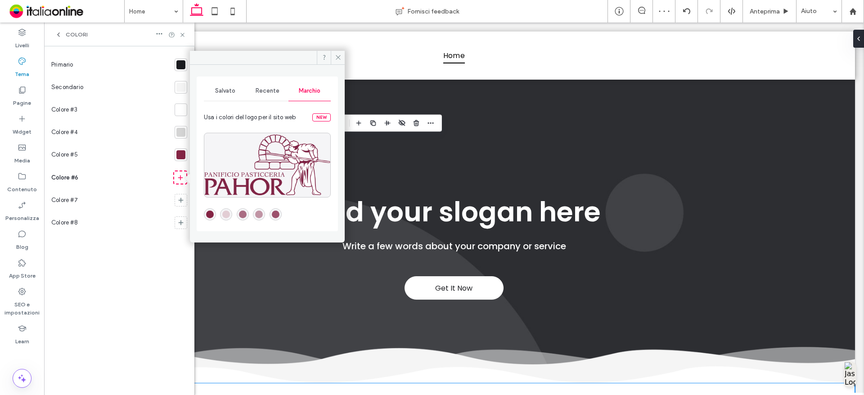
click at [277, 215] on div "rgba(156,81,108,1)" at bounding box center [276, 215] width 8 height 8
click at [178, 196] on span at bounding box center [180, 200] width 7 height 9
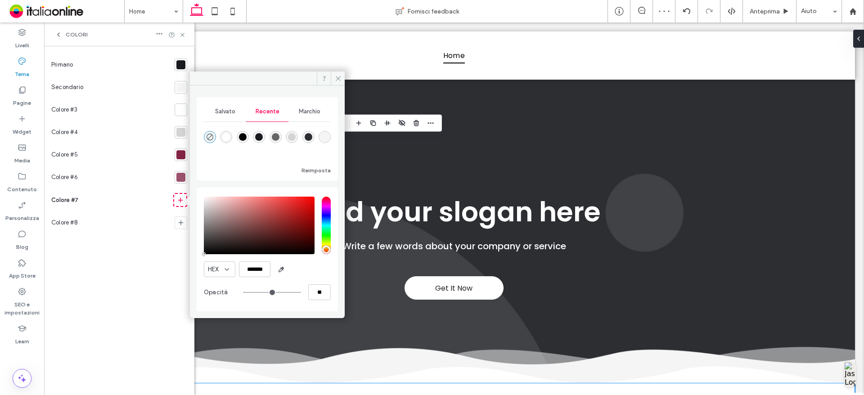
click at [311, 113] on span "Marchio" at bounding box center [310, 111] width 22 height 7
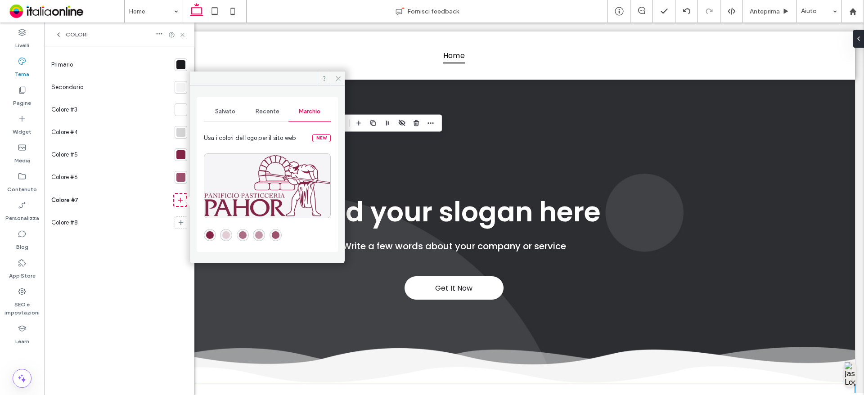
drag, startPoint x: 259, startPoint y: 238, endPoint x: 240, endPoint y: 244, distance: 19.8
click at [259, 238] on div "rgba(192,148,164,1)" at bounding box center [259, 235] width 8 height 8
click at [180, 224] on icon at bounding box center [180, 222] width 7 height 7
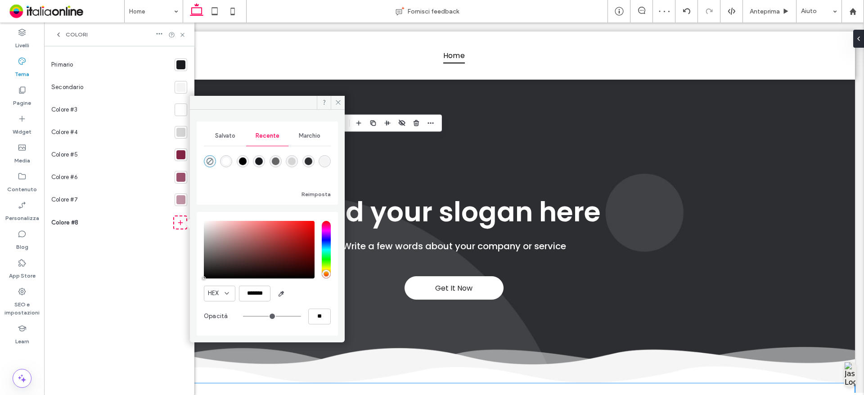
click at [306, 136] on span "Marchio" at bounding box center [310, 135] width 22 height 7
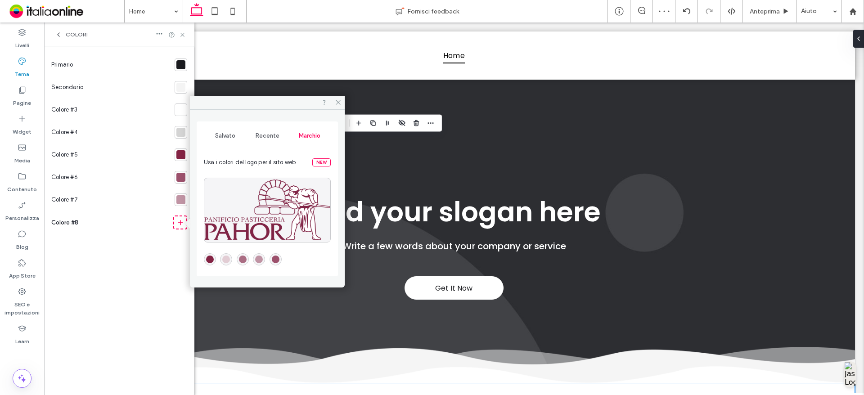
click at [229, 261] on div "rgba(226,205,212,1)" at bounding box center [226, 260] width 8 height 8
click at [180, 62] on div at bounding box center [180, 64] width 9 height 9
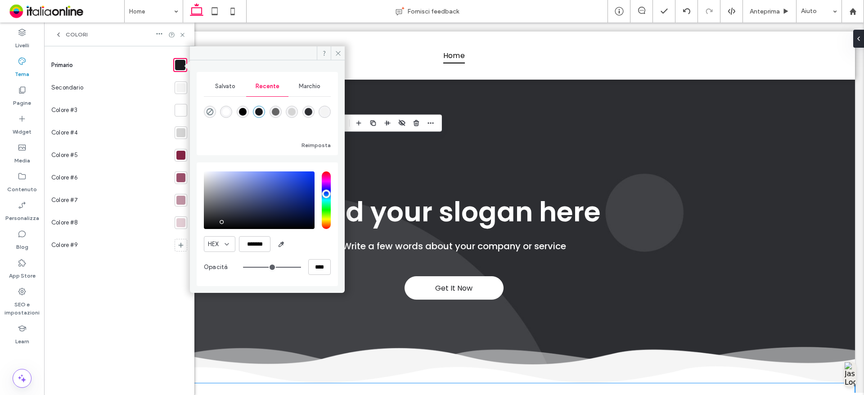
click at [308, 94] on div "Marchio" at bounding box center [310, 87] width 42 height 20
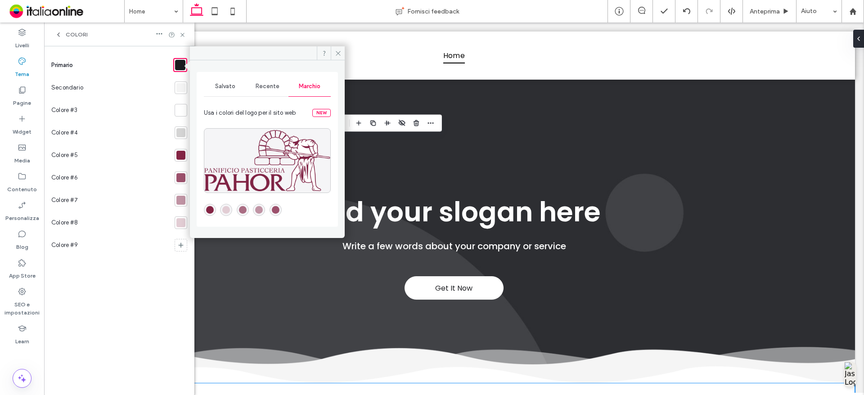
click at [212, 210] on div "rgba(132,36,68,1)" at bounding box center [210, 210] width 8 height 8
click at [262, 89] on span "Recente" at bounding box center [268, 86] width 24 height 7
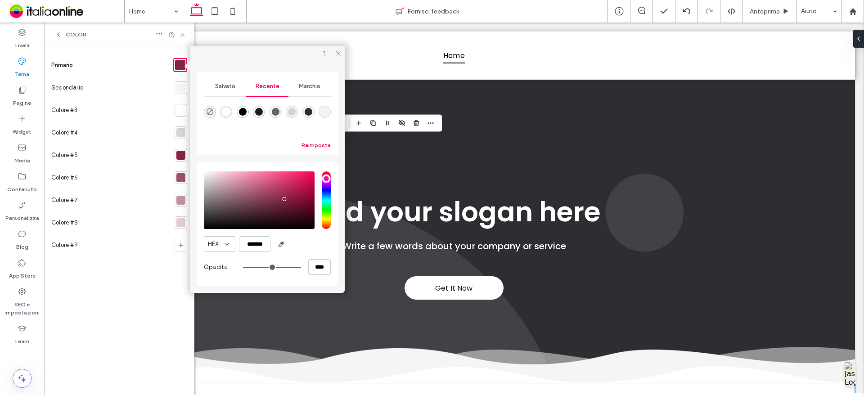
click at [306, 144] on button "Reimposta" at bounding box center [316, 145] width 29 height 11
click at [245, 114] on div "rgba(0, 0, 0, 1)" at bounding box center [243, 112] width 8 height 8
type input "*******"
click at [343, 51] on span at bounding box center [338, 53] width 14 height 14
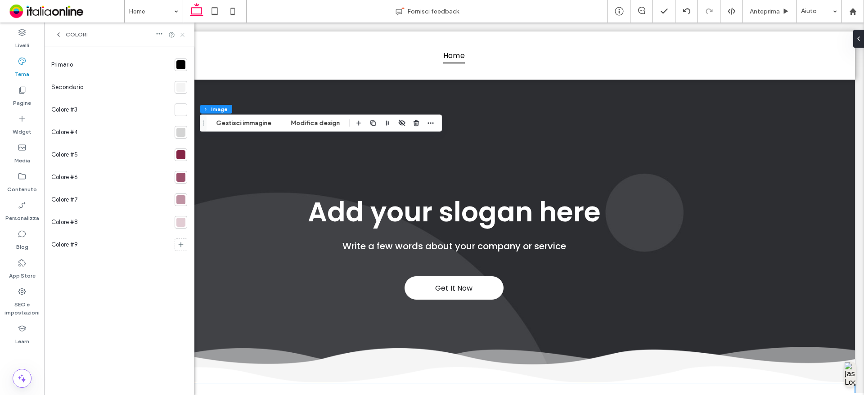
click at [184, 34] on use at bounding box center [182, 35] width 4 height 4
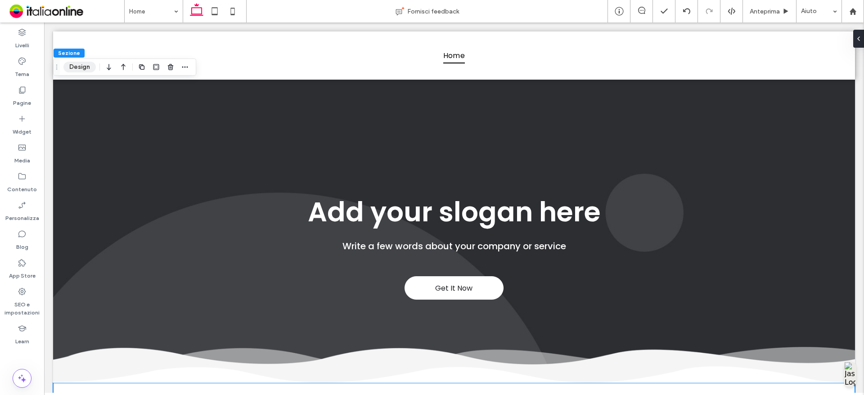
click at [80, 66] on button "Design" at bounding box center [79, 67] width 32 height 11
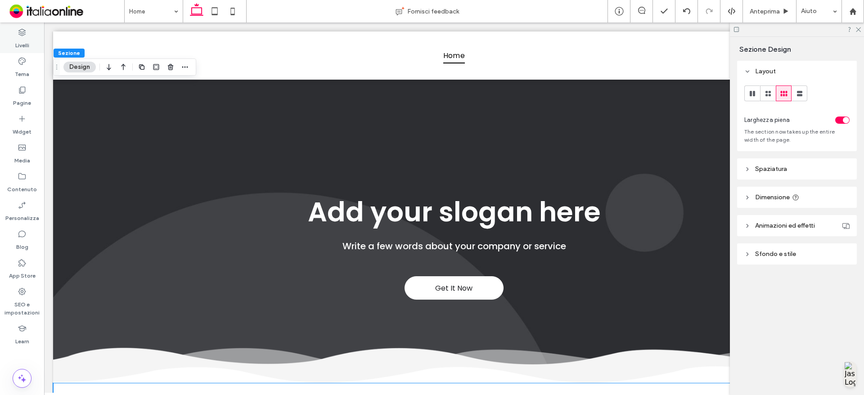
click at [25, 46] on label "Livelli" at bounding box center [22, 43] width 14 height 13
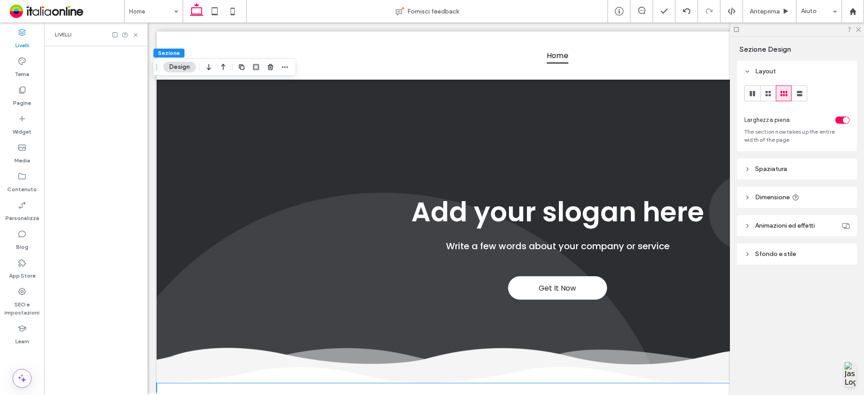
scroll to position [0, 238]
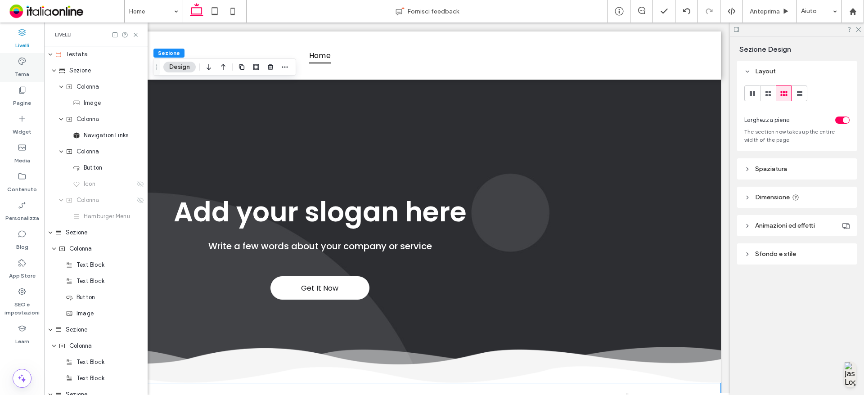
click at [30, 66] on div "Tema" at bounding box center [22, 67] width 44 height 29
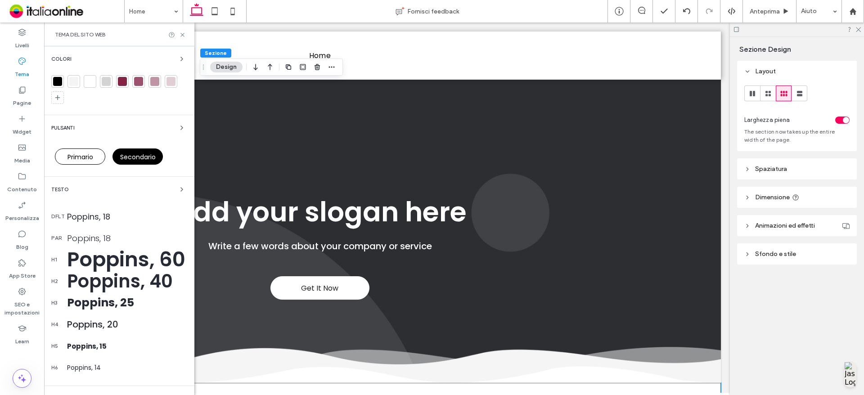
scroll to position [0, 134]
click at [178, 60] on icon "button" at bounding box center [181, 58] width 7 height 7
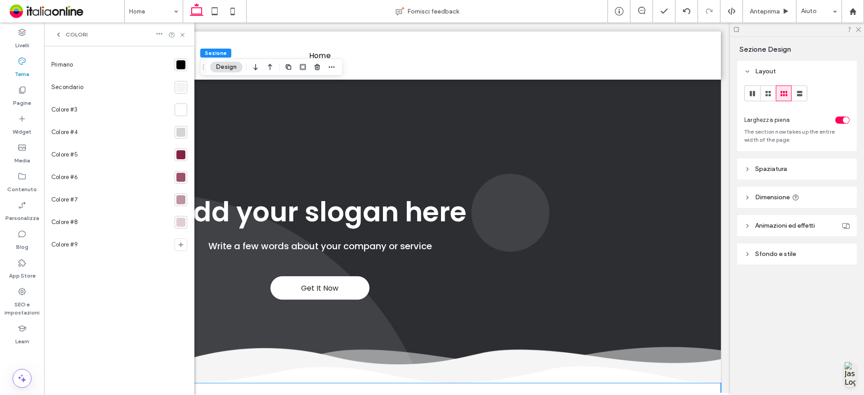
click at [182, 111] on div at bounding box center [180, 109] width 9 height 9
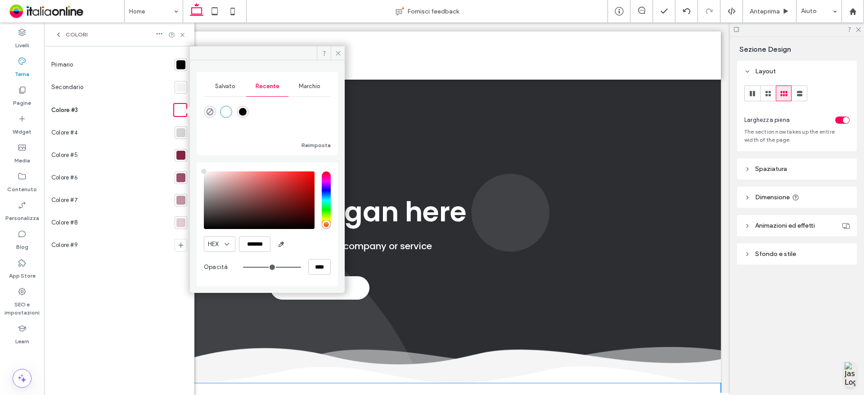
click at [242, 110] on div "rgba(0, 0, 0, 1)" at bounding box center [243, 112] width 8 height 8
click at [224, 114] on div "rgba(255, 255, 255, 1)" at bounding box center [226, 112] width 8 height 8
type input "*******"
click at [181, 60] on div at bounding box center [181, 65] width 13 height 13
click at [308, 89] on span "Marchio" at bounding box center [310, 86] width 22 height 7
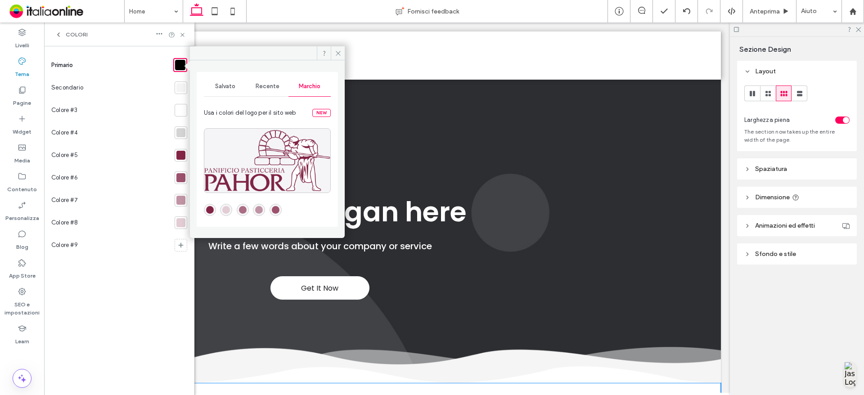
click at [212, 210] on div "rgba(132,36,68,1)" at bounding box center [210, 210] width 8 height 8
click at [279, 212] on div "rgba(156,81,108,1)" at bounding box center [276, 210] width 8 height 8
click at [185, 155] on div at bounding box center [180, 155] width 9 height 9
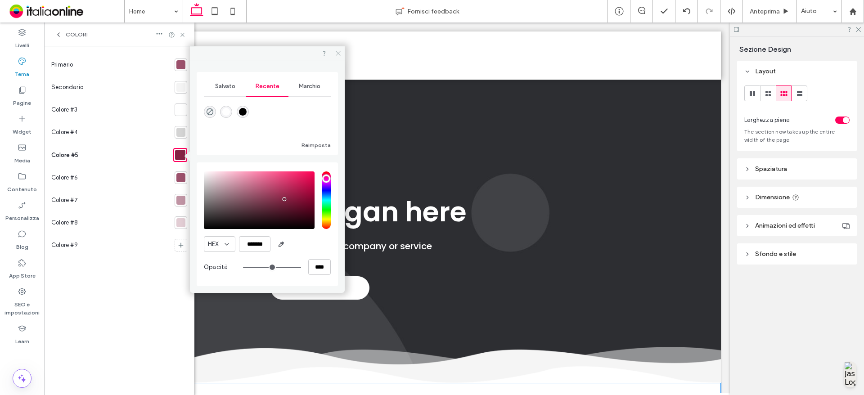
click at [340, 50] on icon at bounding box center [338, 53] width 7 height 7
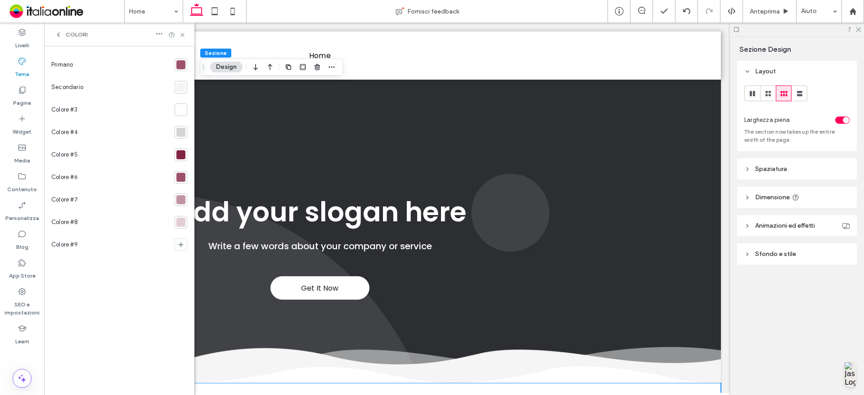
click at [59, 36] on use at bounding box center [59, 35] width 2 height 4
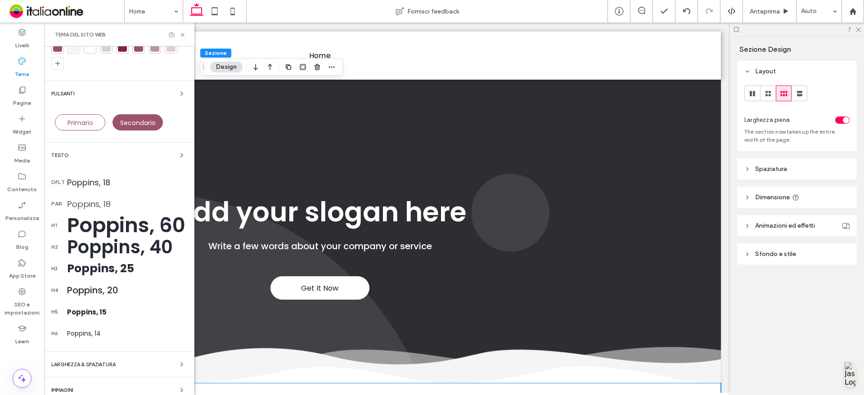
scroll to position [68, 0]
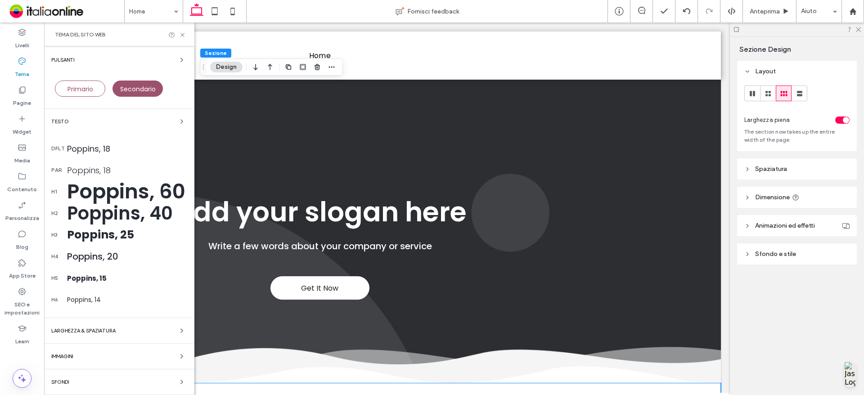
click at [141, 380] on div "Sfondi" at bounding box center [119, 382] width 136 height 11
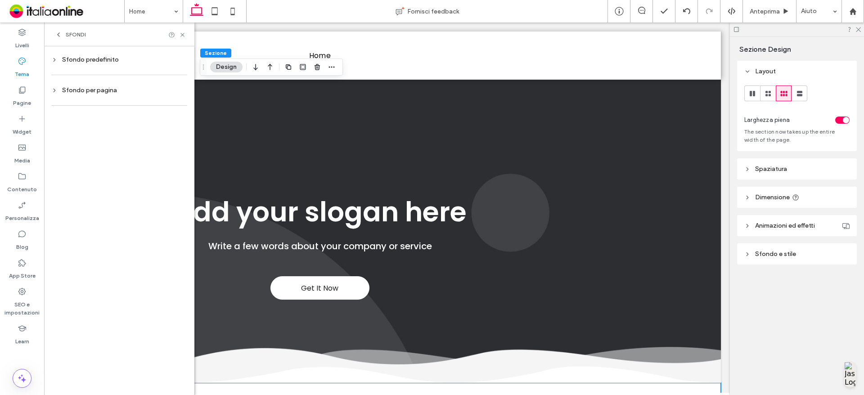
scroll to position [0, 0]
drag, startPoint x: 115, startPoint y: 61, endPoint x: 123, endPoint y: 70, distance: 12.4
click at [115, 61] on div "Sfondo predefinito" at bounding box center [119, 60] width 136 height 8
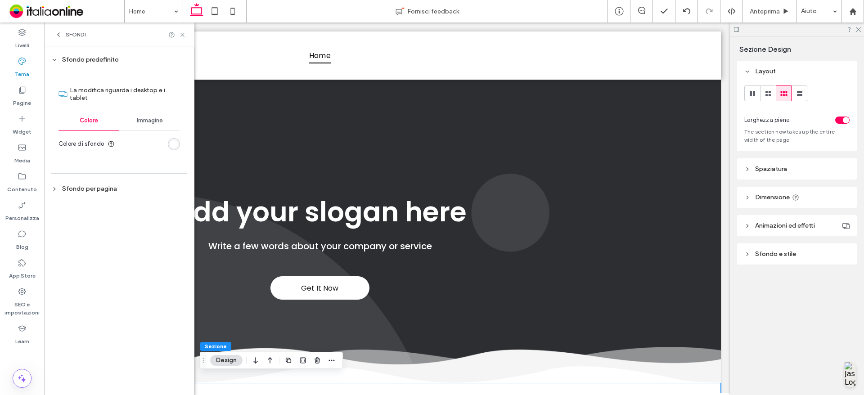
click at [173, 143] on div "rgb(255, 255, 255)" at bounding box center [174, 144] width 8 height 8
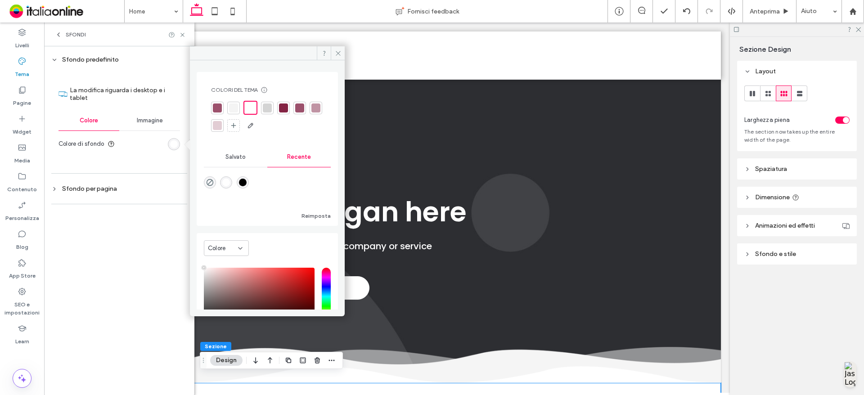
drag, startPoint x: 230, startPoint y: 180, endPoint x: 219, endPoint y: 179, distance: 11.3
click at [230, 180] on div "rgba(255, 255, 255, 1)" at bounding box center [226, 183] width 8 height 8
click at [120, 184] on div "Sfondo per pagina" at bounding box center [119, 189] width 136 height 12
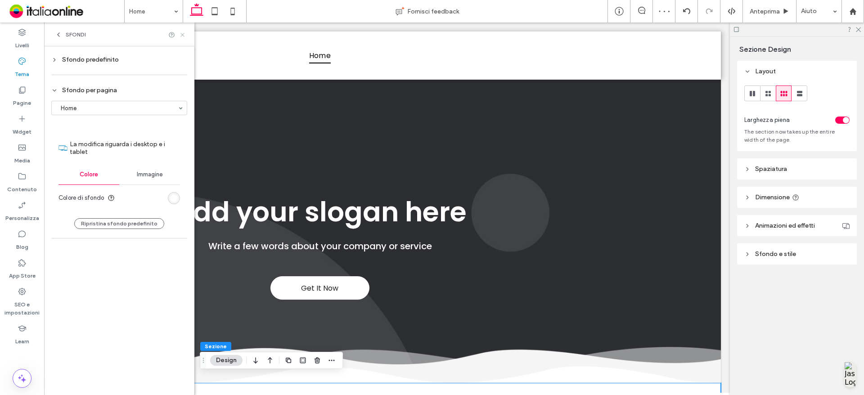
click at [181, 37] on icon at bounding box center [182, 35] width 7 height 7
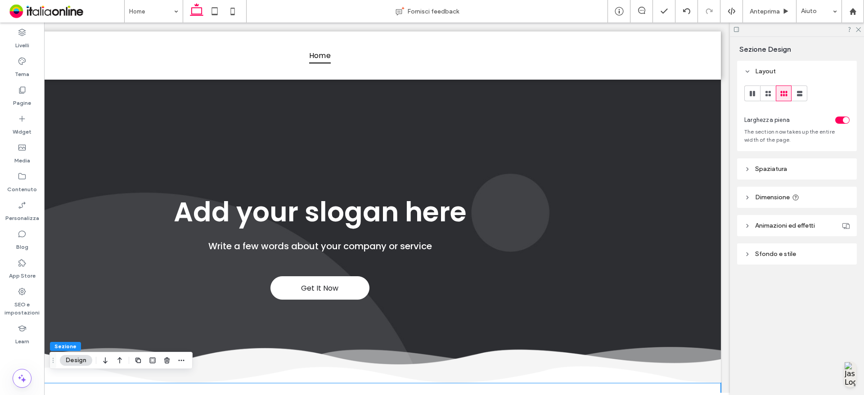
click at [858, 23] on div at bounding box center [797, 30] width 134 height 14
click at [859, 30] on icon at bounding box center [858, 29] width 6 height 6
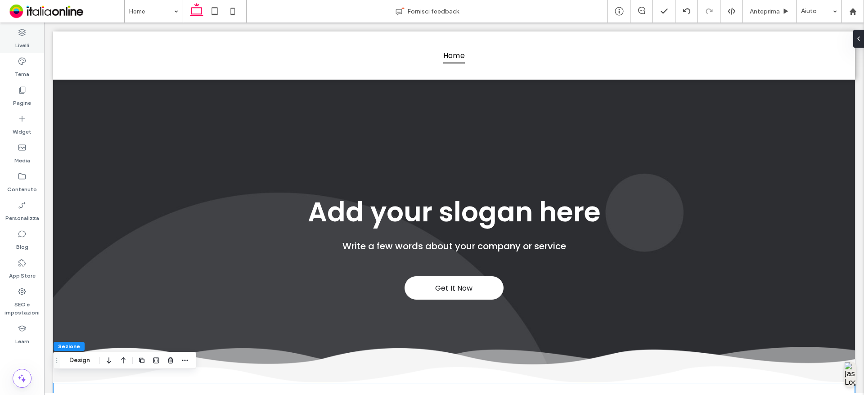
click at [24, 36] on icon at bounding box center [22, 32] width 9 height 9
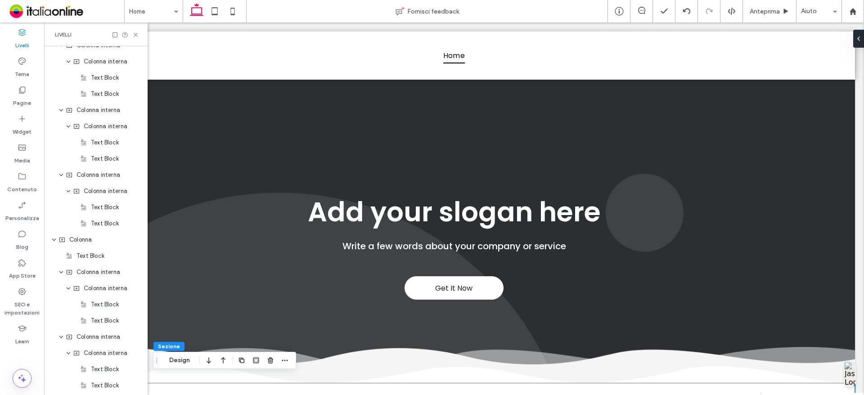
scroll to position [1033, 0]
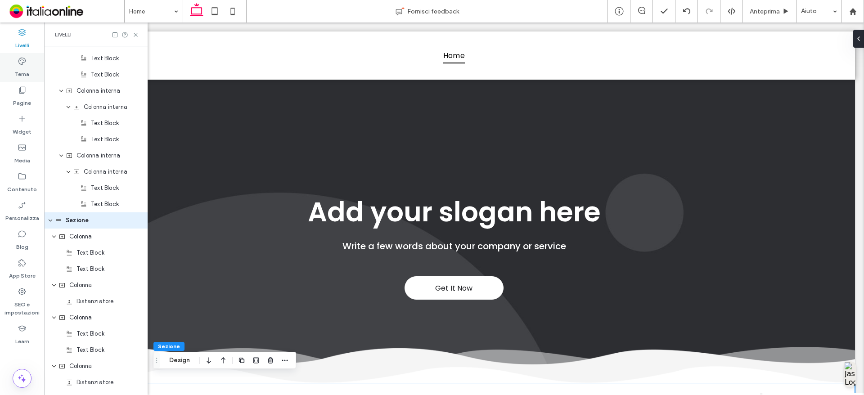
click at [31, 73] on div "Tema" at bounding box center [22, 67] width 44 height 29
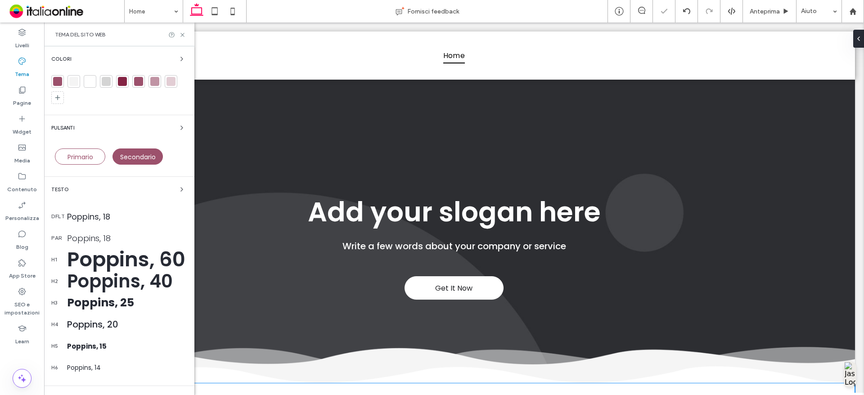
click at [55, 78] on div at bounding box center [57, 81] width 9 height 9
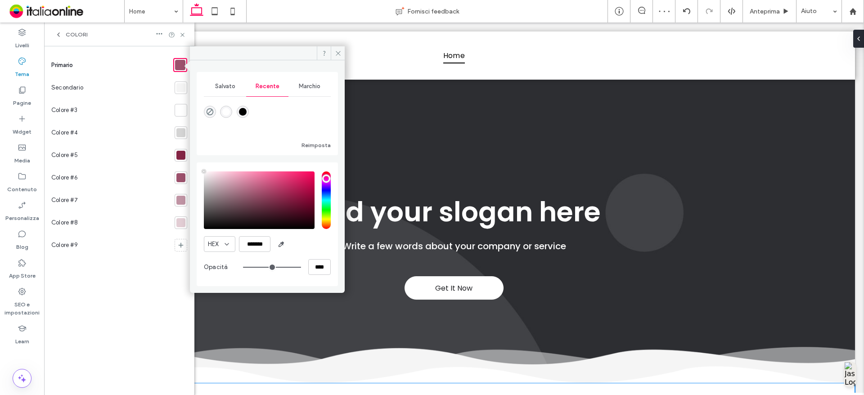
type input "****"
click at [239, 110] on div "rgba(0, 0, 0, 1)" at bounding box center [243, 112] width 8 height 8
type input "*******"
click at [339, 56] on icon at bounding box center [338, 53] width 7 height 7
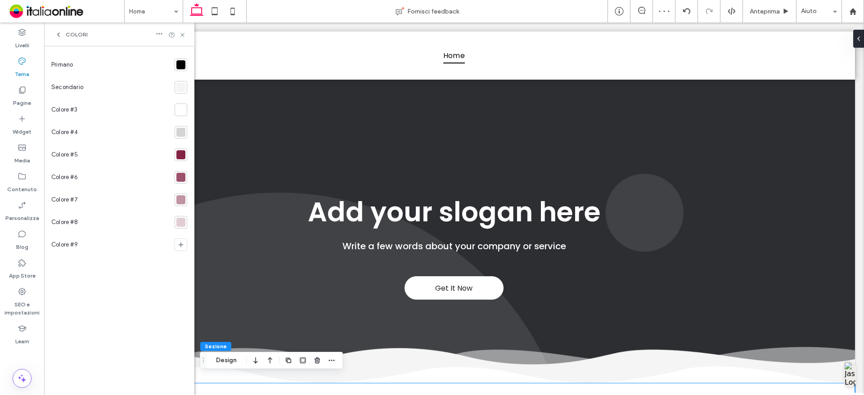
click at [70, 38] on div "Colori" at bounding box center [119, 35] width 150 height 24
click at [71, 36] on span "Colori" at bounding box center [77, 34] width 22 height 7
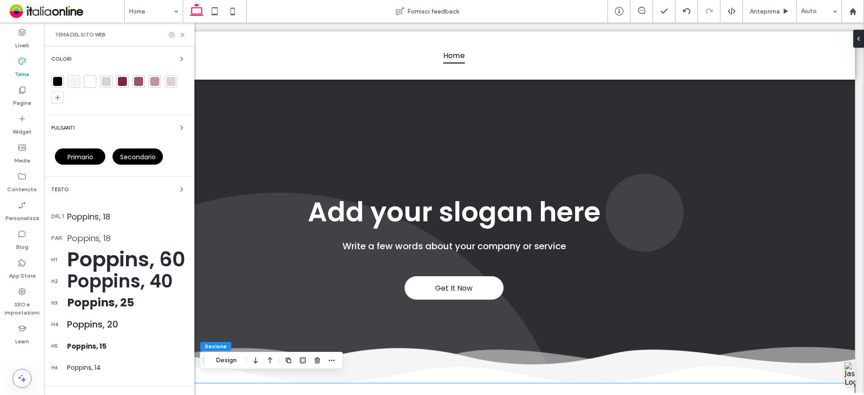
click at [75, 156] on span "Primario" at bounding box center [81, 157] width 26 height 9
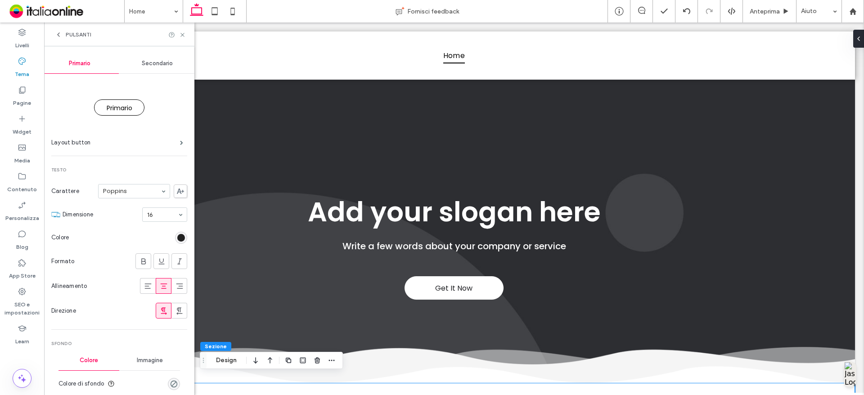
click at [177, 239] on div "rgb(0, 0, 0)" at bounding box center [181, 238] width 8 height 8
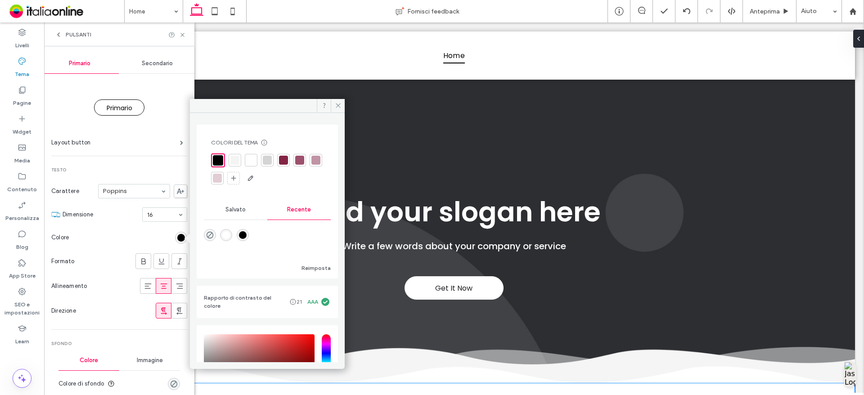
click at [253, 160] on div at bounding box center [251, 160] width 9 height 9
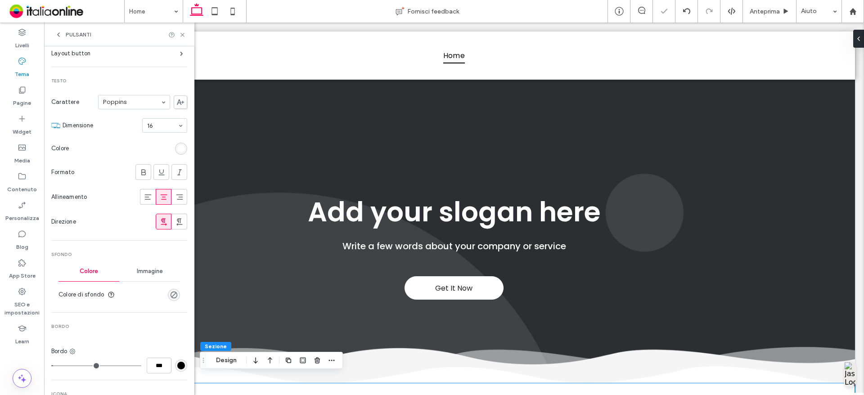
scroll to position [135, 0]
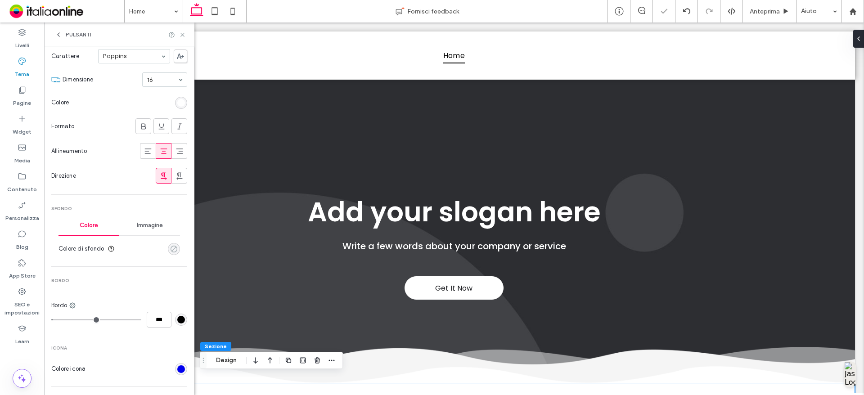
click at [170, 250] on icon "rgba(0, 0, 0, 0)" at bounding box center [174, 249] width 8 height 8
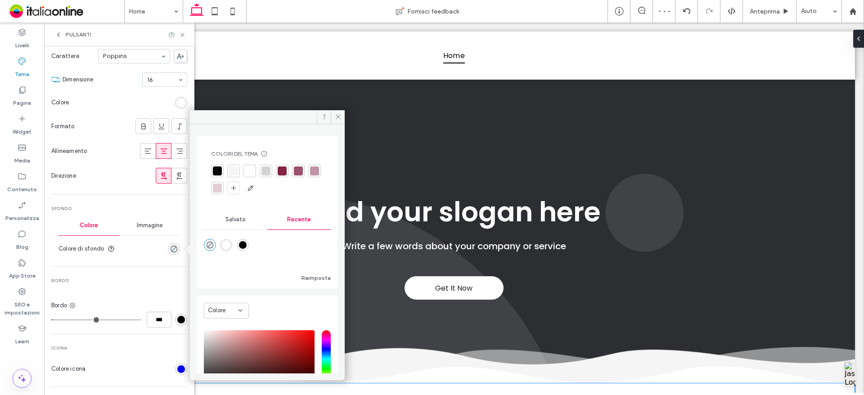
click at [282, 171] on div at bounding box center [282, 171] width 9 height 9
click at [180, 322] on div "rgb(0, 0, 0)" at bounding box center [181, 320] width 12 height 12
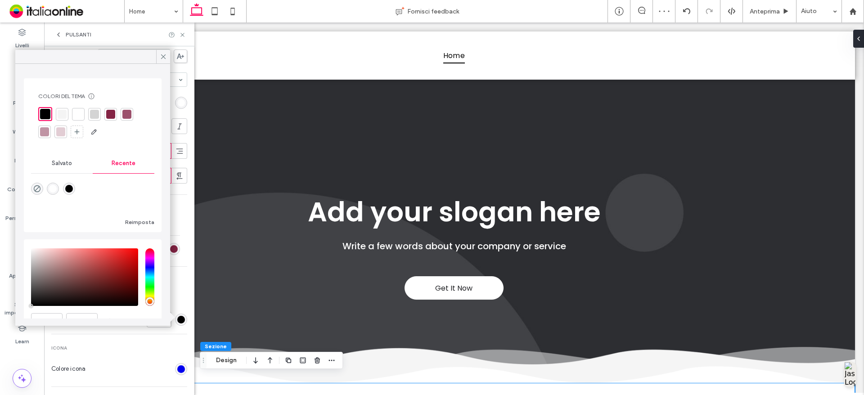
click at [59, 132] on div at bounding box center [60, 131] width 9 height 9
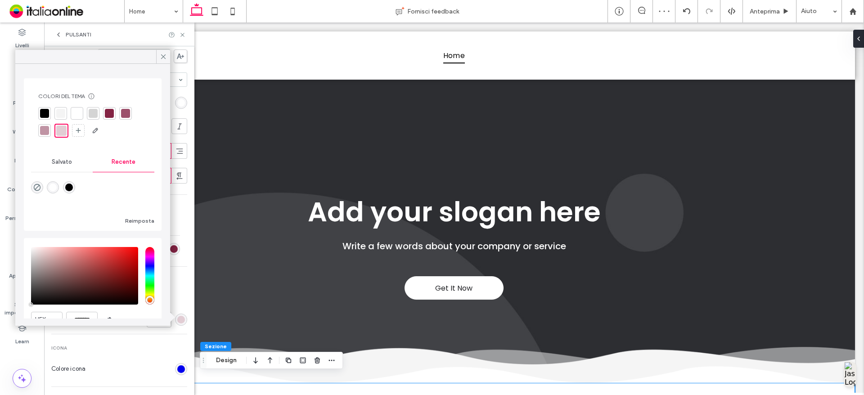
click at [189, 249] on div "Primario Secondario Primario Layout button Testo Carattere Poppins Dimensione 1…" at bounding box center [119, 258] width 150 height 695
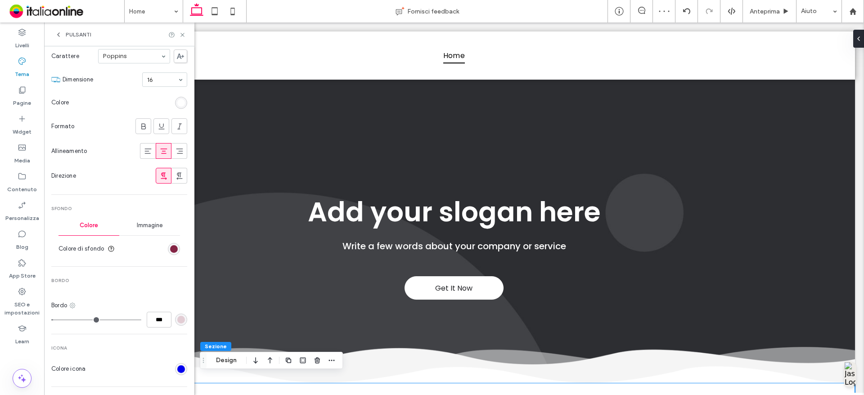
click at [76, 307] on icon at bounding box center [72, 305] width 7 height 7
click at [111, 253] on span "Bordo inferiore" at bounding box center [108, 251] width 40 height 9
click at [155, 322] on input "***" at bounding box center [159, 320] width 25 height 16
type input "*"
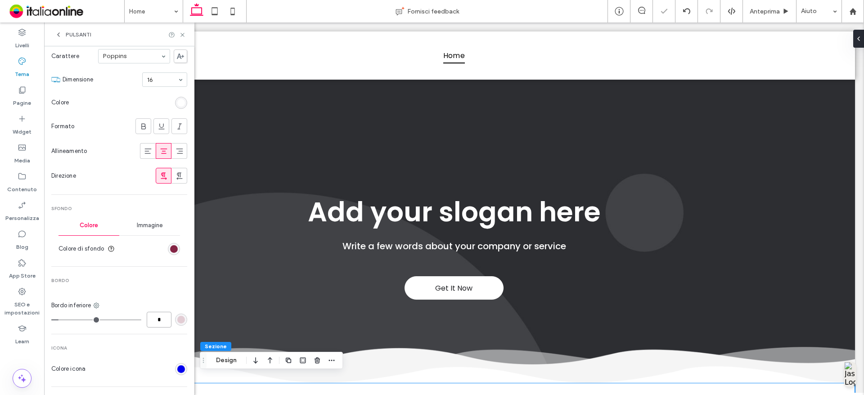
type input "***"
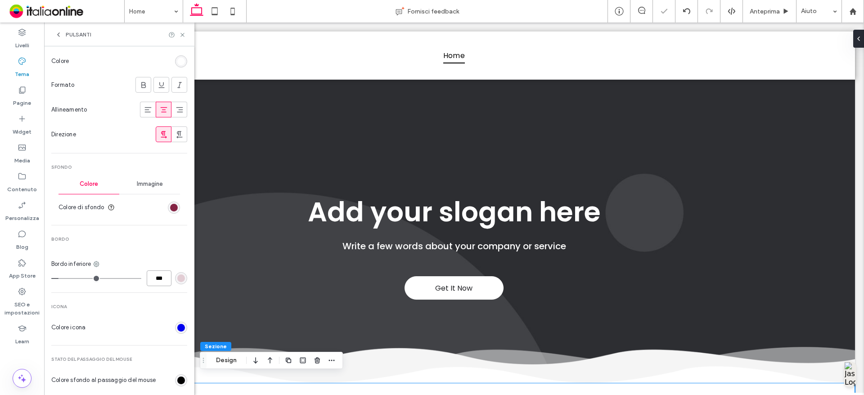
scroll to position [225, 0]
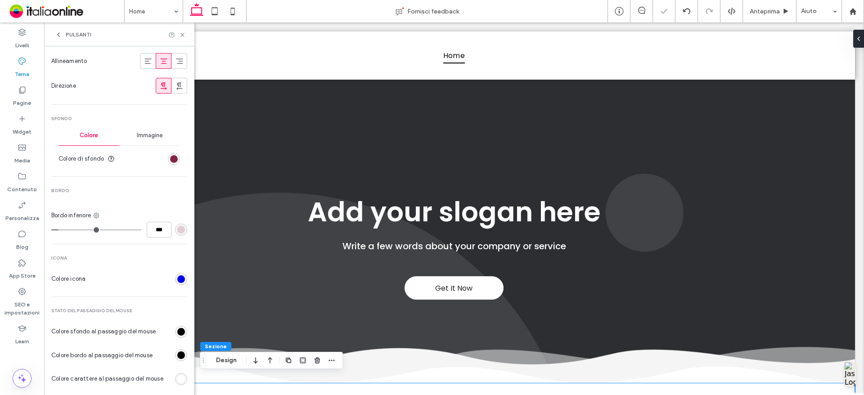
click at [102, 219] on div "Bordo inferiore" at bounding box center [119, 215] width 136 height 9
click at [95, 216] on icon at bounding box center [96, 215] width 7 height 7
click at [108, 230] on span at bounding box center [106, 235] width 11 height 10
type input "*"
type input "***"
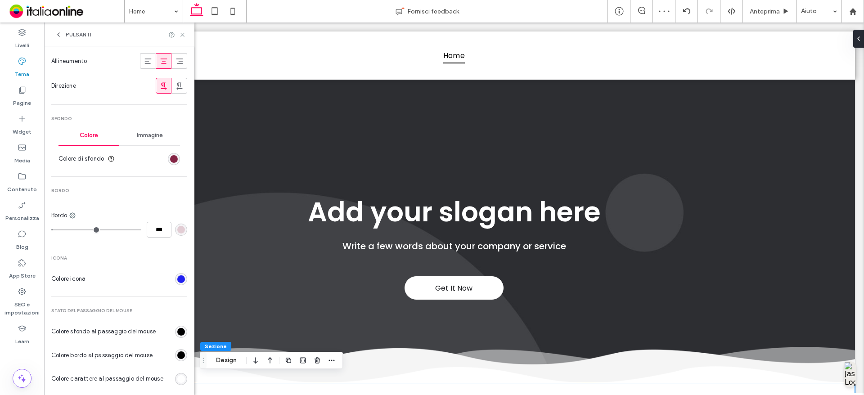
click at [177, 275] on div "rgb(0, 0, 238)" at bounding box center [181, 279] width 8 height 8
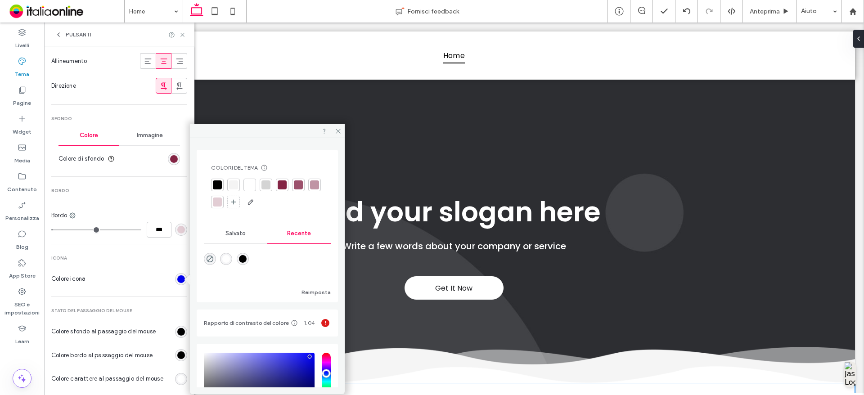
drag, startPoint x: 254, startPoint y: 186, endPoint x: 225, endPoint y: 229, distance: 51.2
click at [254, 186] on div at bounding box center [249, 184] width 9 height 9
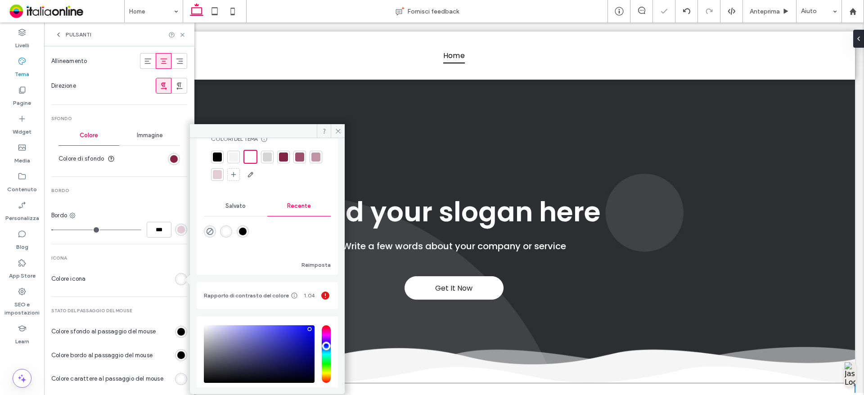
scroll to position [45, 0]
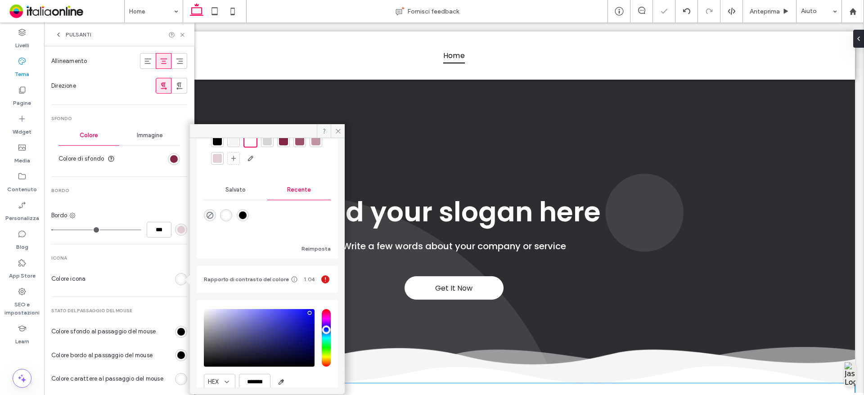
click at [175, 334] on div "rgb(0, 0, 0)" at bounding box center [181, 332] width 12 height 12
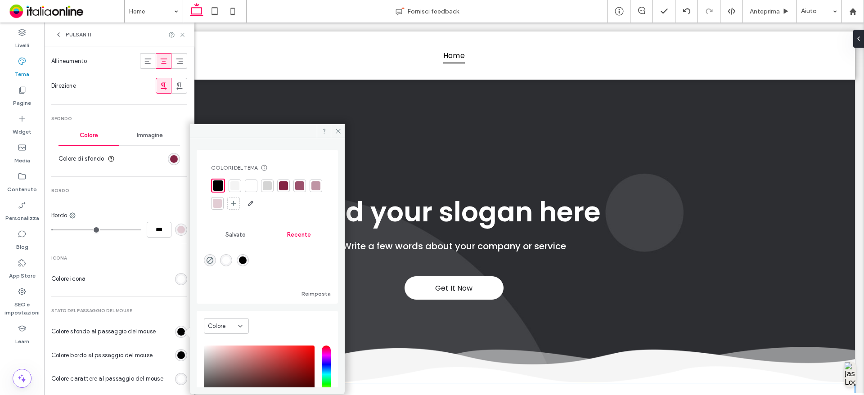
click at [296, 188] on div at bounding box center [299, 185] width 9 height 9
click at [179, 354] on div "rgb(0, 0, 0)" at bounding box center [181, 356] width 8 height 8
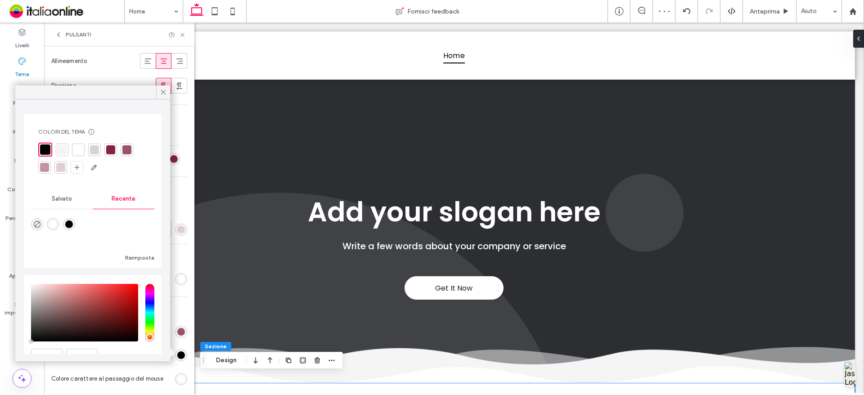
click at [58, 168] on div at bounding box center [60, 167] width 9 height 9
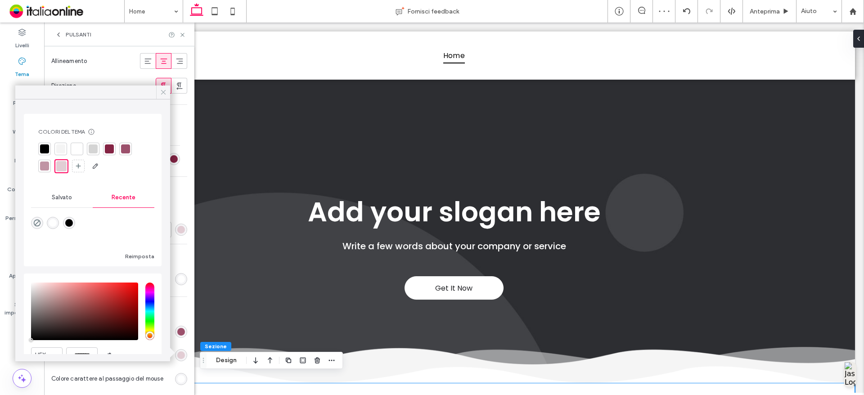
click at [161, 90] on icon at bounding box center [163, 92] width 8 height 8
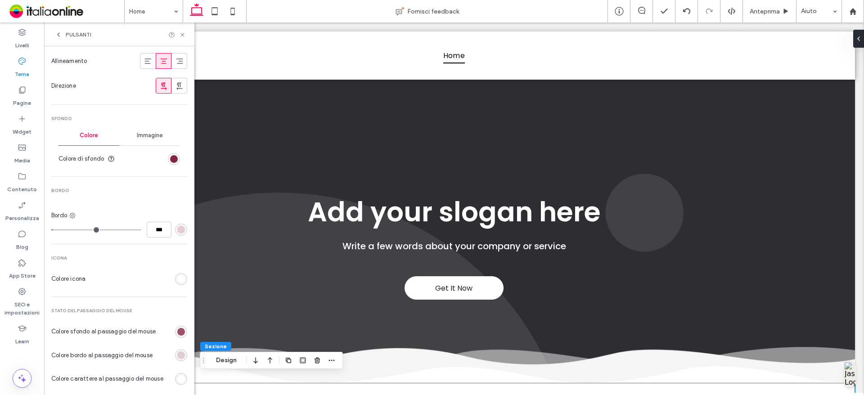
click at [177, 231] on div "rgb(226, 205, 212)" at bounding box center [181, 230] width 8 height 8
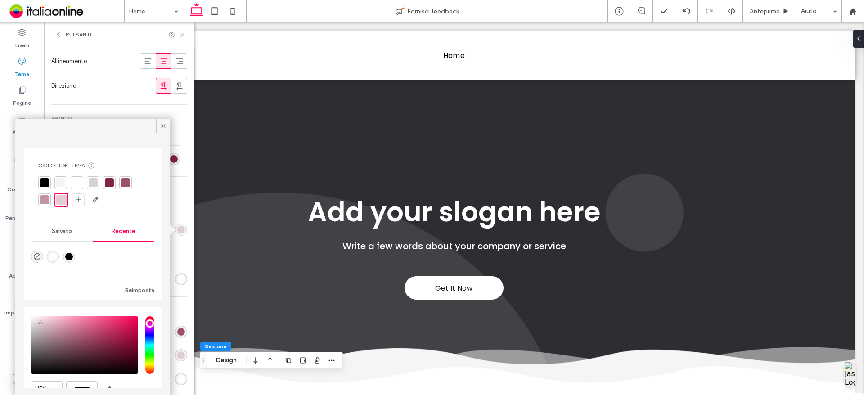
click at [46, 201] on div at bounding box center [44, 199] width 9 height 9
click at [158, 124] on div at bounding box center [163, 126] width 14 height 14
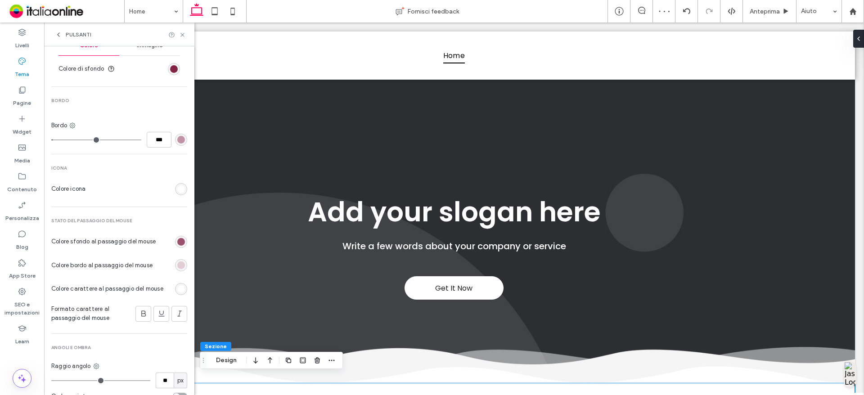
scroll to position [347, 0]
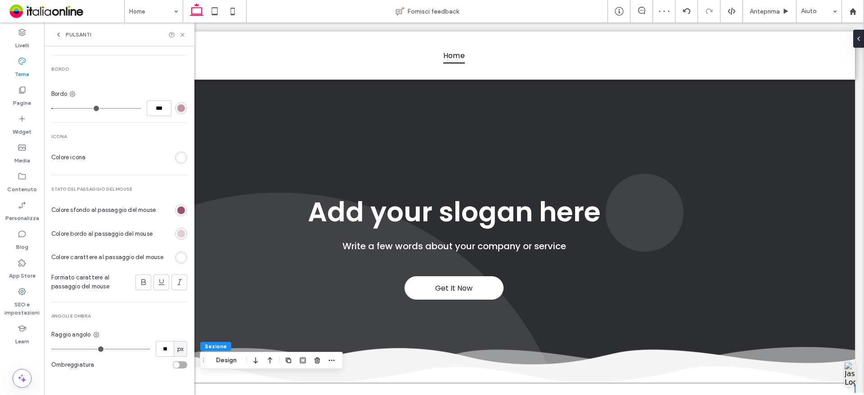
click at [179, 364] on div "toggle" at bounding box center [180, 364] width 14 height 7
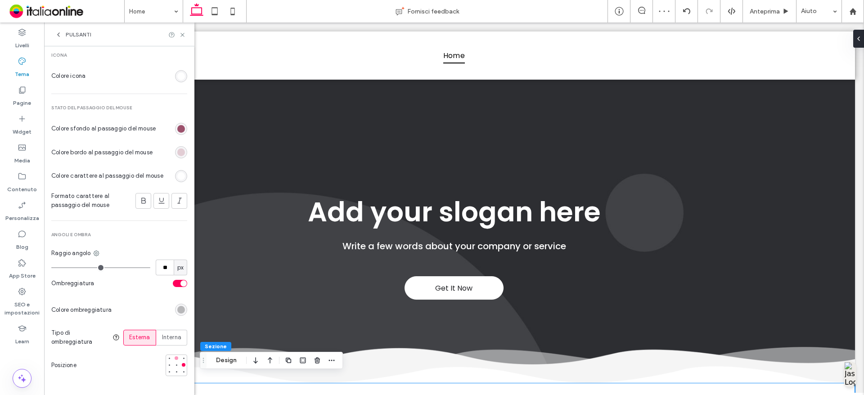
scroll to position [429, 0]
click at [175, 372] on div at bounding box center [177, 372] width 4 height 4
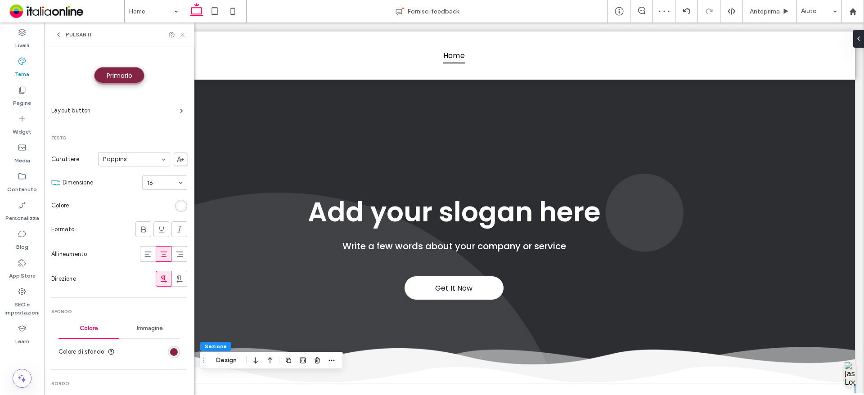
scroll to position [0, 0]
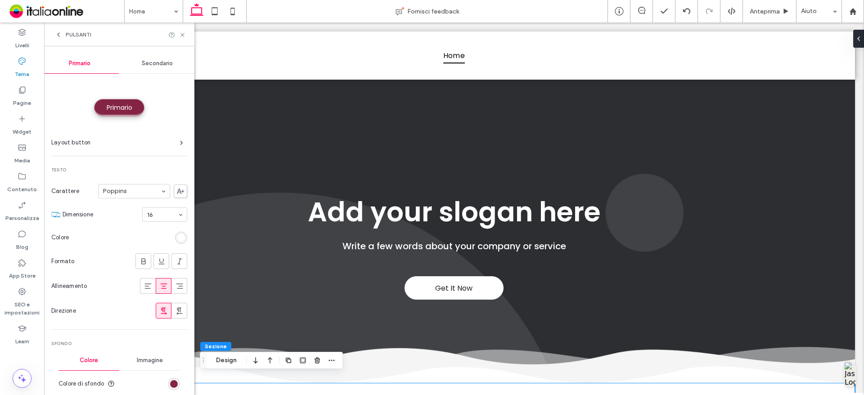
click at [163, 62] on span "Secondario" at bounding box center [157, 63] width 31 height 7
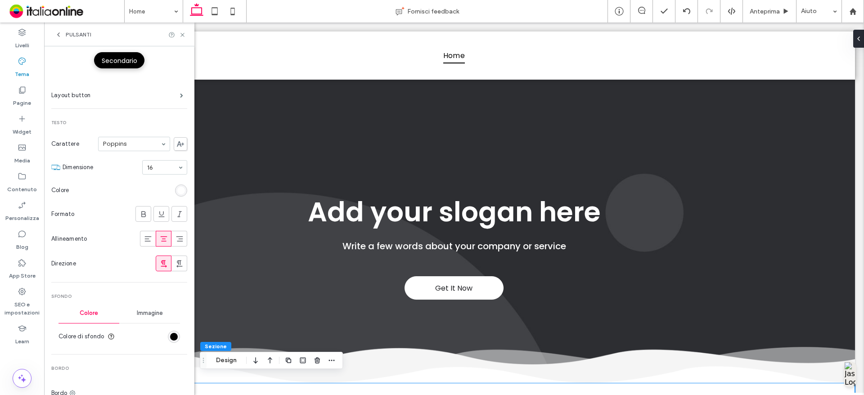
scroll to position [90, 0]
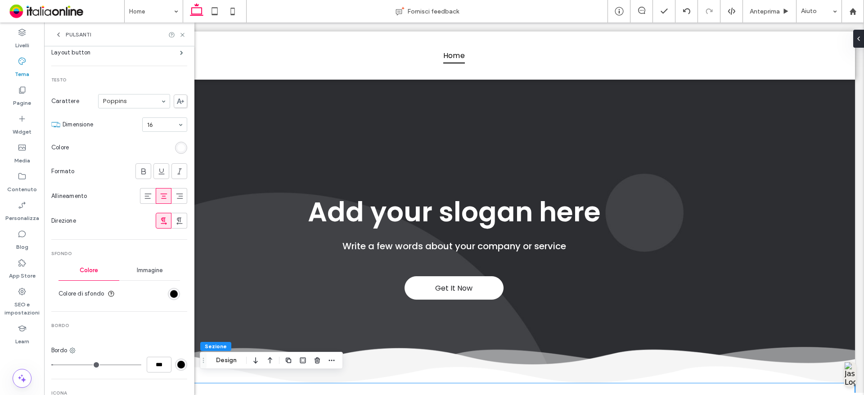
click at [176, 142] on div "rgb(255, 255, 255)" at bounding box center [181, 148] width 12 height 12
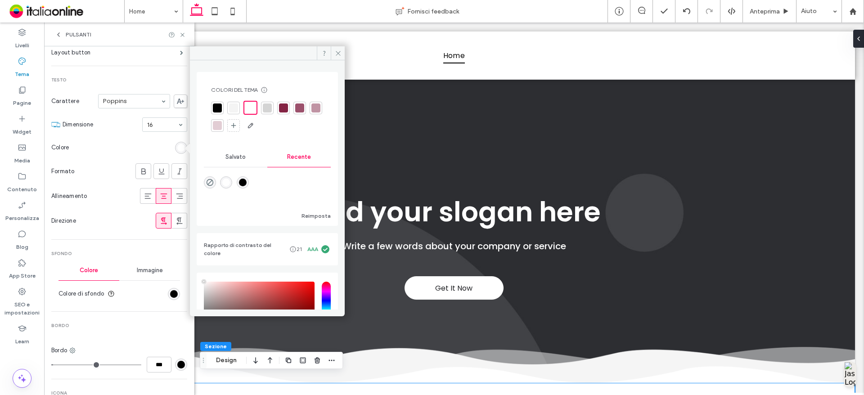
click at [285, 106] on div at bounding box center [283, 108] width 9 height 9
drag, startPoint x: 172, startPoint y: 297, endPoint x: 182, endPoint y: 298, distance: 10.4
click at [172, 297] on div "rgb(0, 0, 0)" at bounding box center [174, 294] width 8 height 8
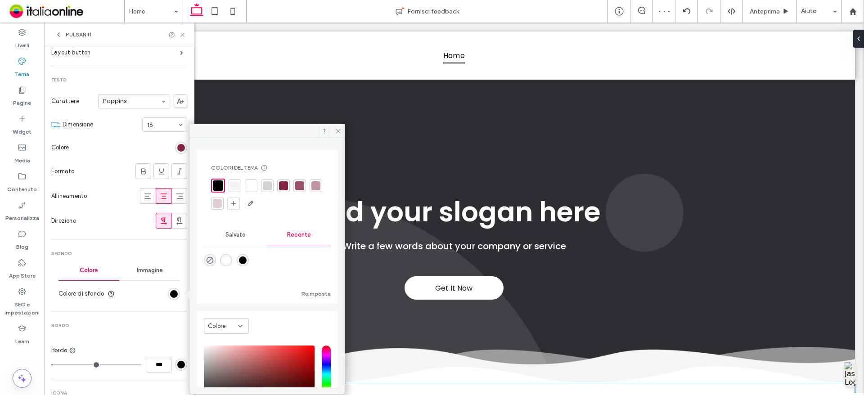
drag, startPoint x: 252, startPoint y: 184, endPoint x: 204, endPoint y: 279, distance: 106.1
click at [252, 184] on div at bounding box center [251, 185] width 9 height 9
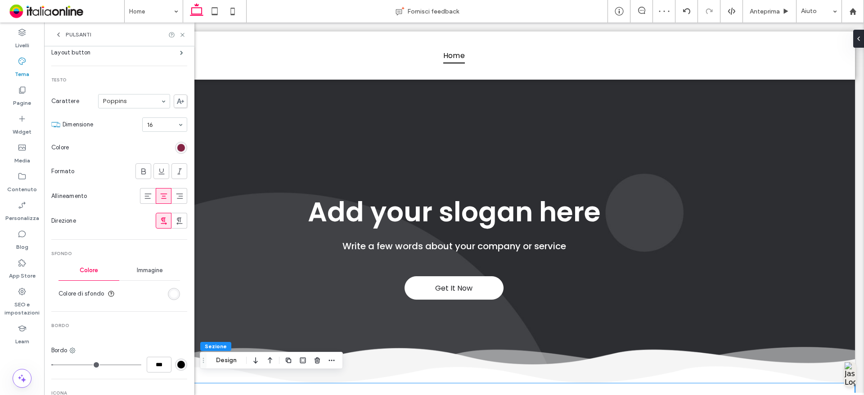
scroll to position [225, 0]
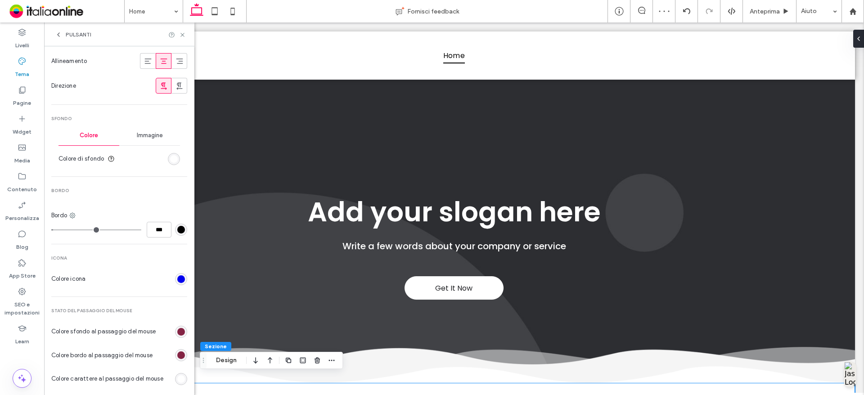
click at [177, 227] on div "rgb(0, 0, 0)" at bounding box center [181, 230] width 8 height 8
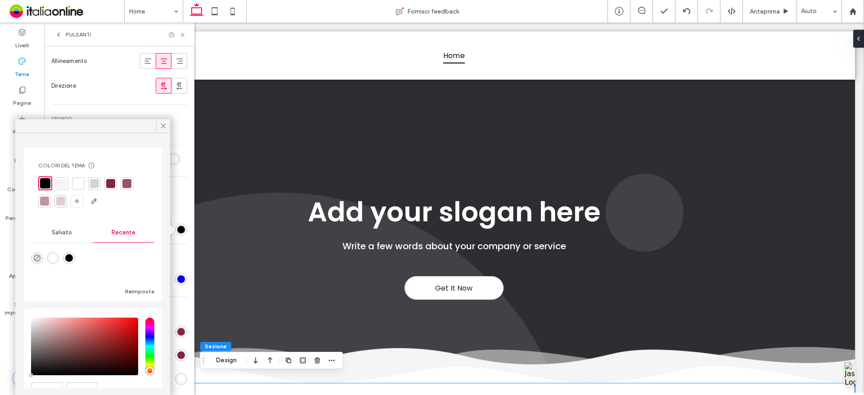
click at [49, 201] on div at bounding box center [44, 201] width 9 height 9
click at [182, 199] on div "Secondario Layout button Testo Carattere Poppins Dimensione 16 Colore Formato A…" at bounding box center [119, 215] width 136 height 732
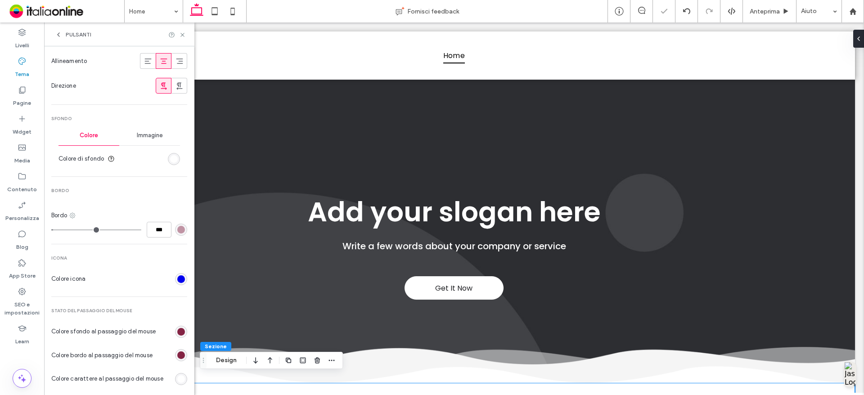
click at [72, 215] on icon at bounding box center [72, 215] width 7 height 7
click at [116, 267] on span "Bordo inferiore" at bounding box center [108, 269] width 40 height 9
click at [154, 231] on input "***" at bounding box center [159, 230] width 25 height 16
type input "*"
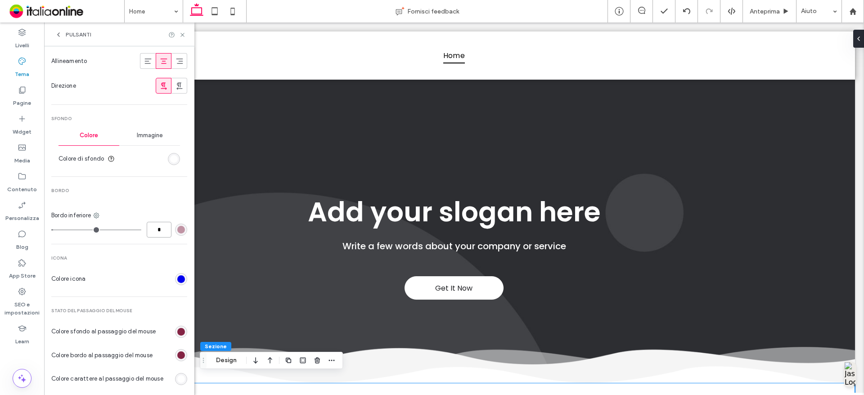
type input "***"
click at [95, 214] on icon at bounding box center [96, 215] width 7 height 7
click at [123, 232] on span "Bordo pieno" at bounding box center [128, 235] width 32 height 9
type input "*"
type input "***"
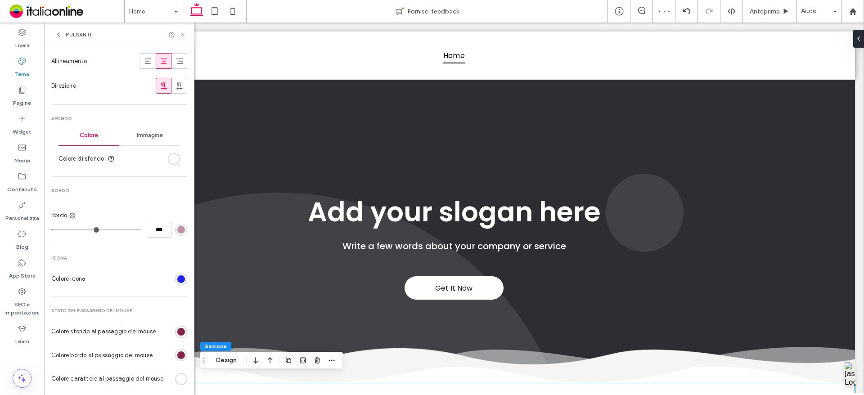
click at [177, 281] on div "rgb(0, 0, 238)" at bounding box center [181, 279] width 8 height 8
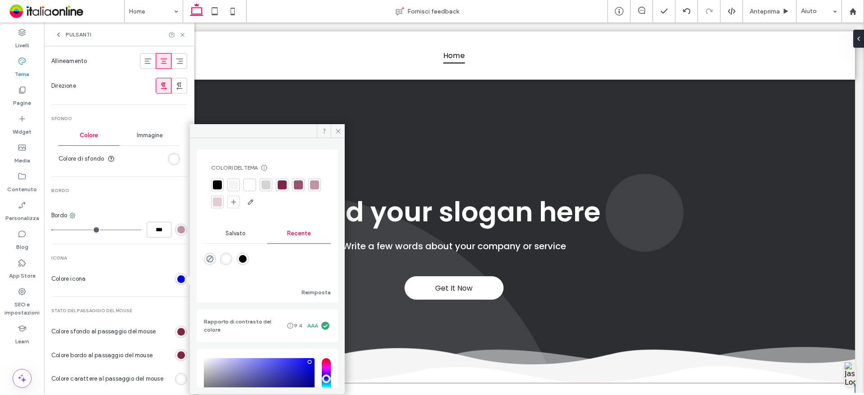
click at [283, 187] on div at bounding box center [282, 184] width 9 height 9
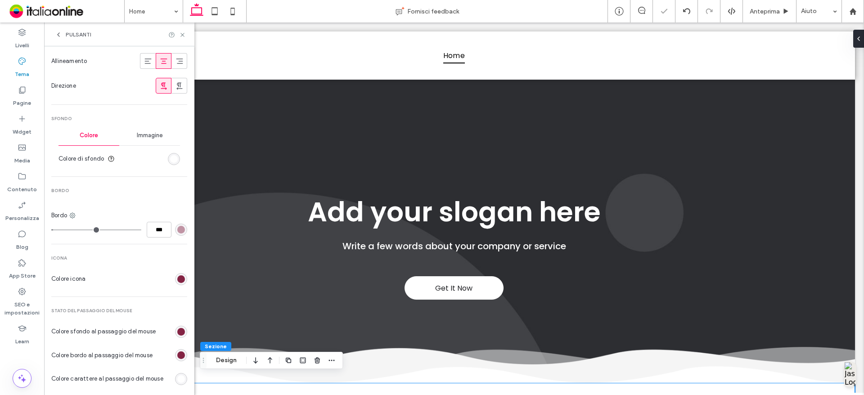
scroll to position [270, 0]
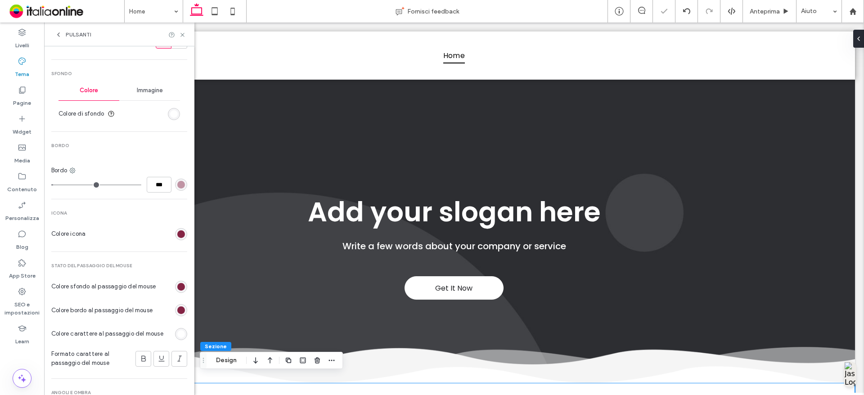
click at [175, 285] on div "rgb(132, 36, 68)" at bounding box center [181, 287] width 12 height 12
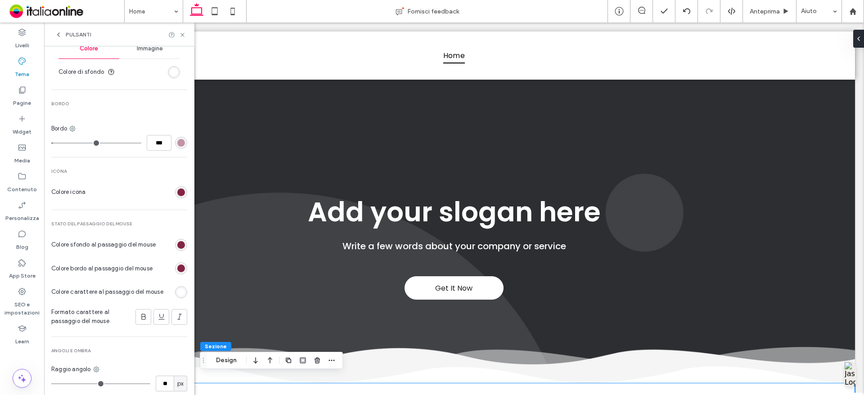
scroll to position [360, 0]
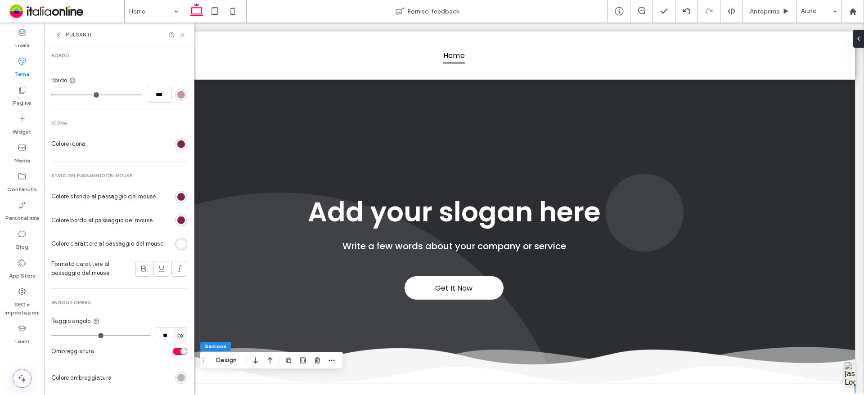
click at [178, 219] on div "rgb(132, 36, 68)" at bounding box center [181, 221] width 8 height 8
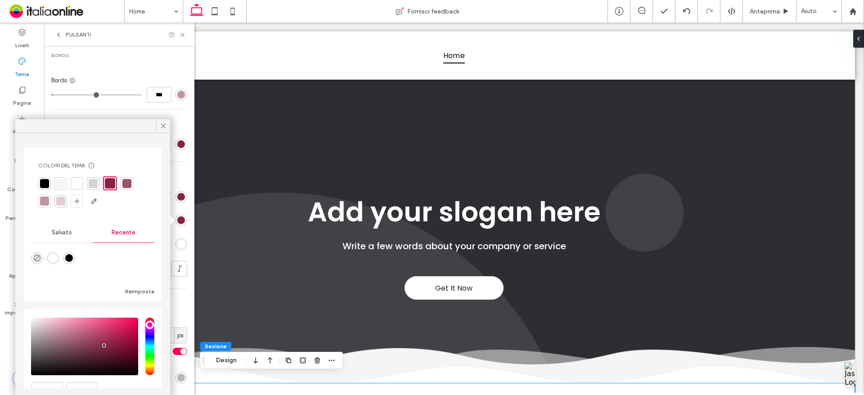
click at [61, 200] on div at bounding box center [60, 201] width 9 height 9
click at [162, 126] on icon at bounding box center [163, 126] width 8 height 8
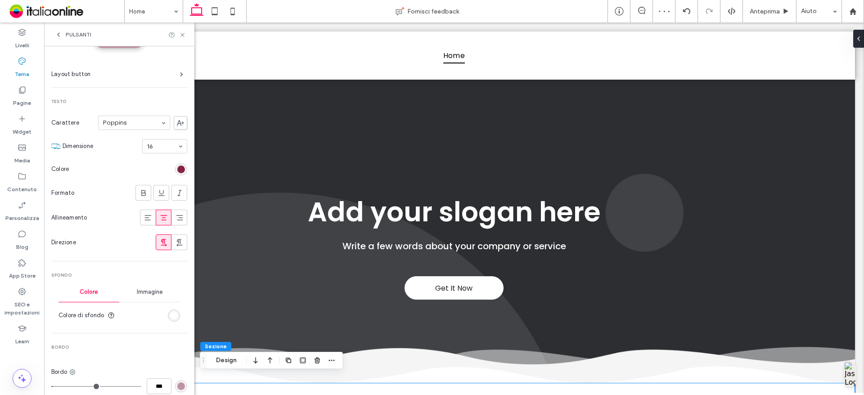
scroll to position [0, 0]
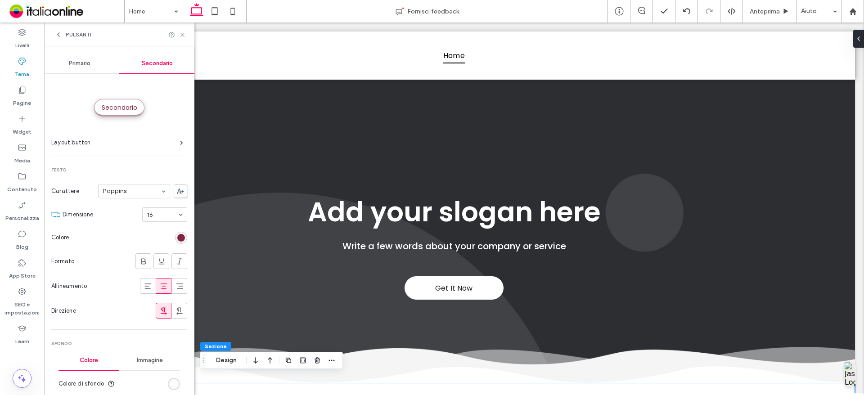
drag, startPoint x: 60, startPoint y: 35, endPoint x: 74, endPoint y: 78, distance: 45.8
click at [60, 34] on icon at bounding box center [58, 34] width 7 height 7
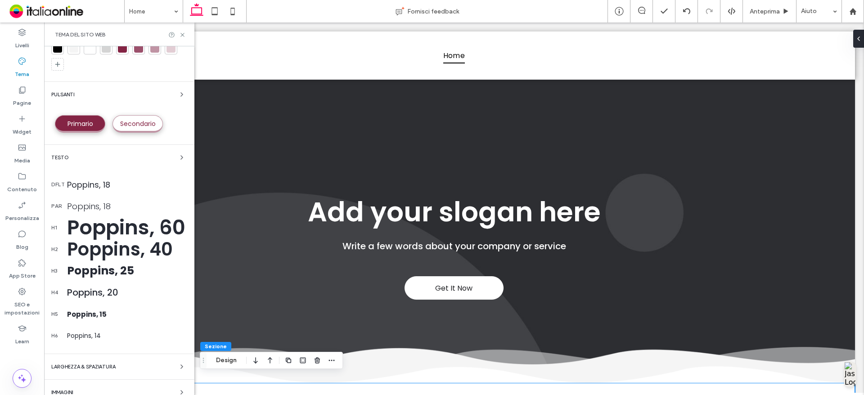
scroll to position [69, 0]
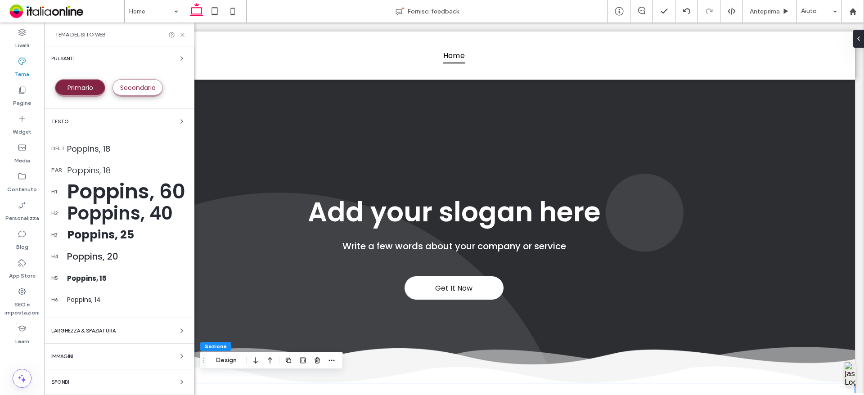
click at [109, 183] on div "Poppins, 60" at bounding box center [127, 191] width 120 height 31
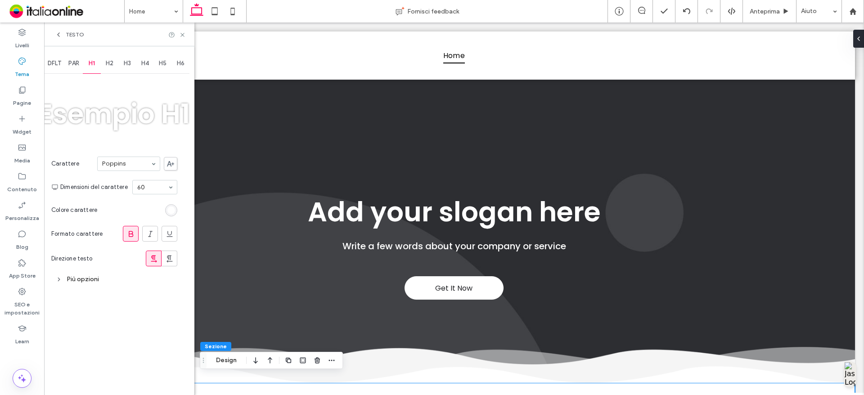
scroll to position [0, 0]
click at [106, 279] on div "Più opzioni" at bounding box center [114, 279] width 126 height 12
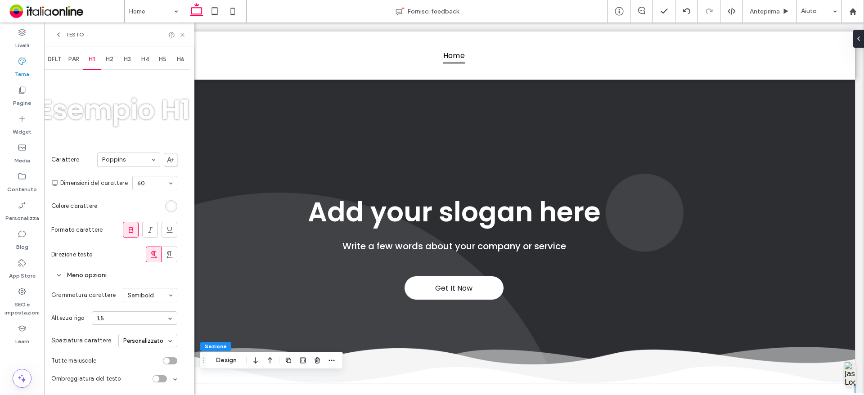
click at [158, 383] on div "Ombreggiatura del testo" at bounding box center [114, 379] width 126 height 18
drag, startPoint x: 164, startPoint y: 374, endPoint x: 163, endPoint y: 379, distance: 5.4
click at [164, 374] on div "Ombreggiatura del testo" at bounding box center [114, 379] width 126 height 18
click at [163, 379] on div "toggle" at bounding box center [160, 378] width 14 height 7
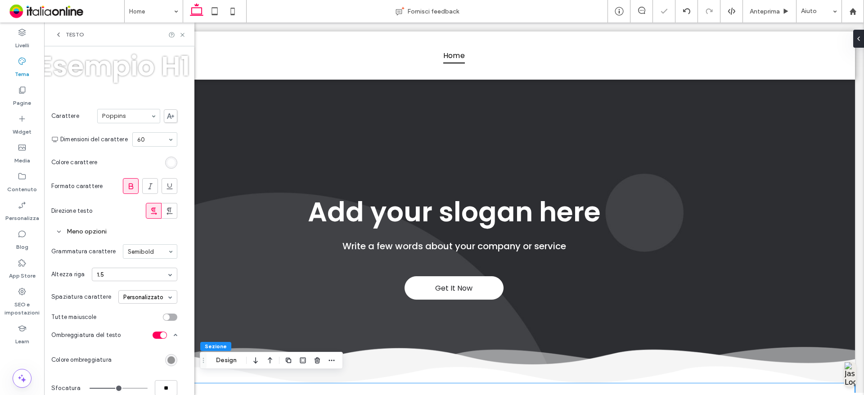
scroll to position [100, 0]
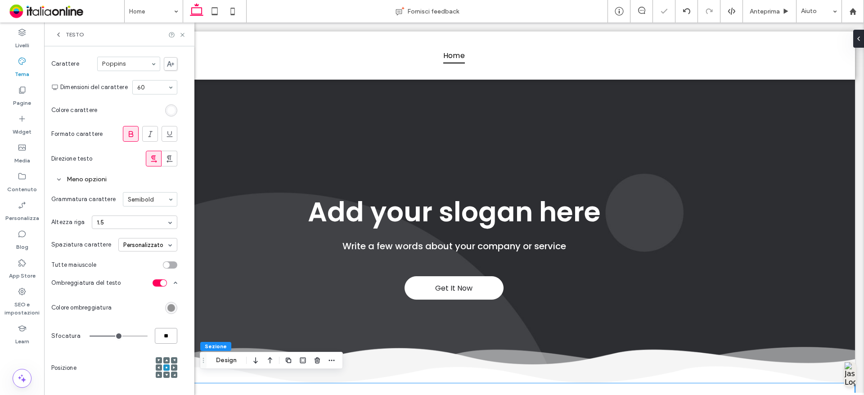
click at [167, 338] on input "**" at bounding box center [166, 336] width 23 height 16
click at [166, 336] on input "**" at bounding box center [166, 336] width 23 height 16
type input "***"
click at [157, 345] on div "Sfocatura ***" at bounding box center [114, 336] width 126 height 25
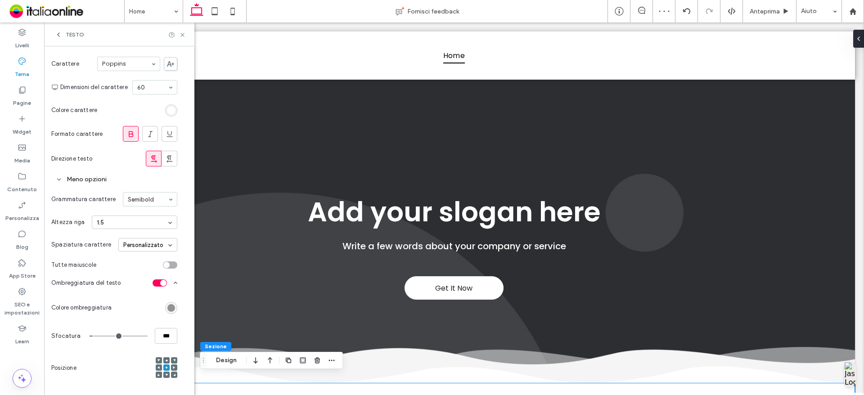
click at [166, 371] on div at bounding box center [167, 368] width 22 height 22
click at [166, 374] on icon at bounding box center [166, 375] width 3 height 3
click at [125, 369] on div "Posizione" at bounding box center [114, 368] width 126 height 40
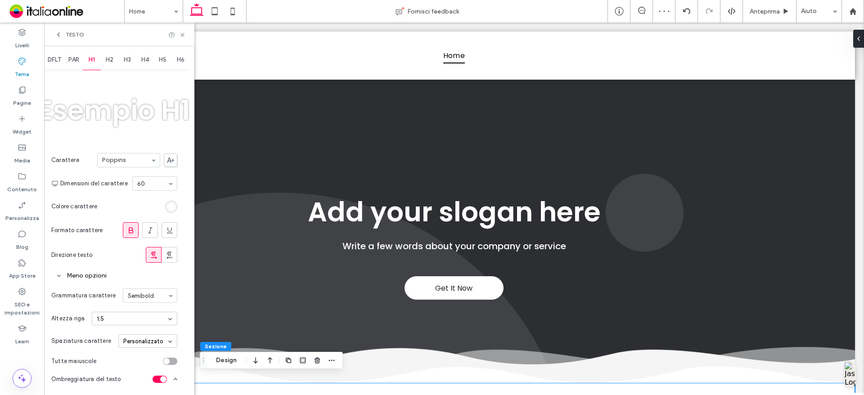
scroll to position [0, 0]
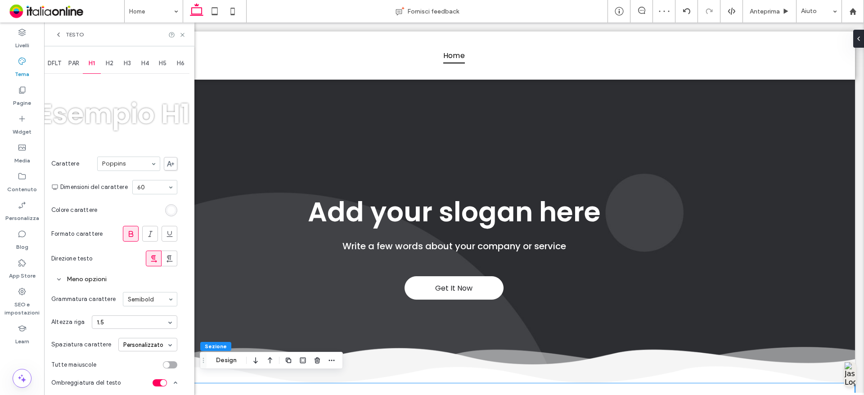
click at [110, 62] on span "H2" at bounding box center [110, 63] width 8 height 7
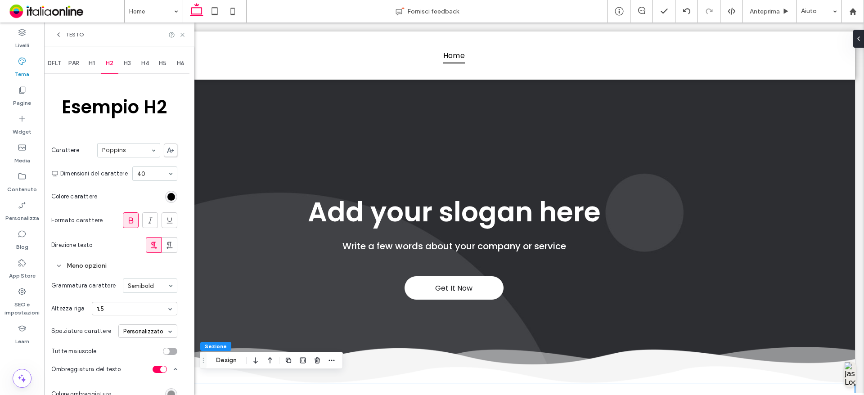
click at [181, 191] on div "DFLT PAR H1 H2 H3 H4 H5 H6 Esempio H2 Carattere Poppins Dimensioni del caratter…" at bounding box center [119, 263] width 150 height 435
drag, startPoint x: 168, startPoint y: 196, endPoint x: 176, endPoint y: 199, distance: 8.1
click at [168, 196] on div "rgb(0, 0, 0)" at bounding box center [171, 197] width 8 height 8
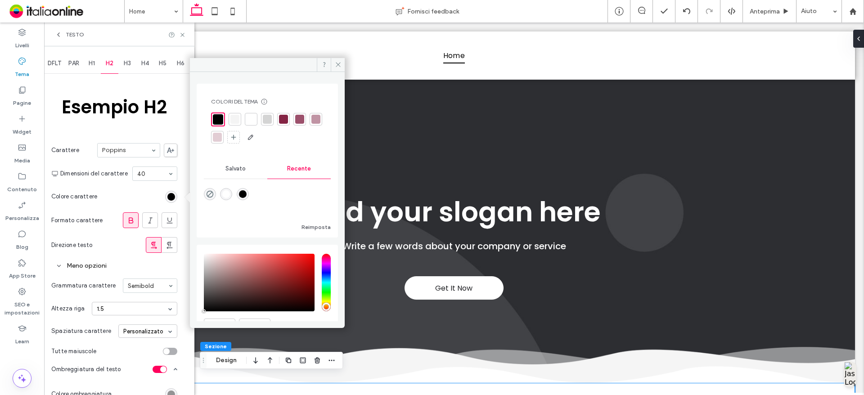
click at [287, 117] on div at bounding box center [283, 119] width 9 height 9
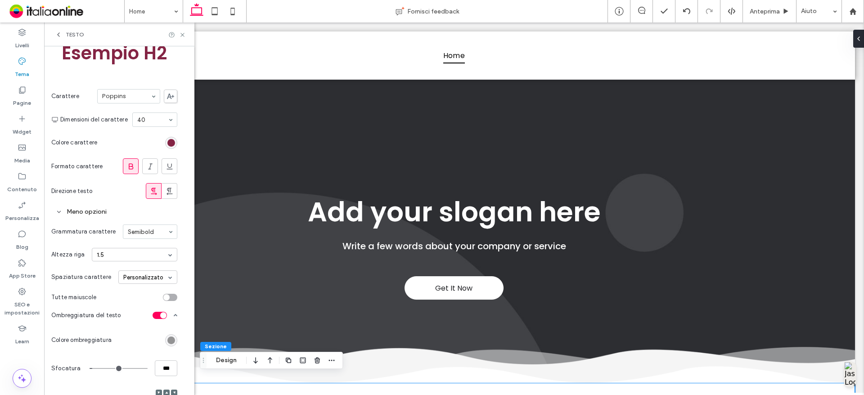
scroll to position [86, 0]
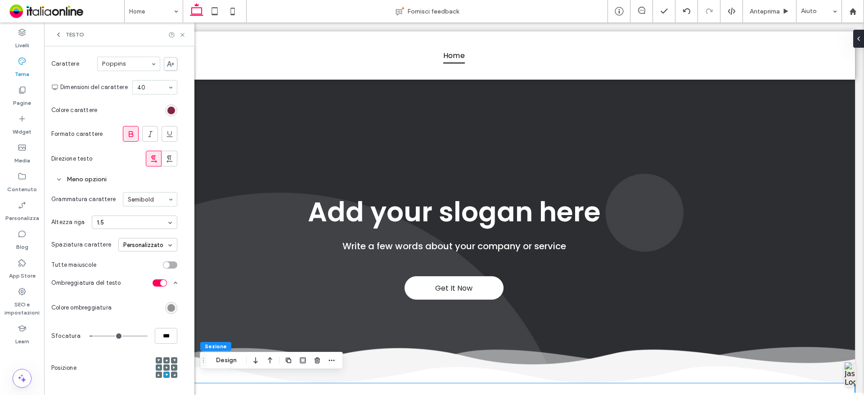
click at [167, 282] on div at bounding box center [165, 283] width 25 height 7
click at [166, 282] on div "toggle" at bounding box center [163, 283] width 6 height 6
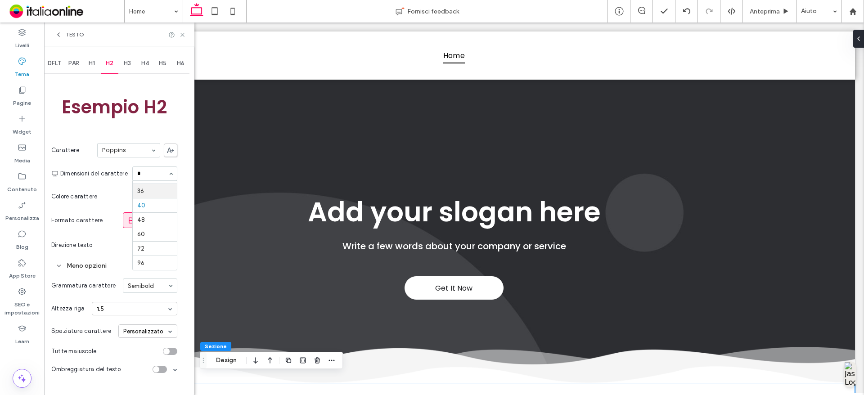
scroll to position [0, 0]
type input "**"
drag, startPoint x: 123, startPoint y: 60, endPoint x: 160, endPoint y: 85, distance: 44.6
click at [123, 60] on div "H3" at bounding box center [127, 64] width 18 height 20
click at [169, 196] on div "rgb(0, 0, 0)" at bounding box center [171, 197] width 8 height 8
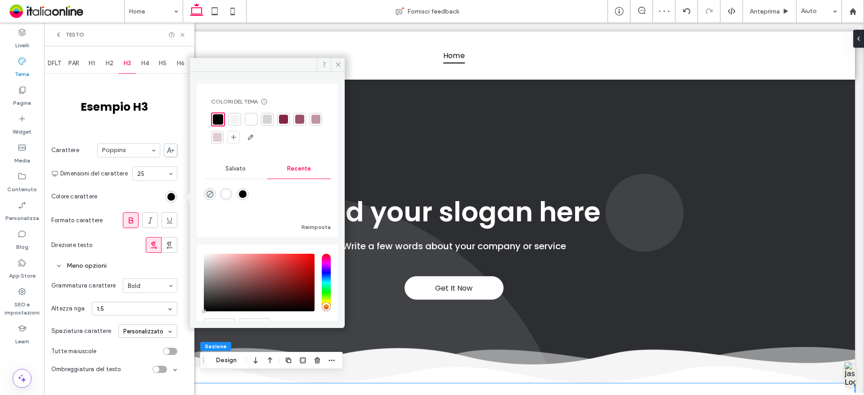
click at [285, 119] on div at bounding box center [283, 119] width 9 height 9
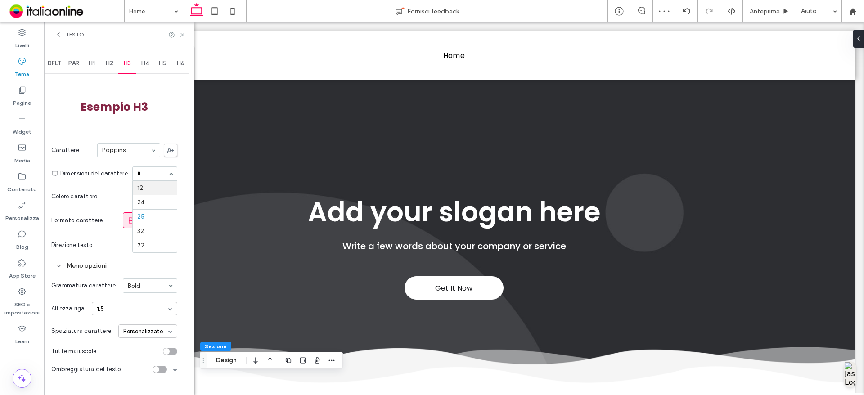
type input "**"
click at [131, 221] on icon at bounding box center [130, 220] width 9 height 9
click at [170, 198] on div "rgba(132,36,68,1)" at bounding box center [171, 197] width 8 height 8
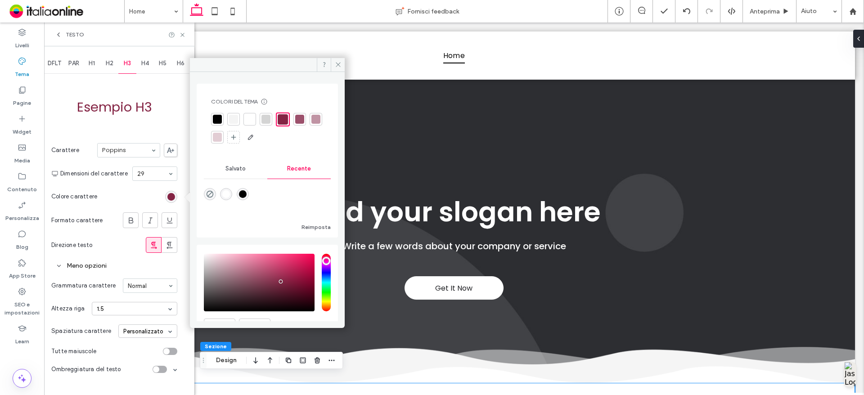
click at [299, 119] on div at bounding box center [299, 119] width 9 height 9
click at [311, 124] on div at bounding box center [315, 119] width 9 height 9
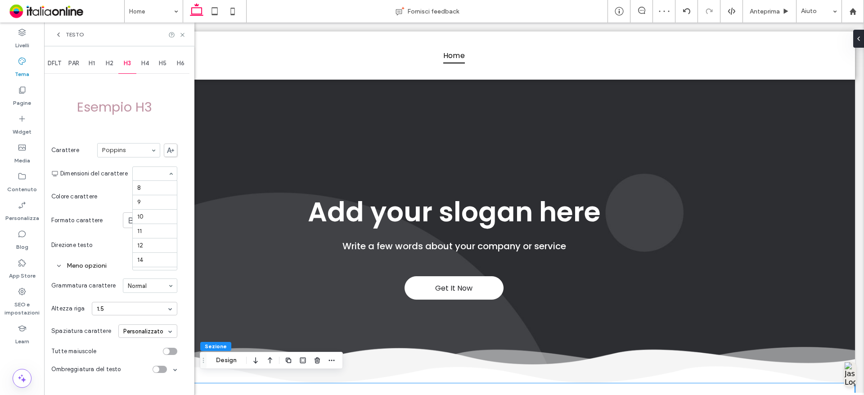
scroll to position [155, 0]
click at [145, 68] on div "H4" at bounding box center [145, 64] width 18 height 20
type input "**"
click at [171, 195] on div "rgb(0, 0, 0)" at bounding box center [171, 197] width 8 height 8
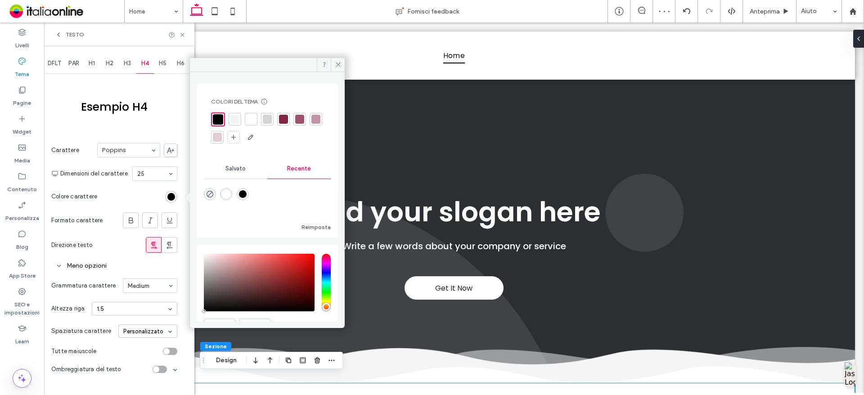
drag, startPoint x: 271, startPoint y: 116, endPoint x: 234, endPoint y: 186, distance: 79.3
click at [271, 116] on div at bounding box center [267, 119] width 9 height 9
drag, startPoint x: 206, startPoint y: 276, endPoint x: 202, endPoint y: 301, distance: 25.5
click at [206, 276] on div "saturation and value" at bounding box center [259, 283] width 111 height 58
type input "*******"
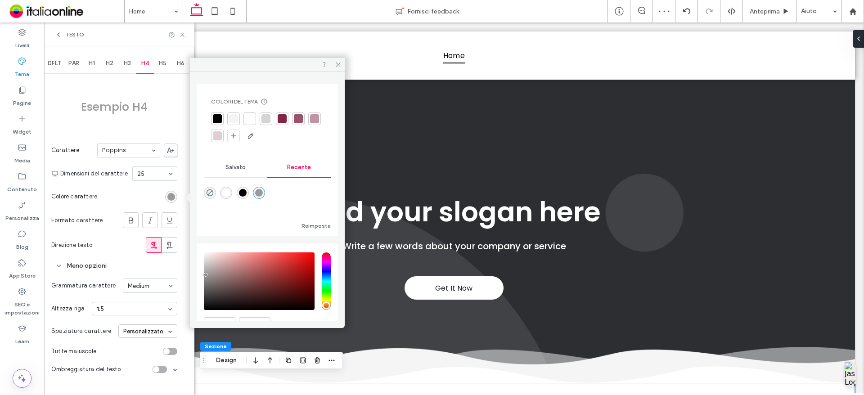
drag, startPoint x: 161, startPoint y: 67, endPoint x: 172, endPoint y: 115, distance: 49.8
click at [161, 67] on span "H5" at bounding box center [163, 63] width 8 height 7
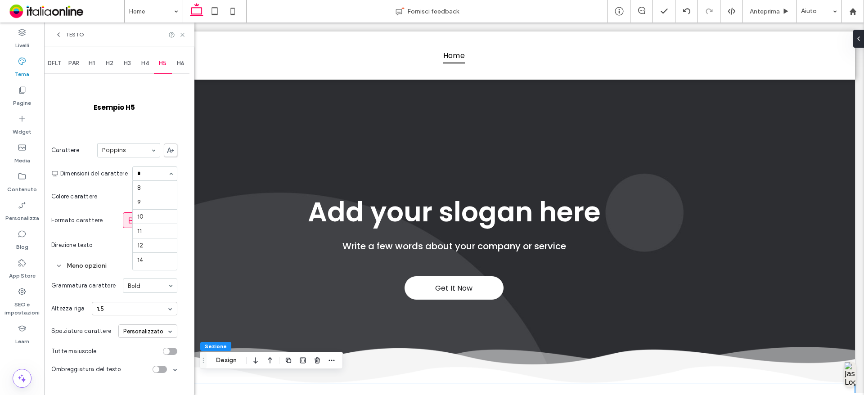
type input "**"
click at [176, 61] on div "H6" at bounding box center [181, 64] width 18 height 20
type input "**"
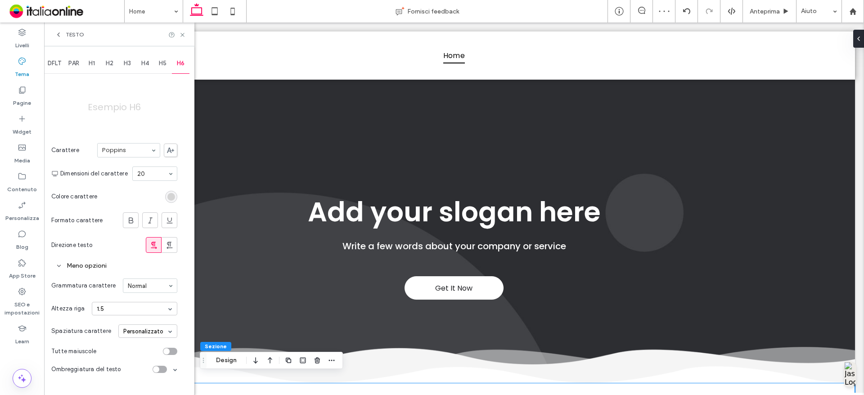
drag, startPoint x: 135, startPoint y: 221, endPoint x: 125, endPoint y: 266, distance: 46.4
click at [134, 221] on icon at bounding box center [130, 220] width 9 height 9
click at [177, 35] on div "Testo" at bounding box center [119, 34] width 129 height 7
click at [182, 36] on use at bounding box center [182, 35] width 4 height 4
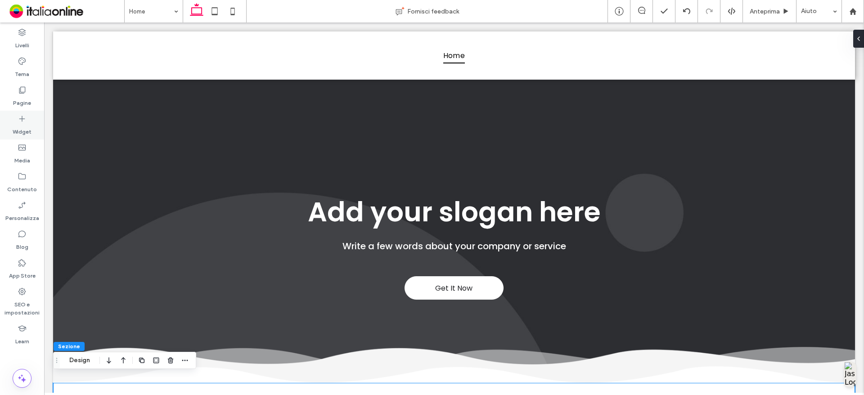
click at [24, 117] on icon at bounding box center [22, 118] width 9 height 9
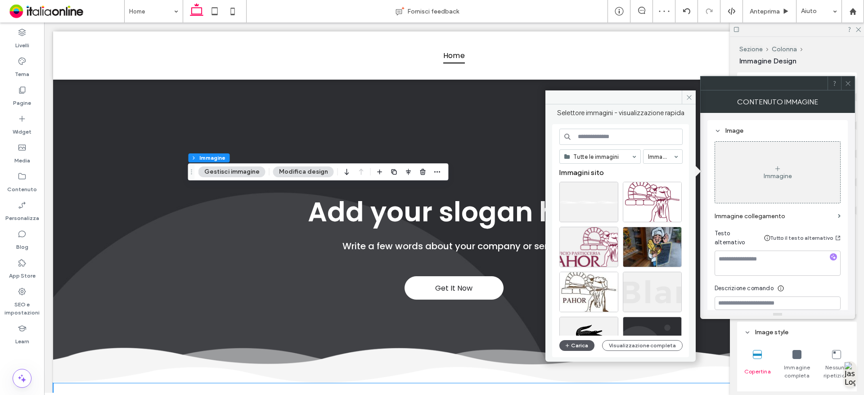
click at [575, 348] on button "Carica" at bounding box center [576, 345] width 35 height 11
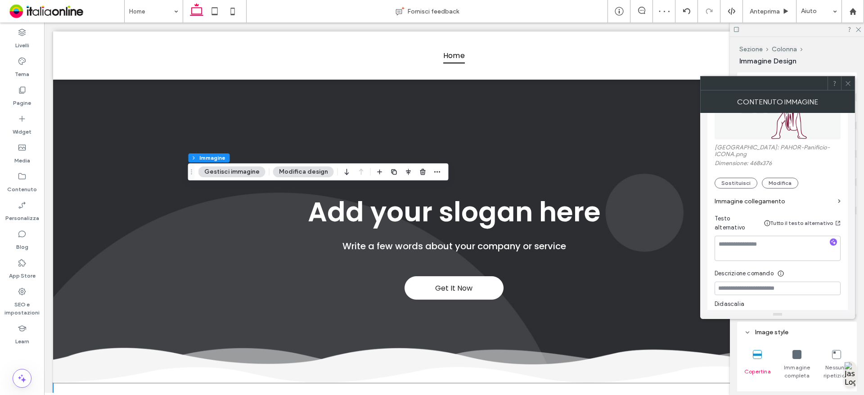
scroll to position [135, 0]
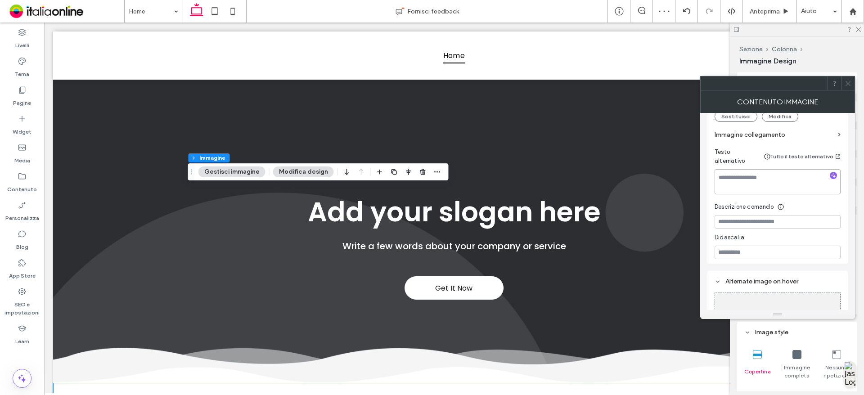
click at [776, 171] on textarea at bounding box center [778, 181] width 126 height 25
type textarea "**********"
click at [799, 350] on icon at bounding box center [797, 354] width 9 height 9
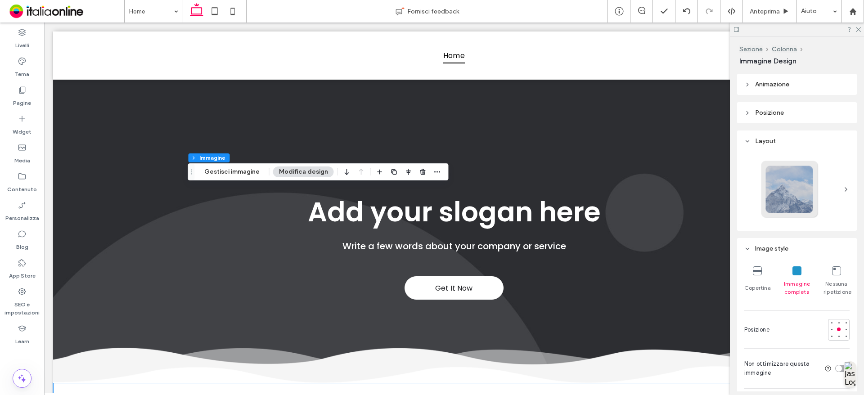
scroll to position [0, 0]
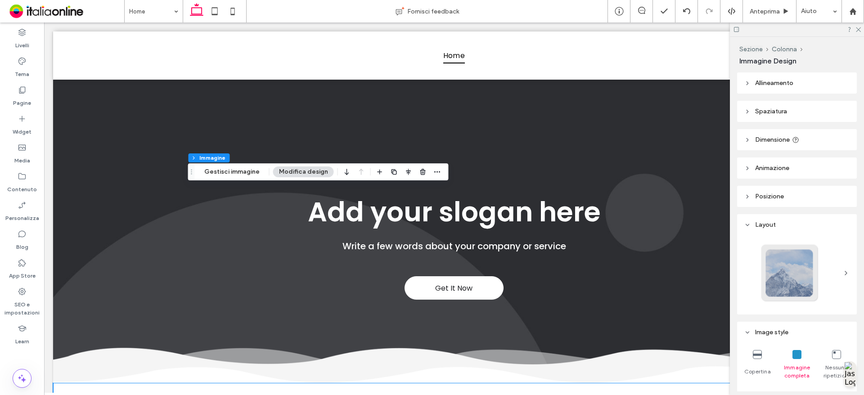
click at [789, 140] on span "Dimensione" at bounding box center [772, 140] width 35 height 8
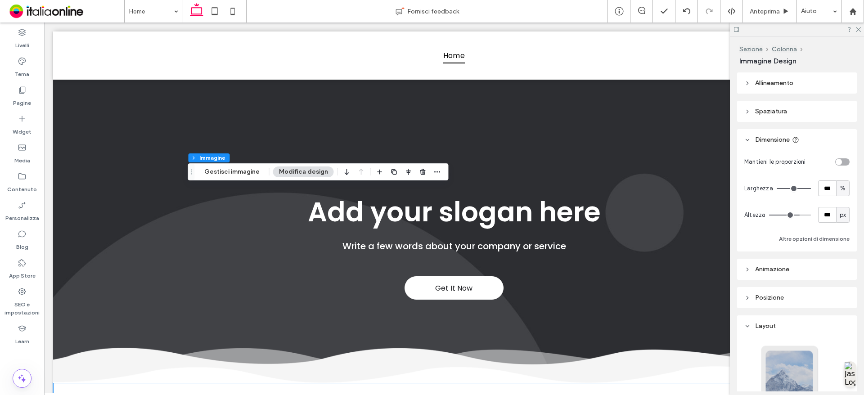
click at [840, 191] on span "%" at bounding box center [842, 188] width 5 height 9
click at [843, 267] on div "A" at bounding box center [838, 267] width 13 height 16
type input "*"
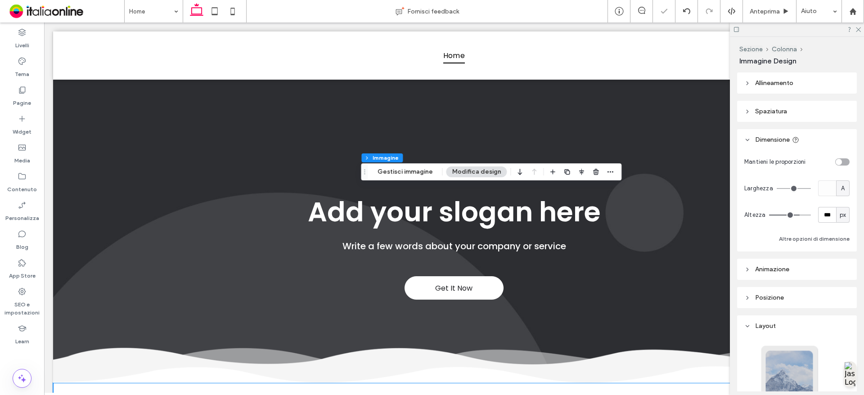
click at [840, 214] on span "px" at bounding box center [843, 215] width 6 height 9
click at [841, 297] on div "A" at bounding box center [838, 294] width 13 height 16
type input "*"
click at [844, 187] on div "A" at bounding box center [843, 188] width 14 height 16
click at [840, 203] on span "px" at bounding box center [838, 204] width 6 height 9
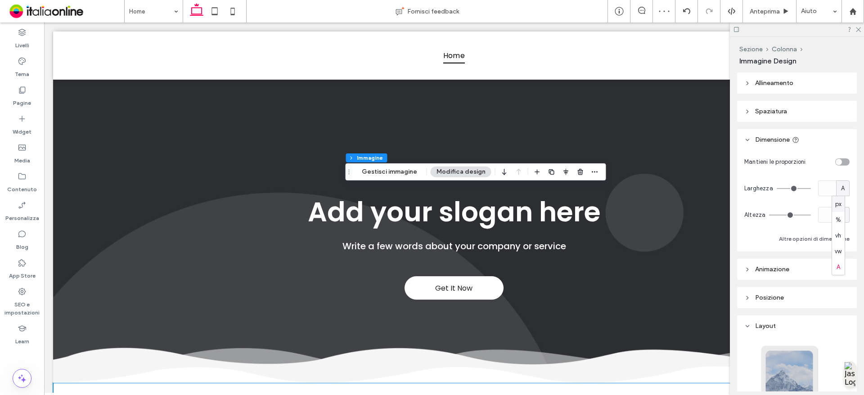
type input "***"
click at [824, 192] on input "***" at bounding box center [827, 188] width 18 height 16
type input "*"
type input "**"
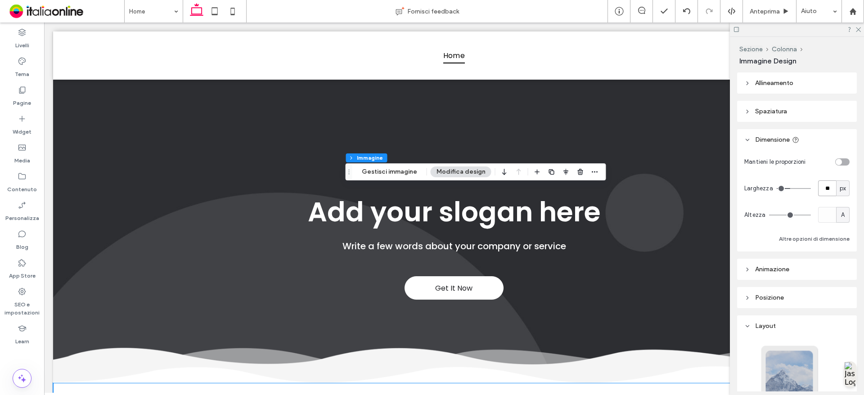
type input "**"
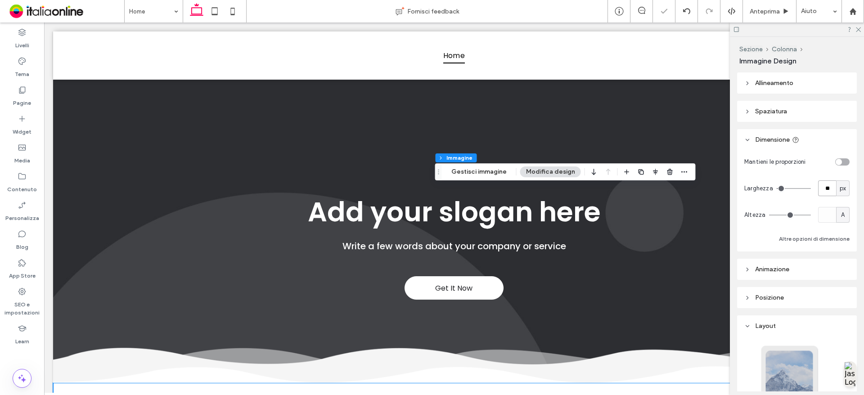
click at [819, 185] on input "**" at bounding box center [827, 188] width 18 height 16
type input "***"
click at [212, 14] on icon at bounding box center [215, 11] width 18 height 18
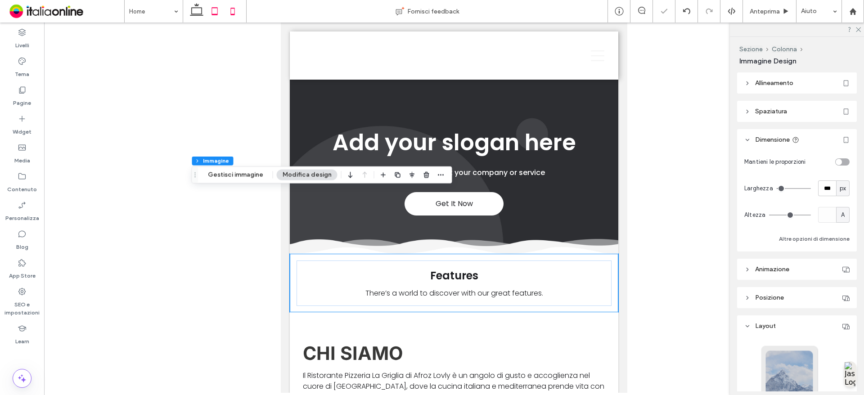
click at [235, 12] on use at bounding box center [233, 11] width 4 height 7
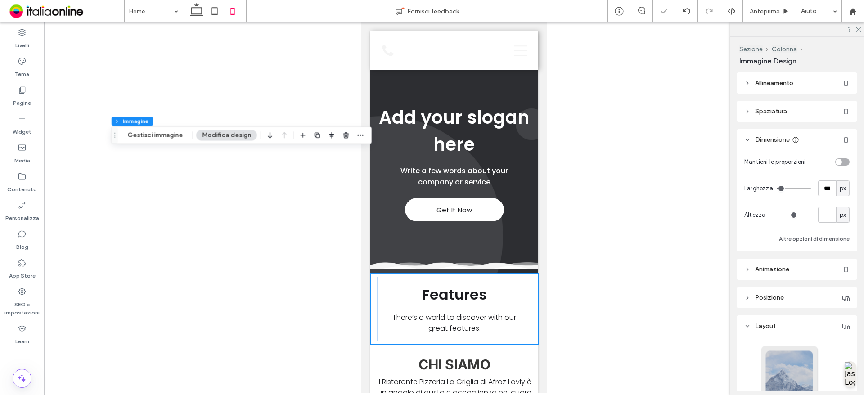
type input "***"
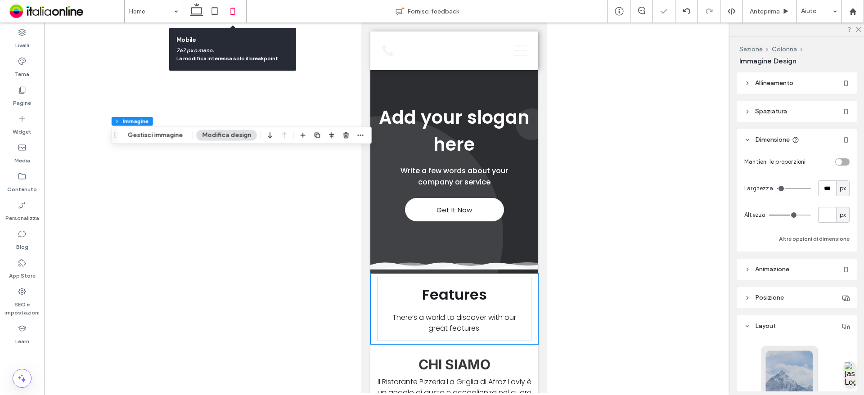
type input "***"
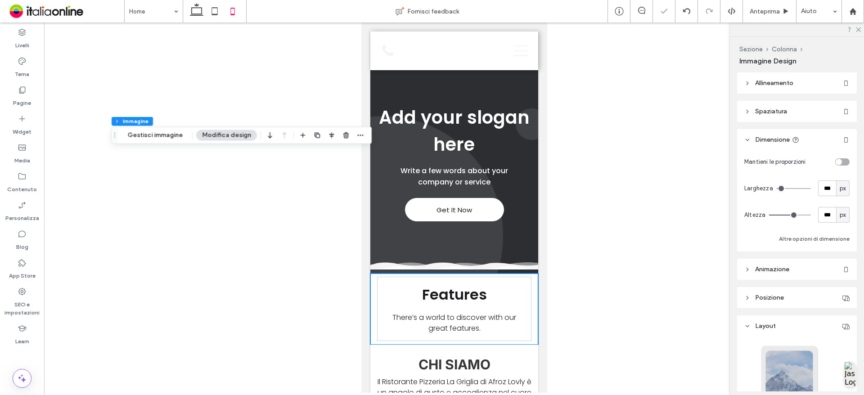
click at [844, 216] on div "px" at bounding box center [843, 215] width 14 height 16
click at [844, 294] on div "A" at bounding box center [838, 294] width 13 height 16
type input "*"
click at [826, 189] on input "***" at bounding box center [827, 188] width 18 height 16
type input "**"
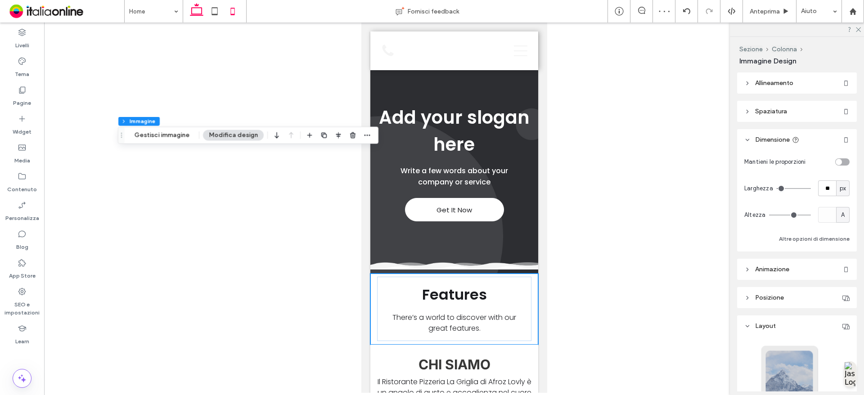
click at [195, 12] on icon at bounding box center [197, 11] width 18 height 18
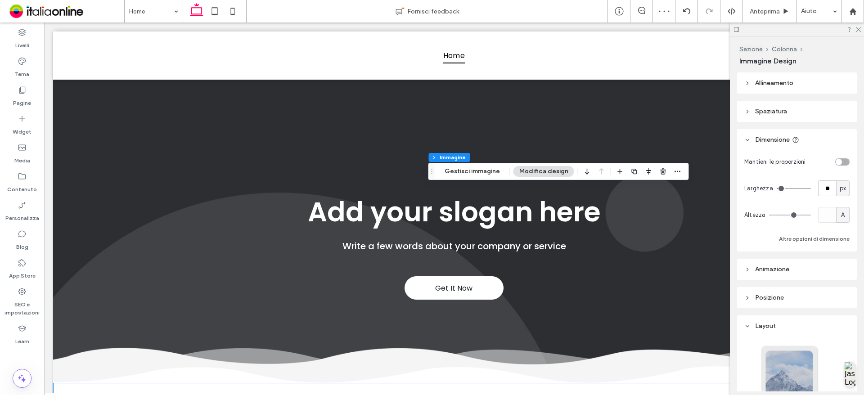
type input "***"
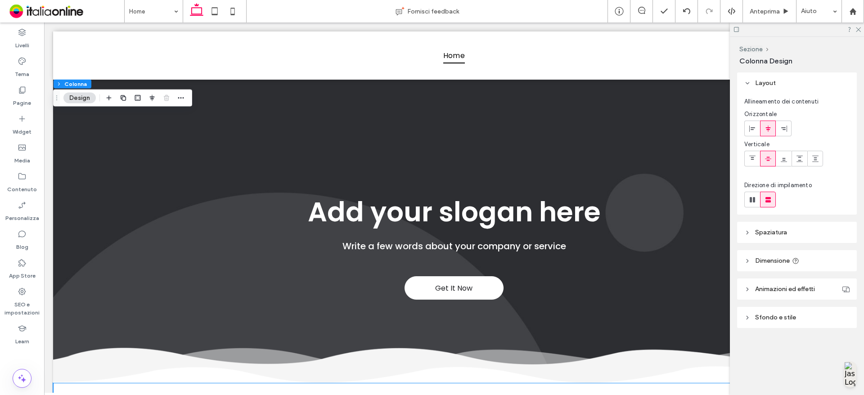
click at [85, 102] on button "Design" at bounding box center [79, 98] width 32 height 11
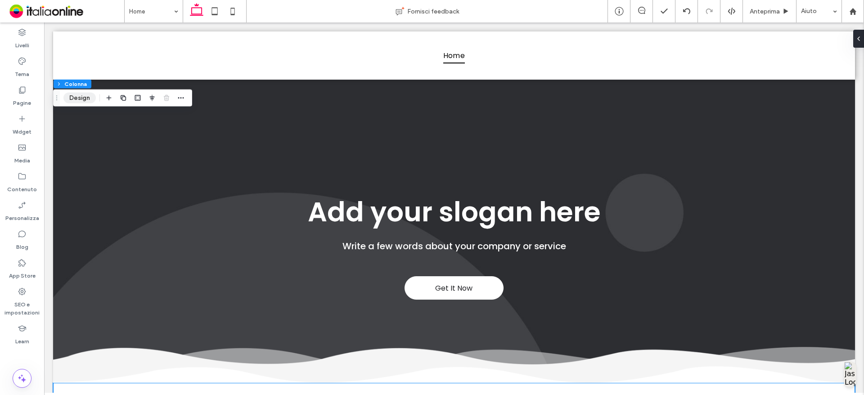
click at [70, 94] on button "Design" at bounding box center [79, 98] width 32 height 11
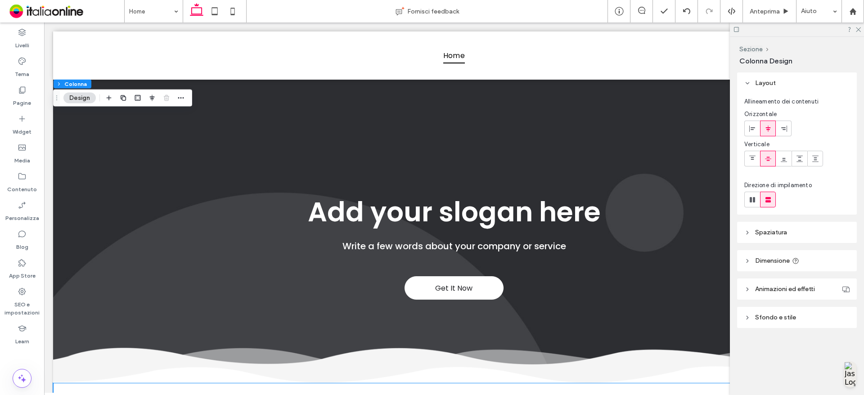
click at [822, 302] on div "Layout Allineamento dei contenuti Orizzontale Verticale Direzione di impilament…" at bounding box center [800, 218] width 126 height 292
click at [810, 311] on header "Sfondo e stile" at bounding box center [797, 317] width 120 height 21
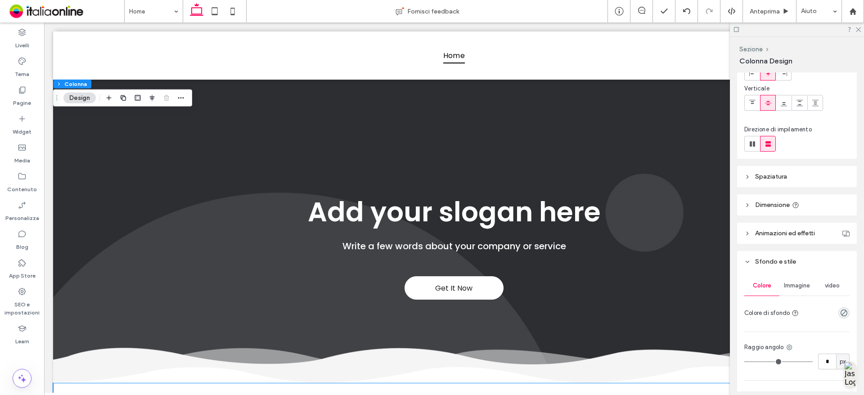
scroll to position [163, 0]
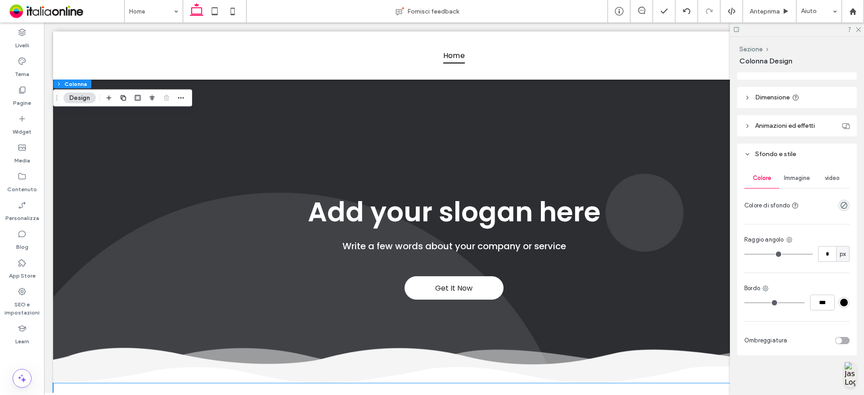
click at [801, 185] on div "Immagine" at bounding box center [797, 178] width 35 height 20
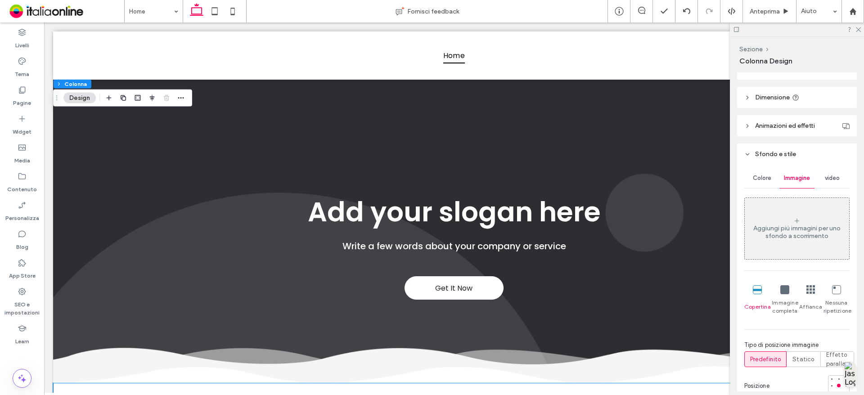
click at [785, 215] on div "Aggiungi più immagini per uno sfondo a scorrimento" at bounding box center [797, 228] width 104 height 59
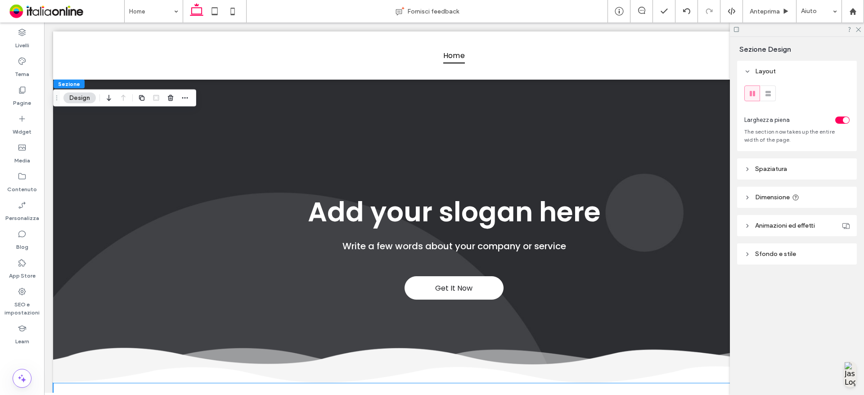
click at [777, 253] on span "Sfondo e stile" at bounding box center [775, 254] width 41 height 8
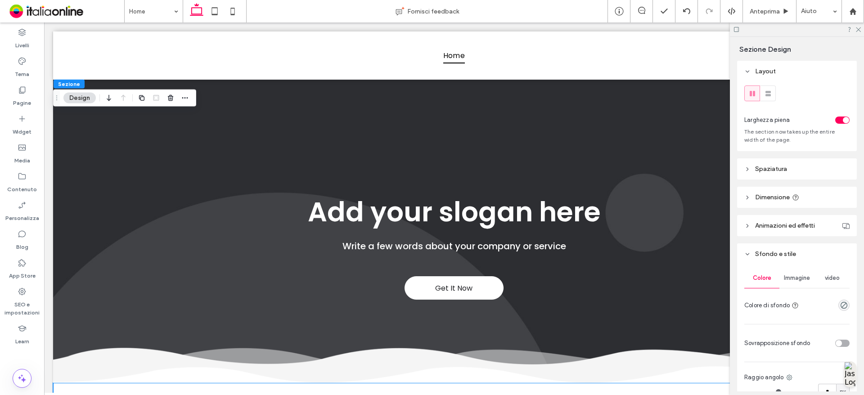
click at [808, 280] on span "Immagine" at bounding box center [797, 278] width 26 height 7
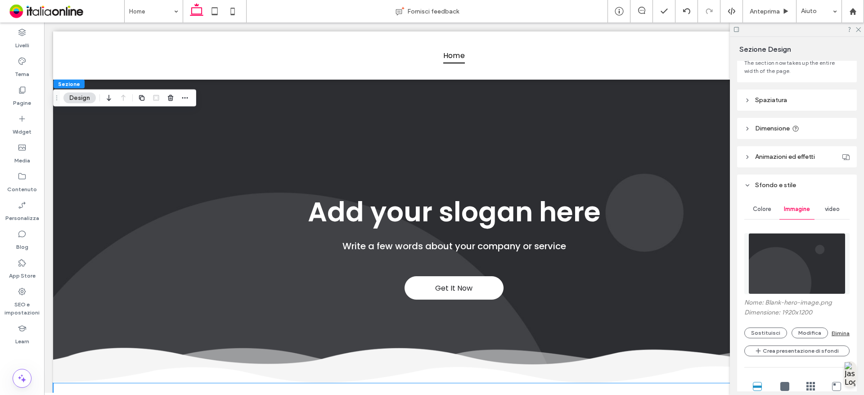
scroll to position [135, 0]
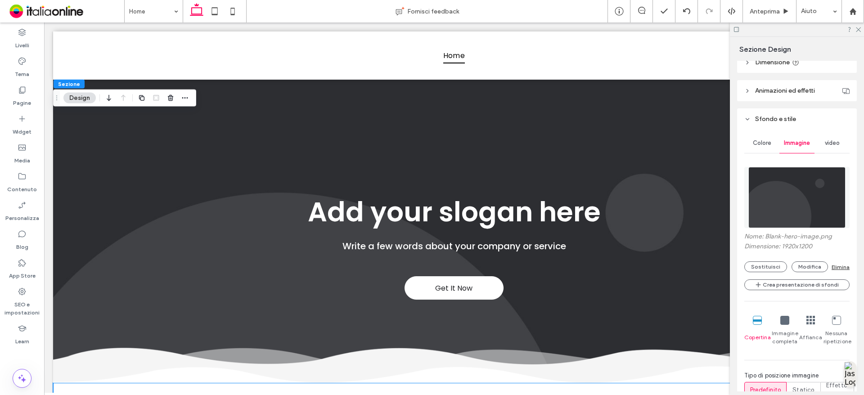
click at [839, 267] on div "Elimina" at bounding box center [841, 267] width 18 height 7
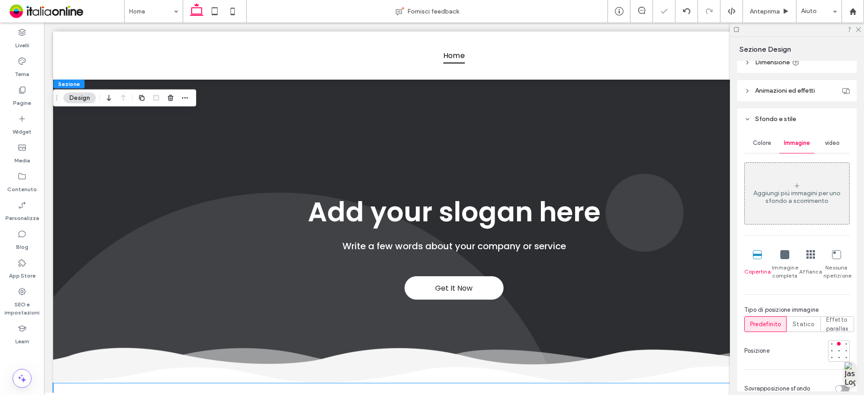
click at [788, 185] on div "Aggiungi più immagini per uno sfondo a scorrimento" at bounding box center [797, 193] width 104 height 59
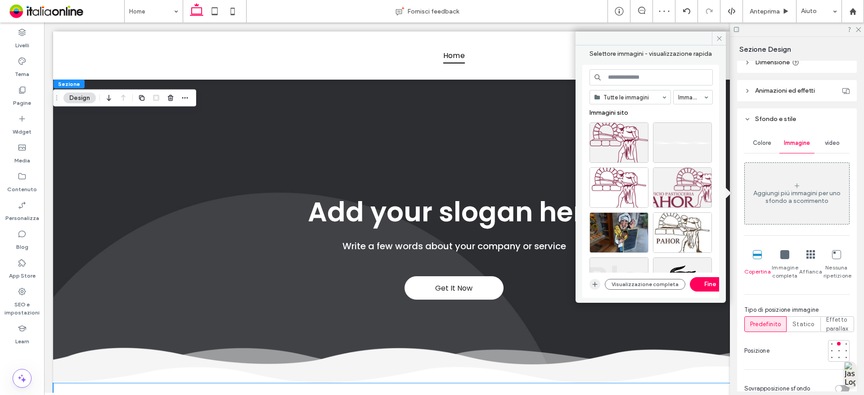
click at [591, 284] on span "button" at bounding box center [595, 284] width 11 height 11
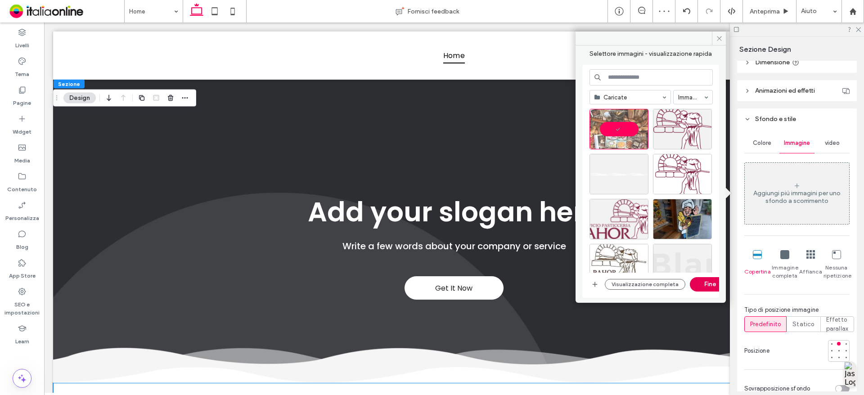
click at [701, 282] on button "Fine" at bounding box center [710, 284] width 41 height 14
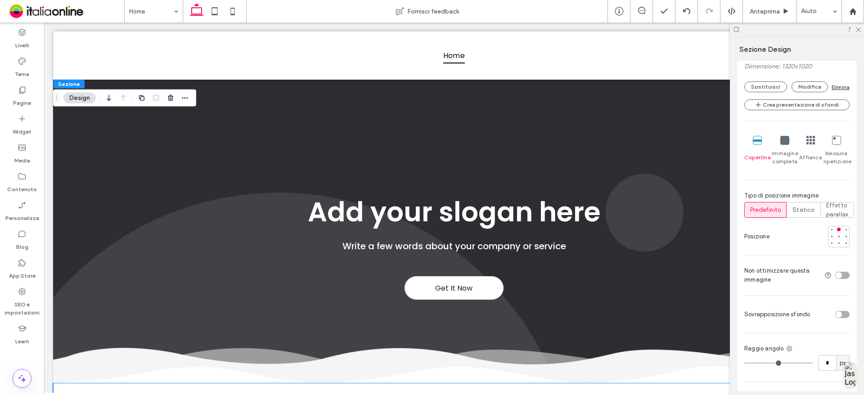
scroll to position [360, 0]
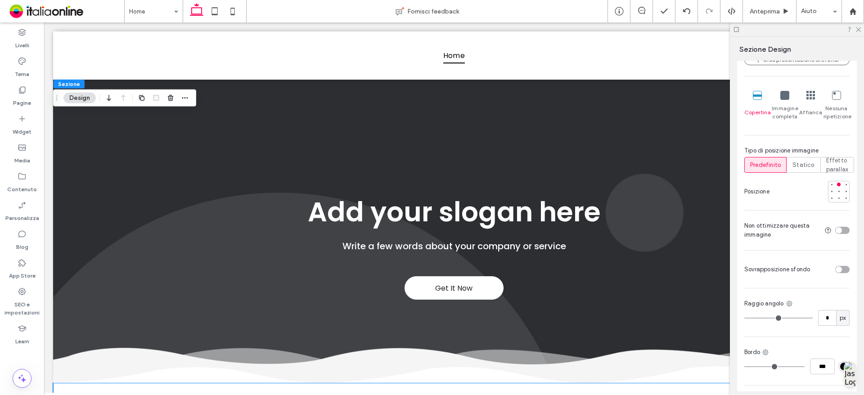
drag, startPoint x: 843, startPoint y: 265, endPoint x: 839, endPoint y: 271, distance: 6.9
click at [841, 267] on div at bounding box center [832, 270] width 36 height 16
click at [839, 271] on div "toggle" at bounding box center [842, 269] width 14 height 7
type input "**"
click at [843, 297] on div "rgba(255, 255, 255, 1)" at bounding box center [844, 296] width 8 height 8
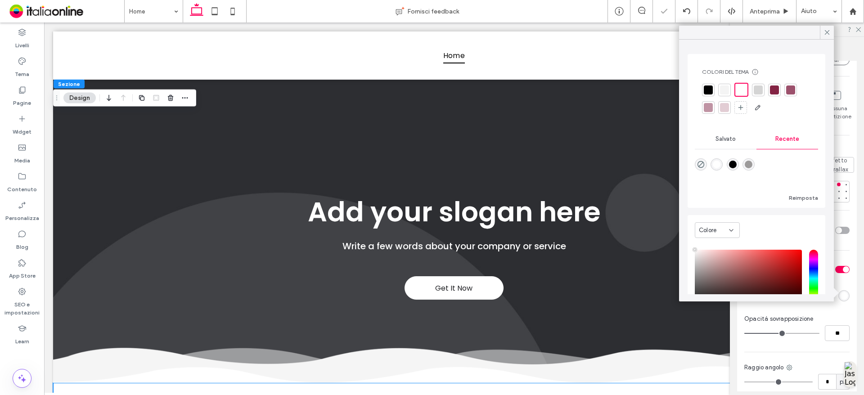
click at [705, 93] on div at bounding box center [708, 90] width 9 height 9
click at [830, 334] on input "**" at bounding box center [837, 333] width 25 height 16
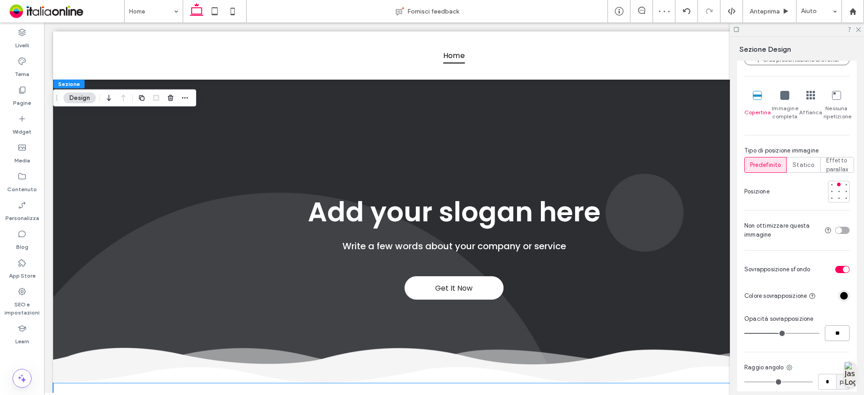
type input "**"
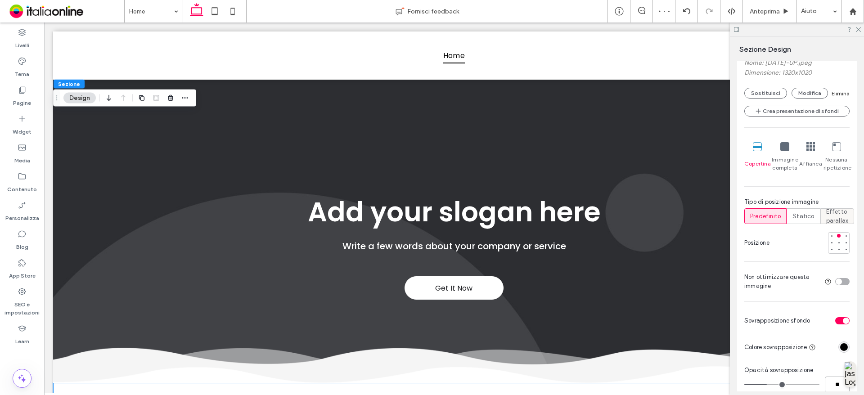
scroll to position [308, 0]
click at [836, 219] on span "Effetto parallax" at bounding box center [837, 217] width 23 height 18
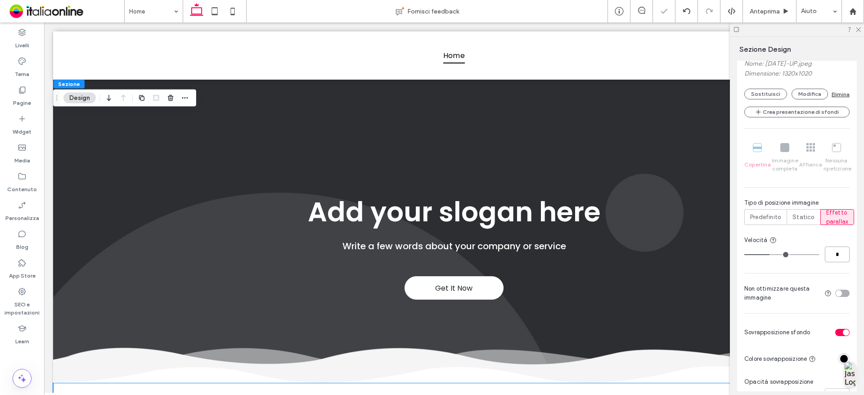
click at [833, 259] on input "*" at bounding box center [837, 255] width 25 height 16
type input "**"
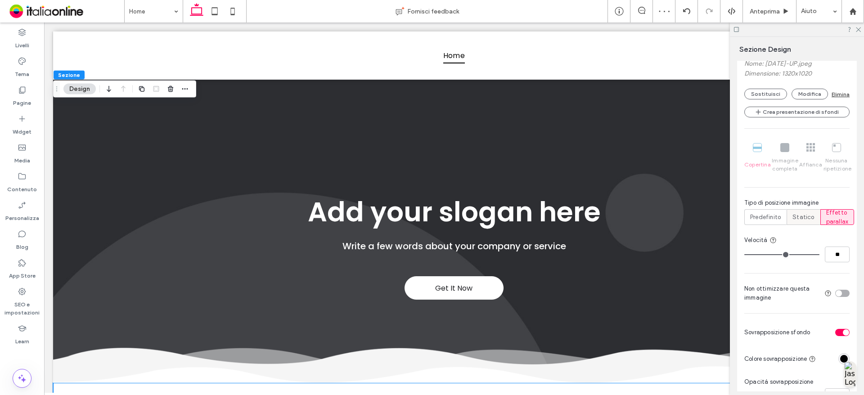
click at [810, 217] on span "Statico" at bounding box center [804, 217] width 22 height 9
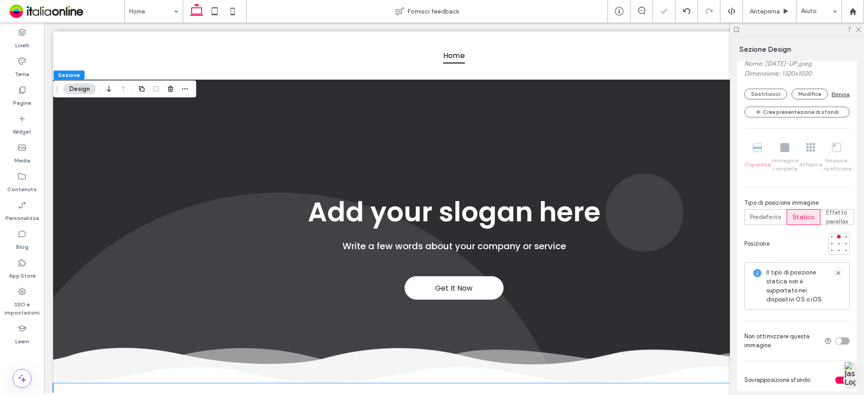
drag, startPoint x: 835, startPoint y: 217, endPoint x: 840, endPoint y: 234, distance: 17.4
click at [835, 217] on span "Effetto parallax" at bounding box center [837, 217] width 23 height 18
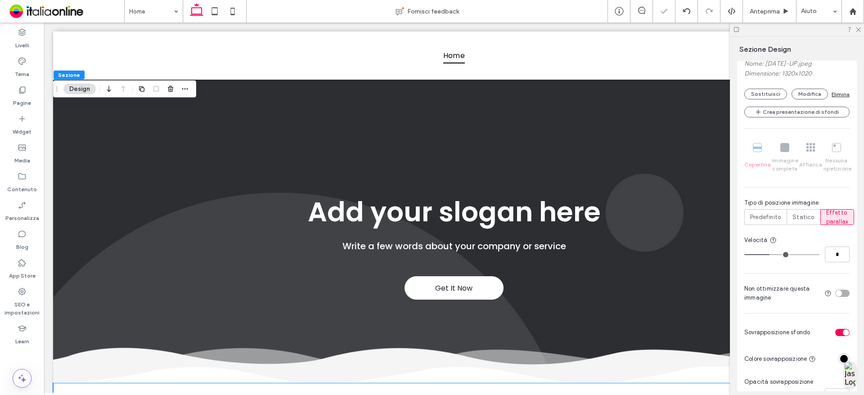
type input "*"
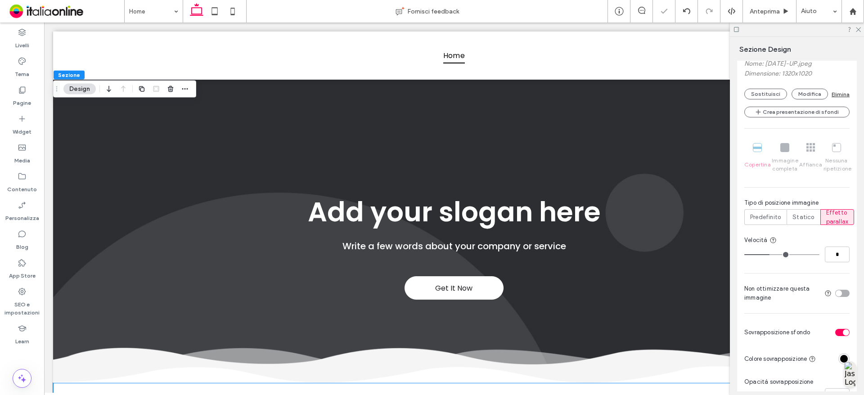
type input "*"
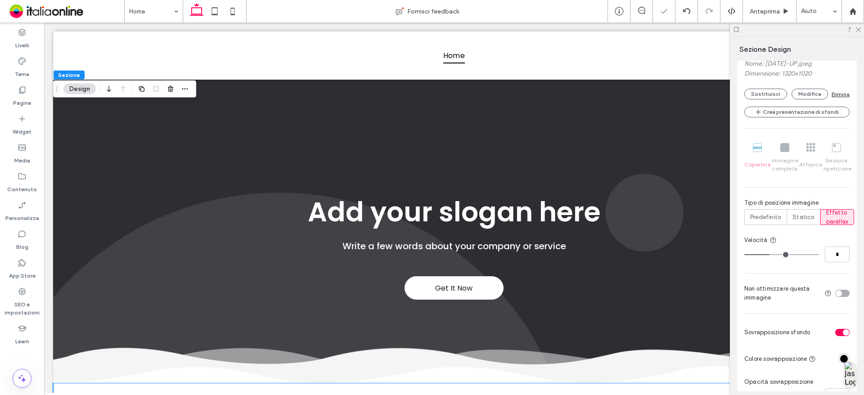
type input "**"
drag, startPoint x: 771, startPoint y: 253, endPoint x: 828, endPoint y: 265, distance: 58.7
type input "**"
click at [819, 254] on input "range" at bounding box center [781, 254] width 75 height 1
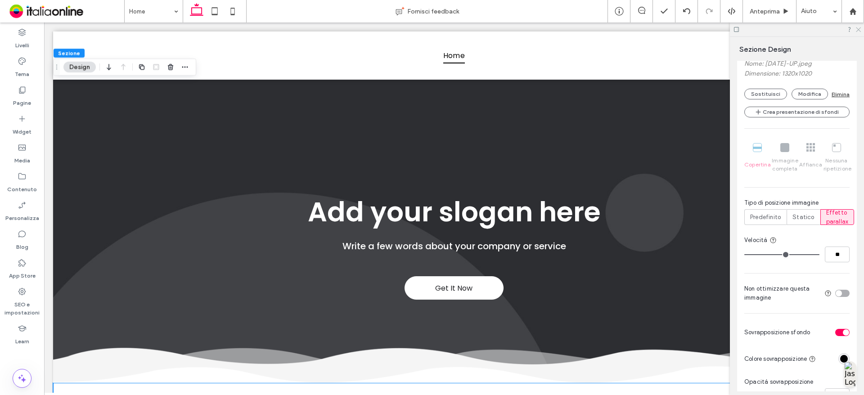
click at [861, 28] on use at bounding box center [858, 29] width 5 height 5
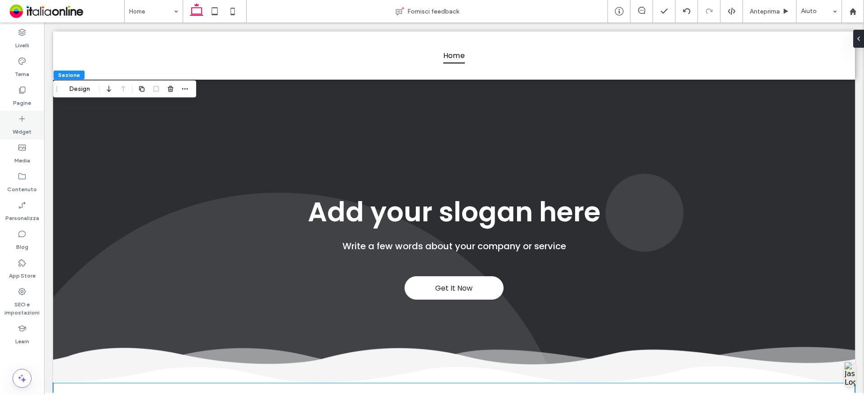
click at [26, 131] on label "Widget" at bounding box center [22, 129] width 19 height 13
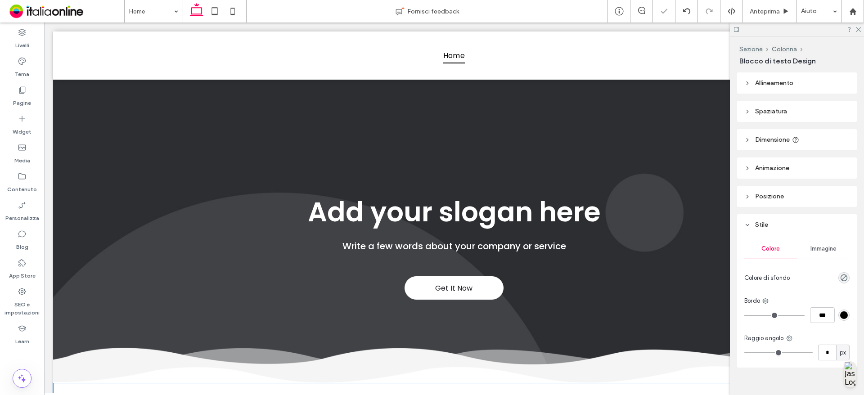
type input "*******"
type input "**"
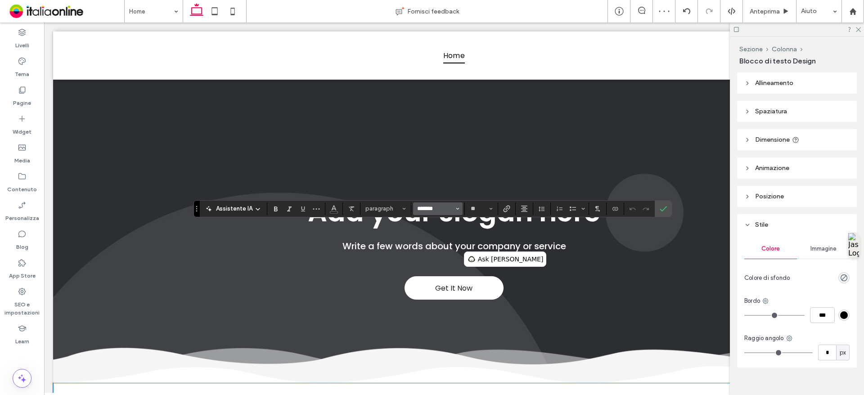
click at [446, 211] on input "*******" at bounding box center [435, 208] width 38 height 7
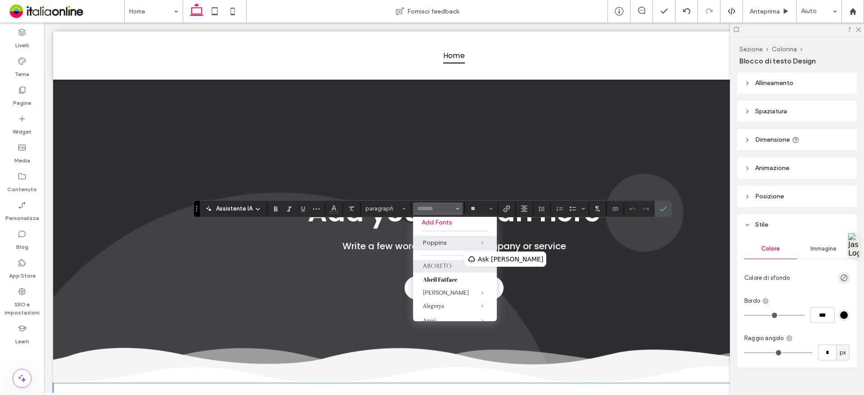
scroll to position [0, 0]
click at [450, 226] on label "Add Fonts" at bounding box center [455, 225] width 67 height 8
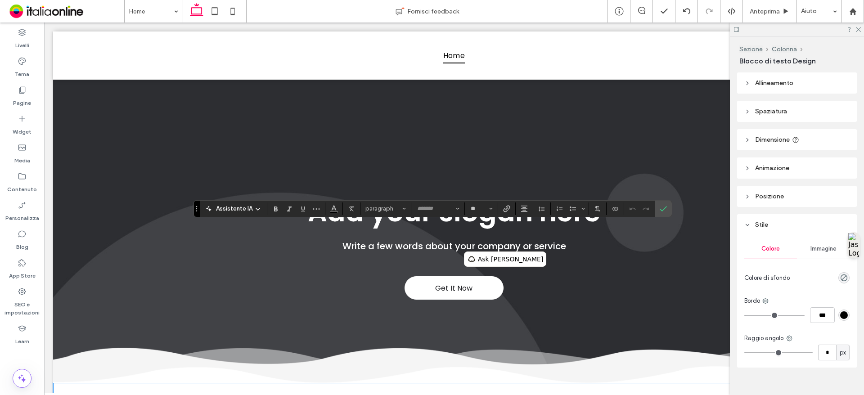
type input "*******"
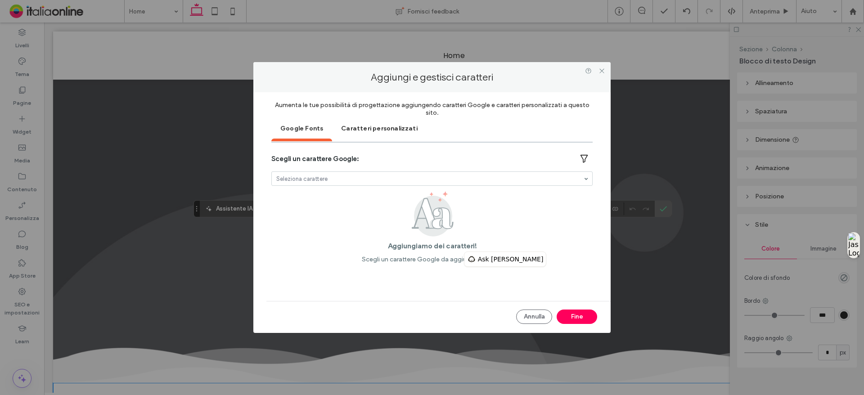
click at [397, 122] on div "Caratteri personalizzati" at bounding box center [379, 128] width 95 height 23
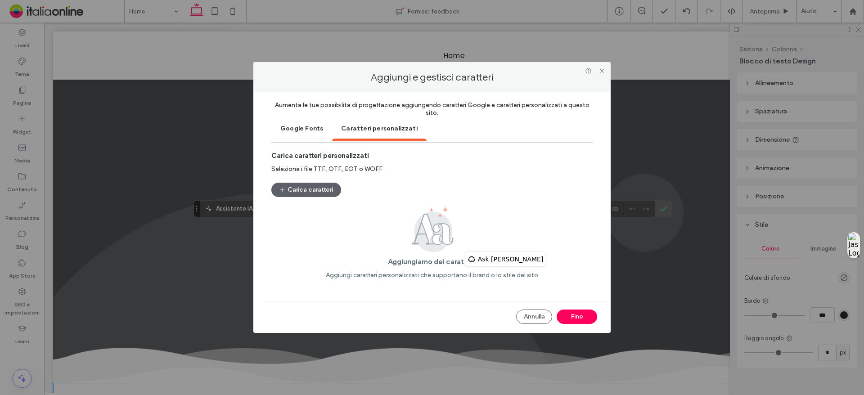
click at [299, 121] on div "Google Fonts" at bounding box center [301, 128] width 61 height 23
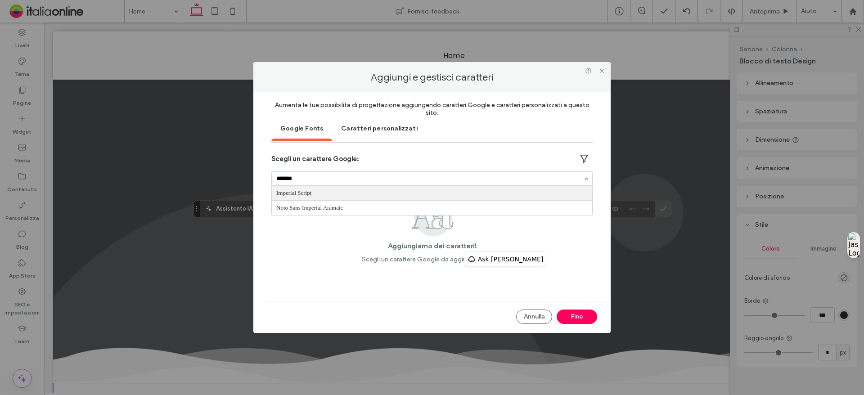
type input "********"
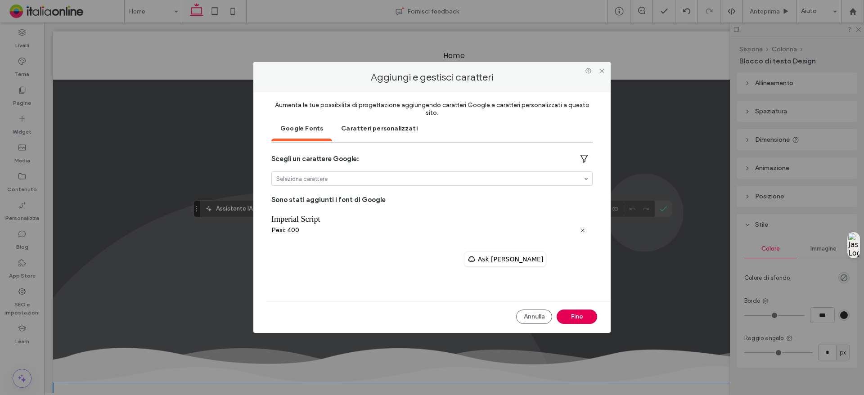
click at [587, 319] on button "Fine" at bounding box center [577, 317] width 41 height 14
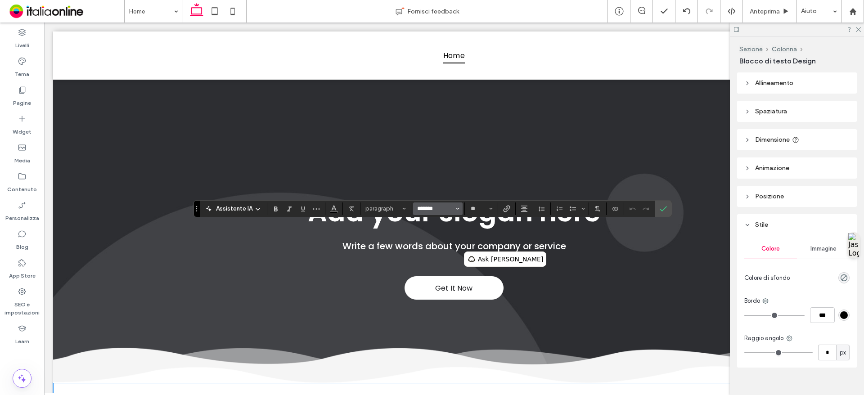
click at [444, 207] on input "*******" at bounding box center [435, 208] width 38 height 7
click at [429, 244] on label "Imperial Script" at bounding box center [442, 244] width 59 height 13
type input "**********"
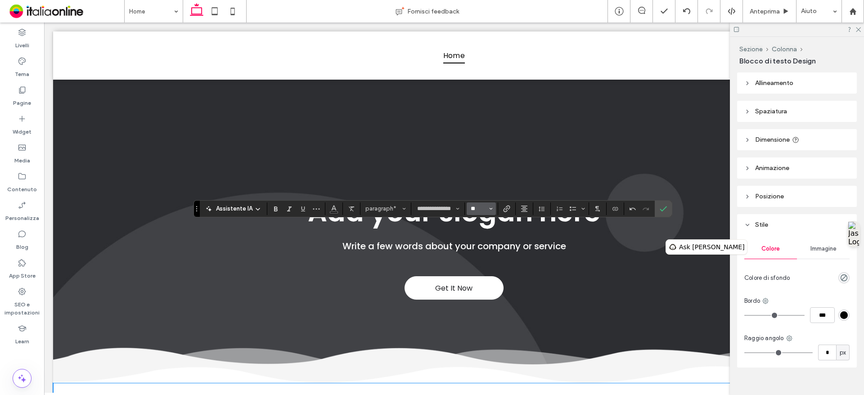
click at [478, 208] on input "**" at bounding box center [479, 208] width 18 height 7
type input "**"
click at [471, 207] on input "**" at bounding box center [479, 208] width 18 height 7
type input "**"
click at [480, 215] on div "**********" at bounding box center [433, 208] width 479 height 17
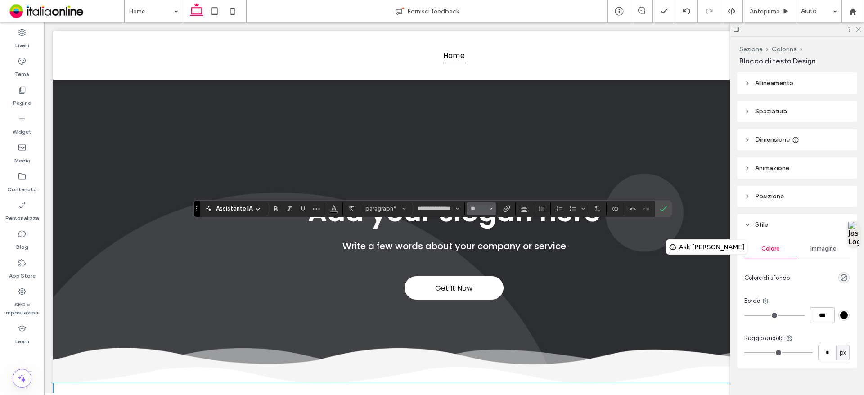
click at [480, 213] on button "**" at bounding box center [481, 209] width 29 height 13
click at [479, 209] on input "Dimensione-input" at bounding box center [479, 208] width 18 height 7
type input "**"
